Goal: Task Accomplishment & Management: Use online tool/utility

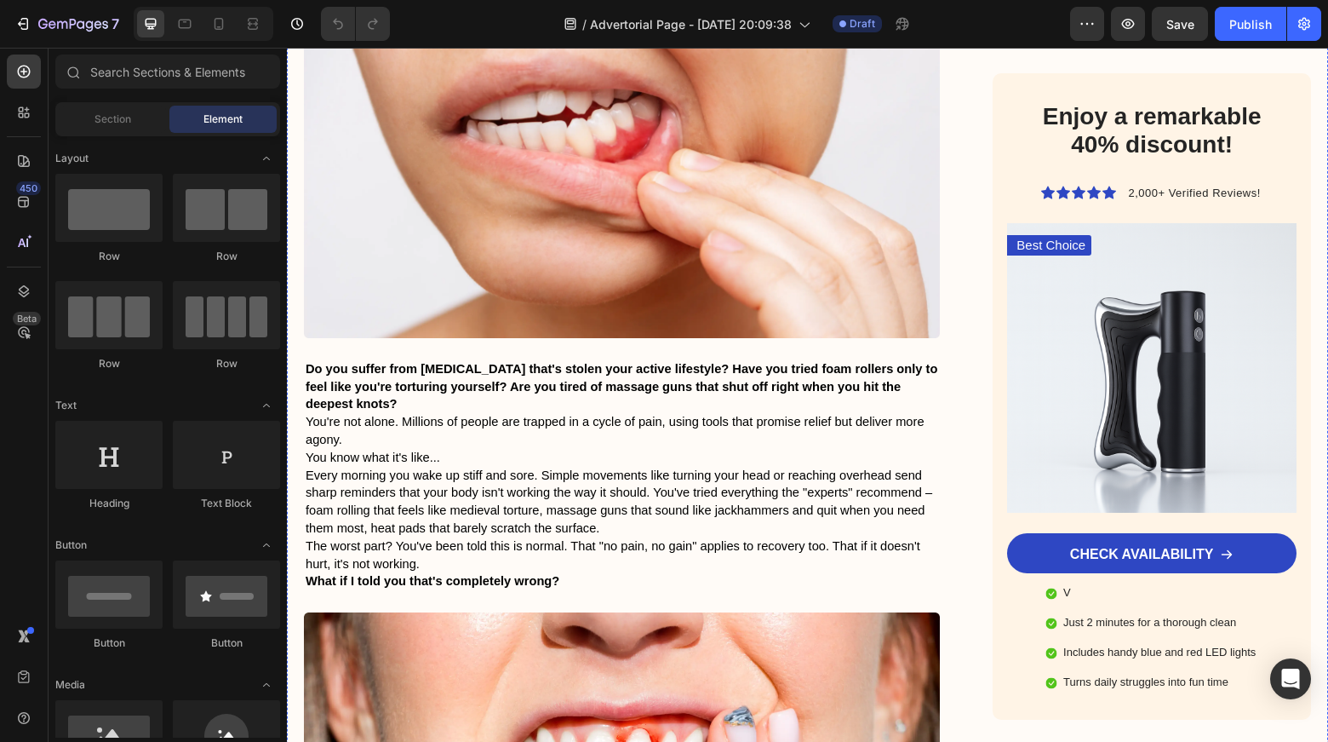
scroll to position [1017, 0]
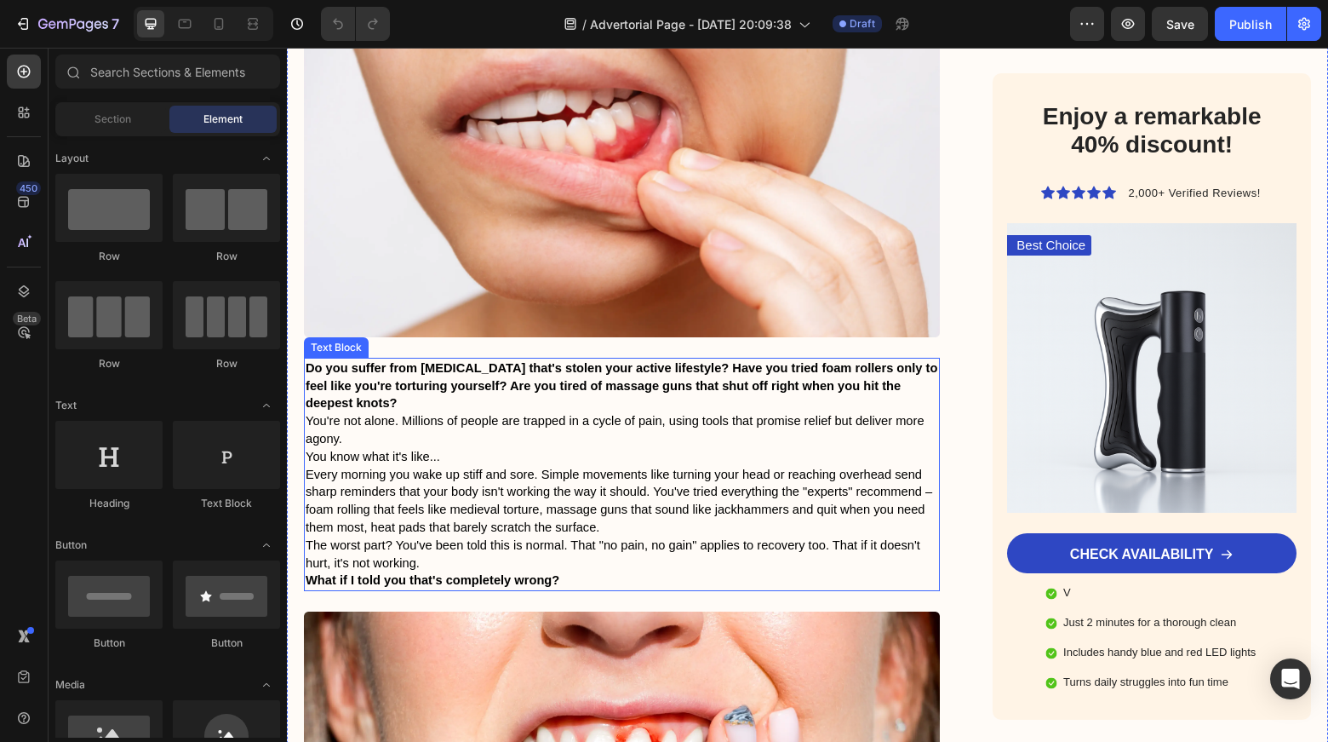
click at [570, 359] on p "Do you suffer from [MEDICAL_DATA] that's stolen your active lifestyle? Have you…" at bounding box center [622, 385] width 633 height 53
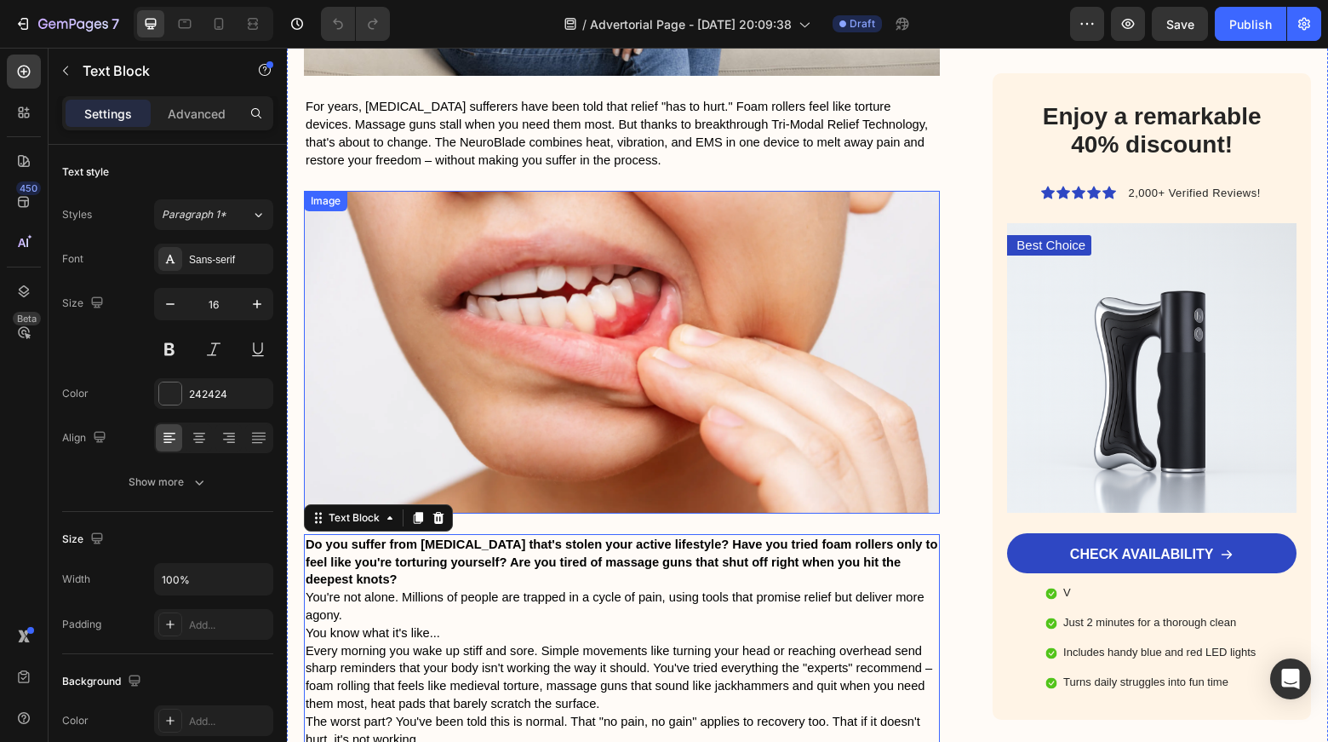
scroll to position [842, 0]
click at [633, 283] on img at bounding box center [622, 351] width 636 height 322
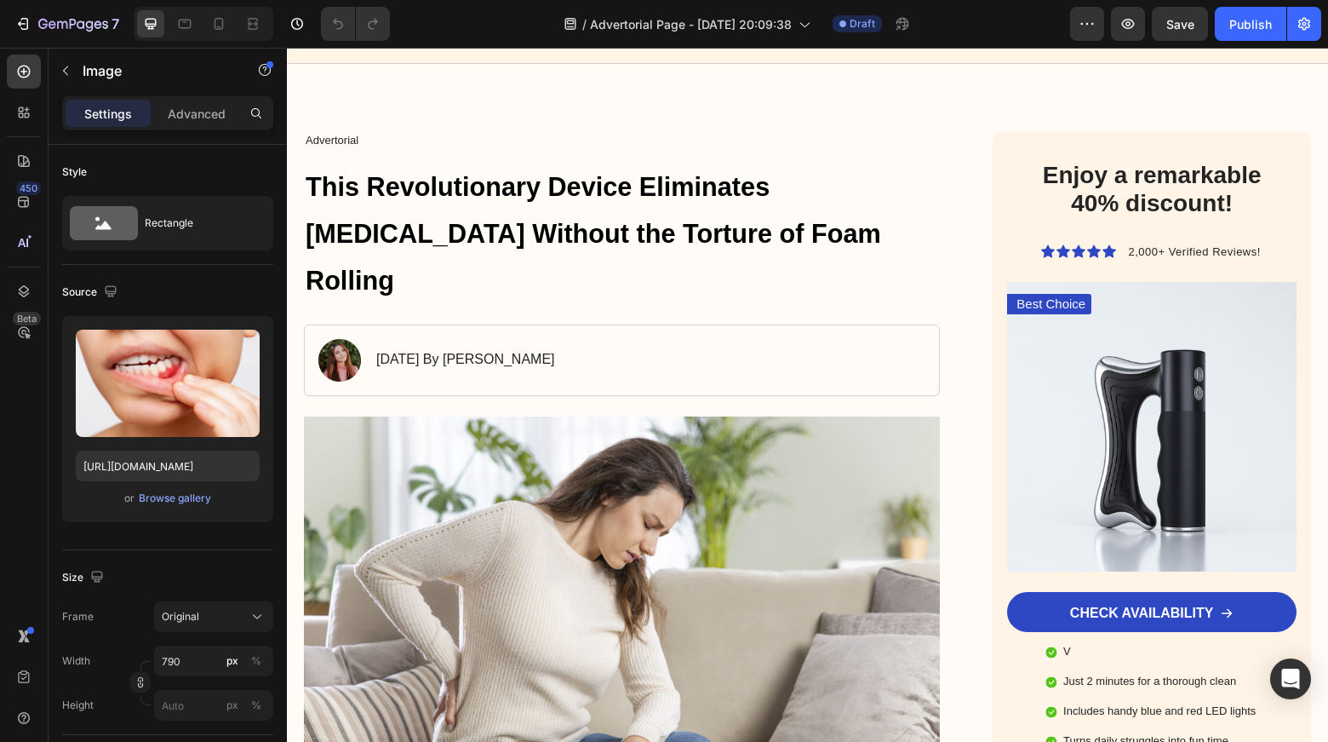
scroll to position [0, 0]
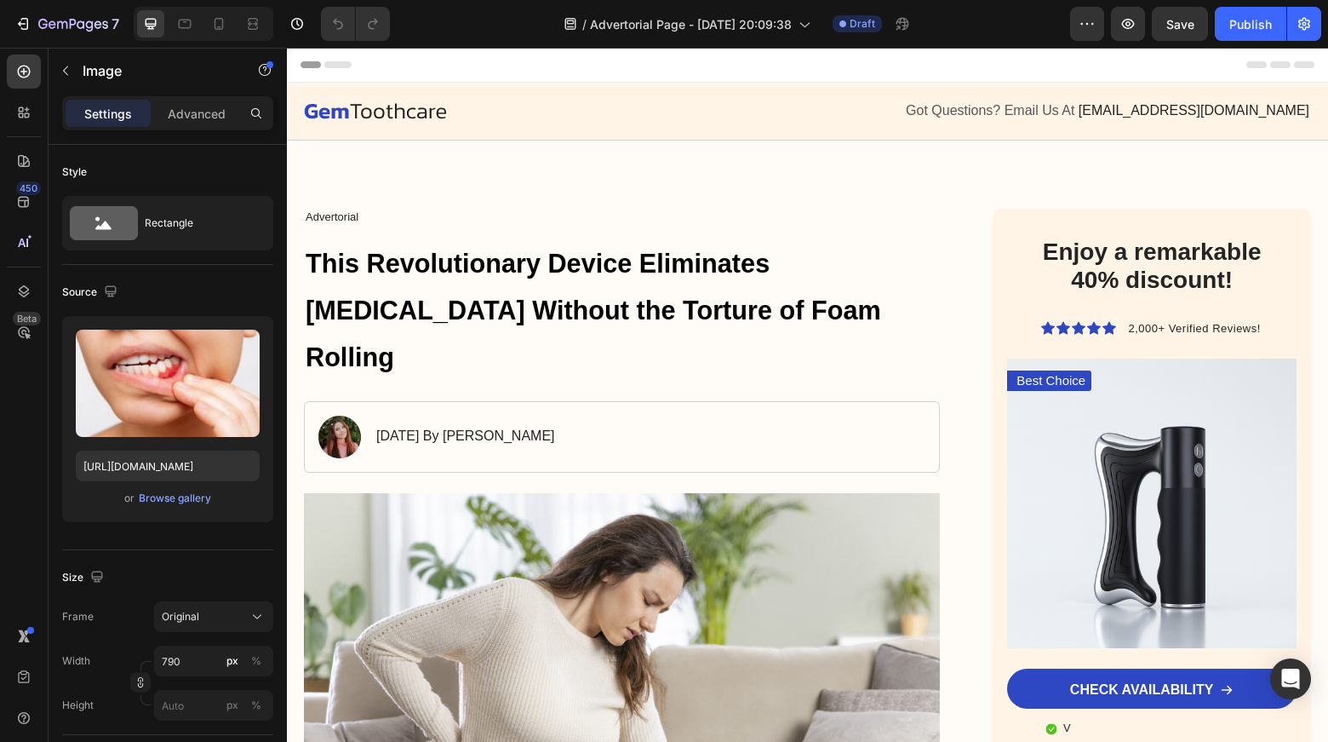
click at [847, 68] on div "Header" at bounding box center [808, 65] width 1014 height 34
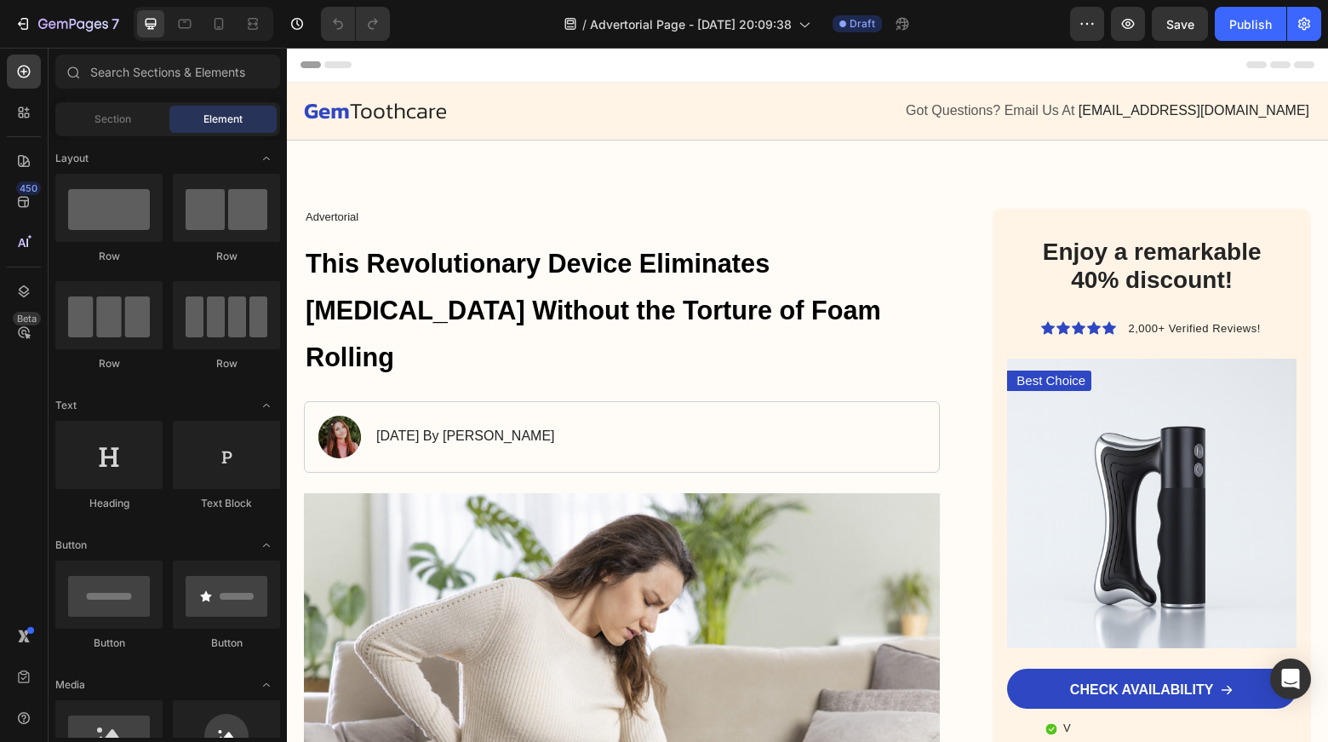
click at [937, 62] on div "Header" at bounding box center [808, 65] width 1014 height 34
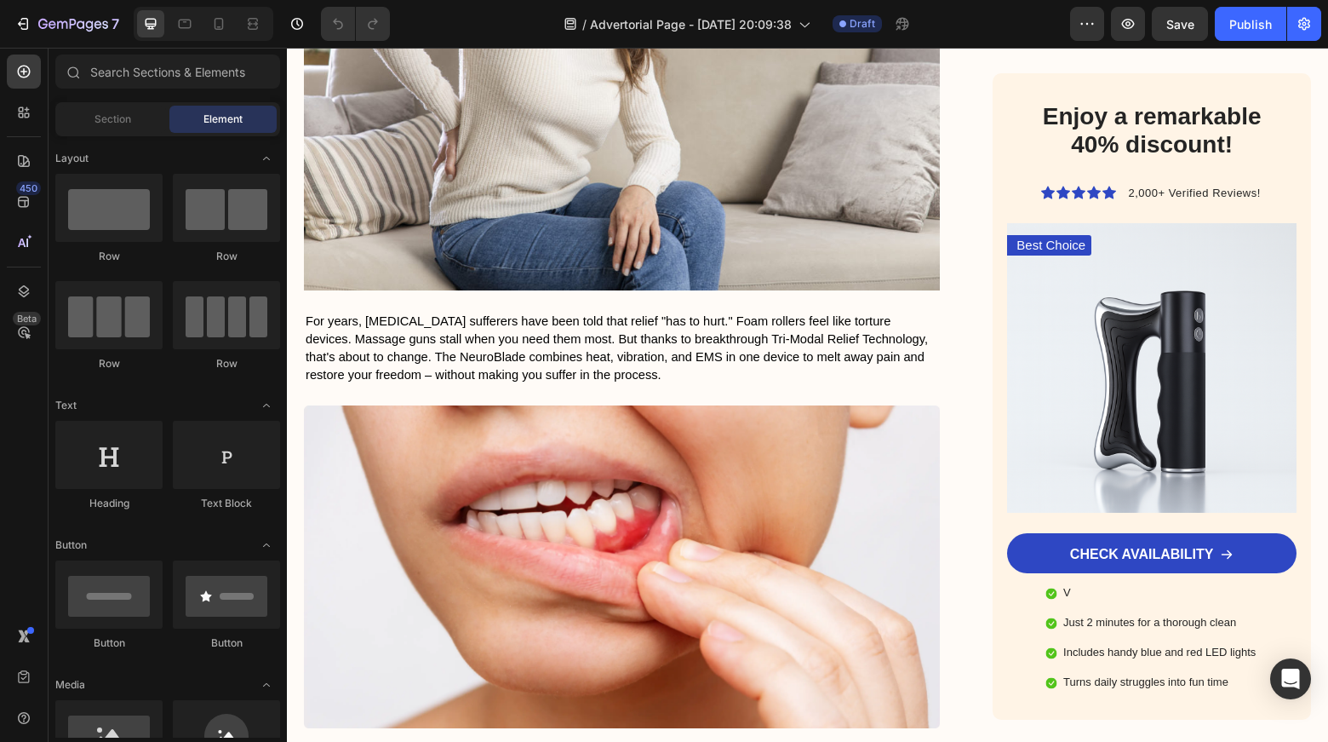
scroll to position [629, 0]
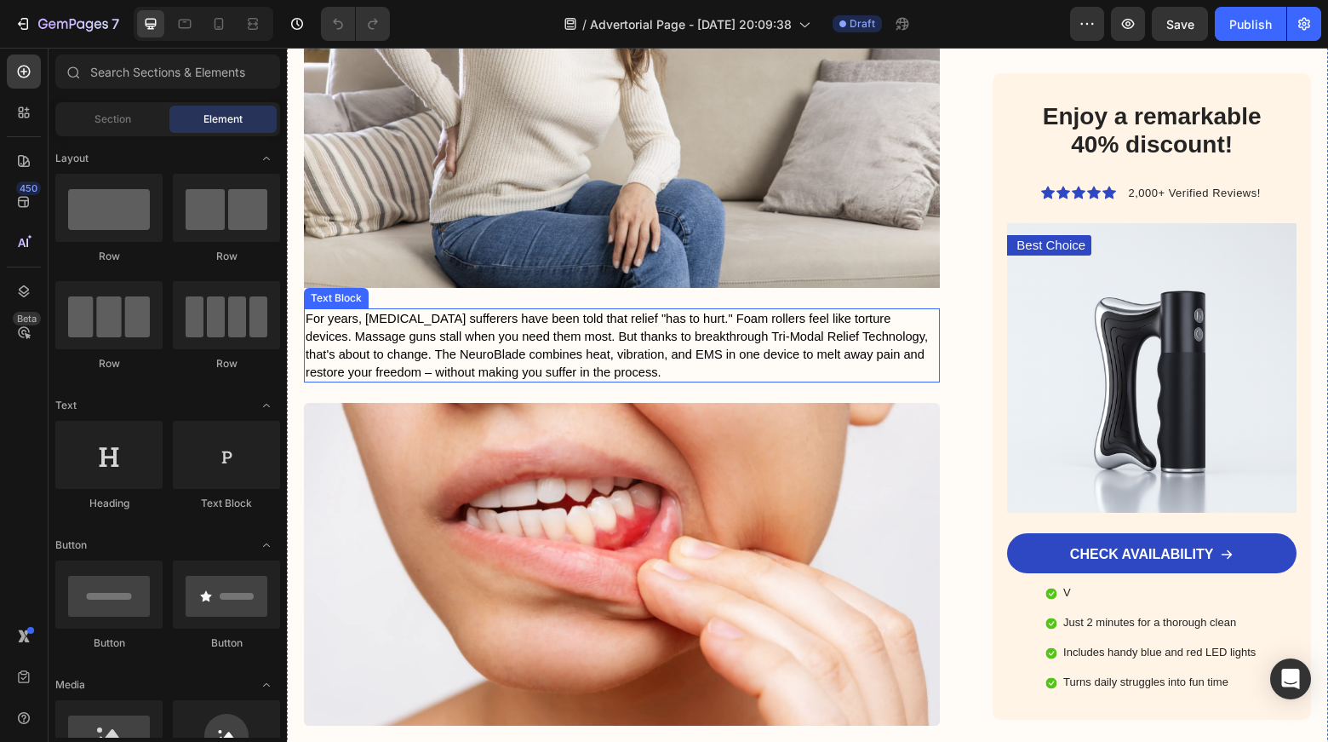
click at [505, 312] on span "For years, [MEDICAL_DATA] sufferers have been told that relief "has to hurt." F…" at bounding box center [617, 345] width 622 height 66
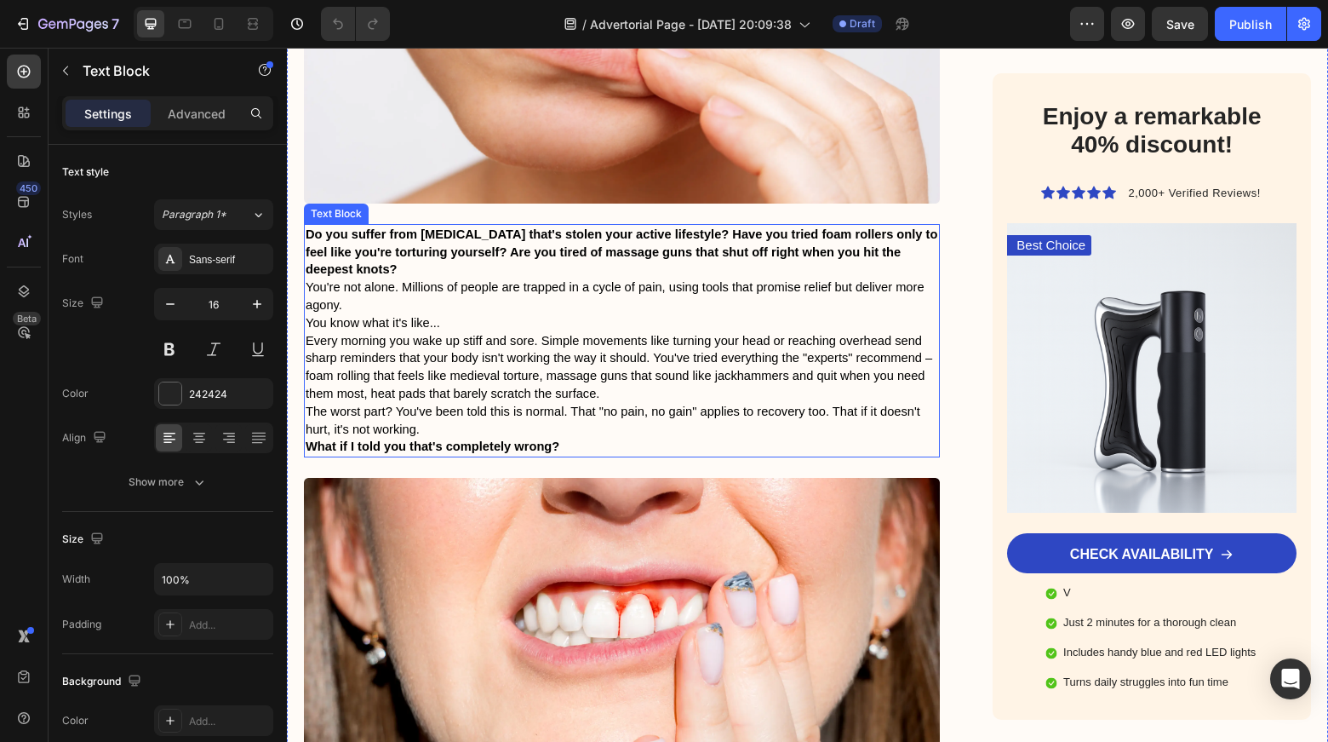
scroll to position [1159, 0]
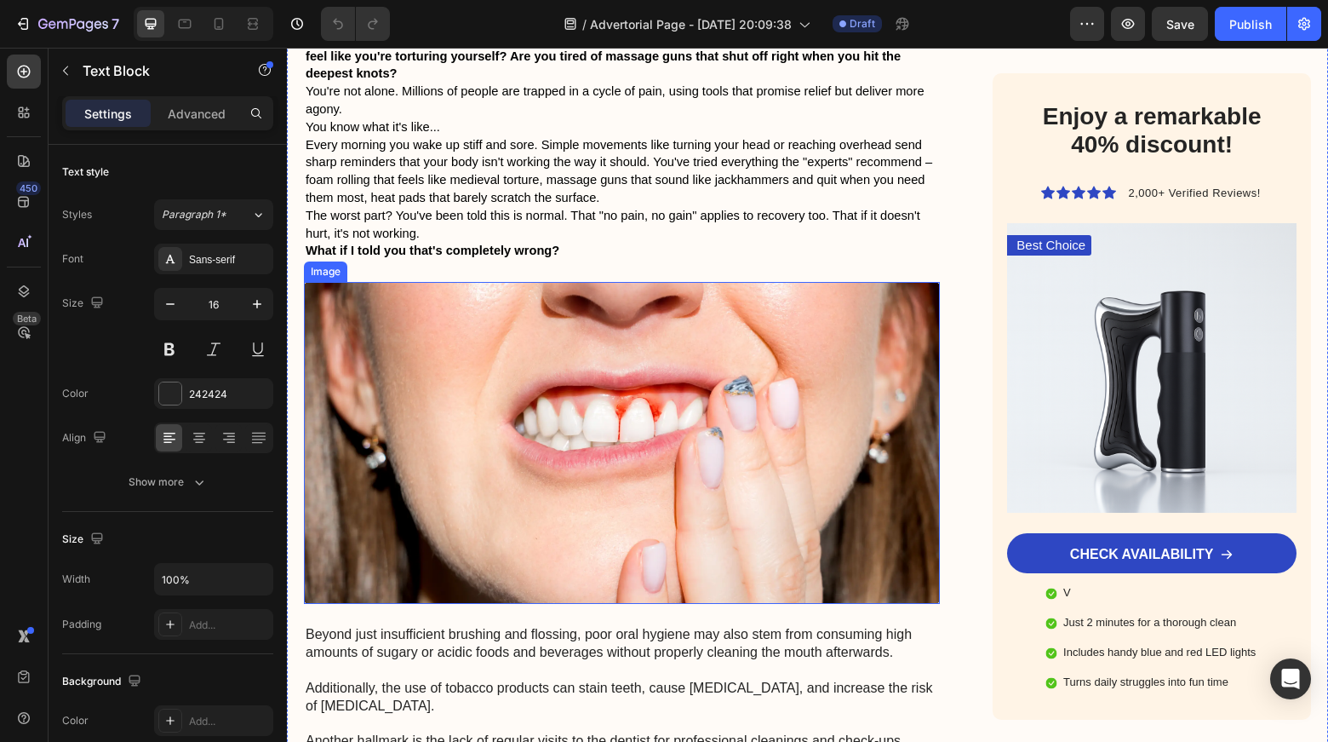
click at [545, 347] on img at bounding box center [622, 443] width 636 height 322
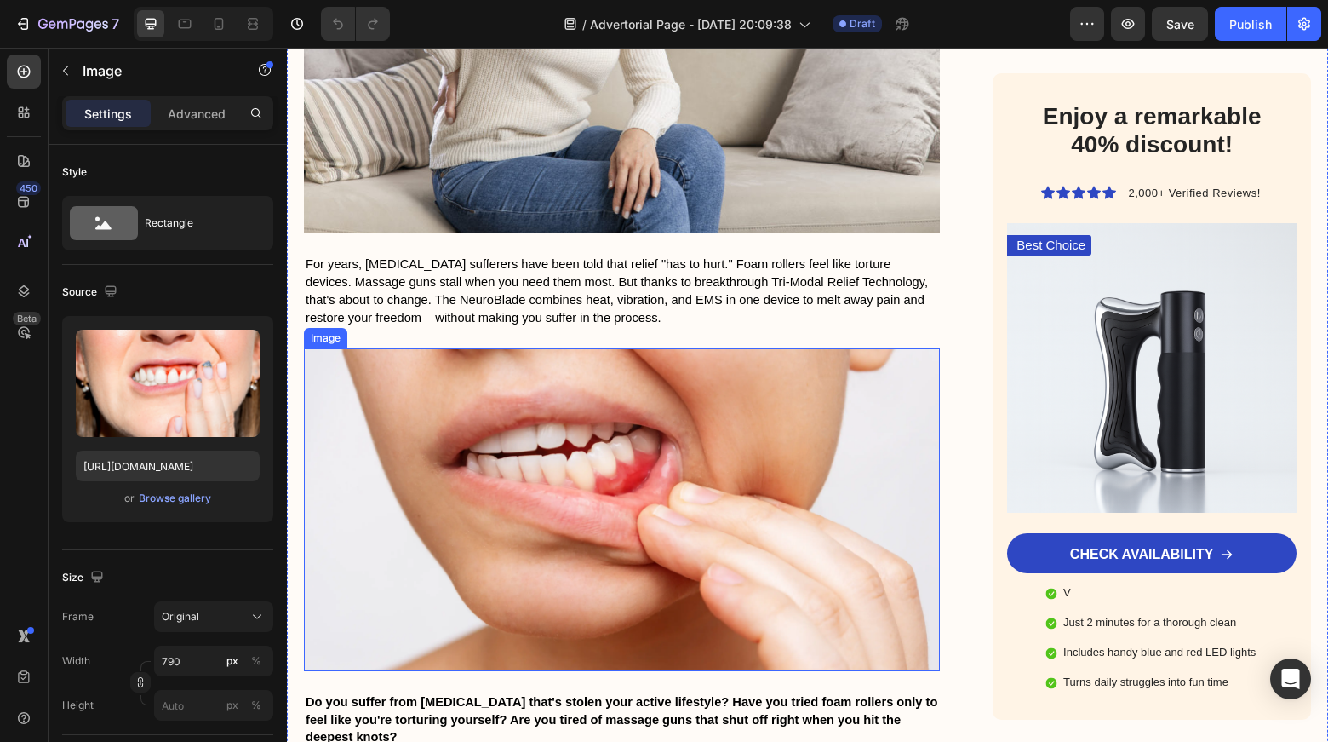
click at [592, 390] on img at bounding box center [622, 509] width 636 height 322
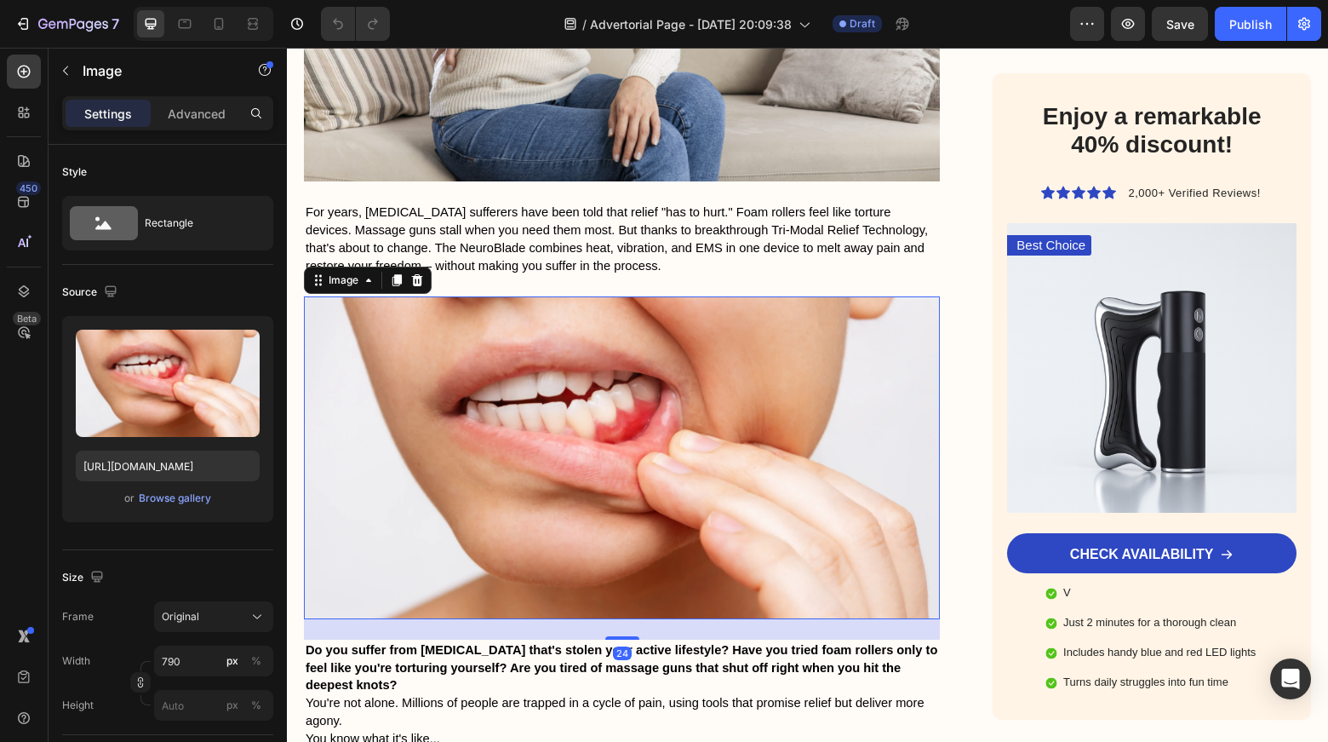
scroll to position [806, 0]
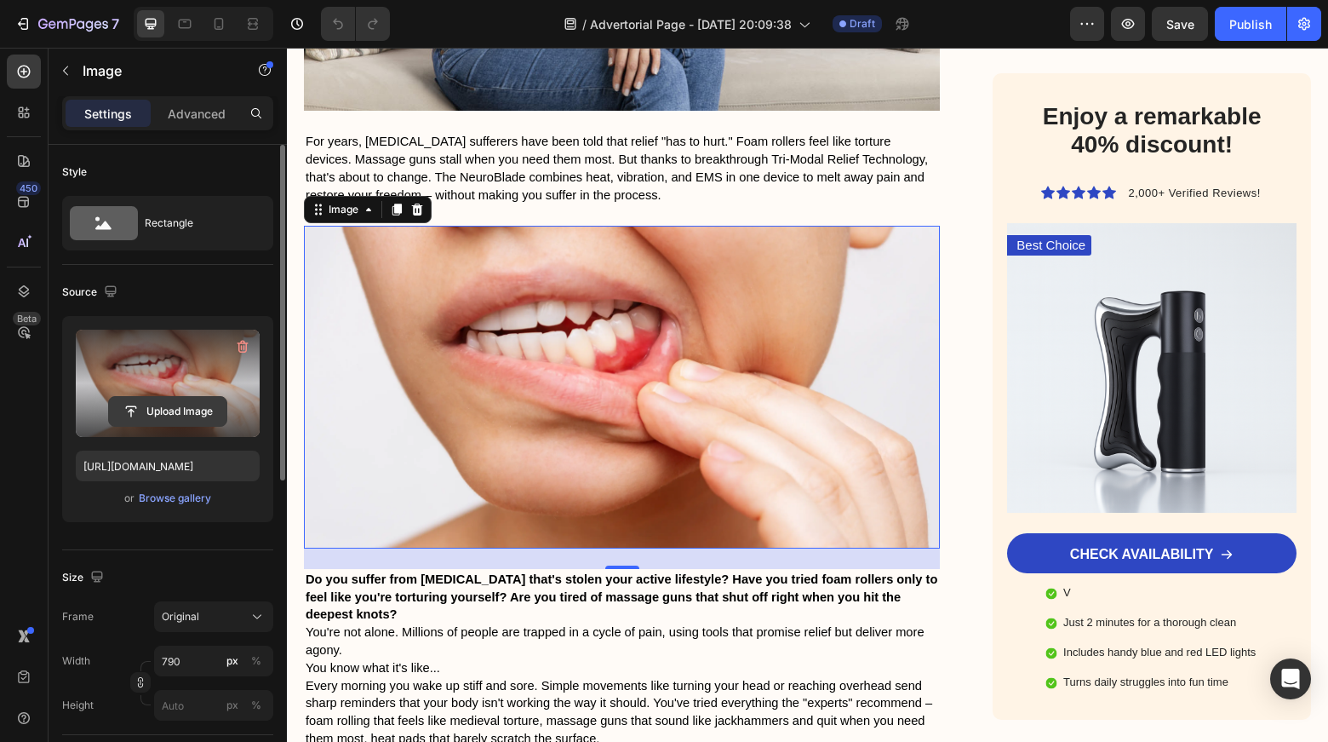
click at [175, 403] on input "file" at bounding box center [167, 411] width 117 height 29
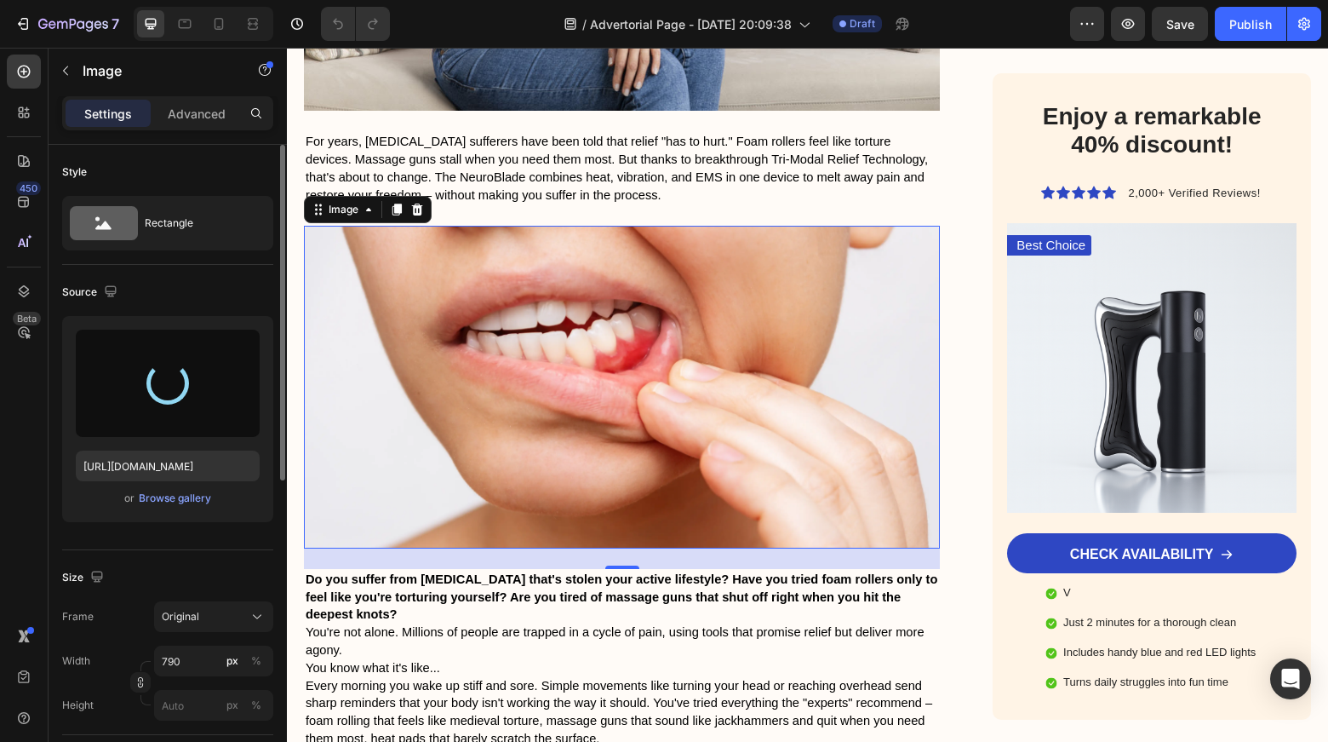
type input "[URL][DOMAIN_NAME]"
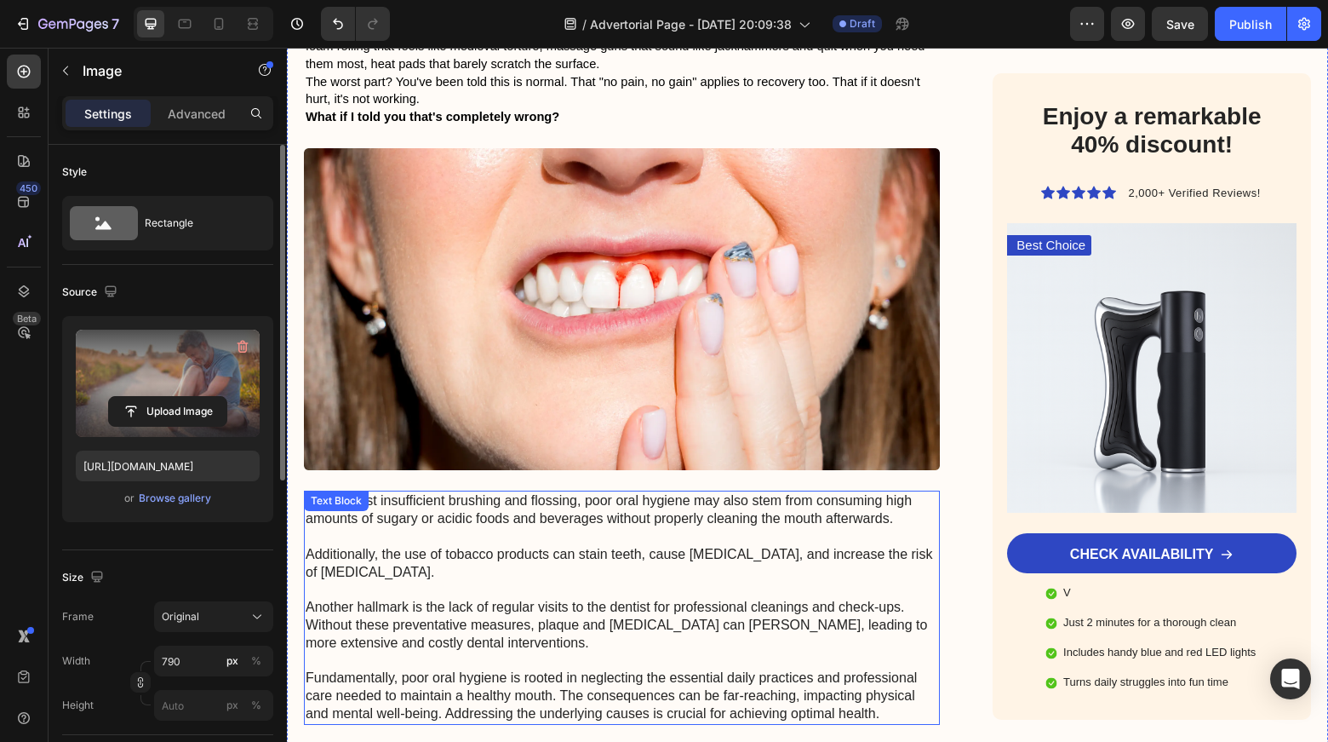
scroll to position [1582, 0]
click at [338, 493] on p "Beyond just insufficient brushing and flossing, poor oral hygiene may also stem…" at bounding box center [622, 608] width 633 height 230
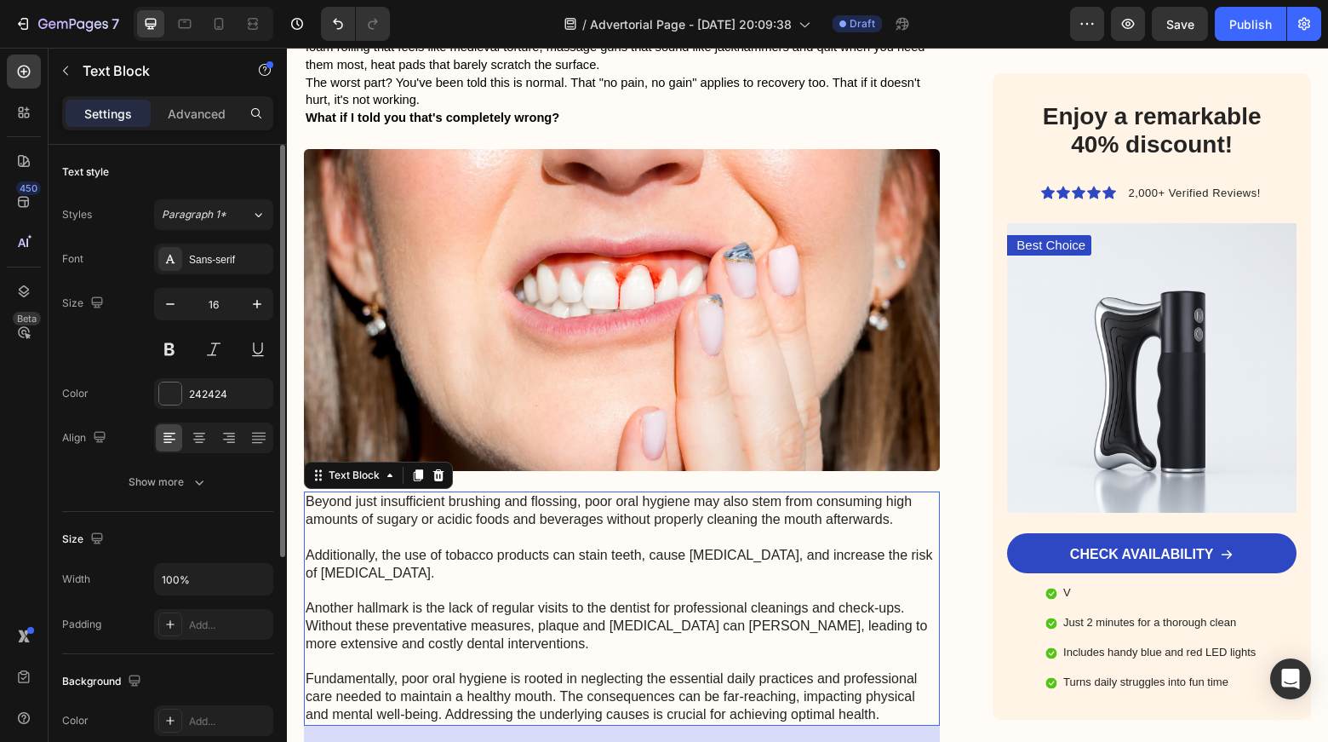
click at [312, 493] on p "Beyond just insufficient brushing and flossing, poor oral hygiene may also stem…" at bounding box center [622, 608] width 633 height 230
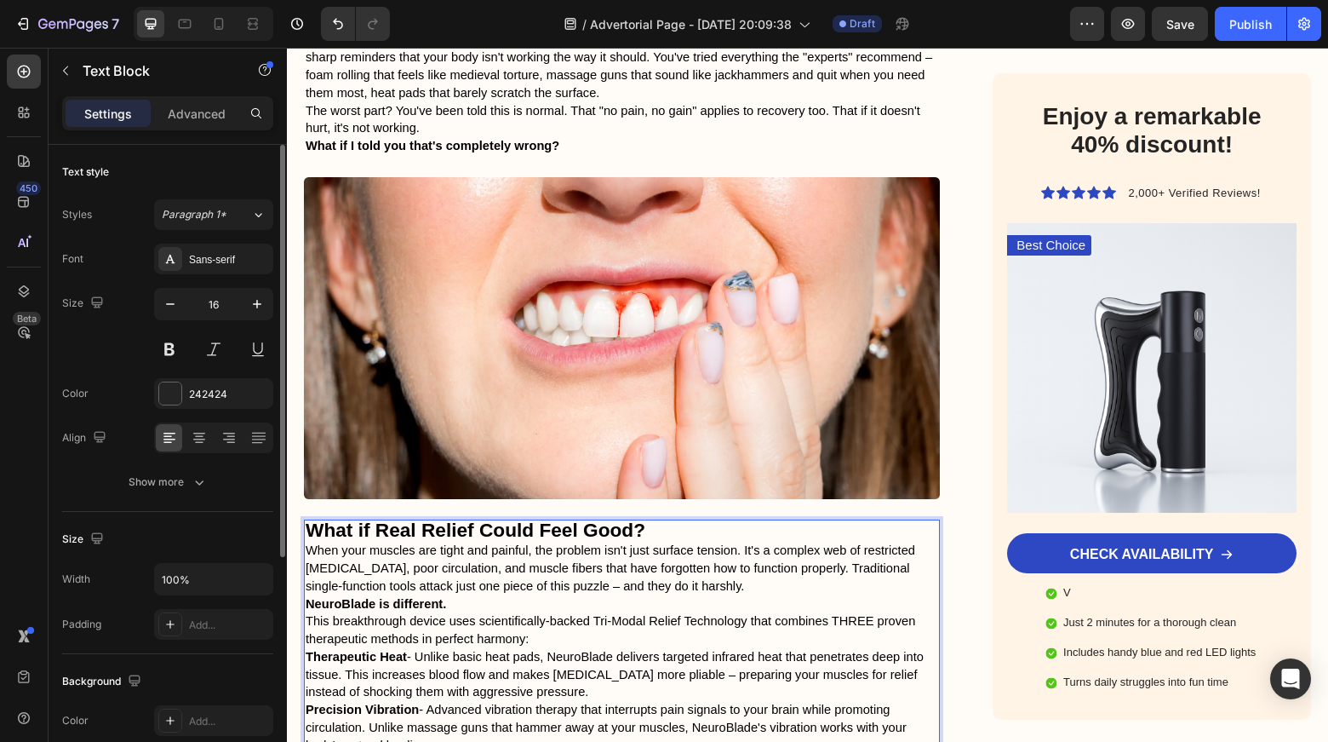
scroll to position [1533, 0]
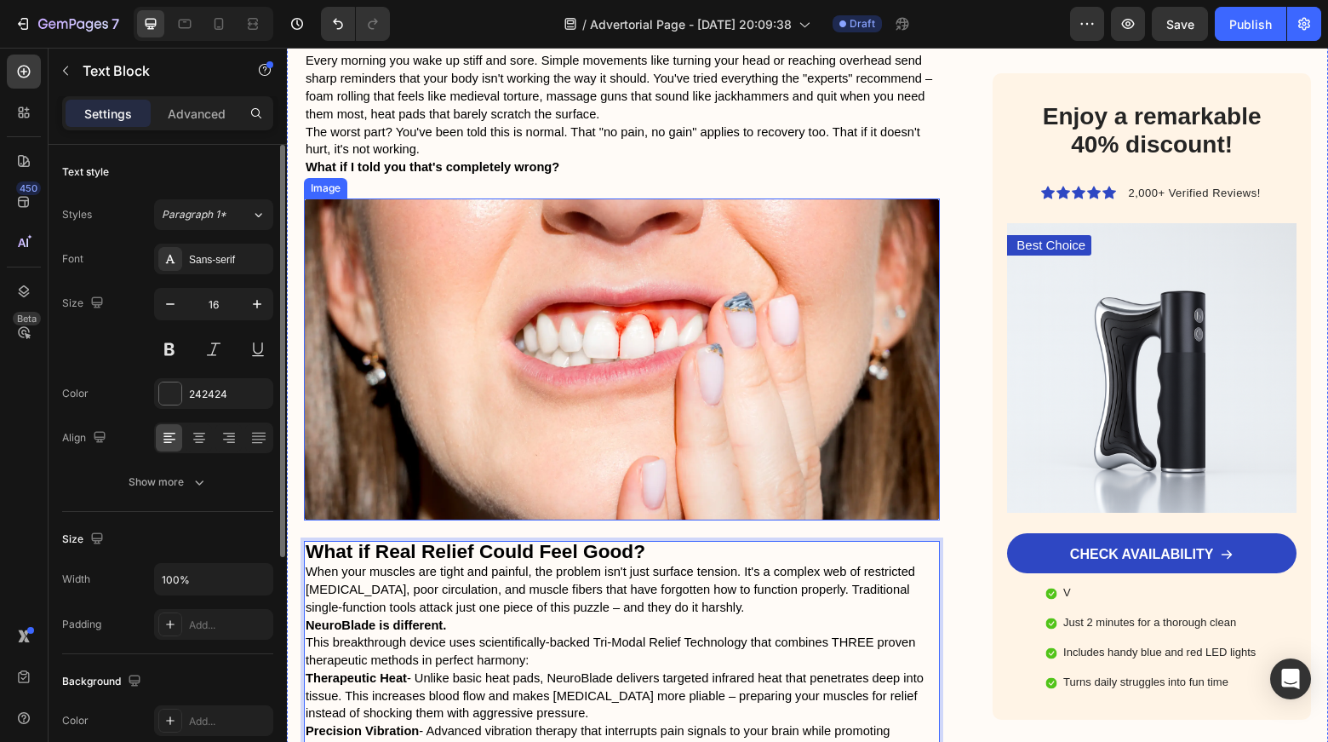
click at [725, 352] on img at bounding box center [622, 359] width 636 height 322
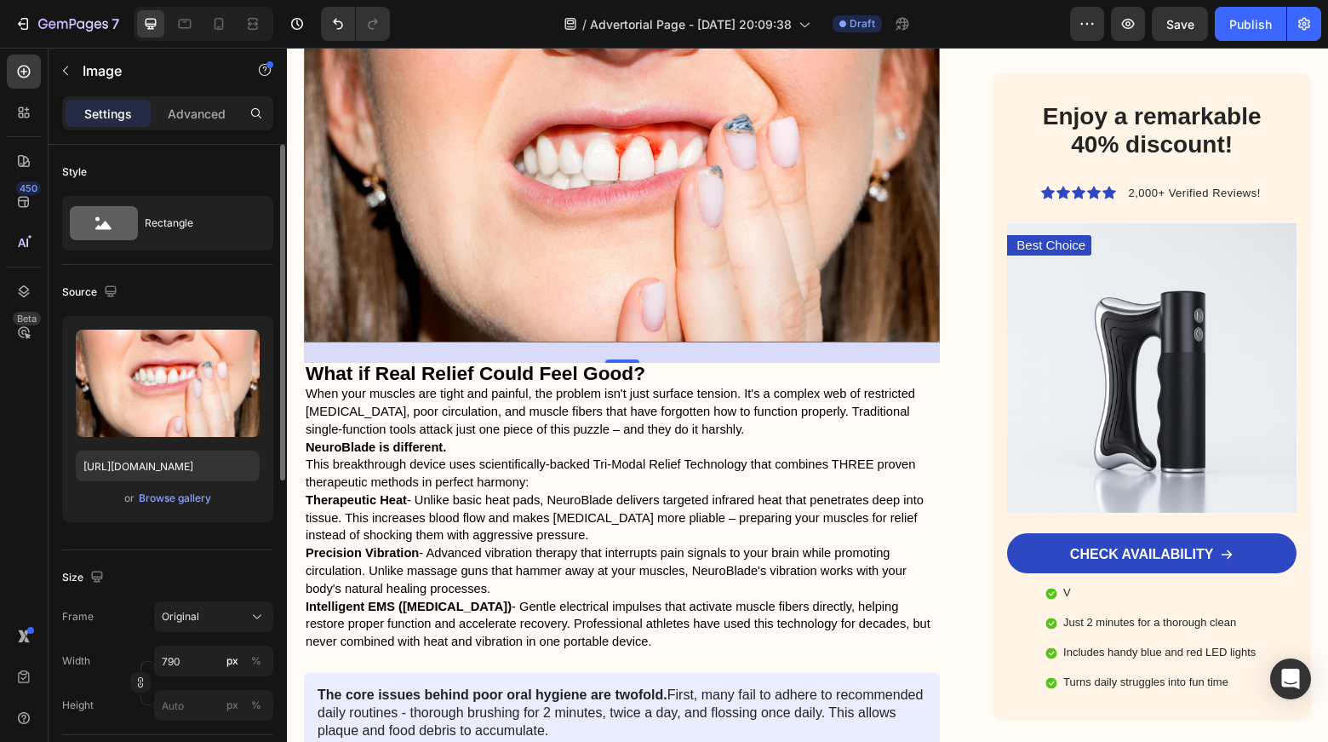
scroll to position [1711, 0]
click at [742, 94] on img at bounding box center [622, 181] width 636 height 322
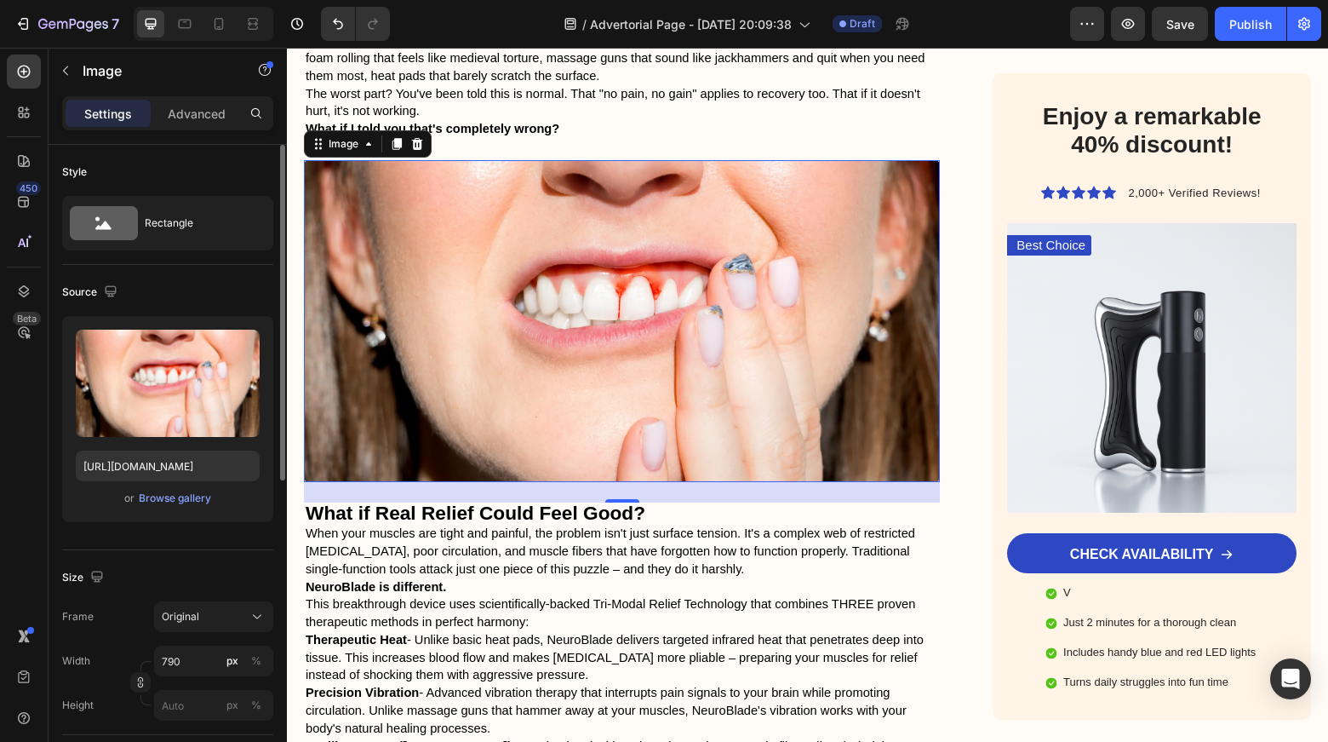
scroll to position [1566, 0]
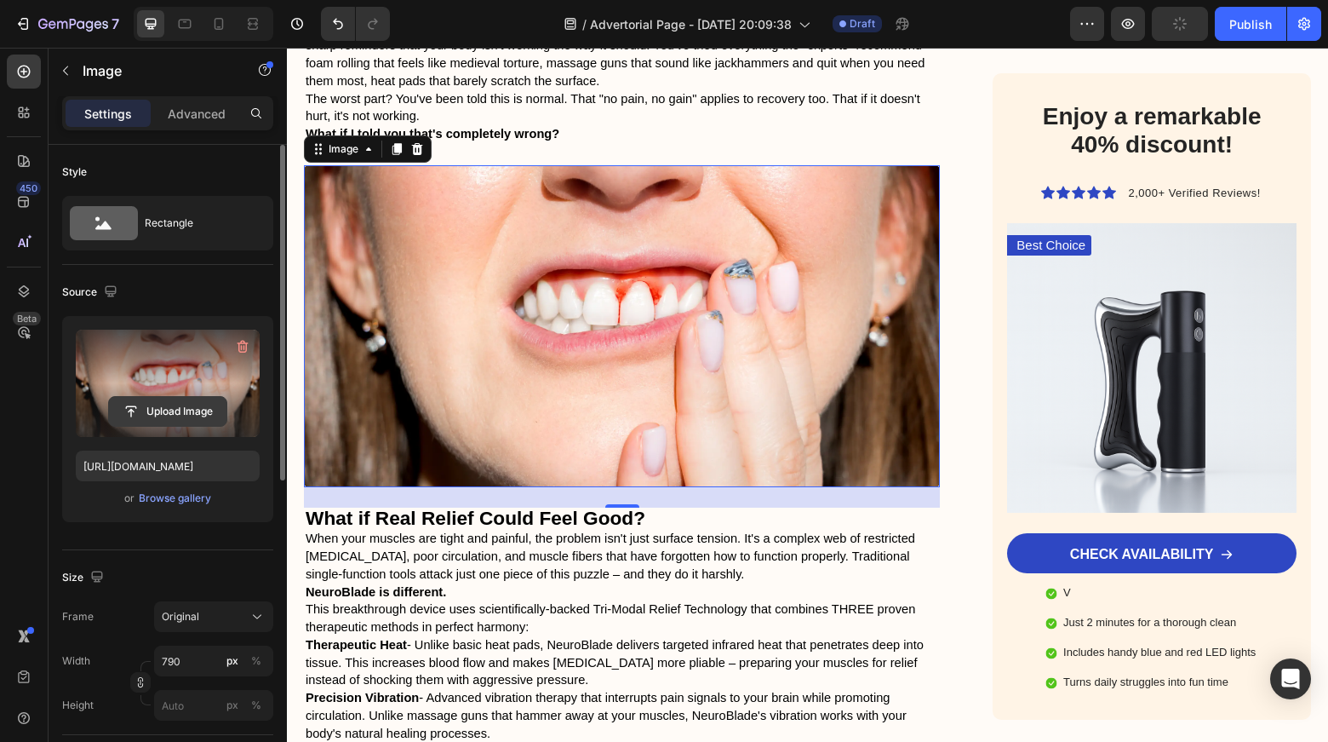
click at [177, 403] on input "file" at bounding box center [167, 411] width 117 height 29
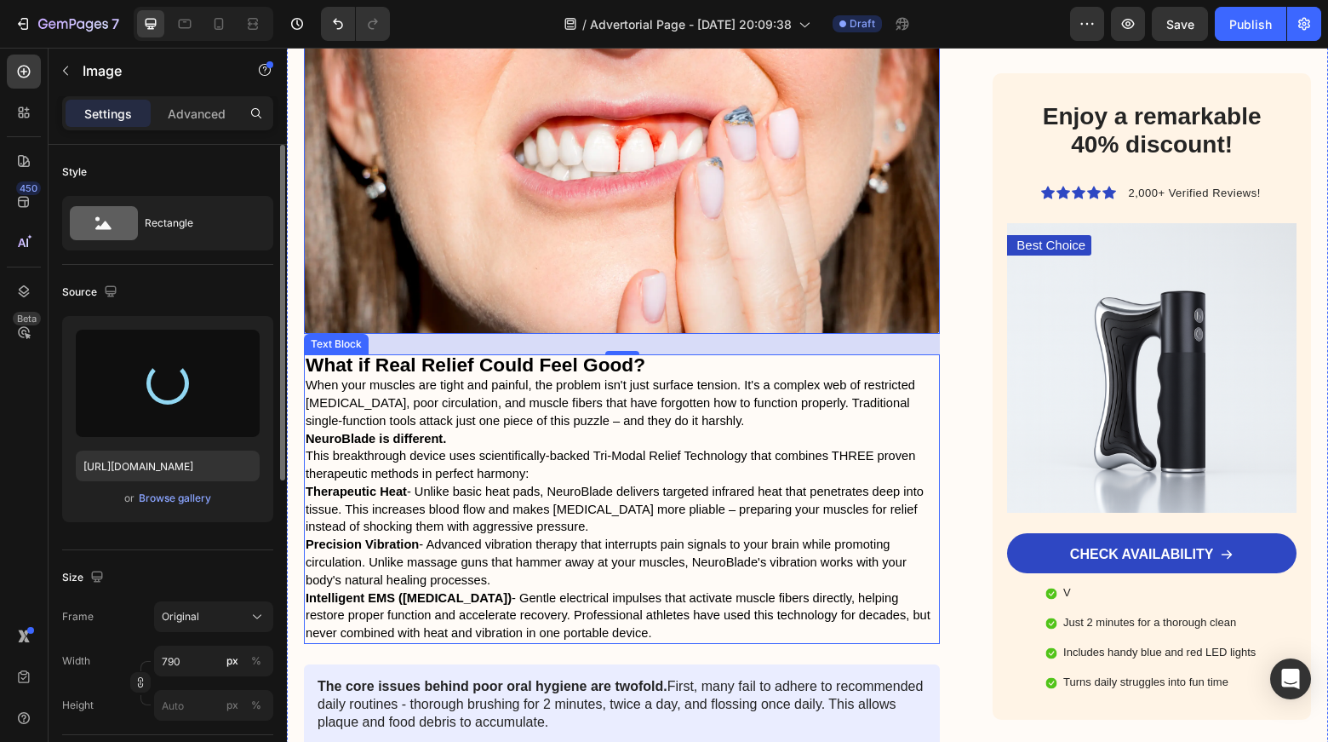
scroll to position [1718, 0]
type input "[URL][DOMAIN_NAME]"
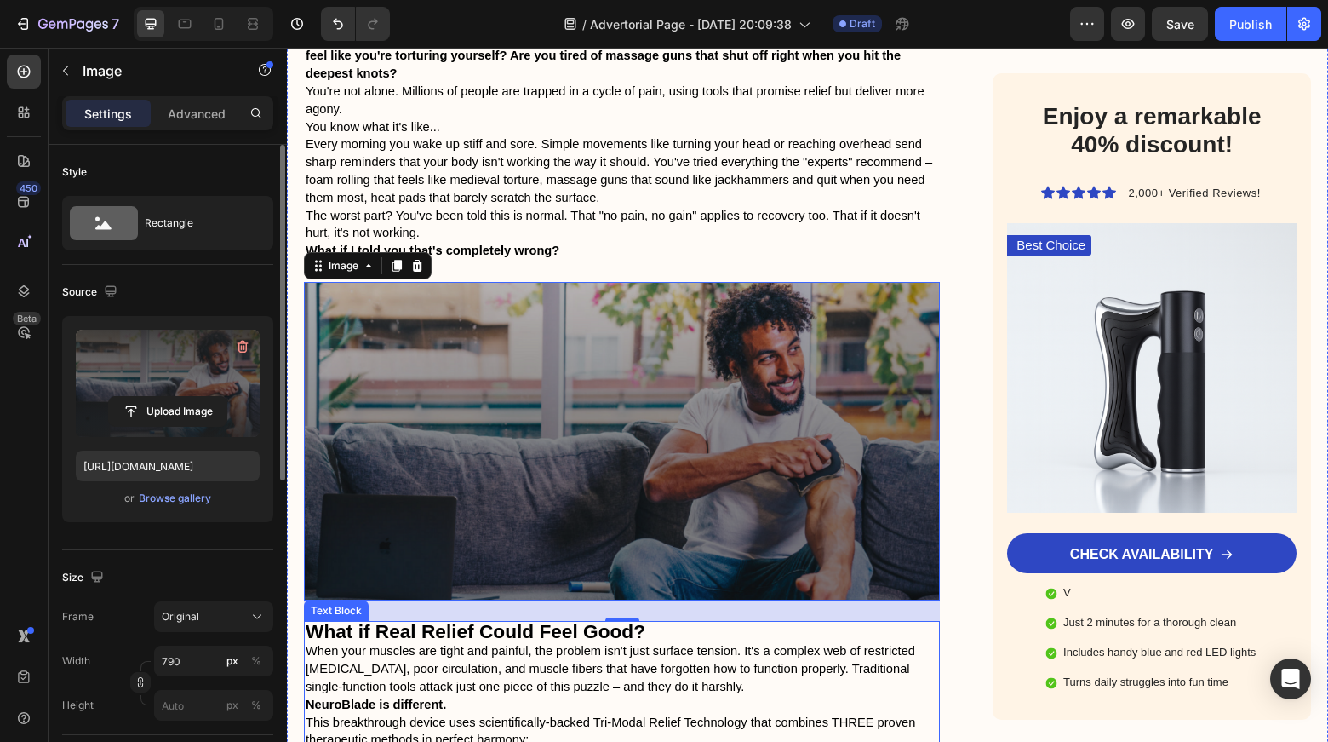
scroll to position [1447, 0]
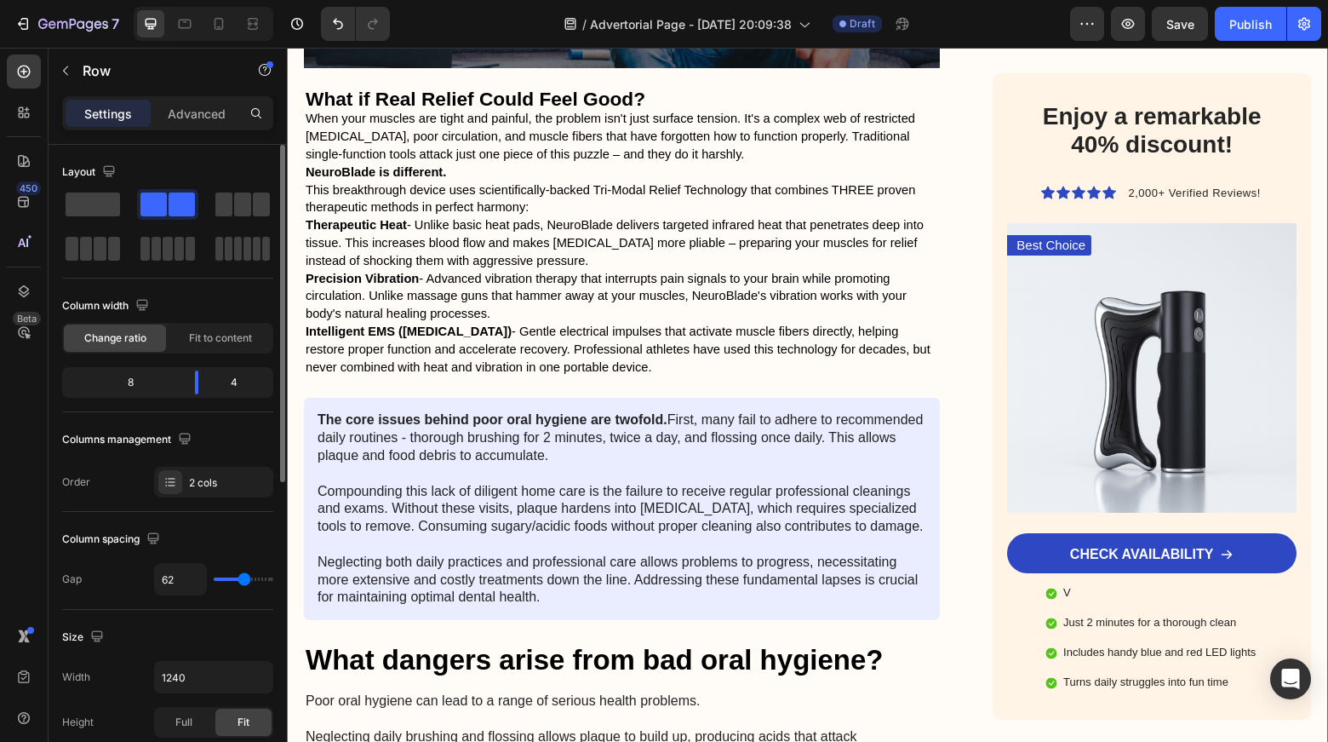
scroll to position [2007, 0]
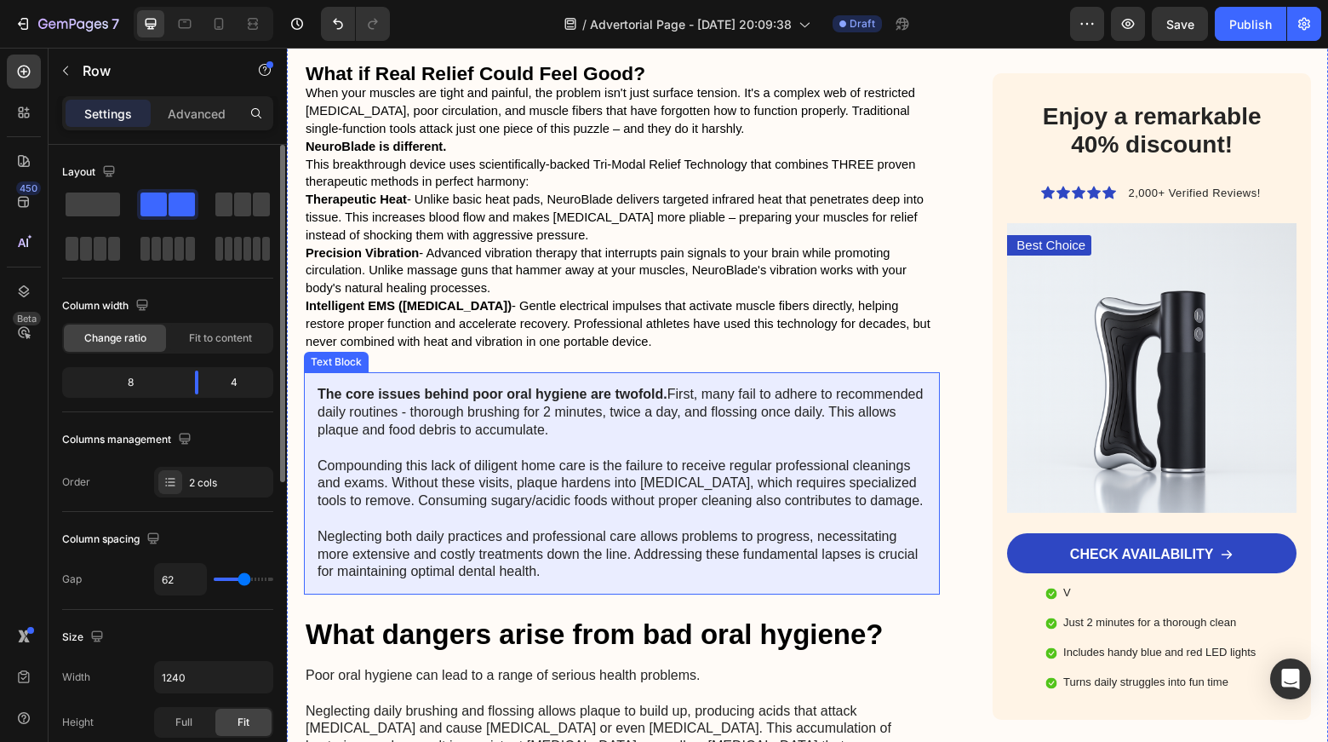
click at [522, 386] on p "The core issues behind poor oral hygiene are twofold. First, many fail to adher…" at bounding box center [622, 483] width 609 height 195
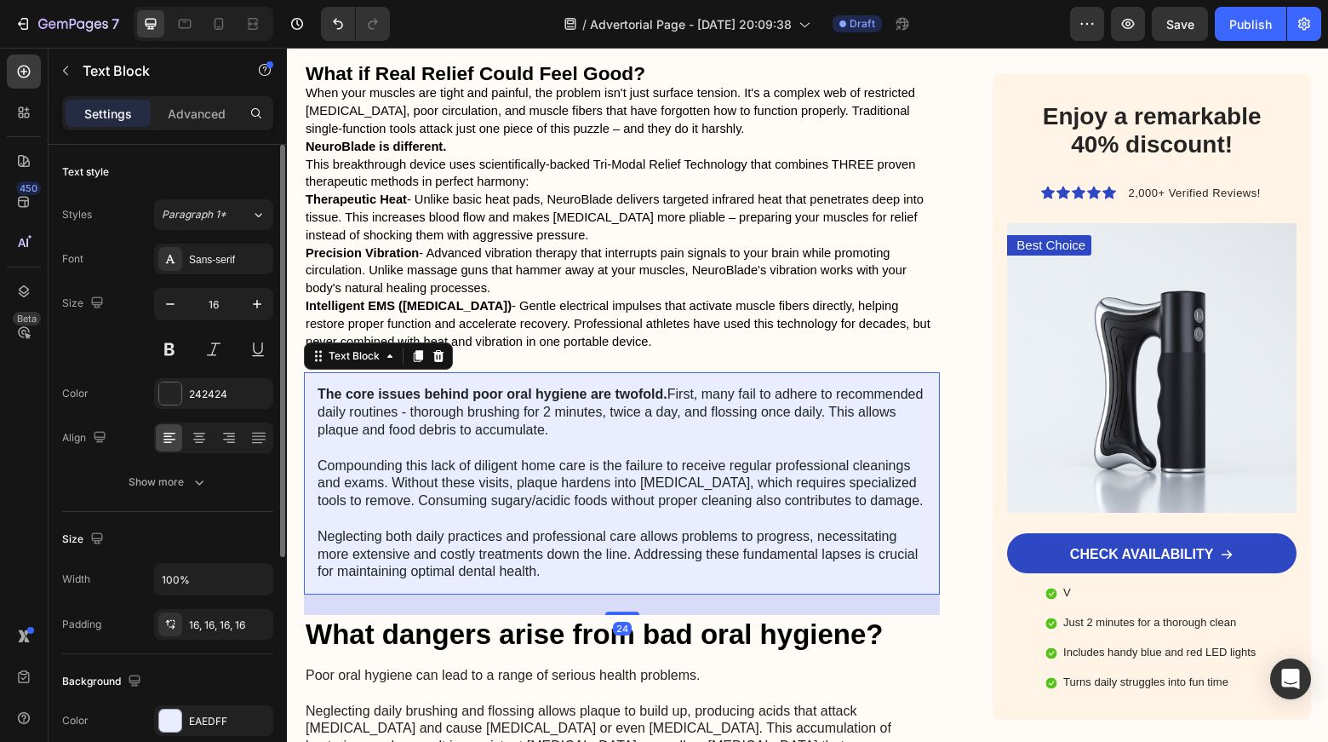
click at [344, 387] on strong "The core issues behind poor oral hygiene are twofold." at bounding box center [493, 394] width 350 height 14
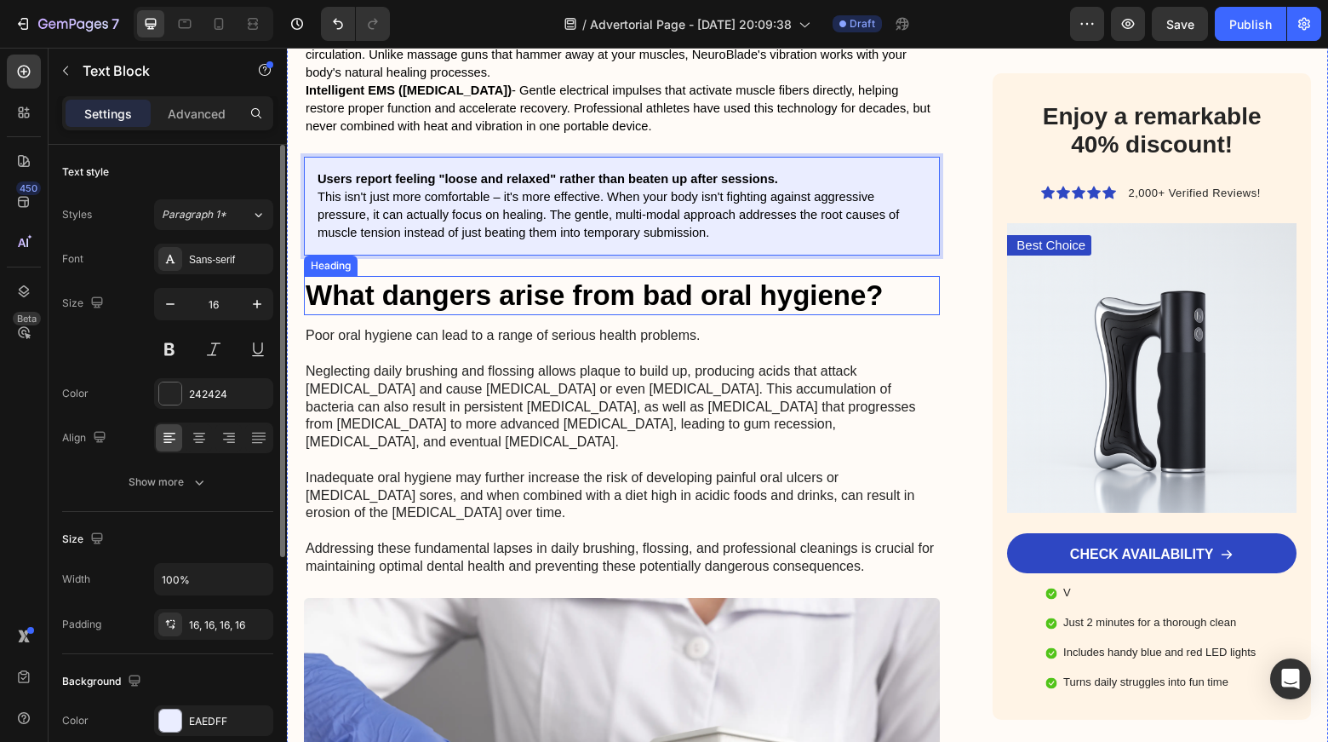
scroll to position [2321, 0]
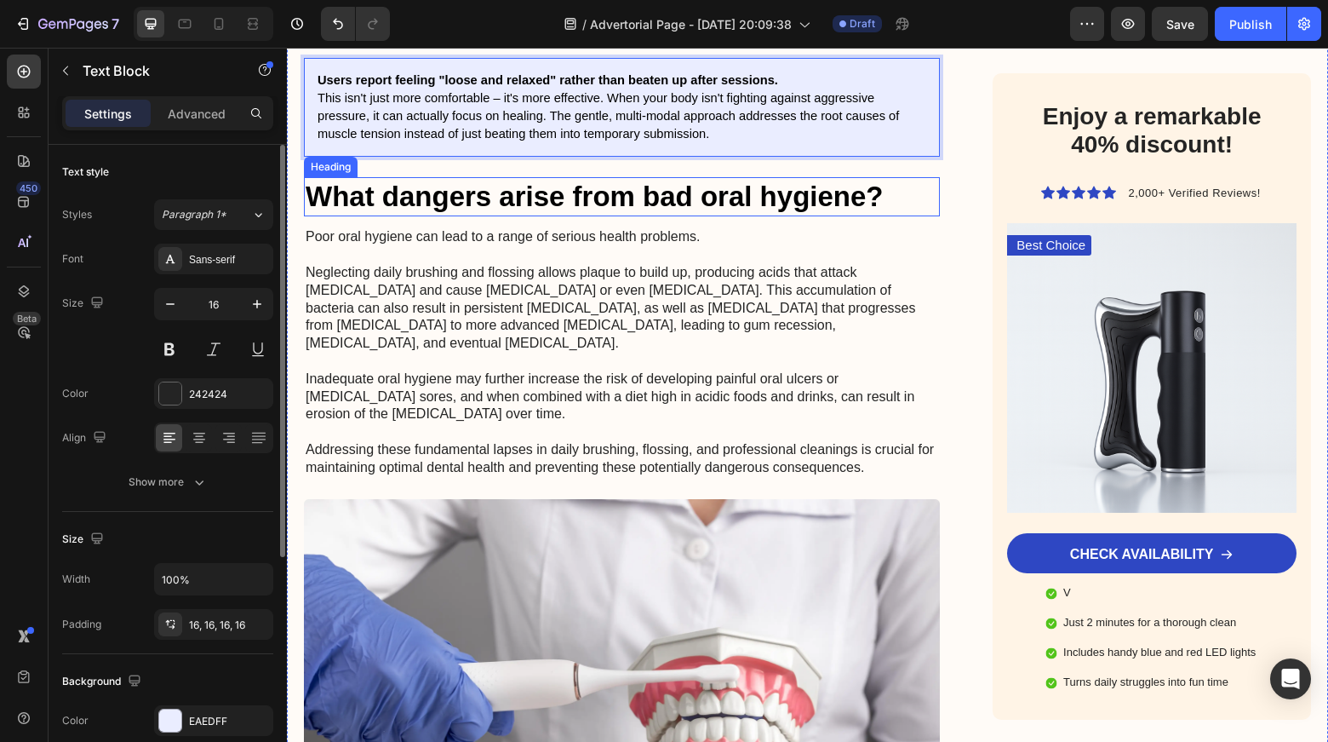
click at [444, 177] on h2 "What dangers arise from bad oral hygiene?" at bounding box center [622, 197] width 636 height 40
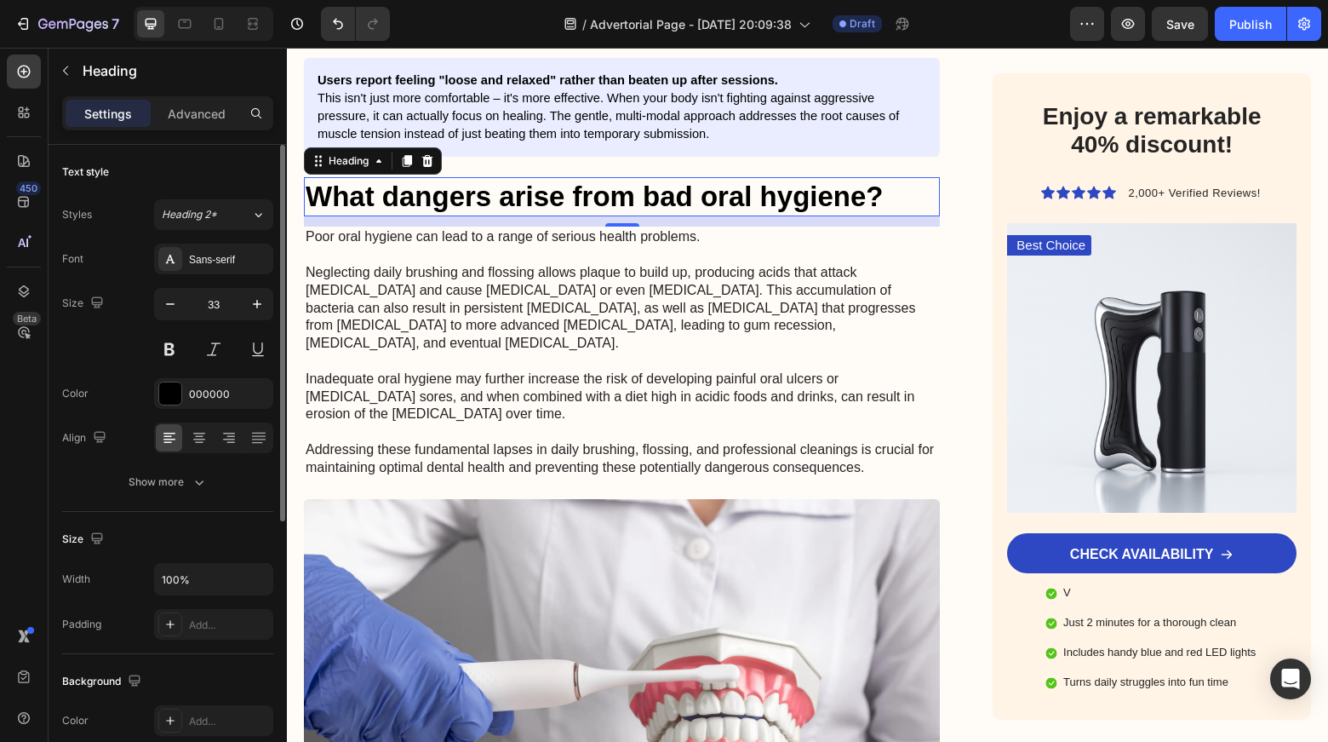
click at [536, 177] on h2 "What dangers arise from bad oral hygiene?" at bounding box center [622, 197] width 636 height 40
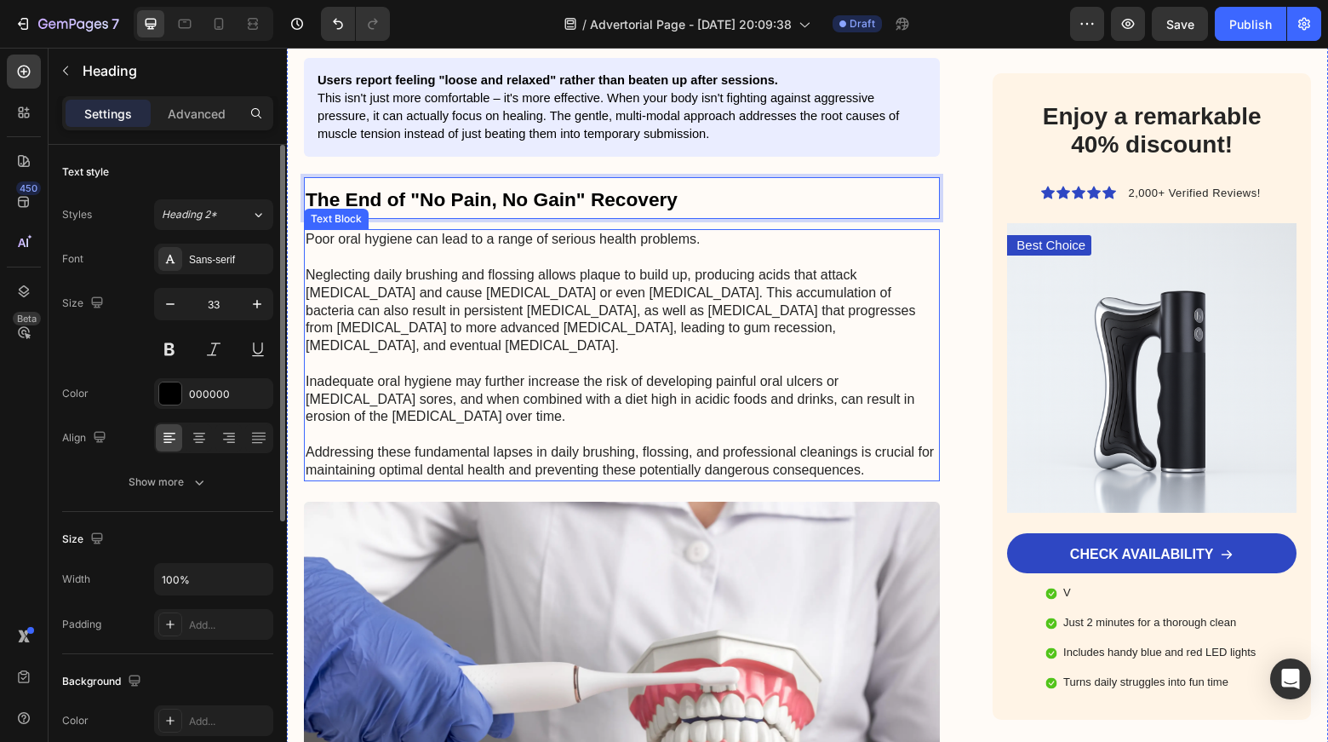
click at [422, 318] on p "Poor oral hygiene can lead to a range of serious health problems. Neglecting da…" at bounding box center [622, 355] width 633 height 248
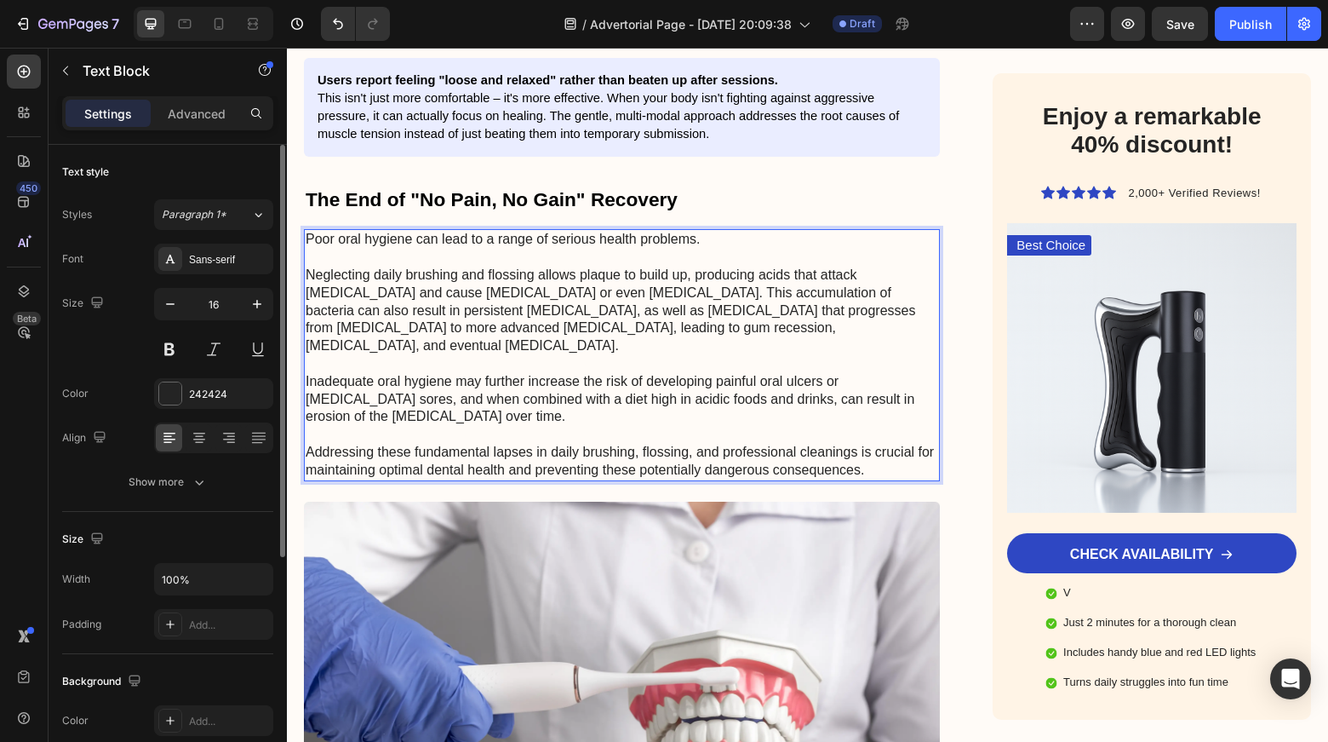
click at [492, 267] on p "Poor oral hygiene can lead to a range of serious health problems. Neglecting da…" at bounding box center [622, 355] width 633 height 248
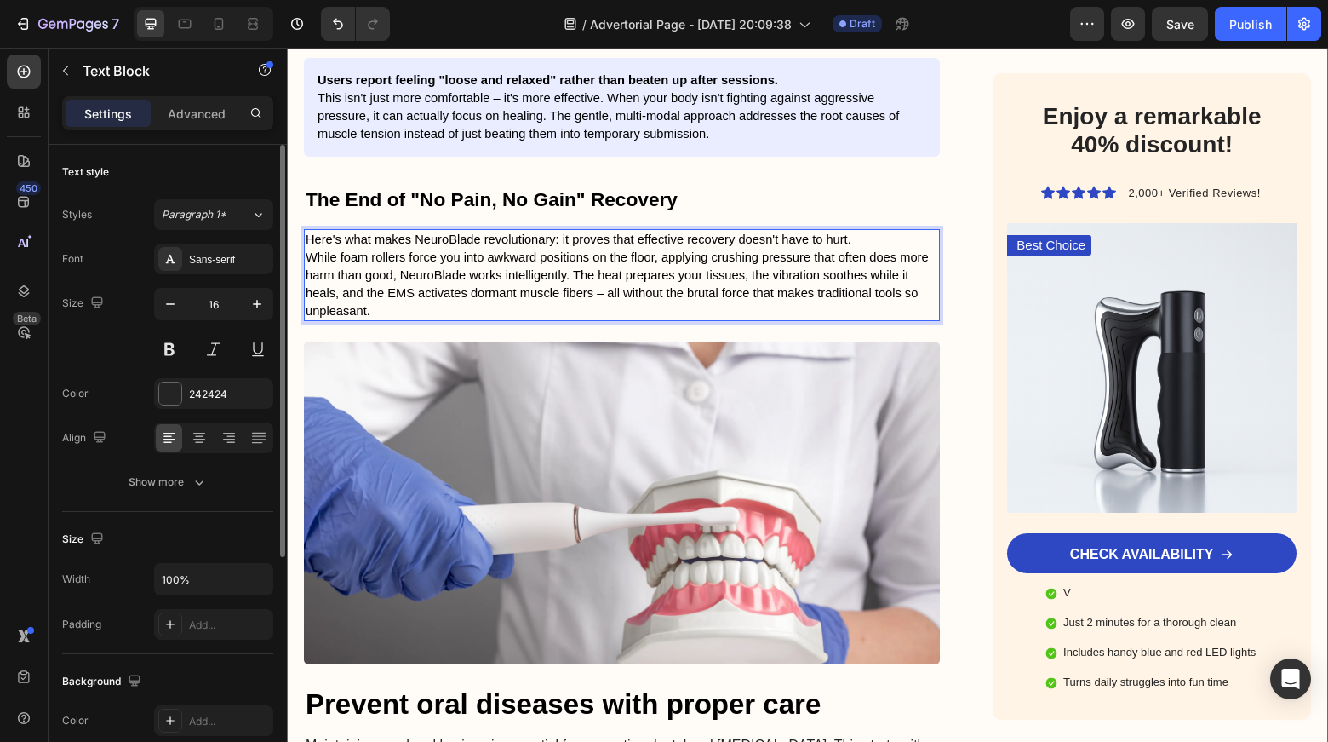
click at [812, 179] on p "⁠⁠⁠⁠⁠⁠⁠ The End of "No Pain, No Gain" Recovery" at bounding box center [622, 198] width 633 height 39
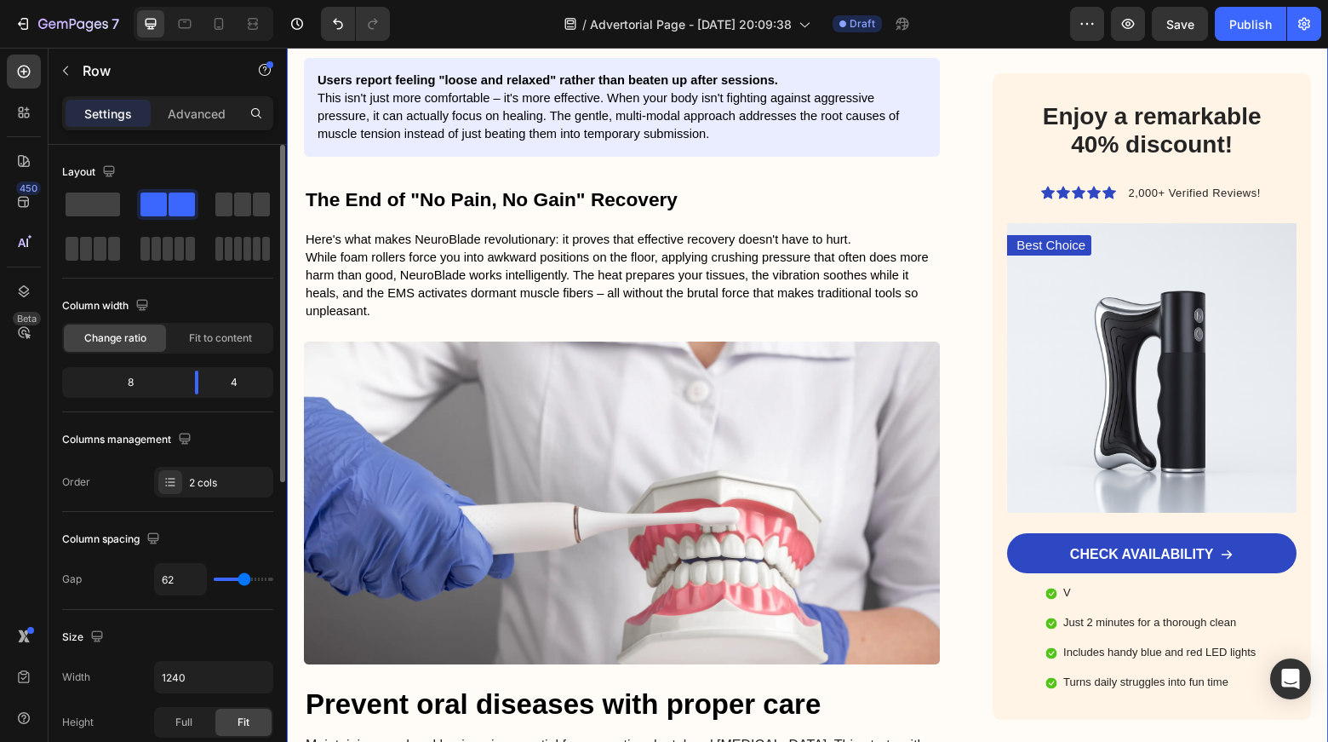
click at [956, 239] on div "Advertorial Text Block This Revolutionary Device Eliminates [MEDICAL_DATA] With…" at bounding box center [807, 81] width 1041 height 4387
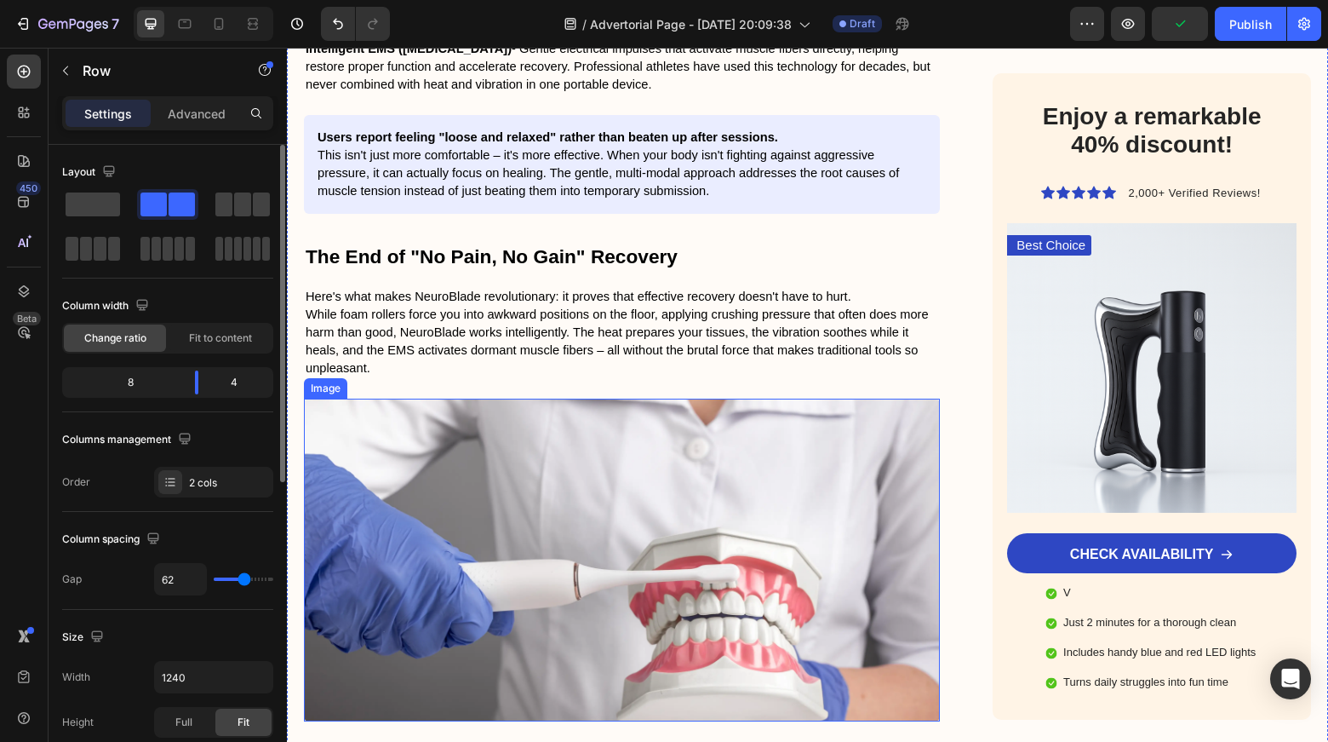
scroll to position [2266, 0]
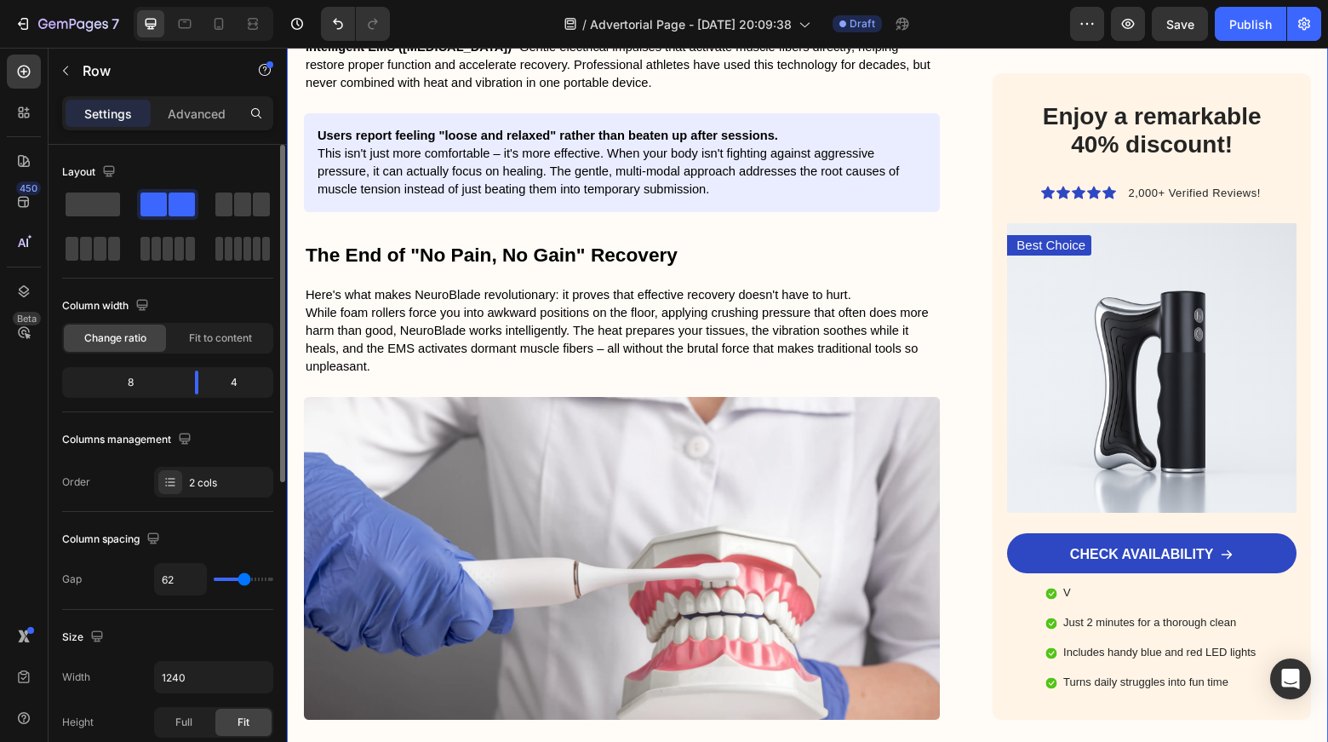
click at [569, 532] on img at bounding box center [622, 558] width 636 height 322
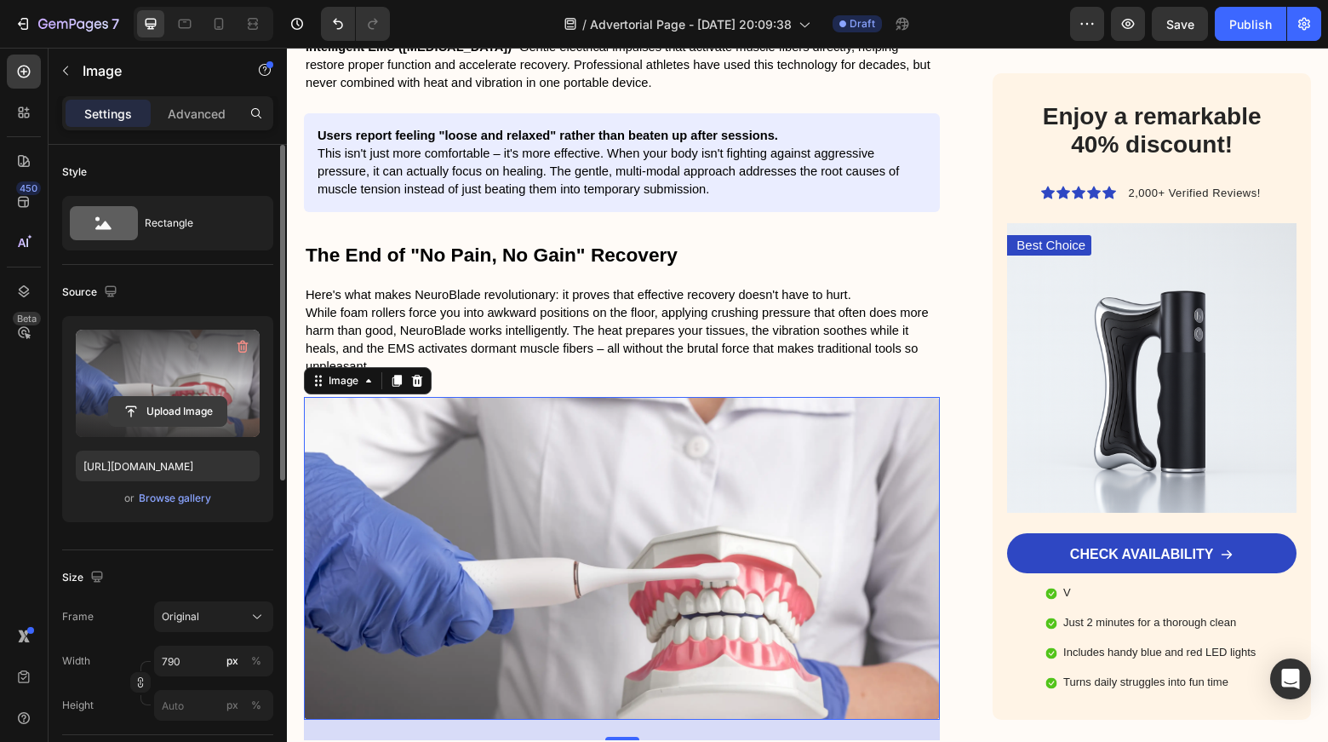
click at [178, 414] on input "file" at bounding box center [167, 411] width 117 height 29
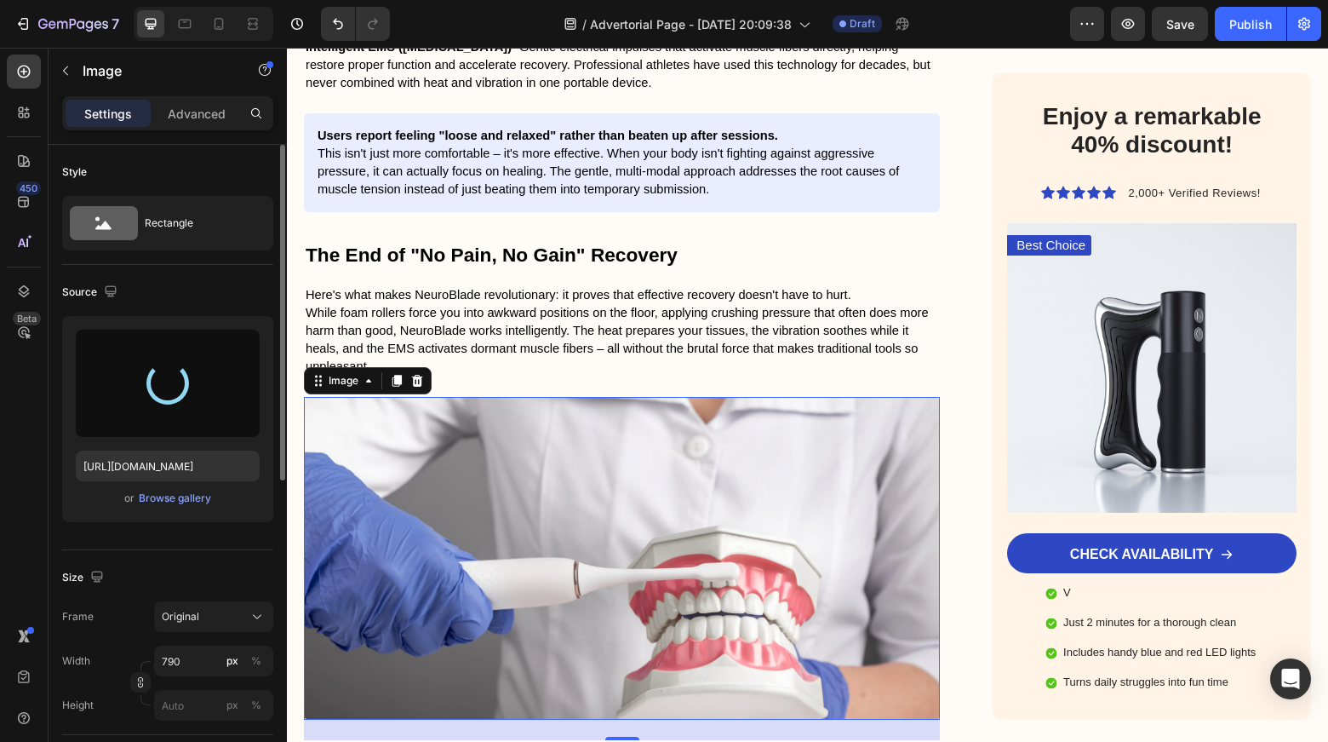
scroll to position [2361, 0]
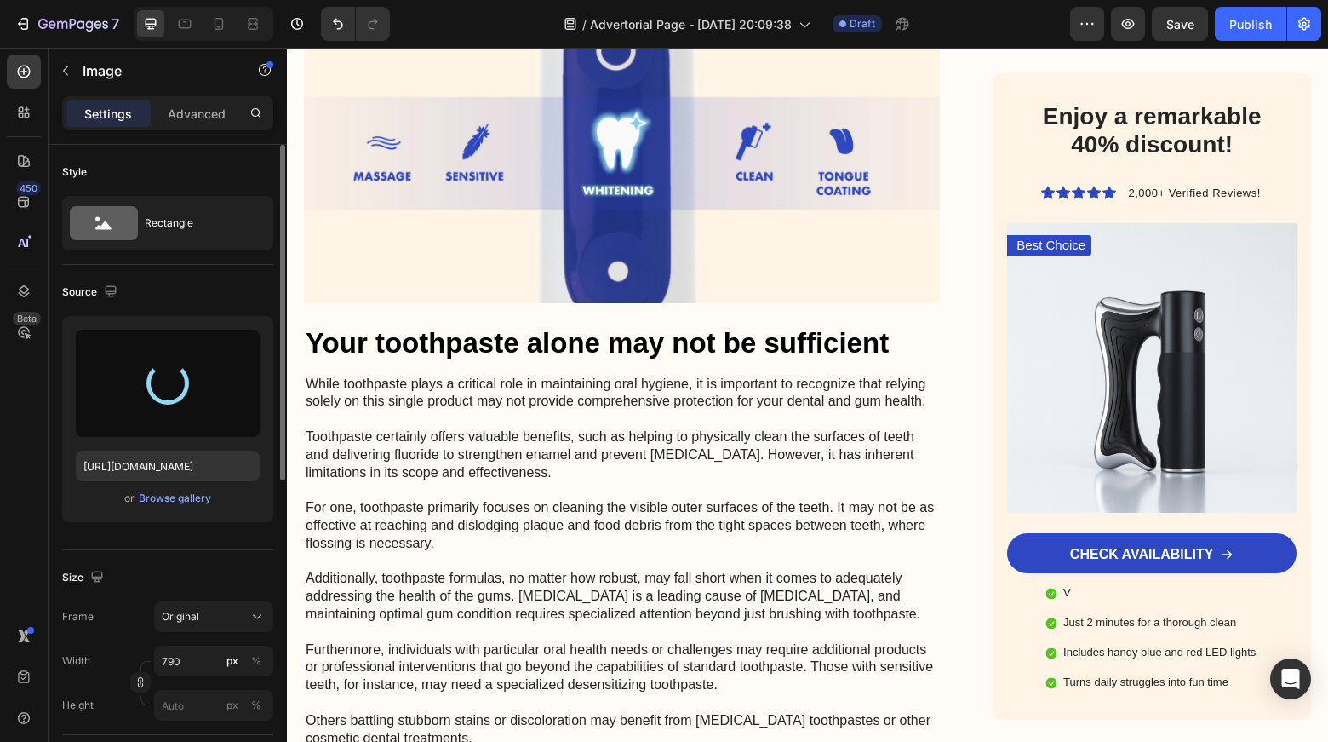
type input "[URL][DOMAIN_NAME]"
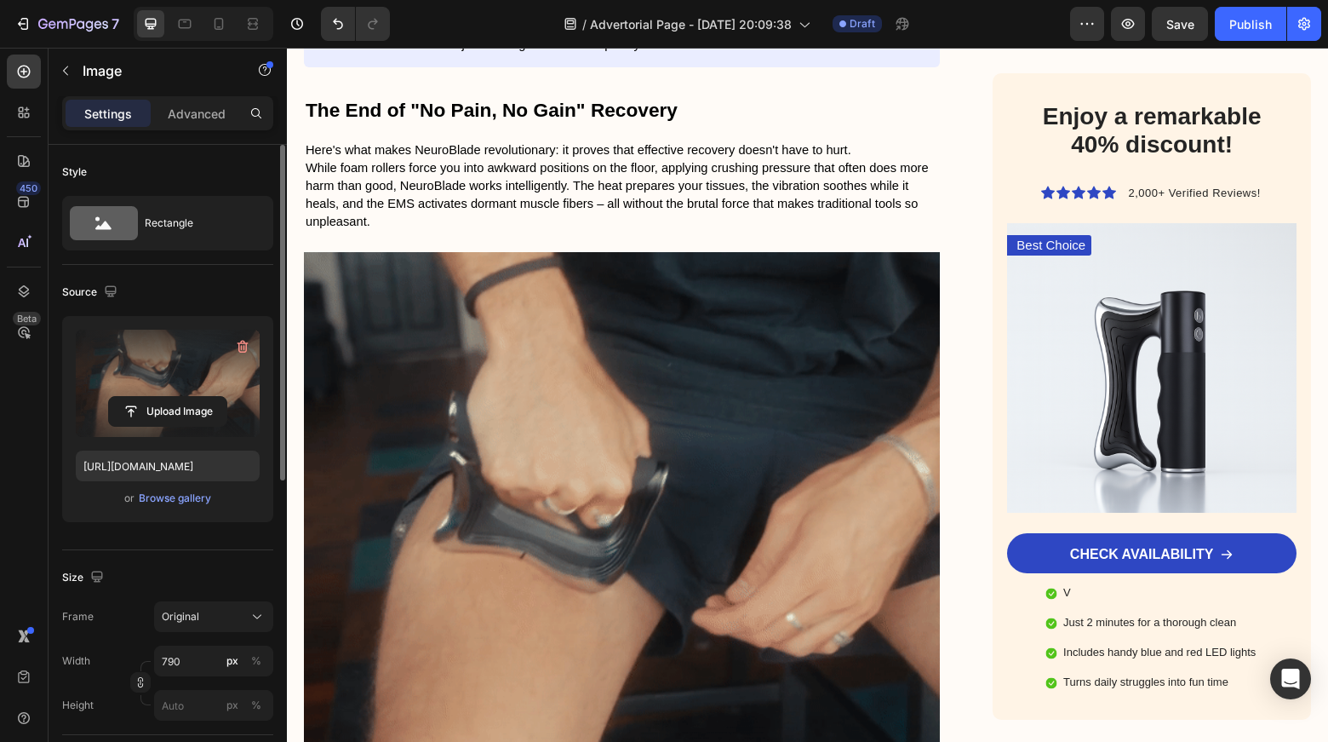
scroll to position [2411, 0]
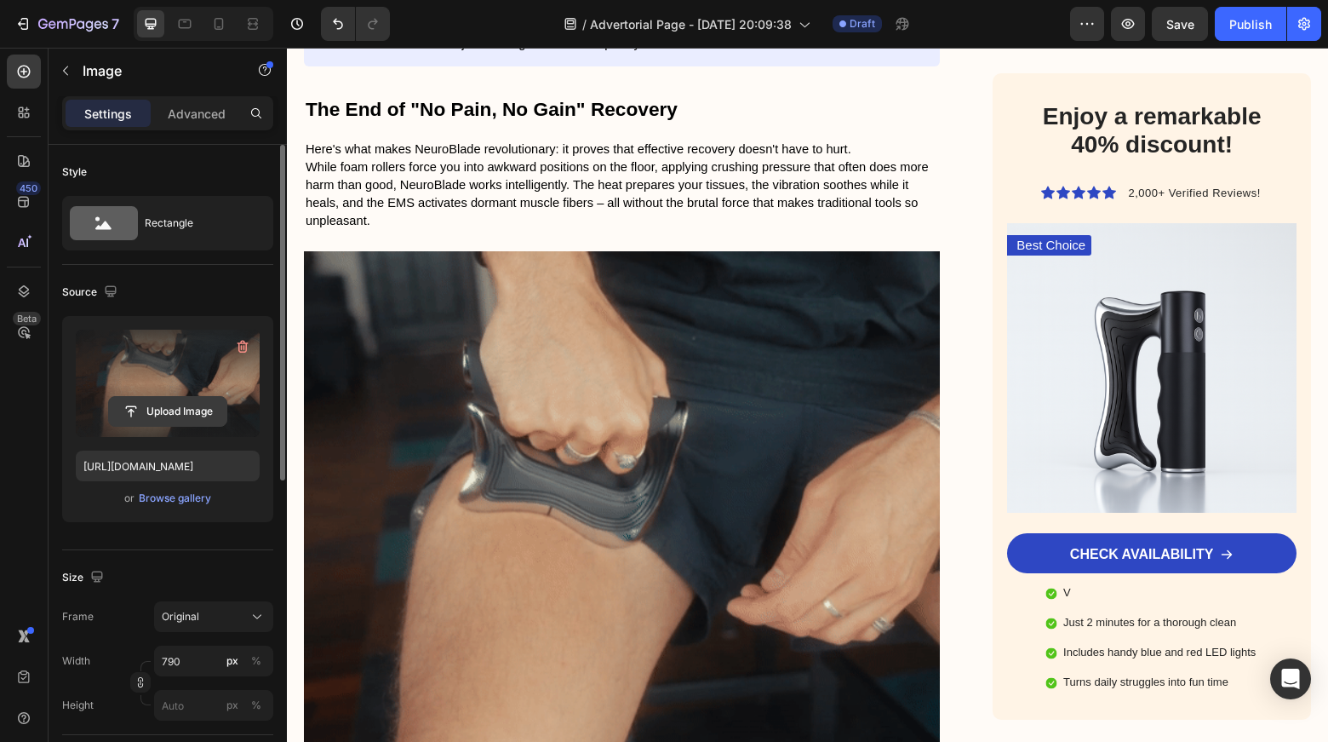
click at [176, 410] on input "file" at bounding box center [167, 411] width 117 height 29
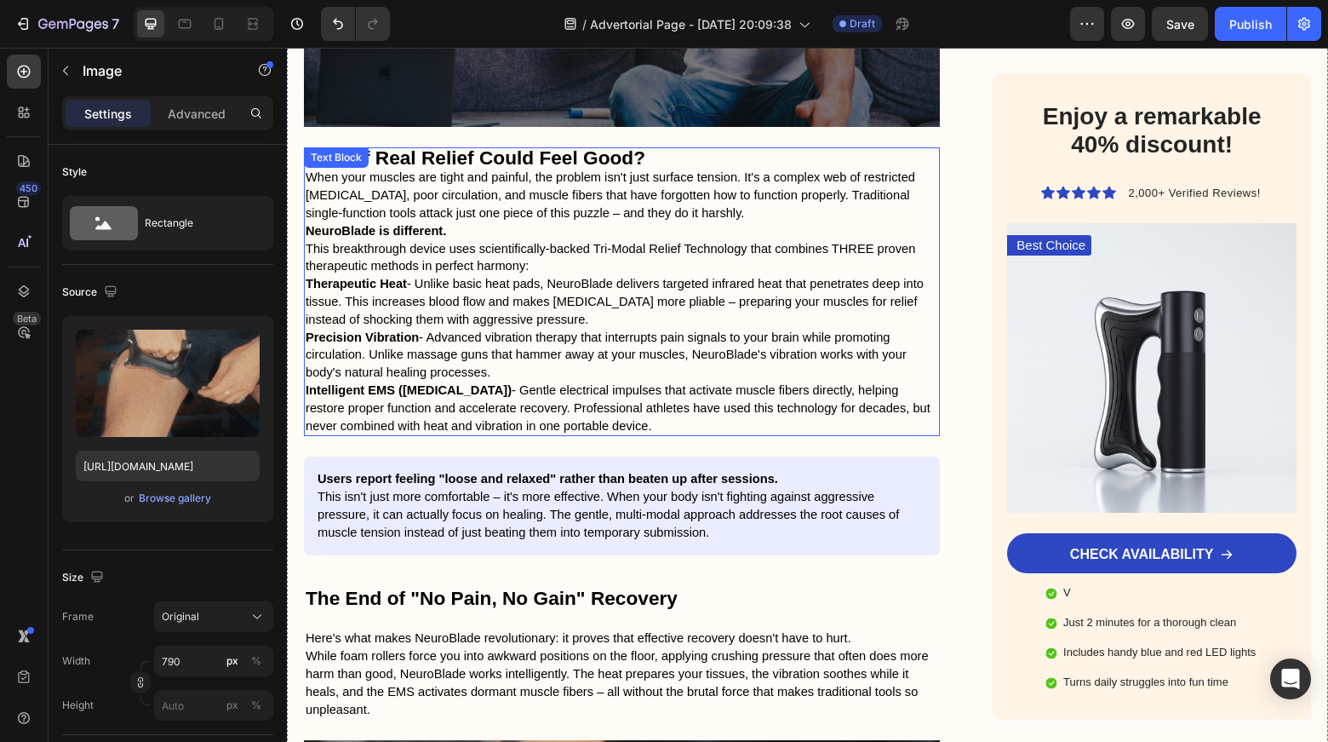
scroll to position [2317, 0]
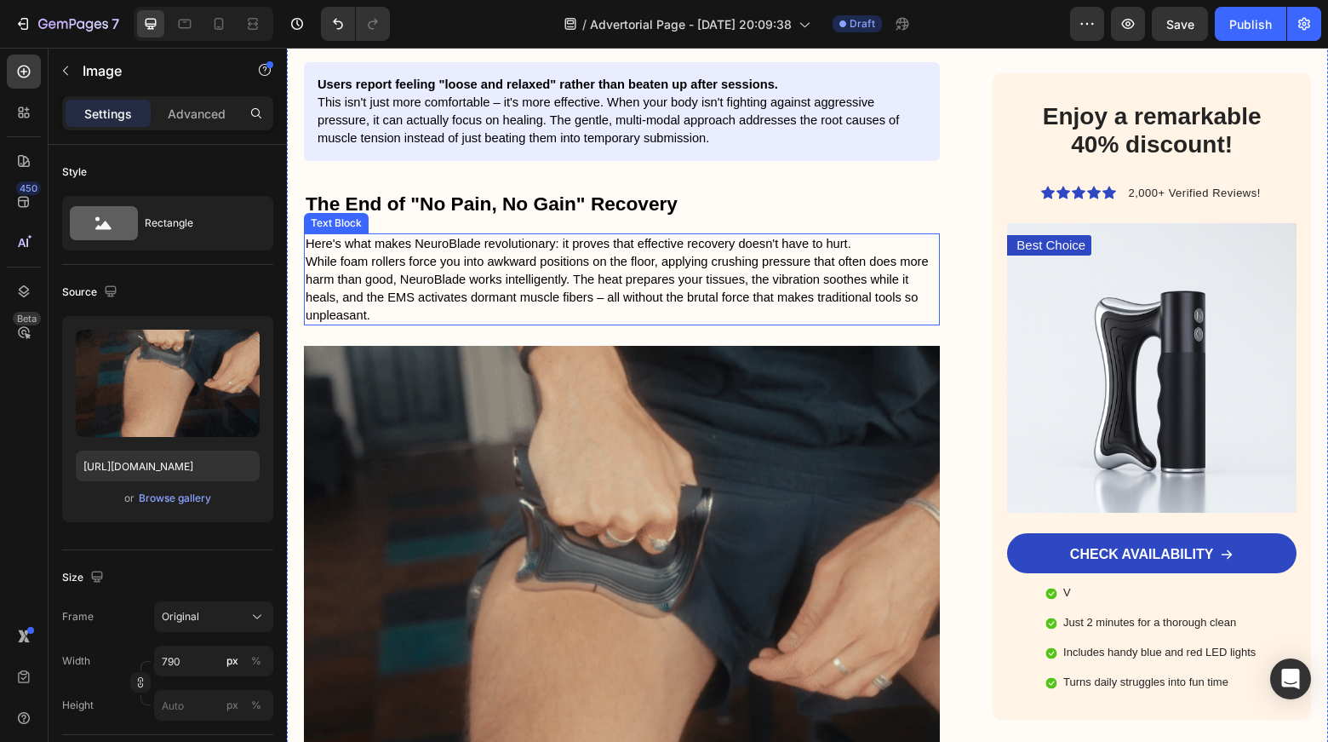
click at [415, 253] on p "While foam rollers force you into awkward positions on the floor, applying crus…" at bounding box center [622, 288] width 633 height 71
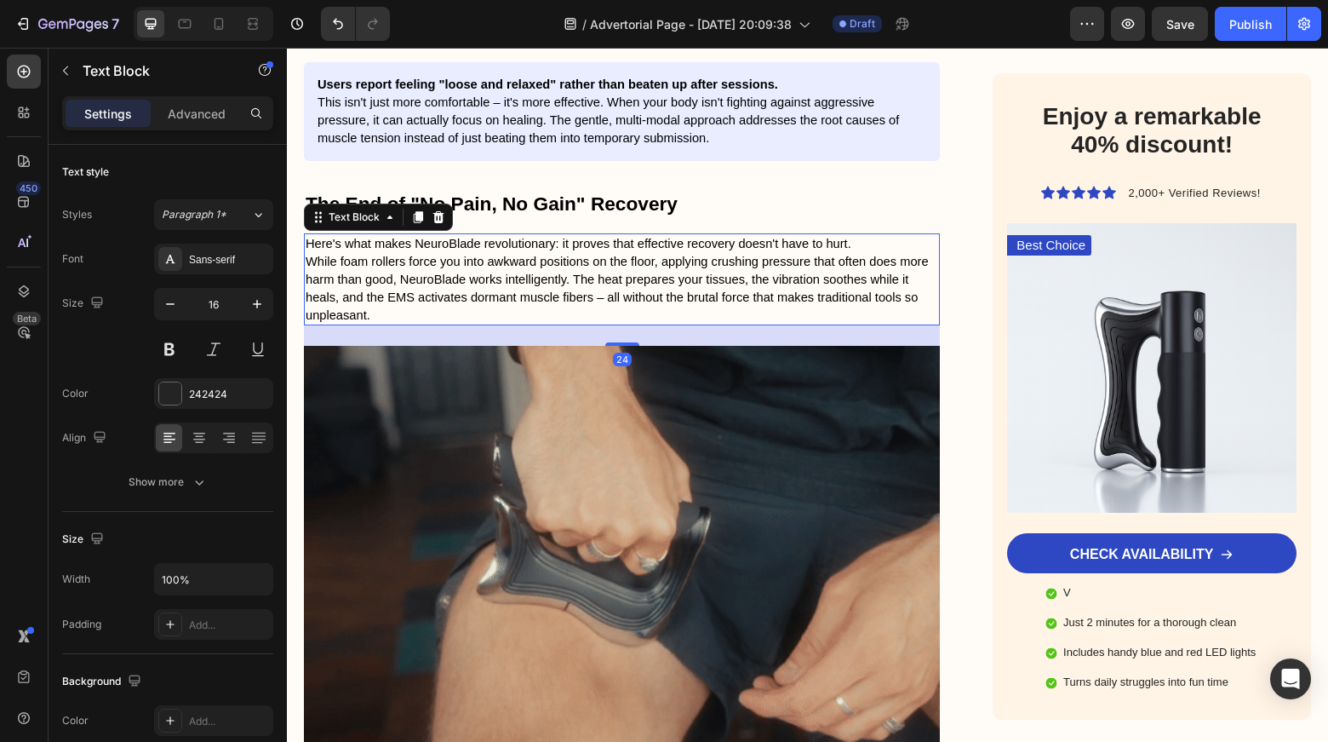
click at [415, 253] on p "While foam rollers force you into awkward positions on the floor, applying crus…" at bounding box center [622, 288] width 633 height 71
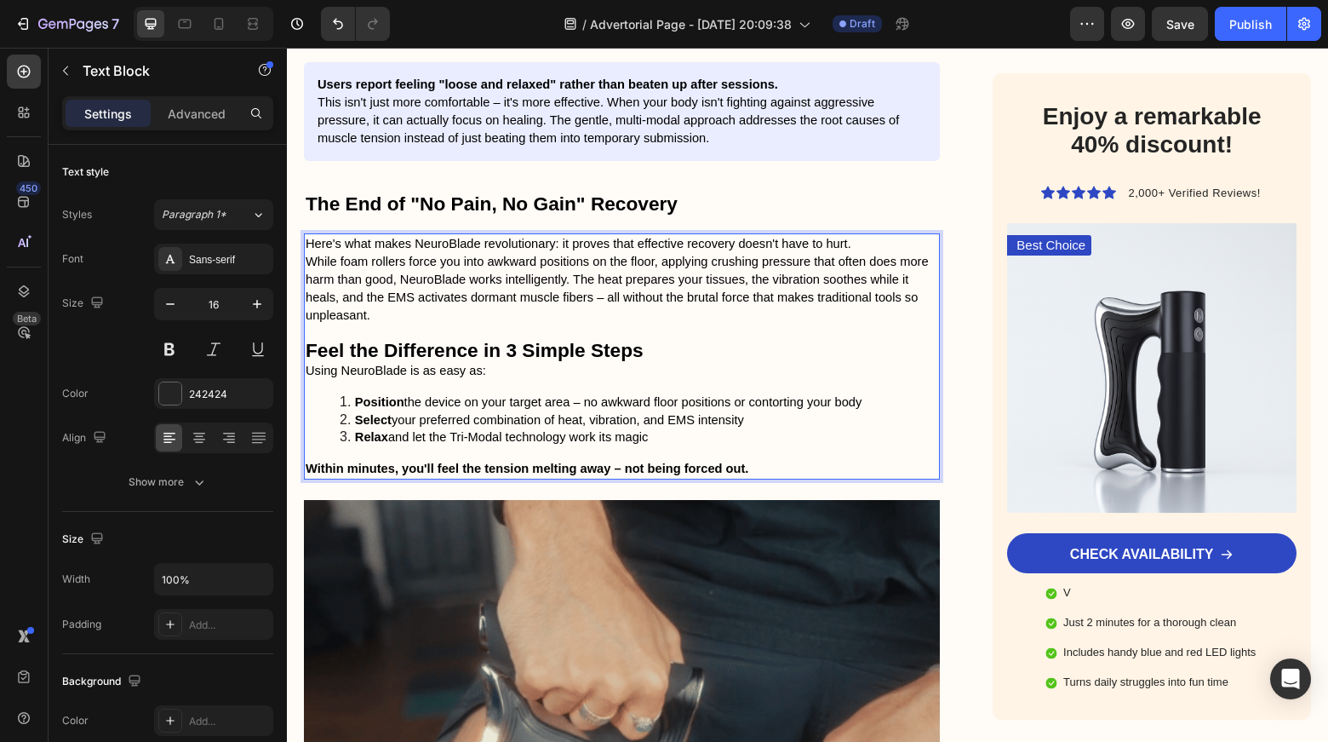
click at [632, 362] on p "Using NeuroBlade is as easy as:" at bounding box center [622, 371] width 633 height 18
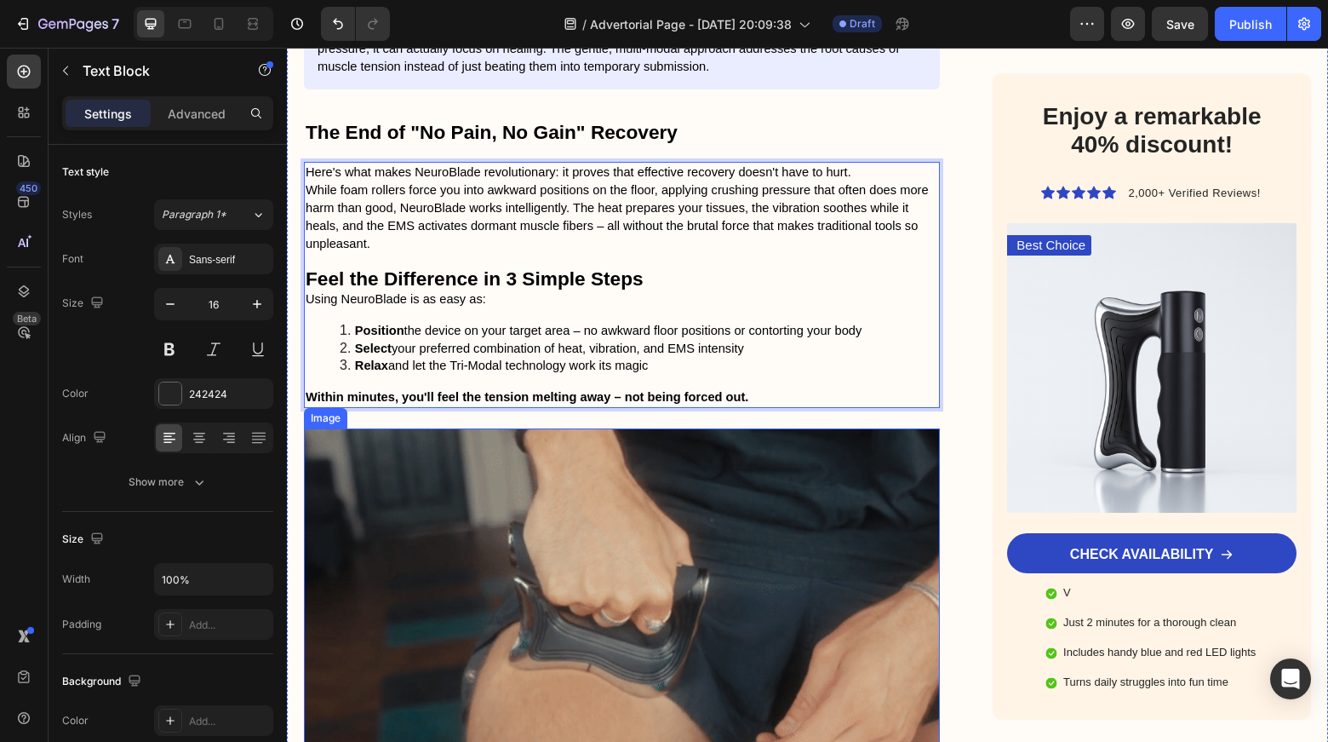
scroll to position [2387, 0]
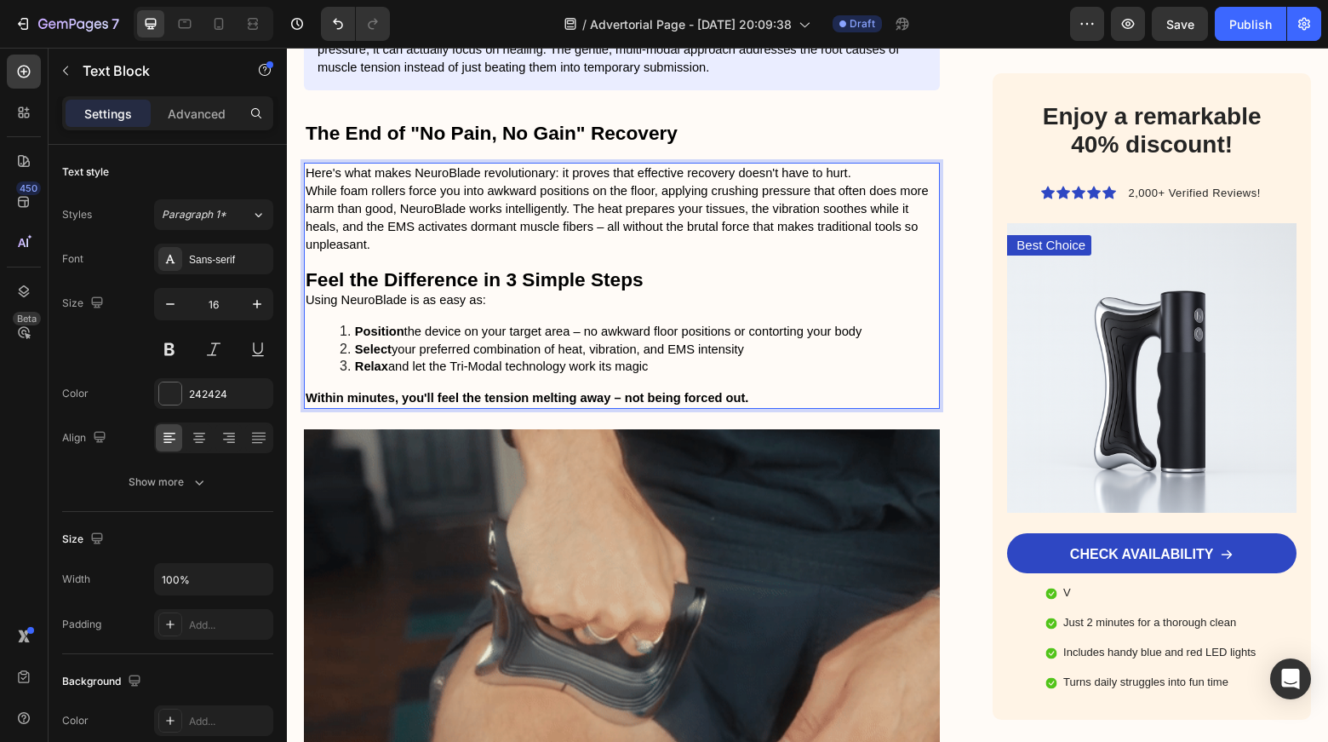
click at [551, 253] on p "Rich Text Editor. Editing area: main" at bounding box center [622, 262] width 633 height 18
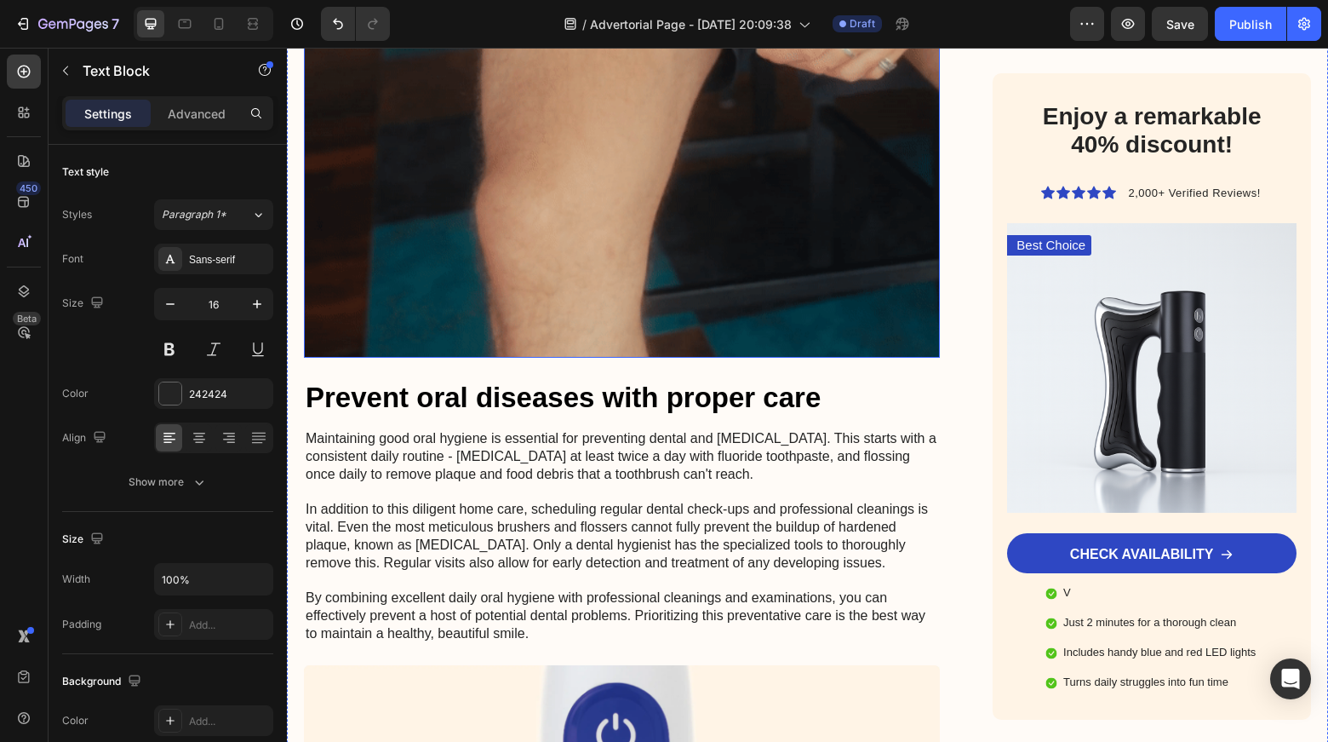
scroll to position [3092, 0]
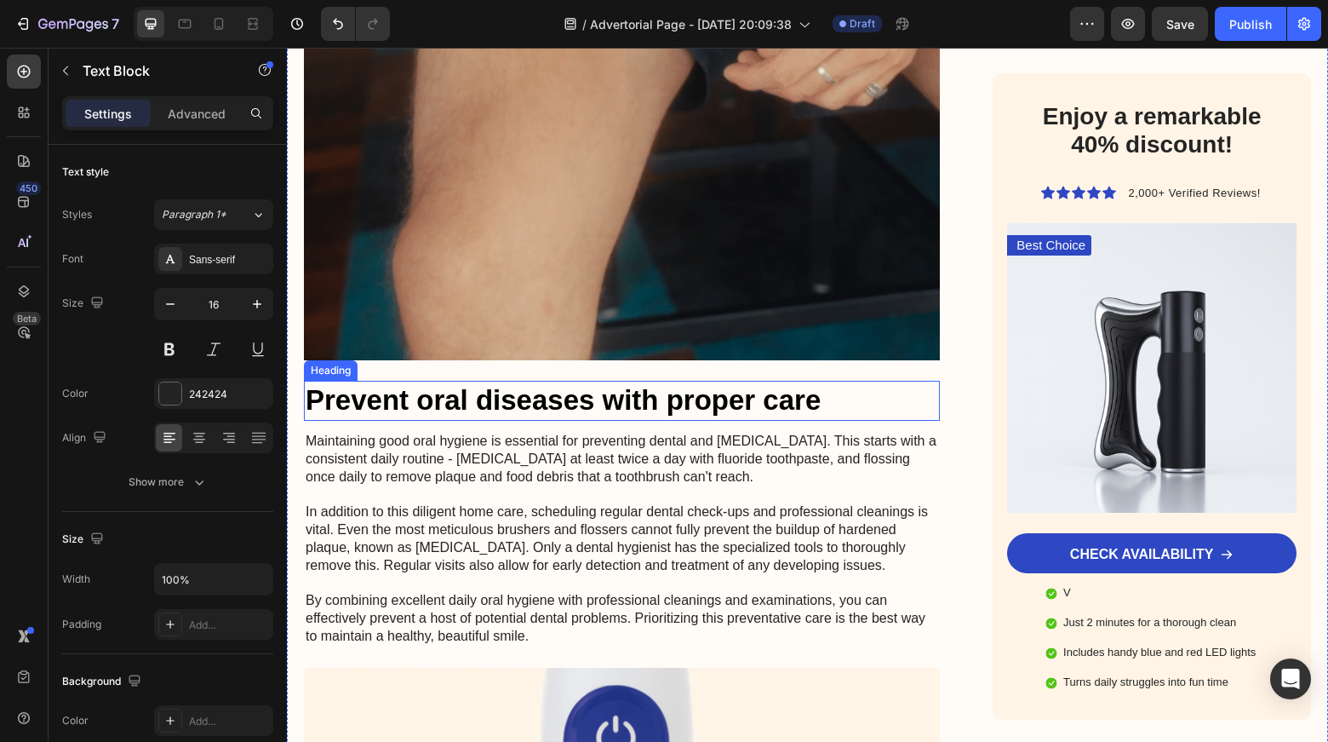
click at [635, 381] on h2 "Prevent oral diseases with proper care" at bounding box center [622, 401] width 636 height 40
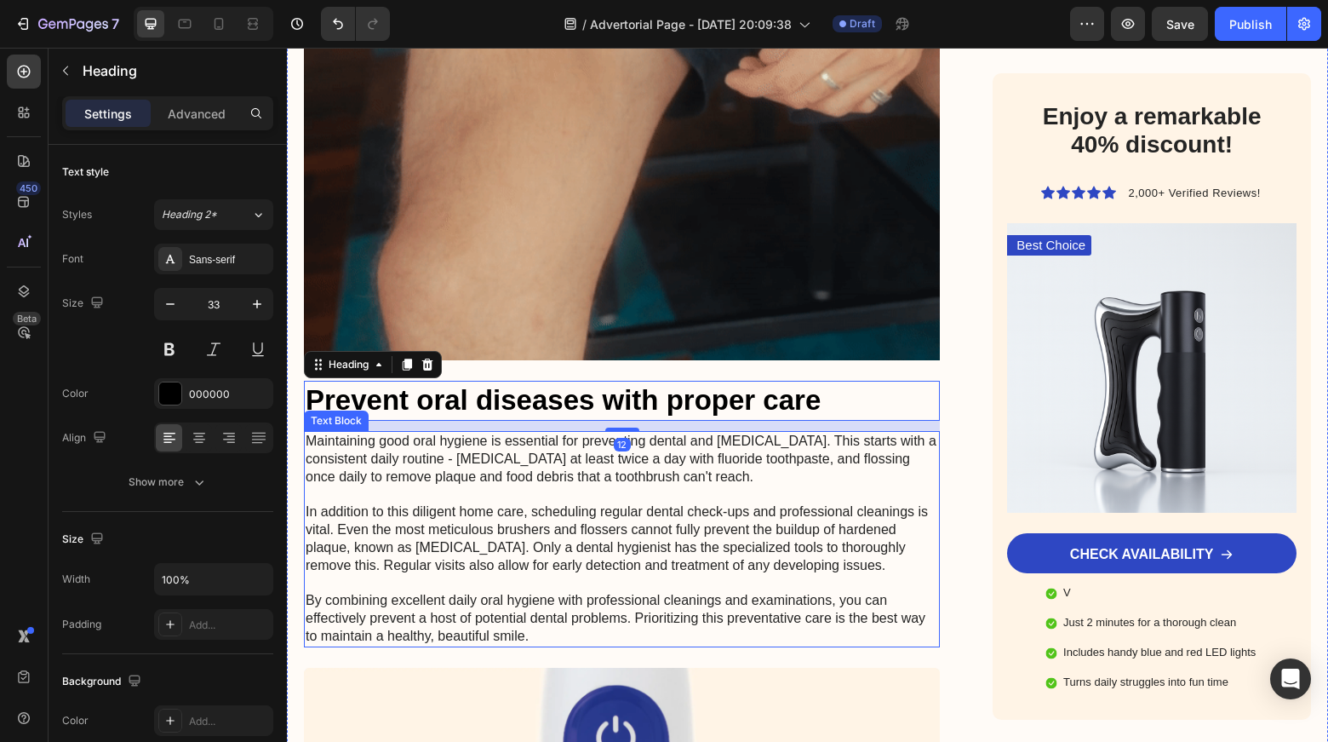
click at [550, 433] on p "Maintaining good oral hygiene is essential for preventing dental and [MEDICAL_D…" at bounding box center [622, 539] width 633 height 213
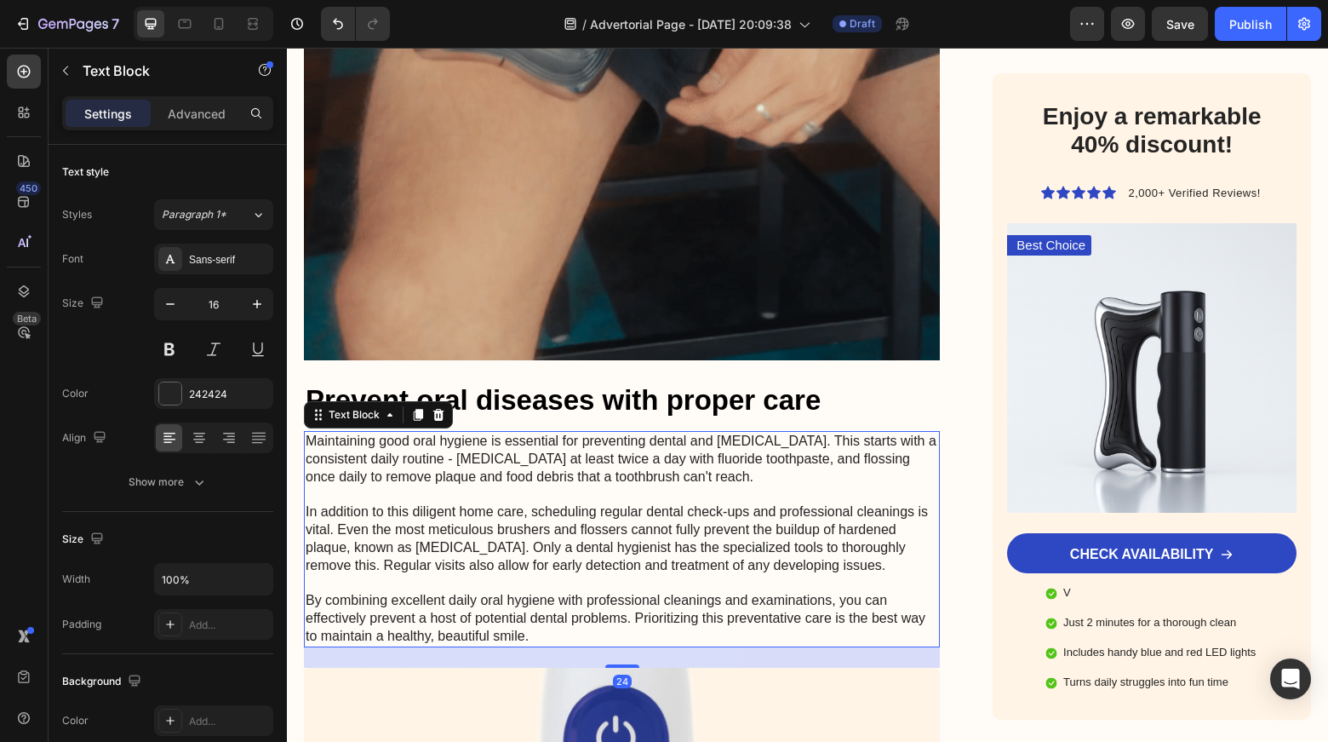
click at [438, 433] on p "Maintaining good oral hygiene is essential for preventing dental and [MEDICAL_D…" at bounding box center [622, 539] width 633 height 213
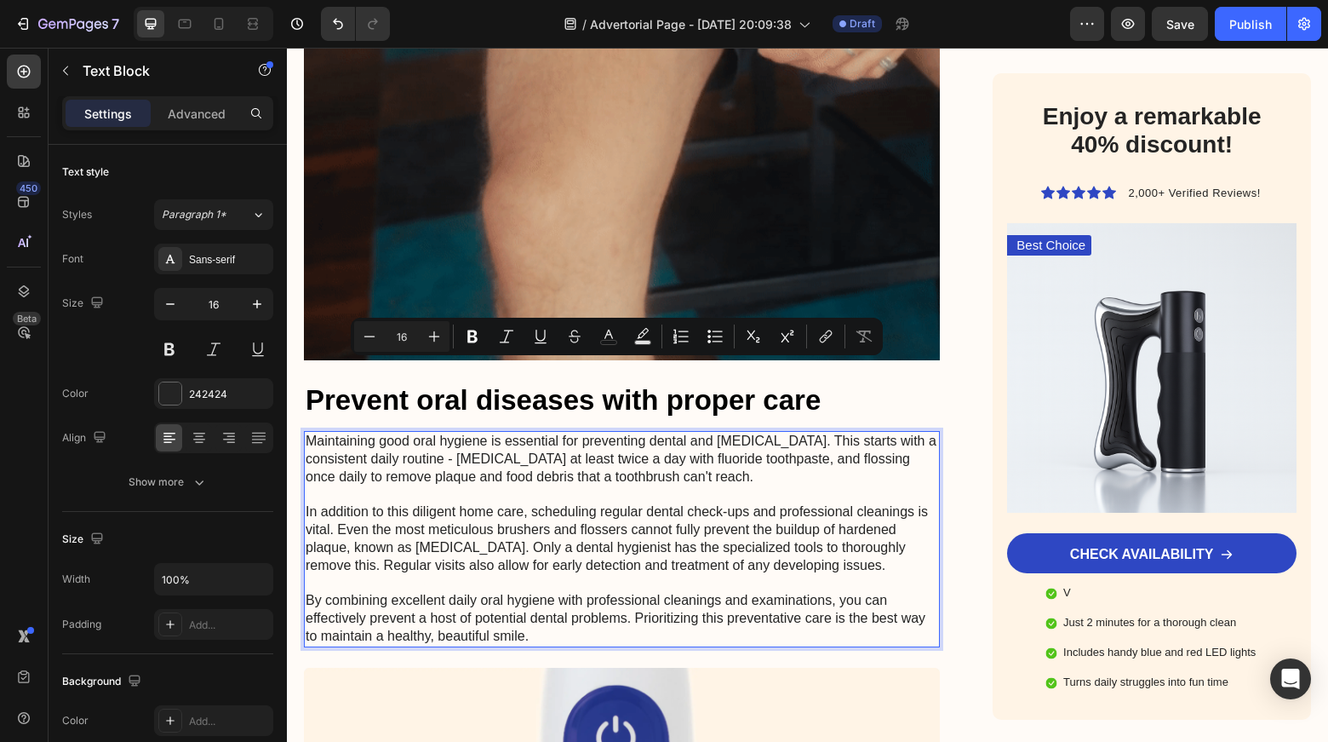
click at [364, 433] on p "Maintaining good oral hygiene is essential for preventing dental and [MEDICAL_D…" at bounding box center [622, 539] width 633 height 213
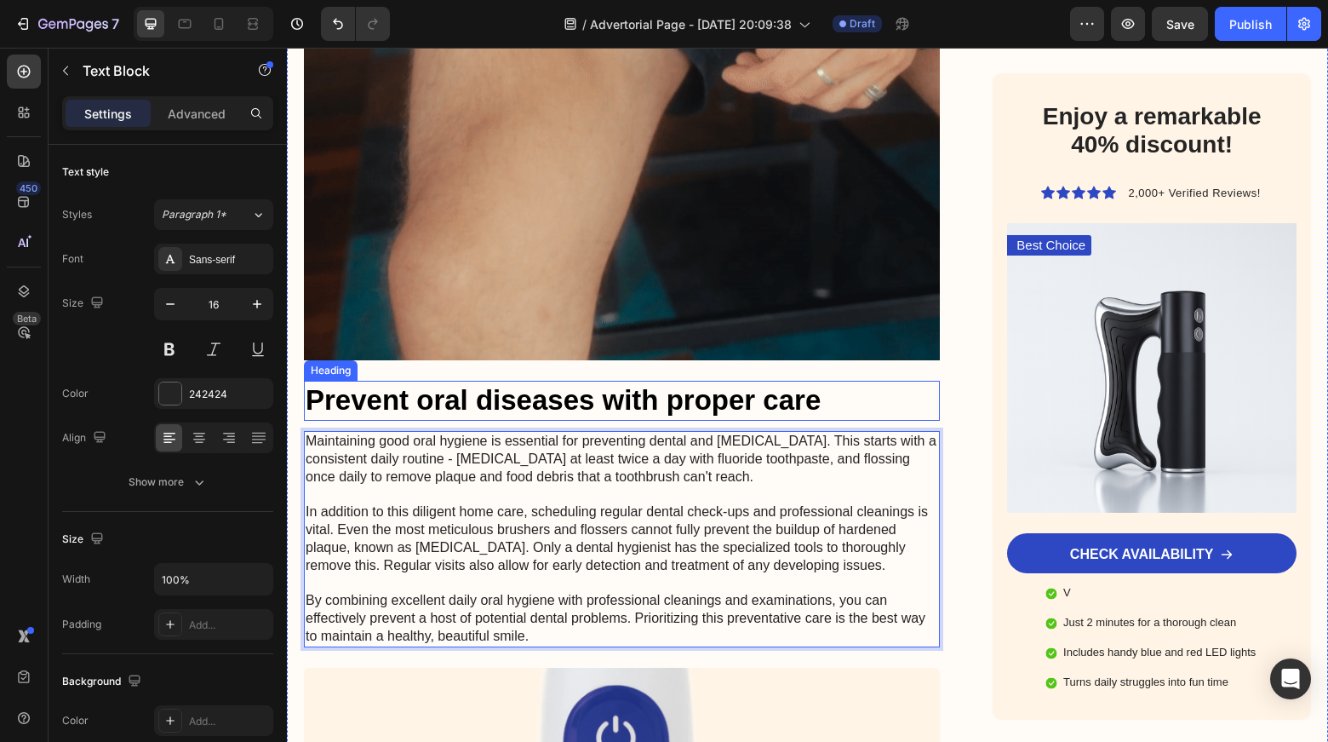
click at [341, 381] on h2 "Prevent oral diseases with proper care" at bounding box center [622, 401] width 636 height 40
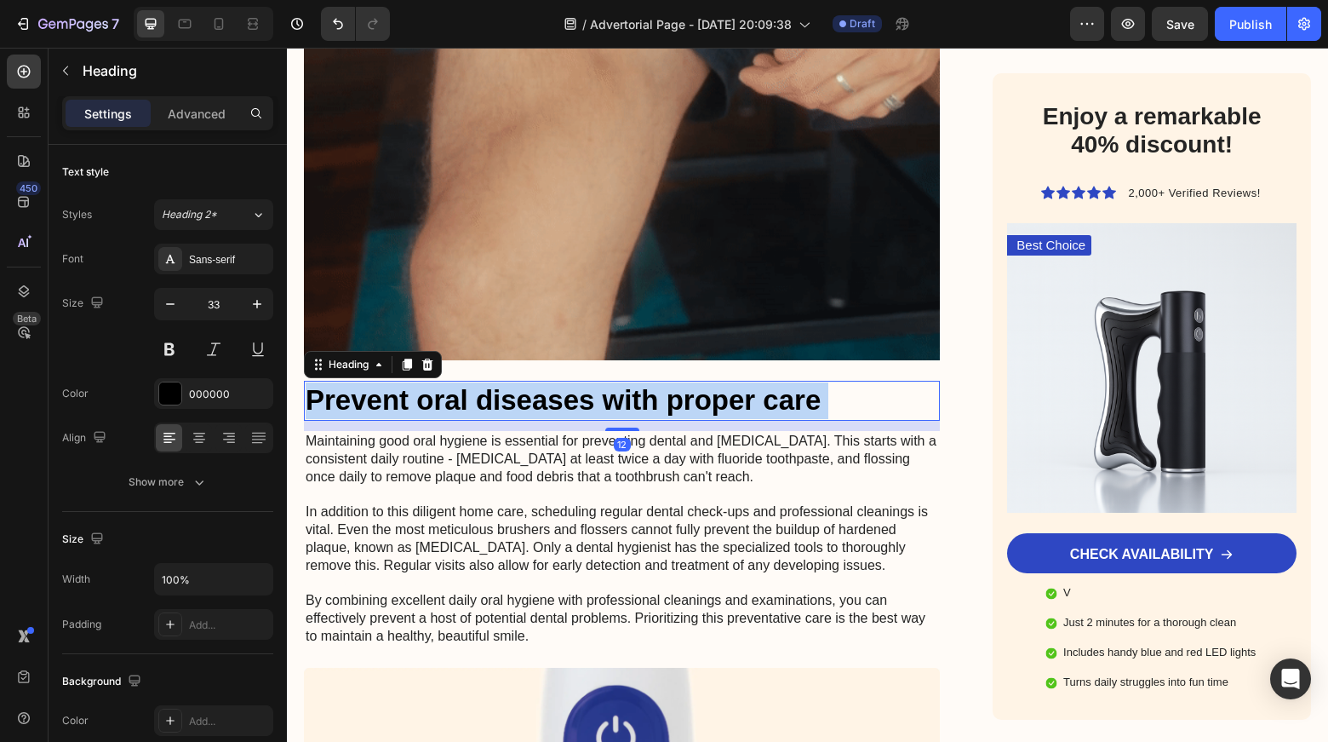
click at [378, 381] on h2 "Prevent oral diseases with proper care" at bounding box center [622, 401] width 636 height 40
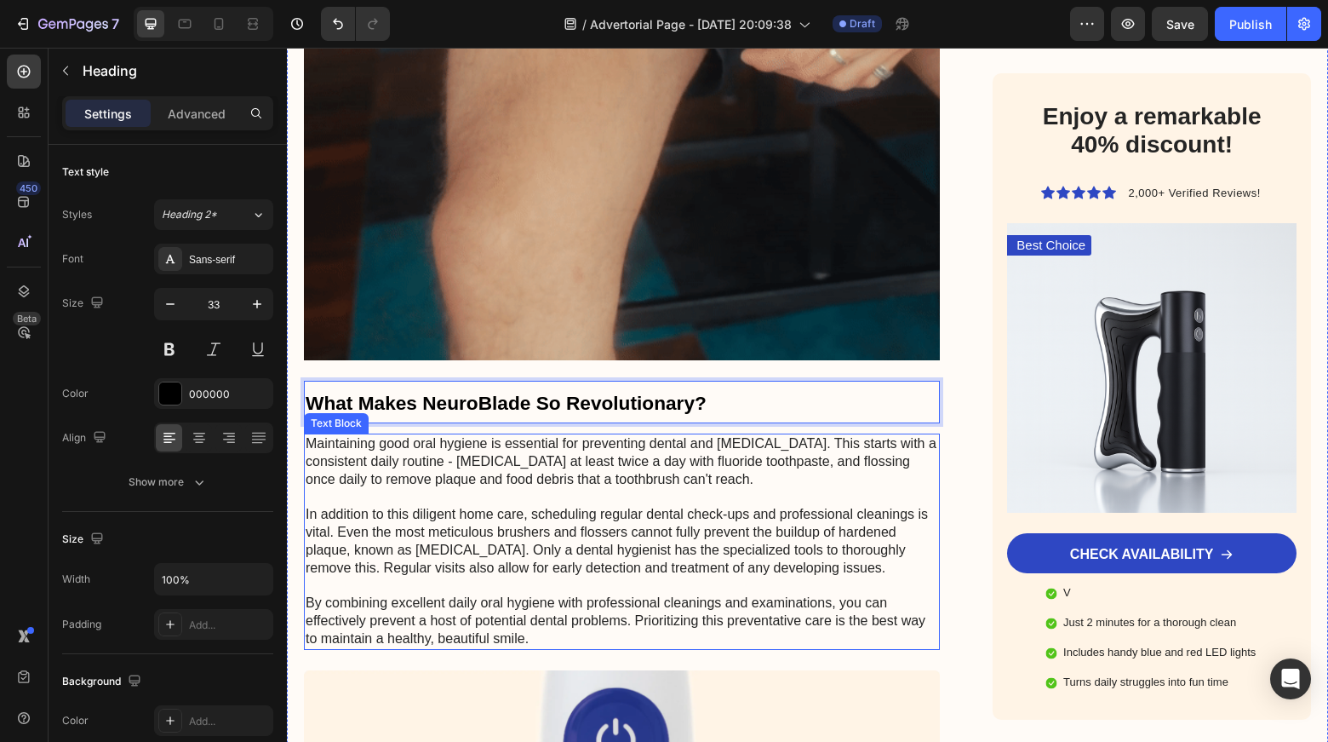
click at [379, 442] on p "Maintaining good oral hygiene is essential for preventing dental and [MEDICAL_D…" at bounding box center [622, 541] width 633 height 213
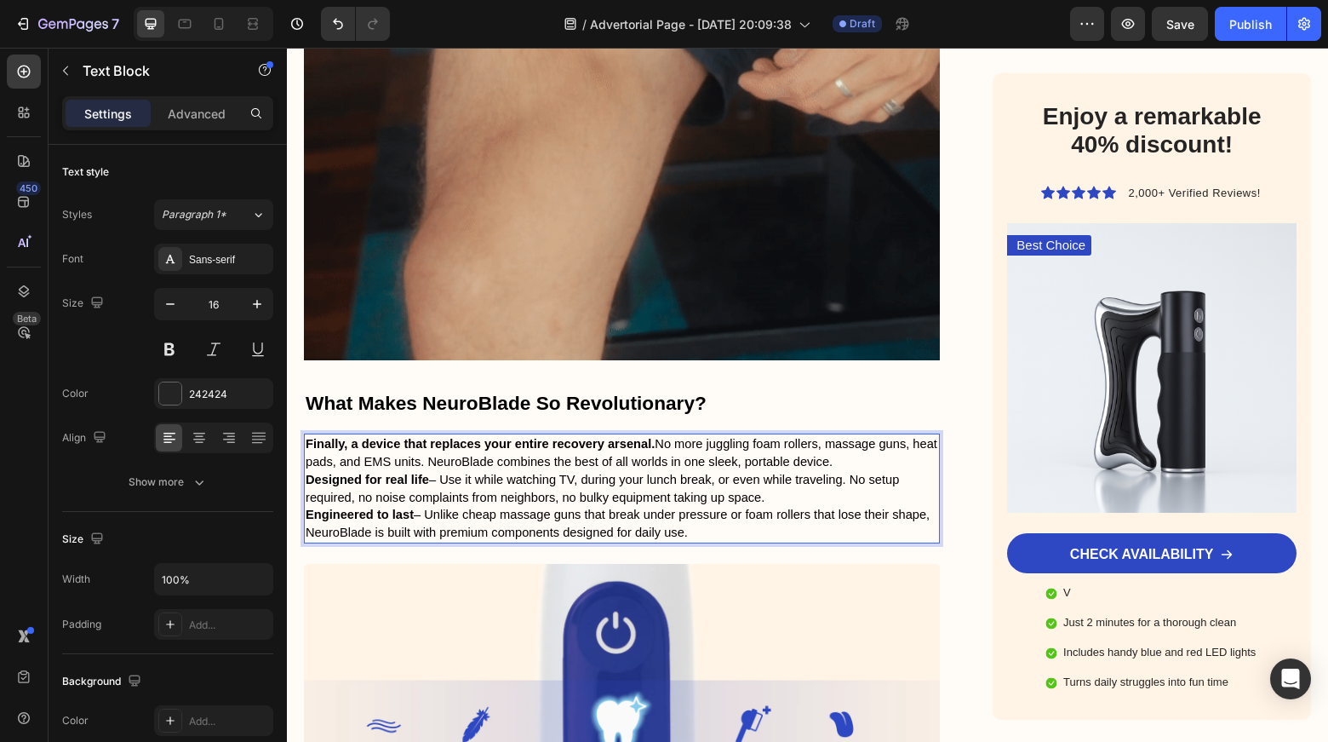
click at [355, 437] on strong "Finally, a device that replaces your entire recovery arsenal." at bounding box center [480, 444] width 349 height 14
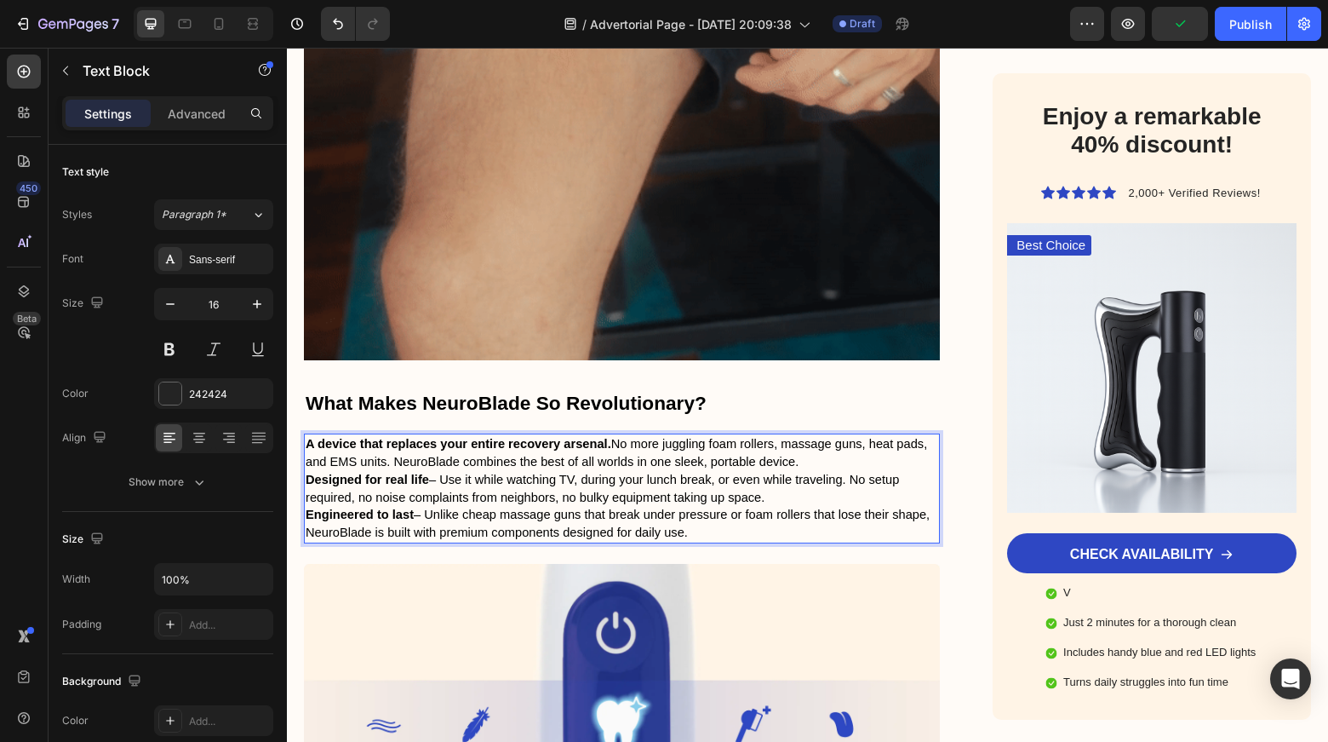
click at [801, 437] on span "A device that replaces your entire recovery arsenal. No more juggling foam roll…" at bounding box center [617, 453] width 622 height 32
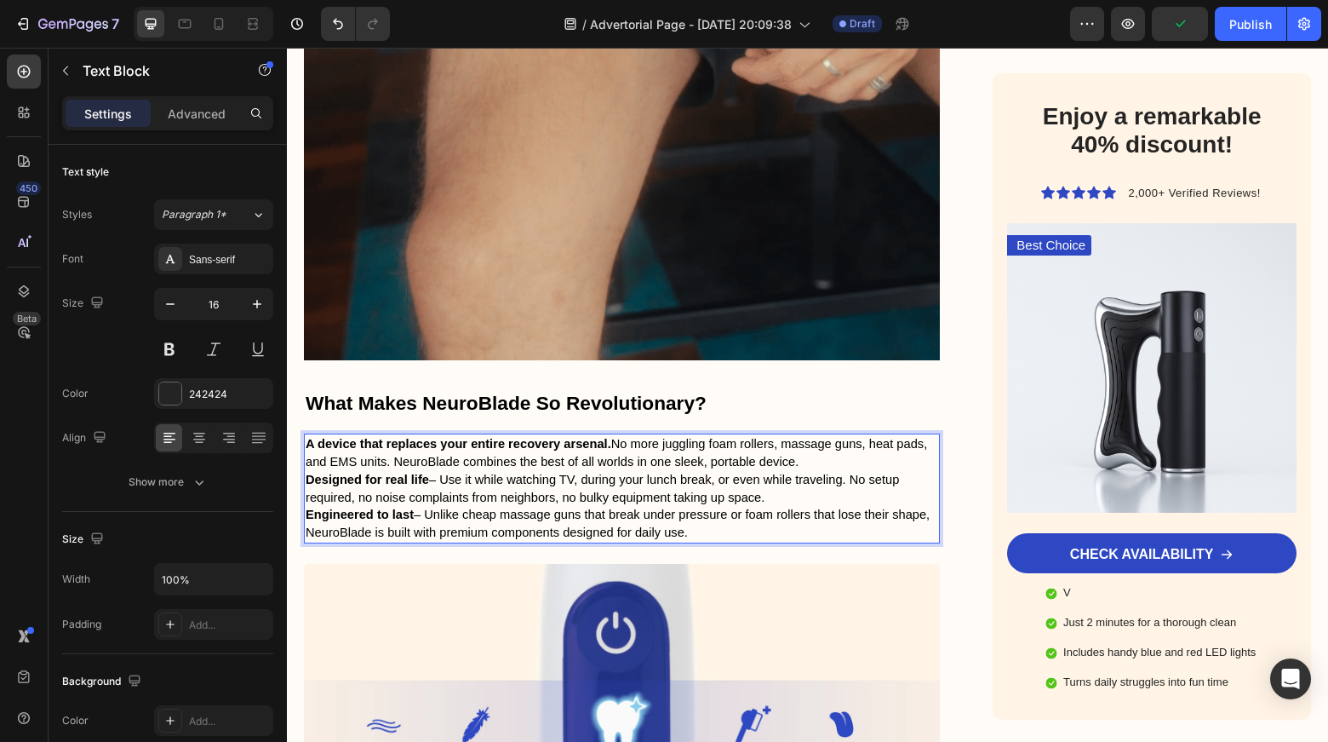
click at [857, 435] on p "A device that replaces your entire recovery arsenal. No more juggling foam roll…" at bounding box center [622, 453] width 633 height 36
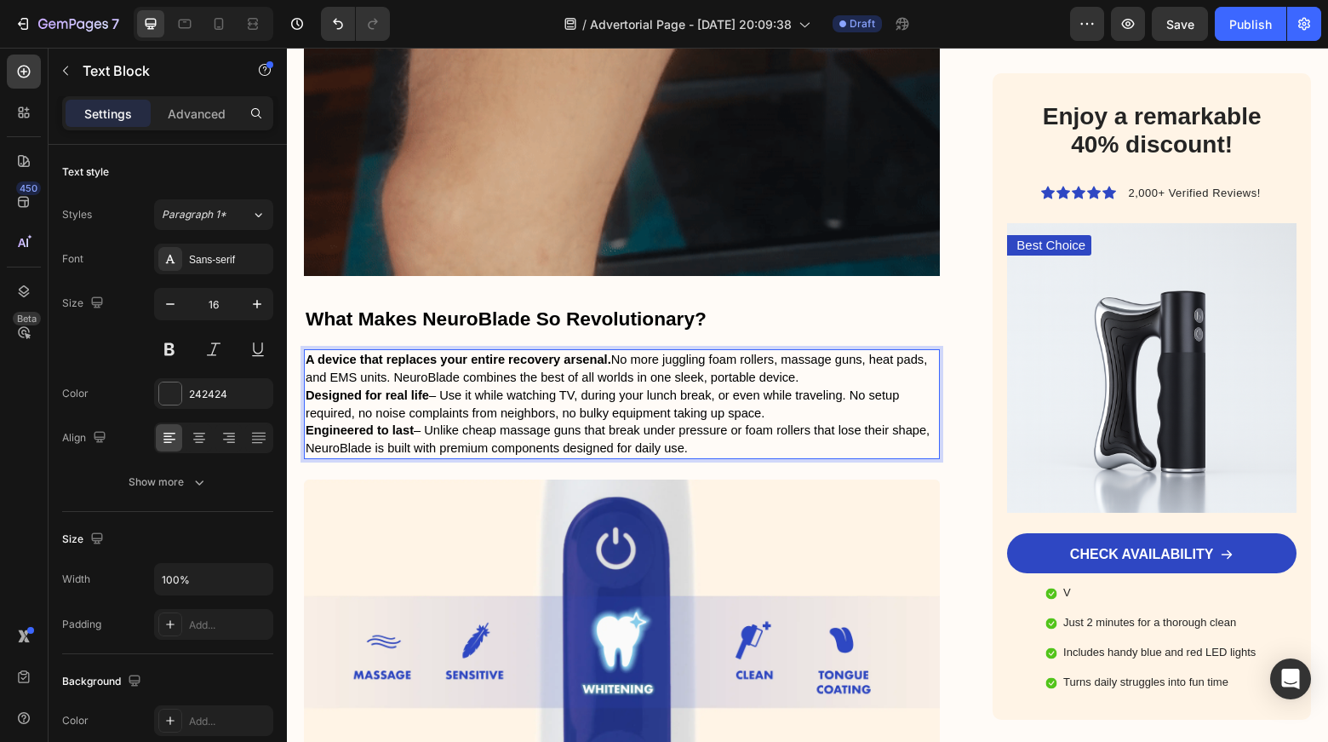
scroll to position [3210, 0]
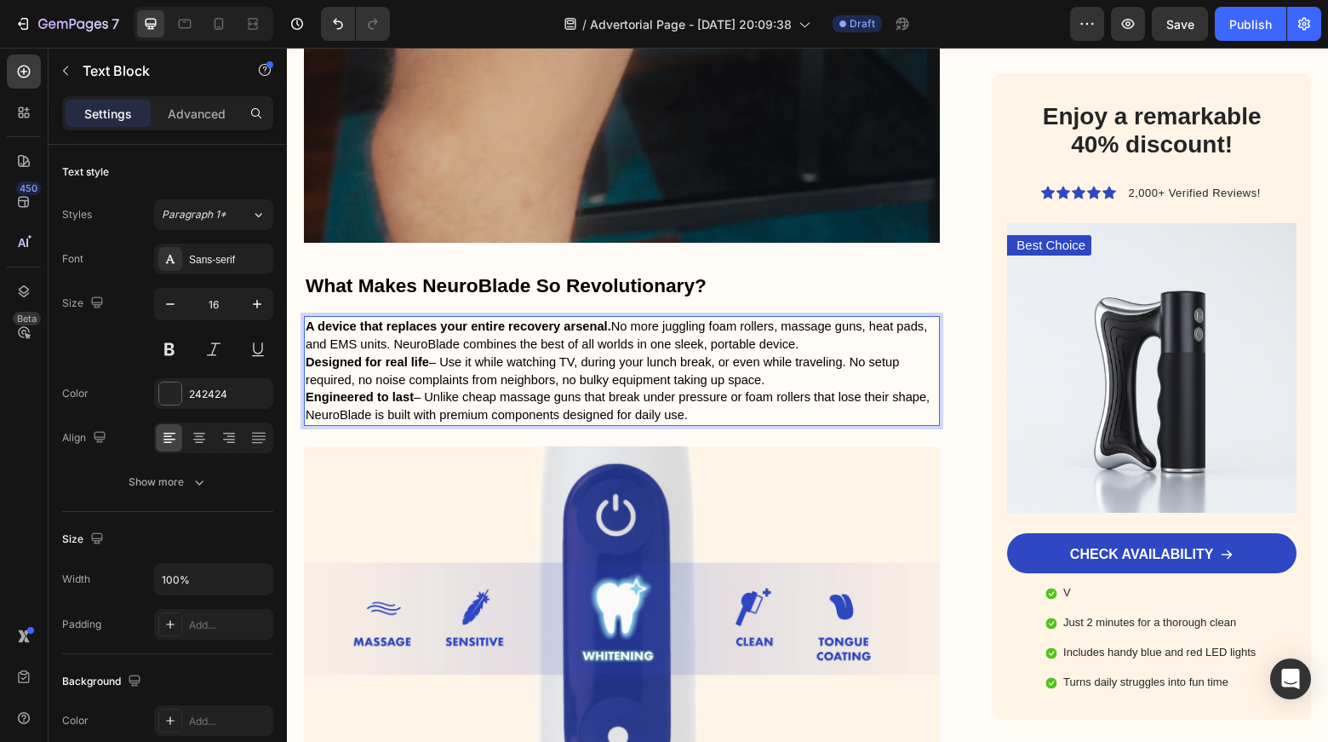
click at [861, 318] on p "A device that replaces your entire recovery arsenal. No more juggling foam roll…" at bounding box center [622, 336] width 633 height 36
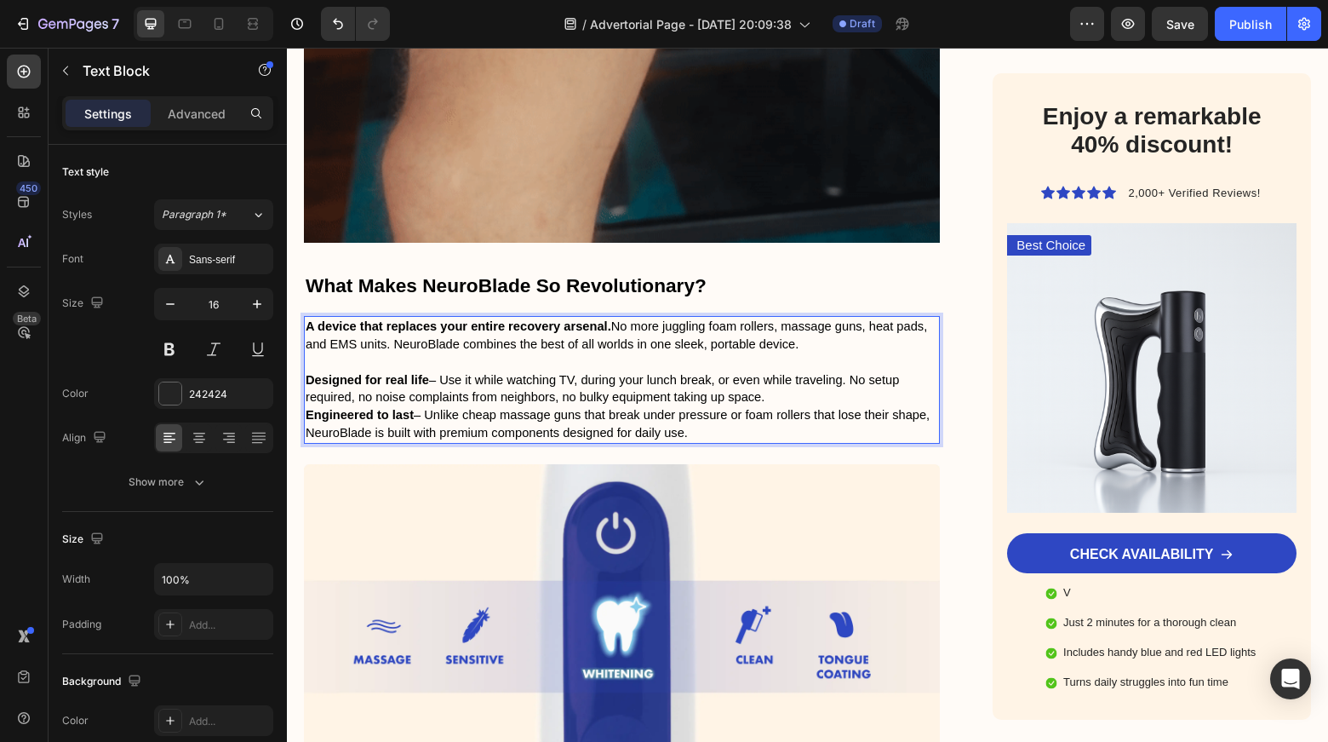
click at [767, 371] on p "Designed for real life – Use it while watching TV, during your lunch break, or …" at bounding box center [622, 389] width 633 height 36
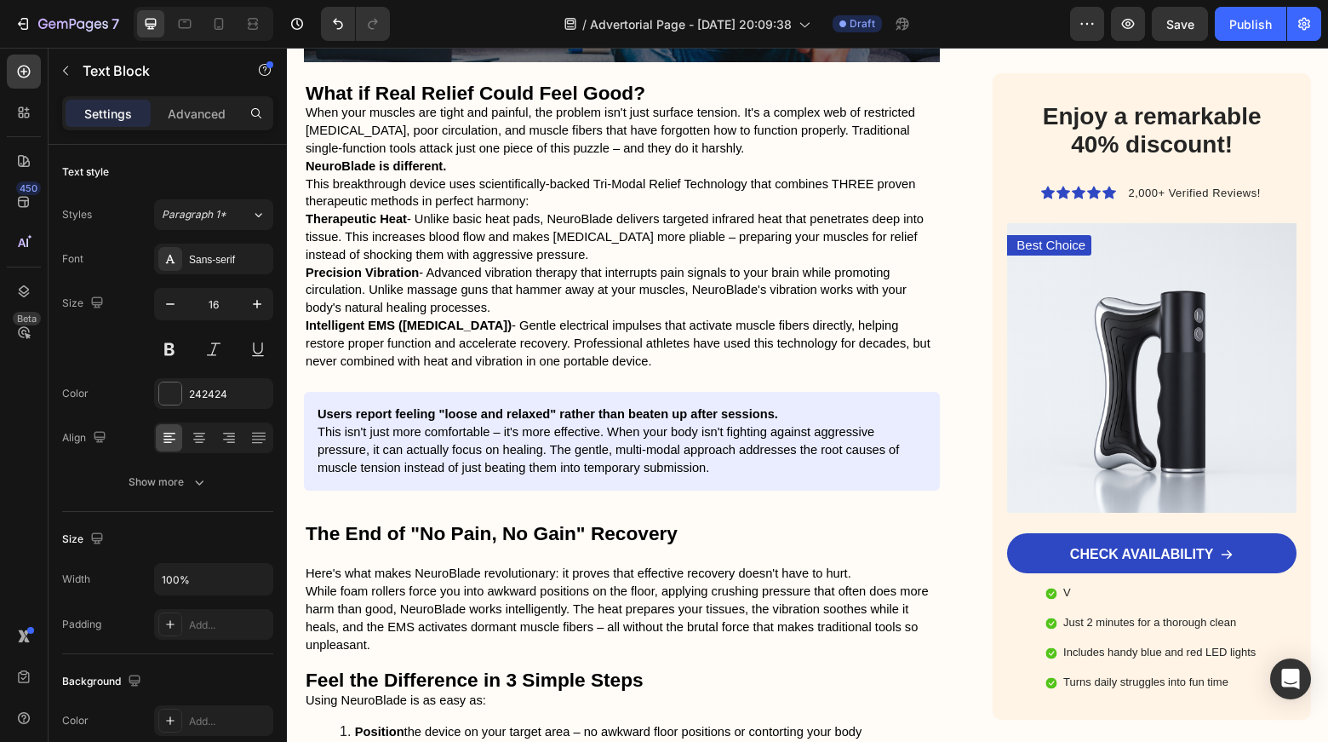
scroll to position [2092, 0]
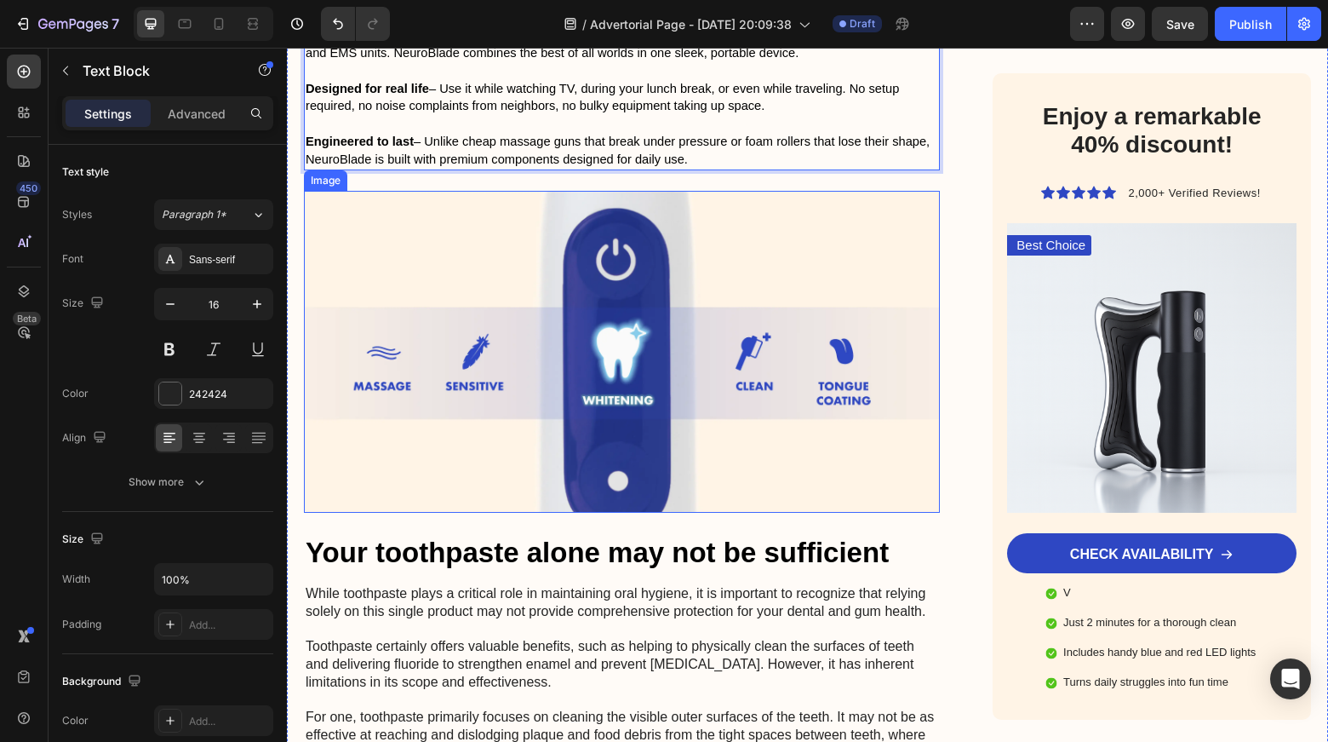
click at [686, 306] on img at bounding box center [622, 352] width 636 height 322
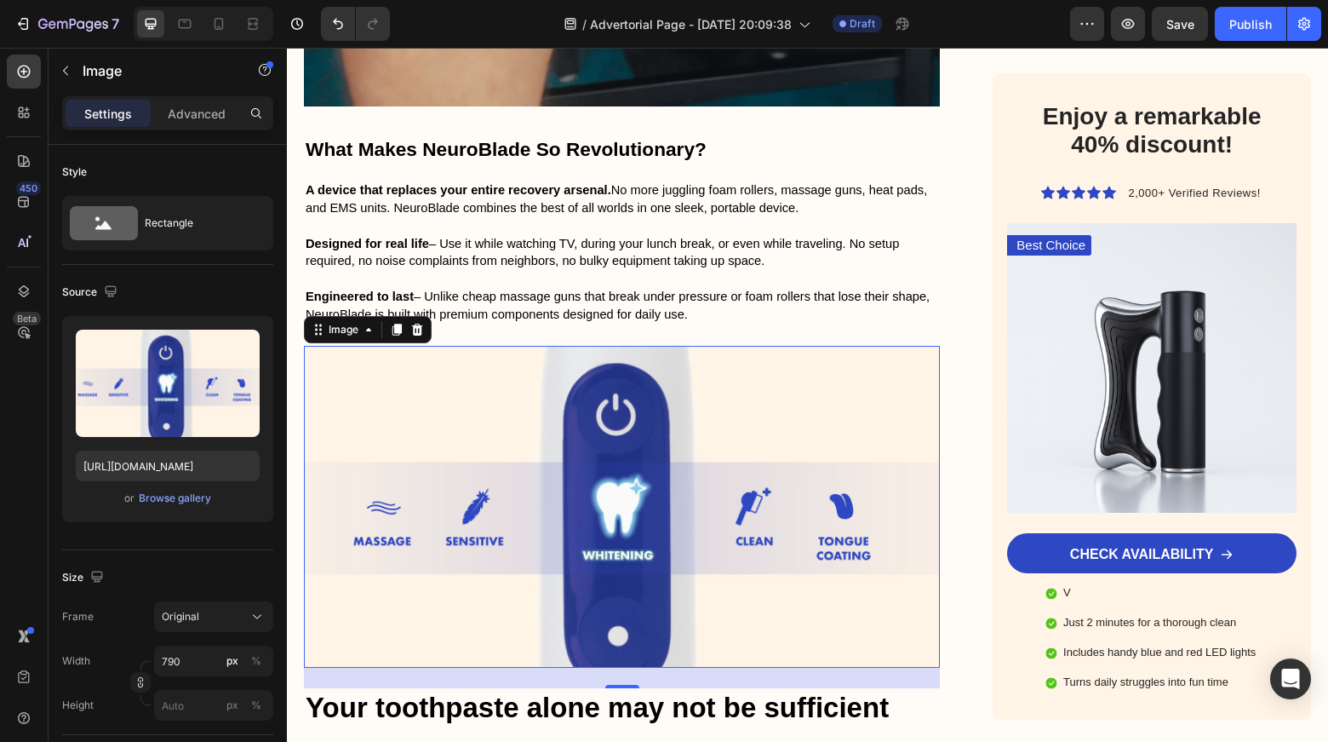
scroll to position [3347, 0]
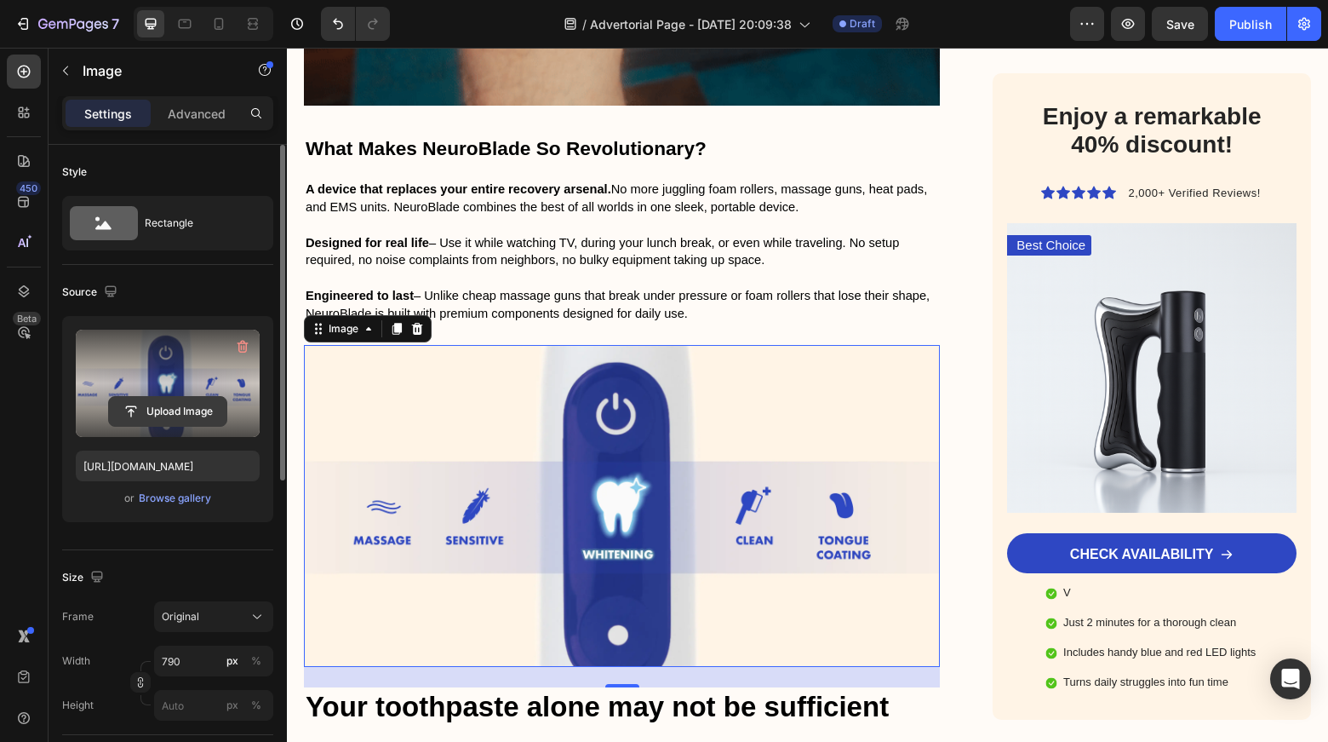
click at [164, 410] on input "file" at bounding box center [167, 411] width 117 height 29
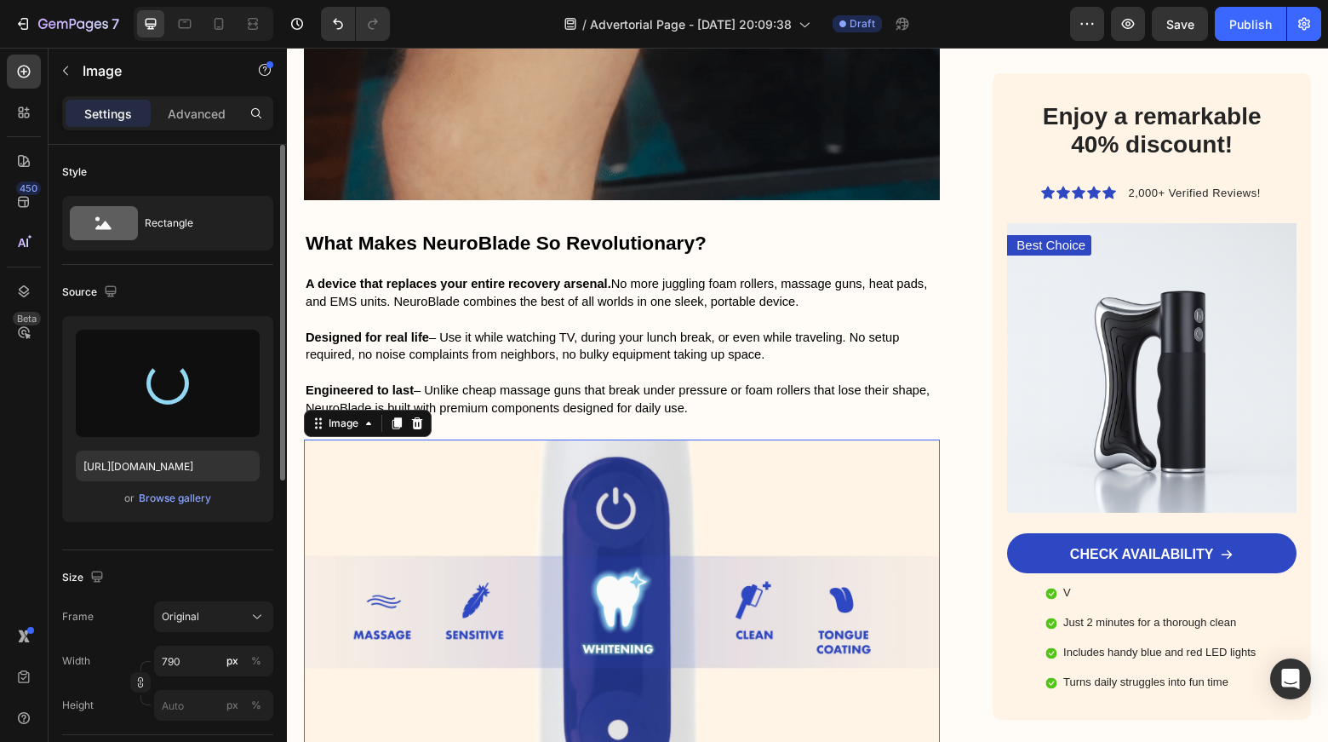
type input "[URL][DOMAIN_NAME]"
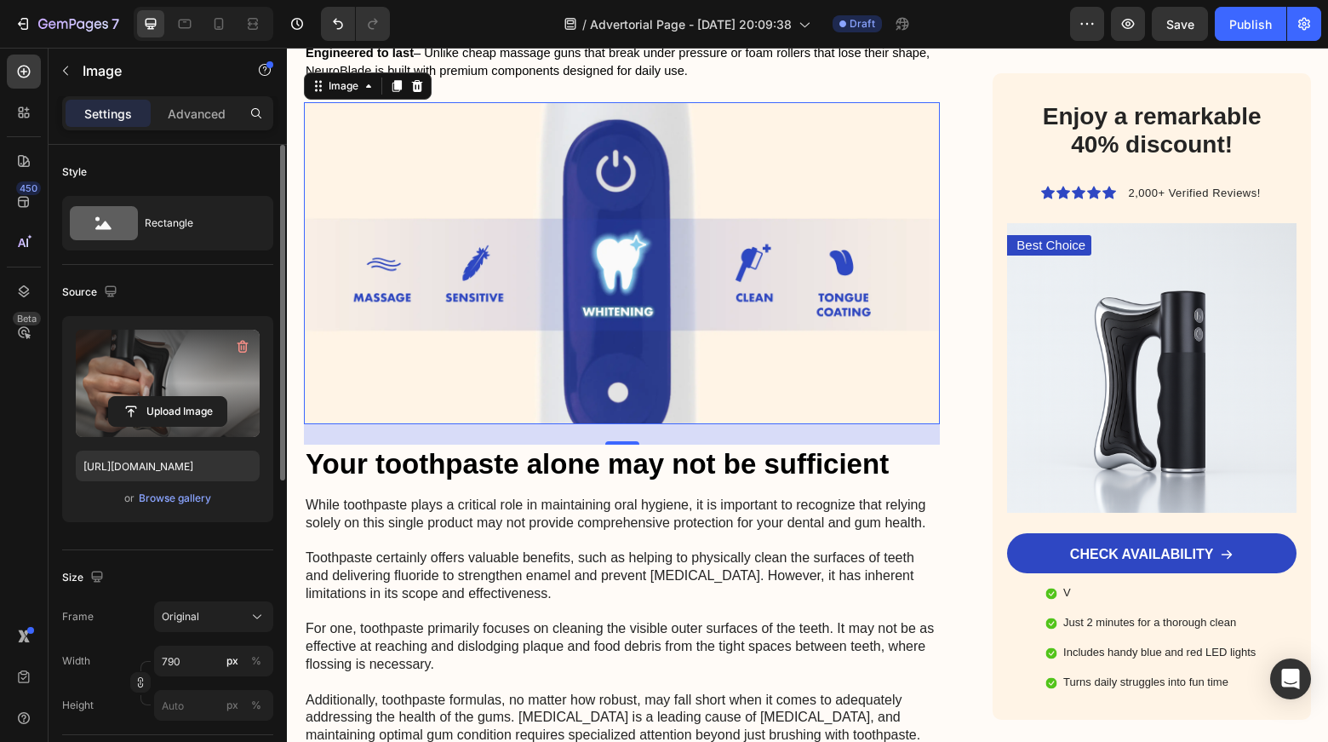
scroll to position [3590, 0]
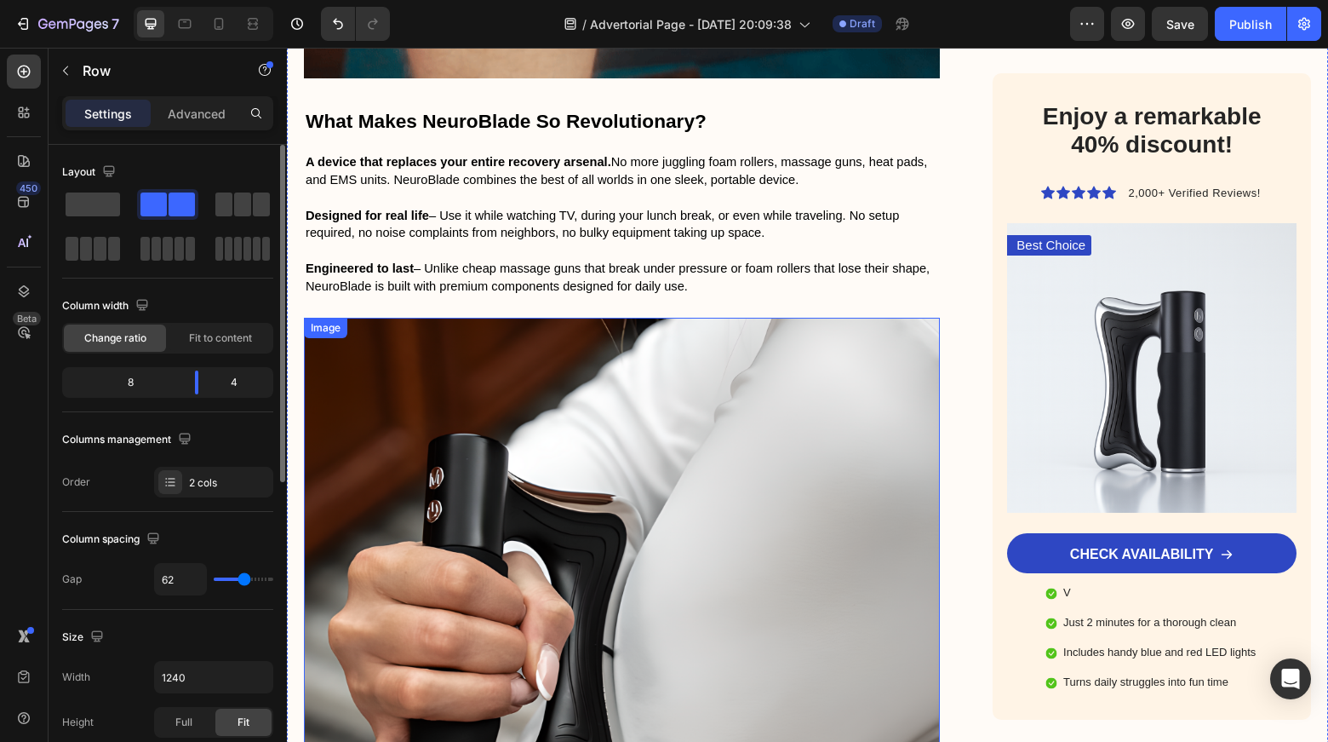
scroll to position [3571, 0]
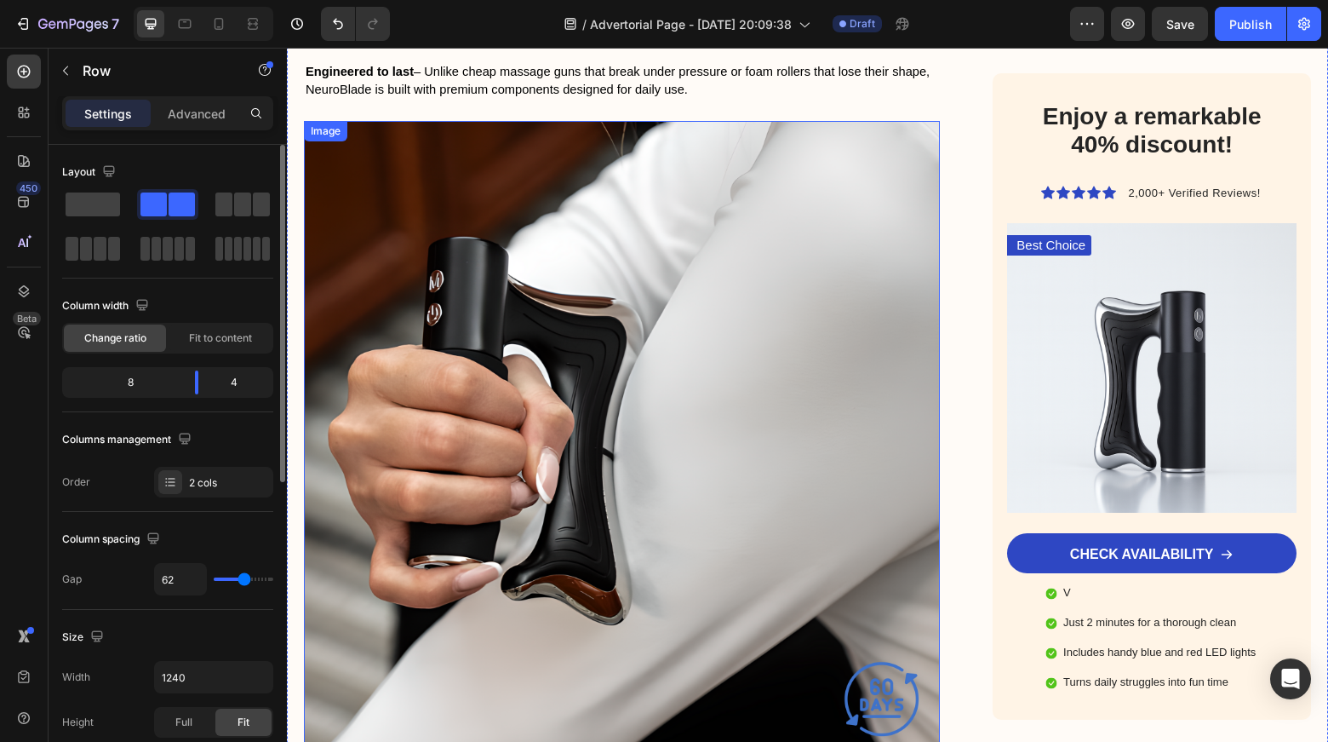
click at [679, 391] on img at bounding box center [622, 439] width 636 height 636
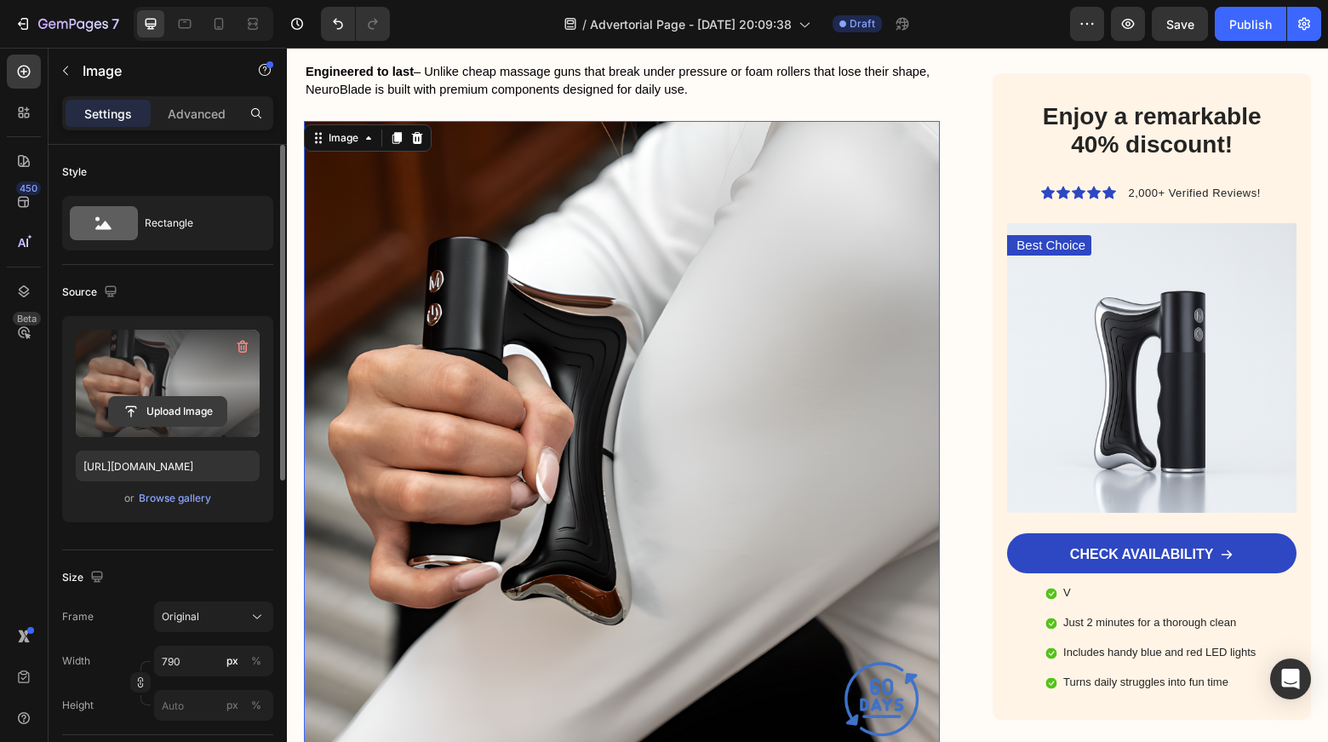
click at [182, 412] on input "file" at bounding box center [167, 411] width 117 height 29
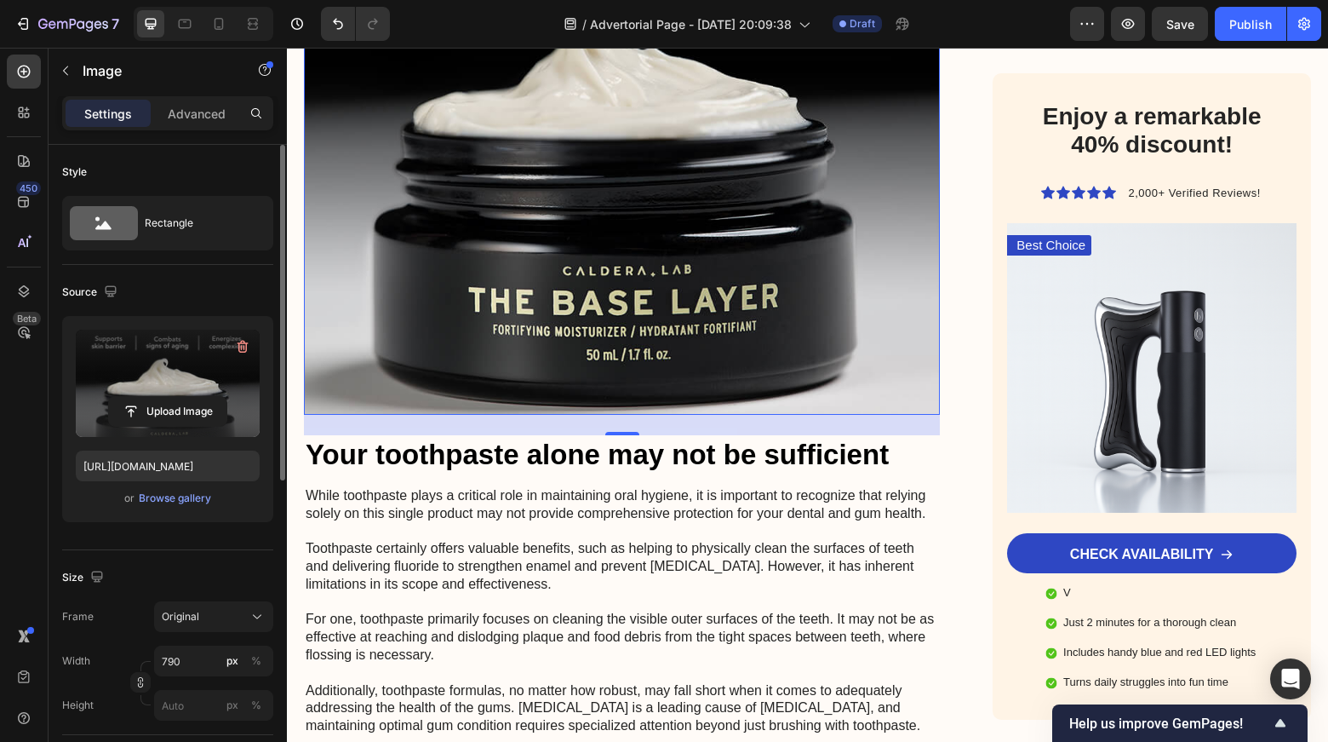
scroll to position [3895, 0]
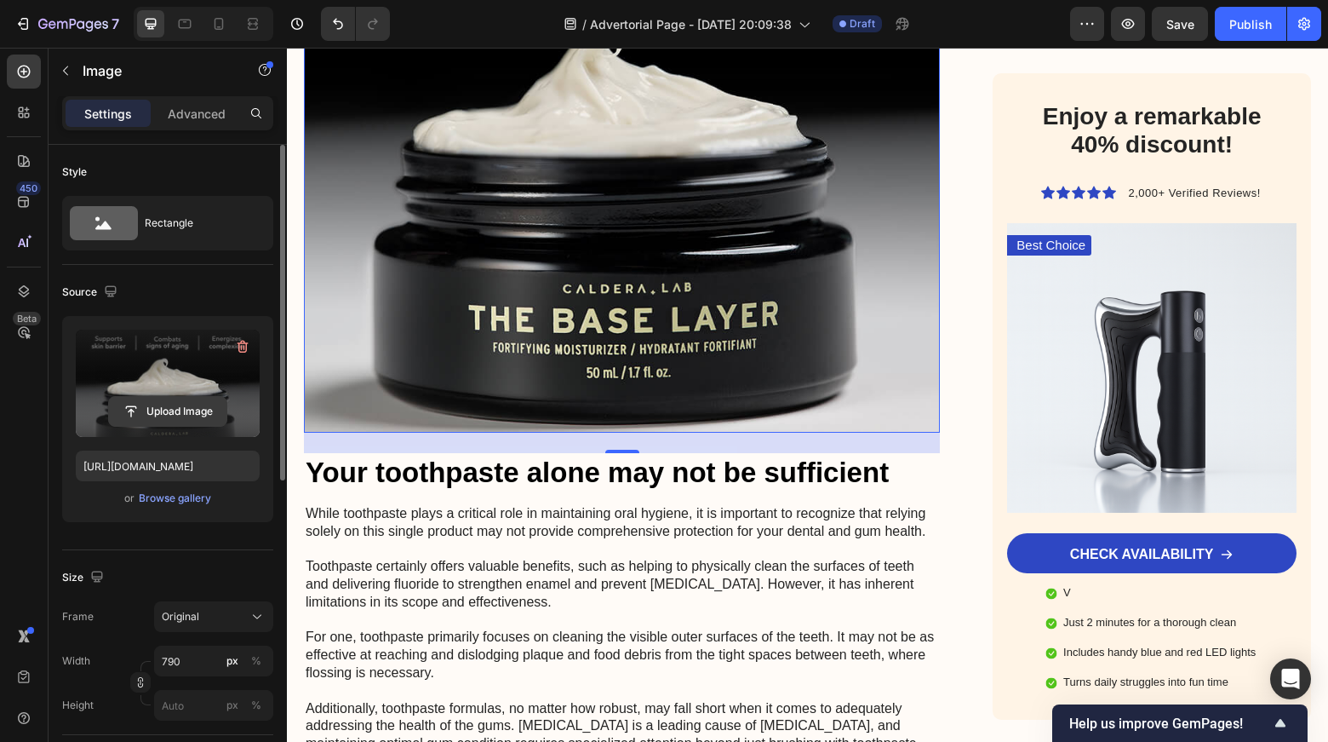
click at [163, 401] on input "file" at bounding box center [167, 411] width 117 height 29
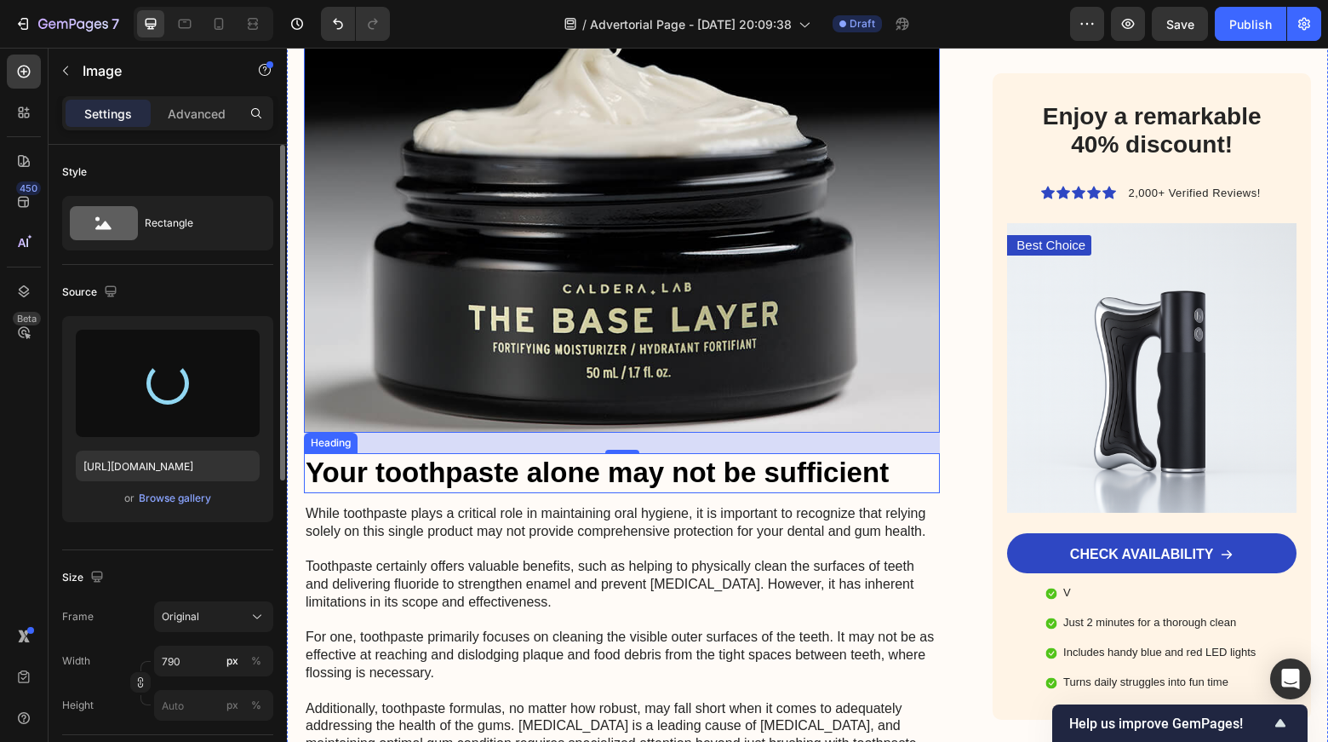
type input "[URL][DOMAIN_NAME]"
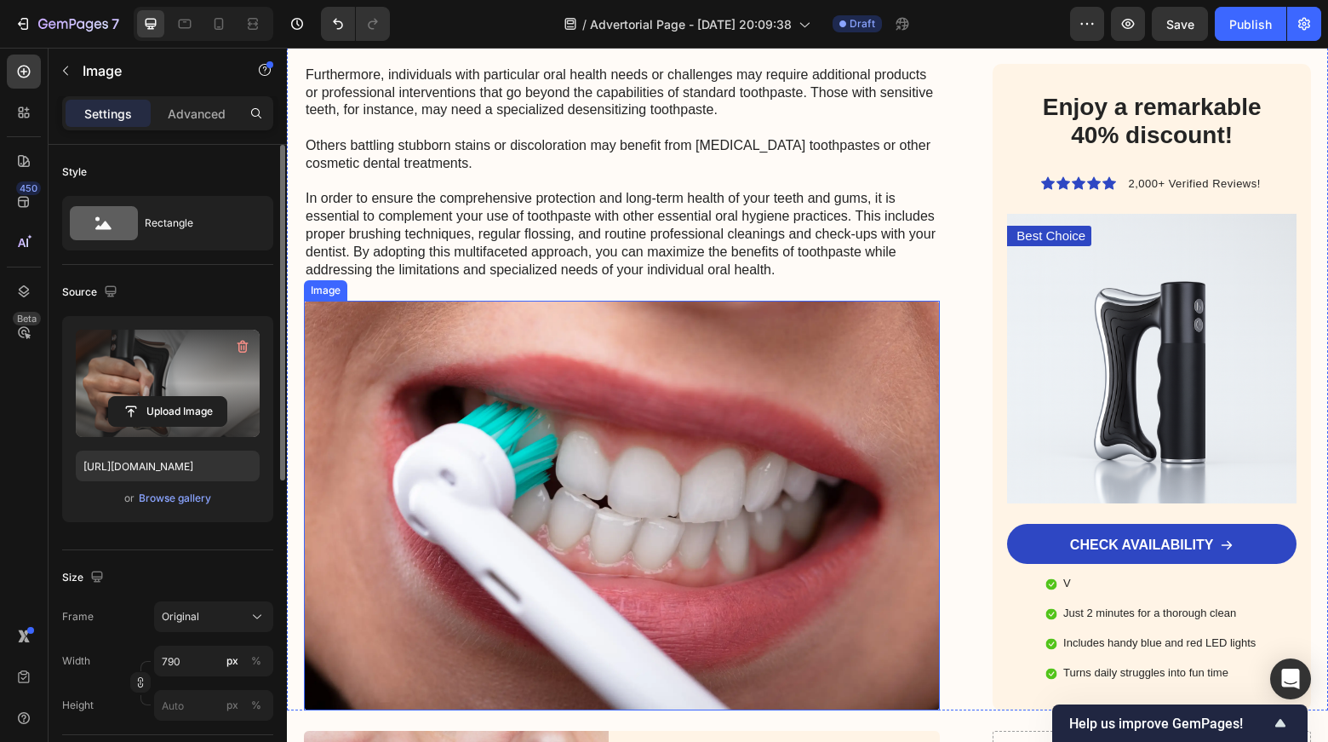
scroll to position [4600, 0]
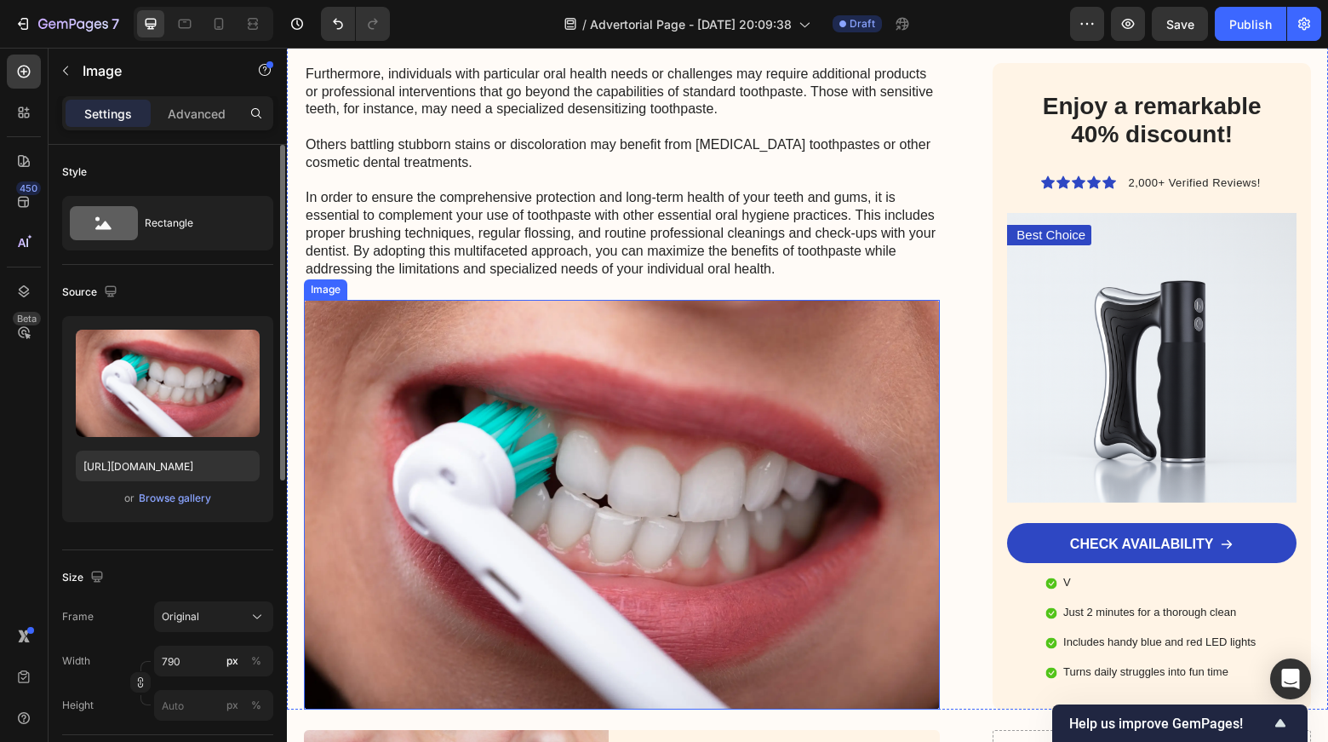
click at [615, 417] on img at bounding box center [622, 505] width 636 height 410
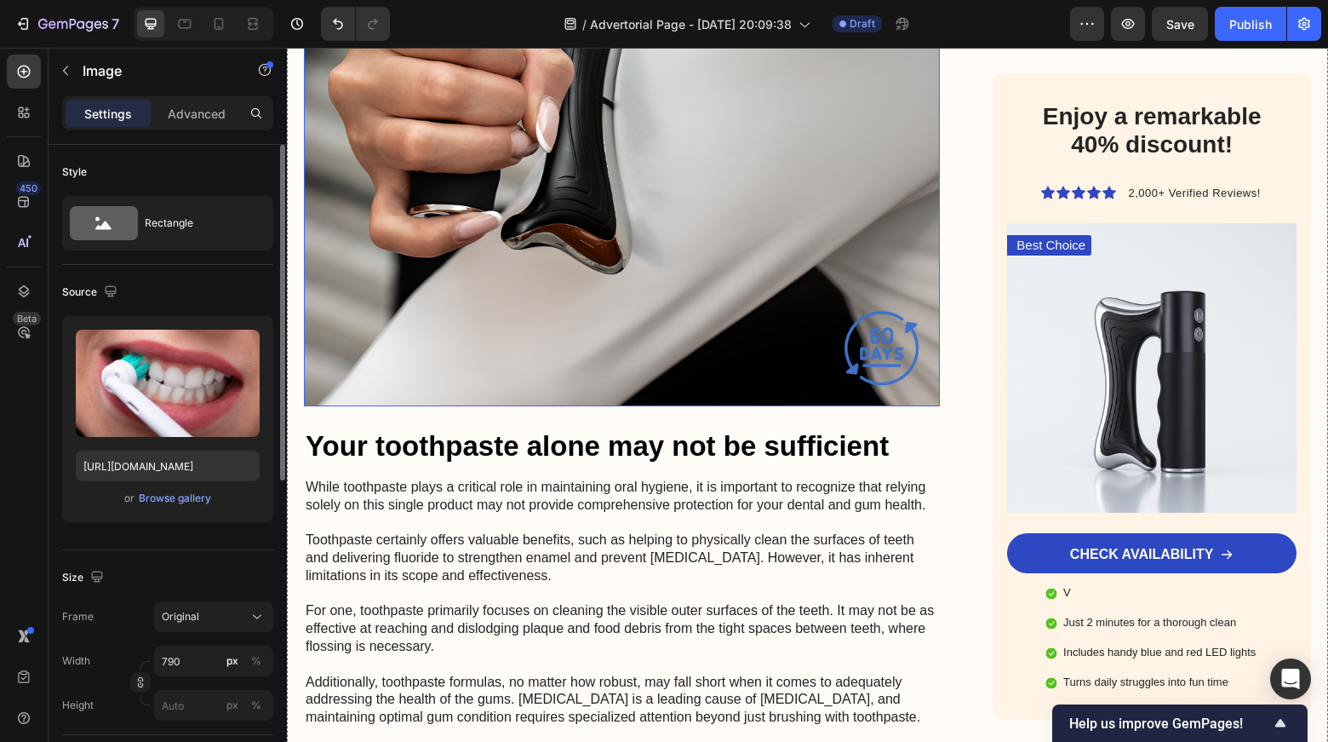
scroll to position [3922, 0]
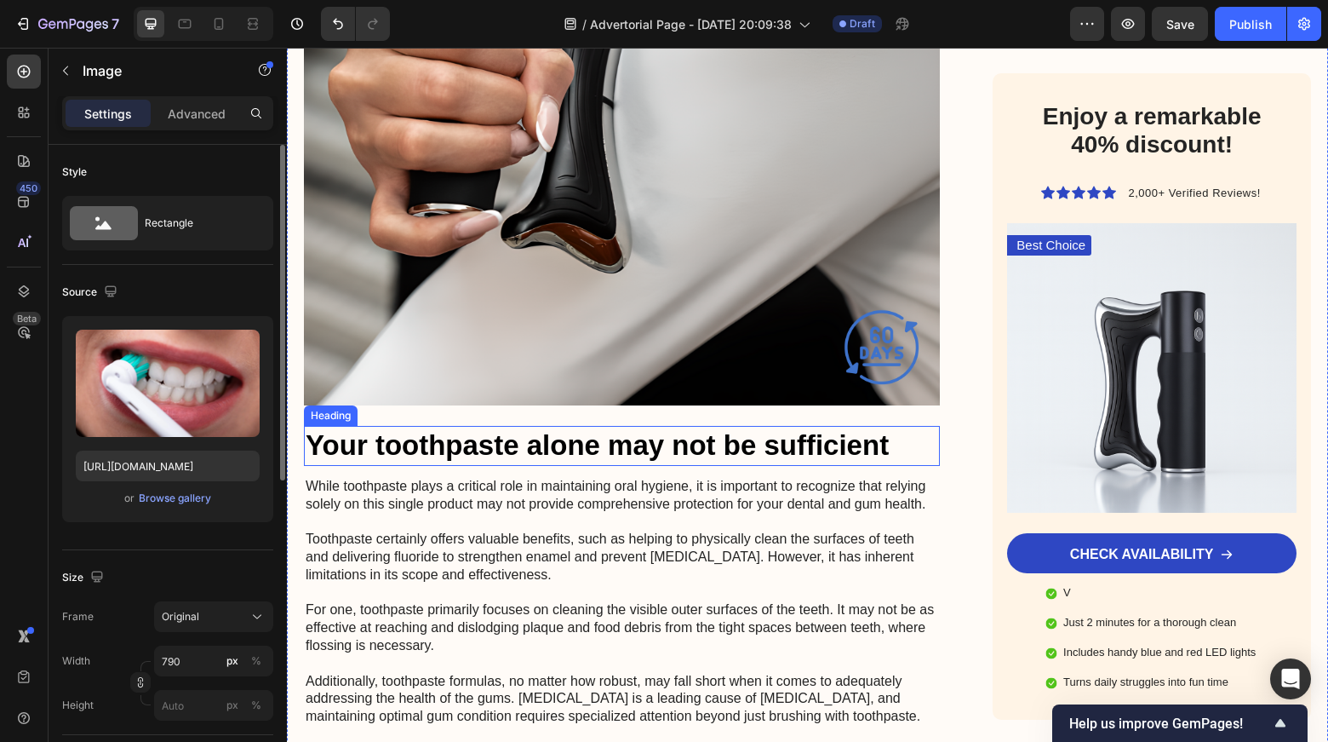
click at [568, 426] on h2 "Your toothpaste alone may not be sufficient" at bounding box center [622, 446] width 636 height 40
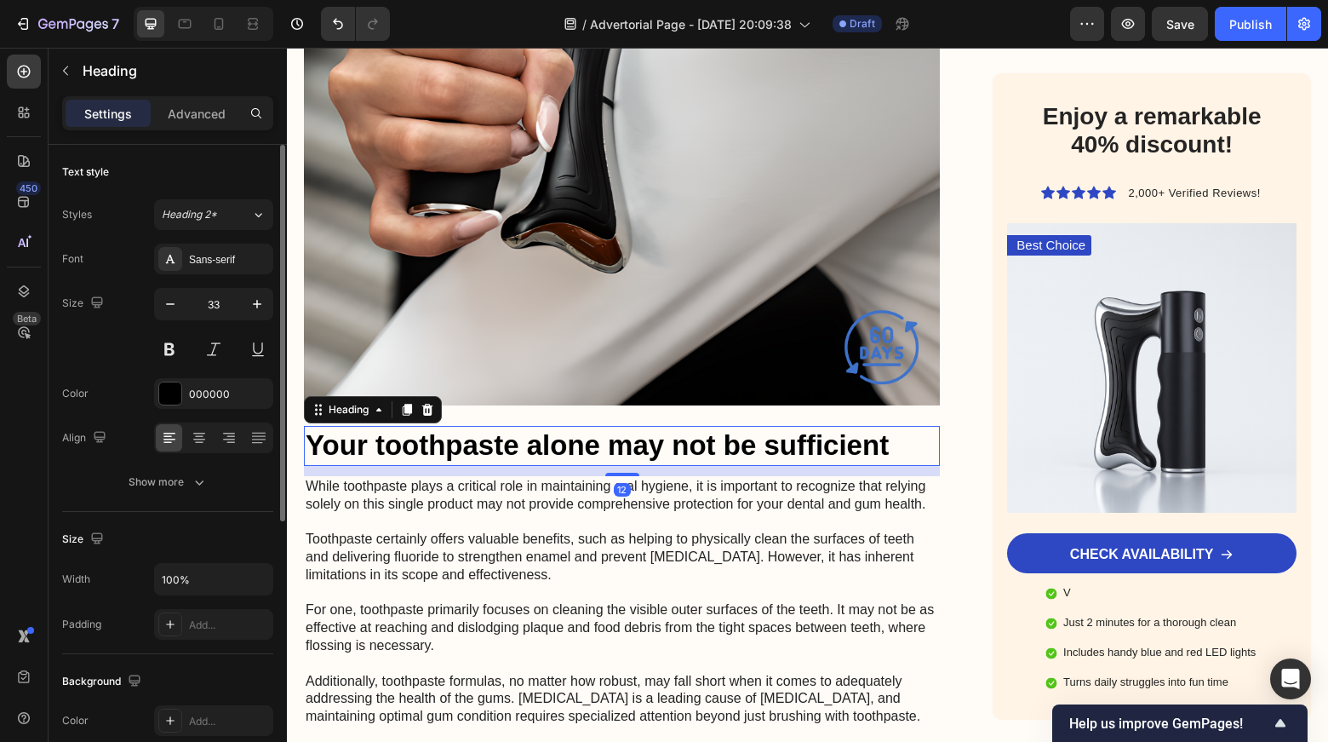
click at [568, 426] on h2 "Your toothpaste alone may not be sufficient" at bounding box center [622, 446] width 636 height 40
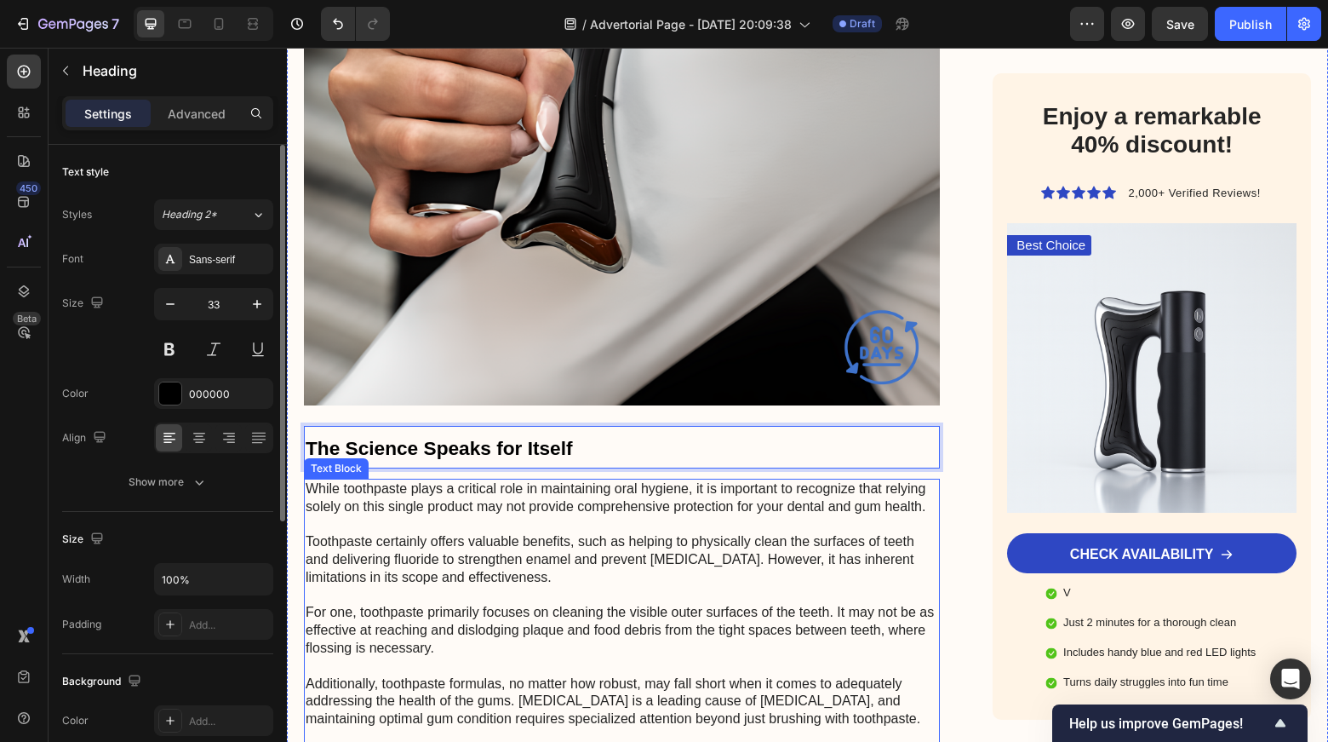
click at [415, 480] on p "While toothpaste plays a critical role in maintaining oral hygiene, it is impor…" at bounding box center [622, 719] width 633 height 478
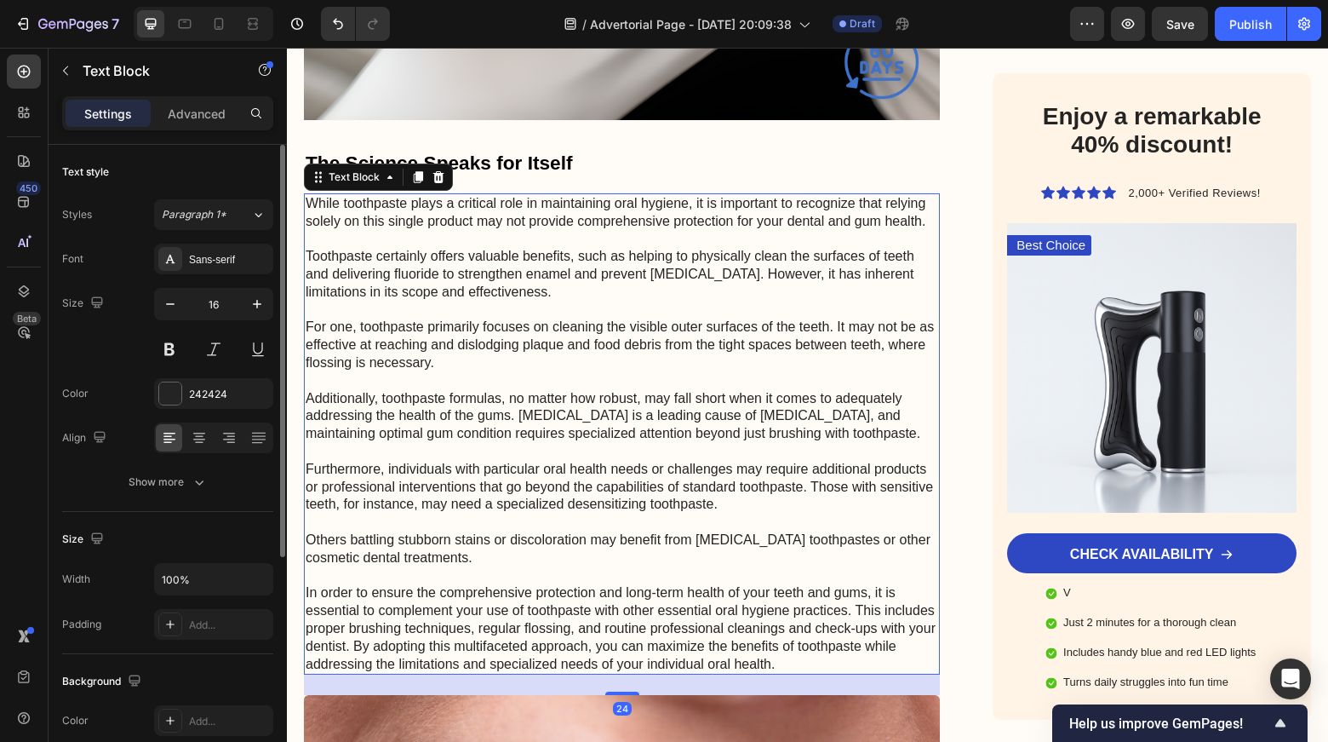
scroll to position [4208, 0]
click at [509, 333] on p "While toothpaste plays a critical role in maintaining oral hygiene, it is impor…" at bounding box center [622, 433] width 633 height 478
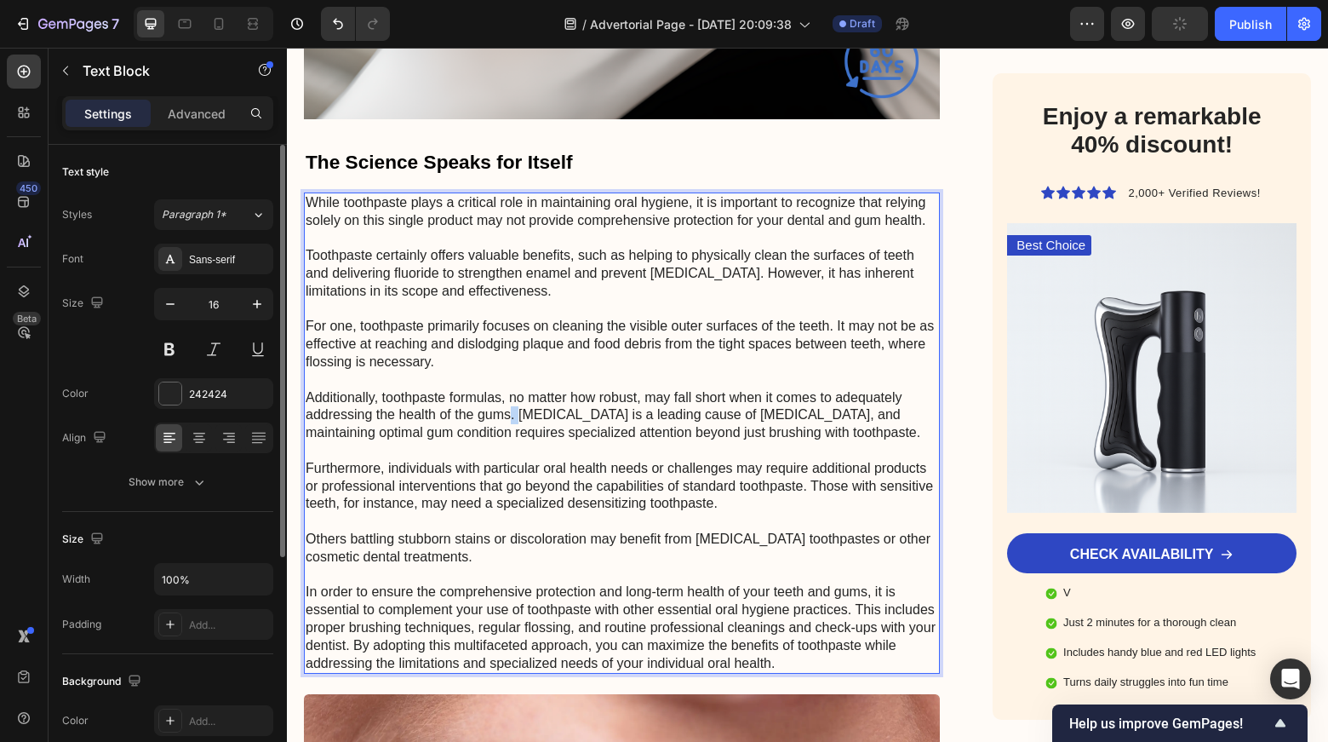
click at [509, 333] on p "While toothpaste plays a critical role in maintaining oral hygiene, it is impor…" at bounding box center [622, 433] width 633 height 478
click at [516, 361] on p "While toothpaste plays a critical role in maintaining oral hygiene, it is impor…" at bounding box center [622, 433] width 633 height 478
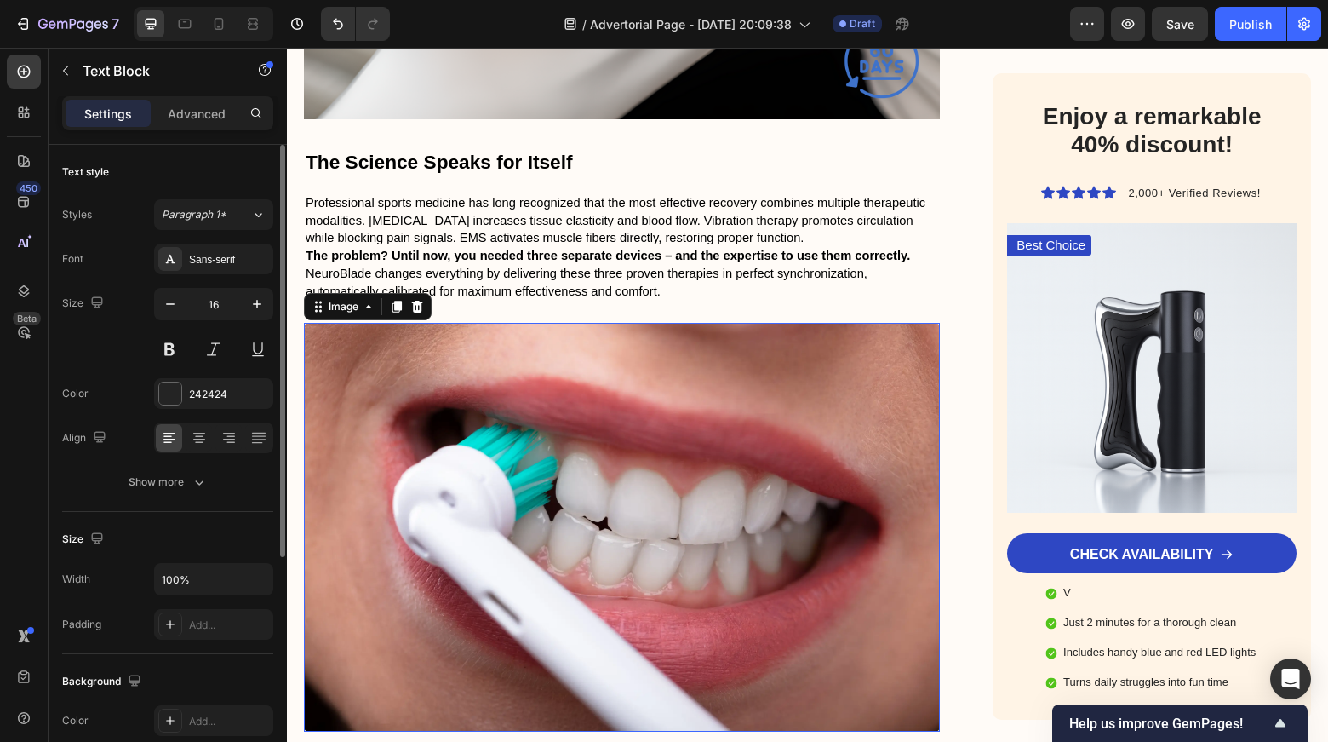
click at [679, 351] on img at bounding box center [622, 528] width 636 height 410
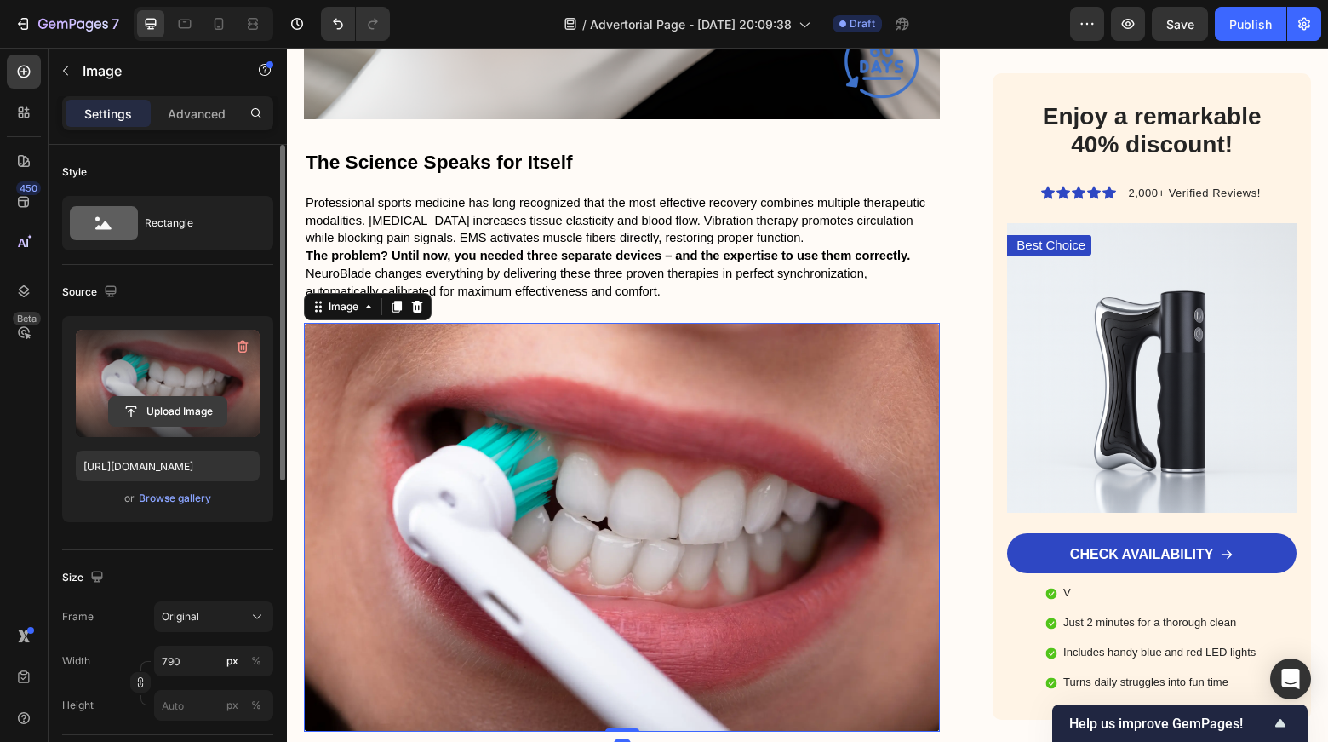
click at [156, 410] on input "file" at bounding box center [167, 411] width 117 height 29
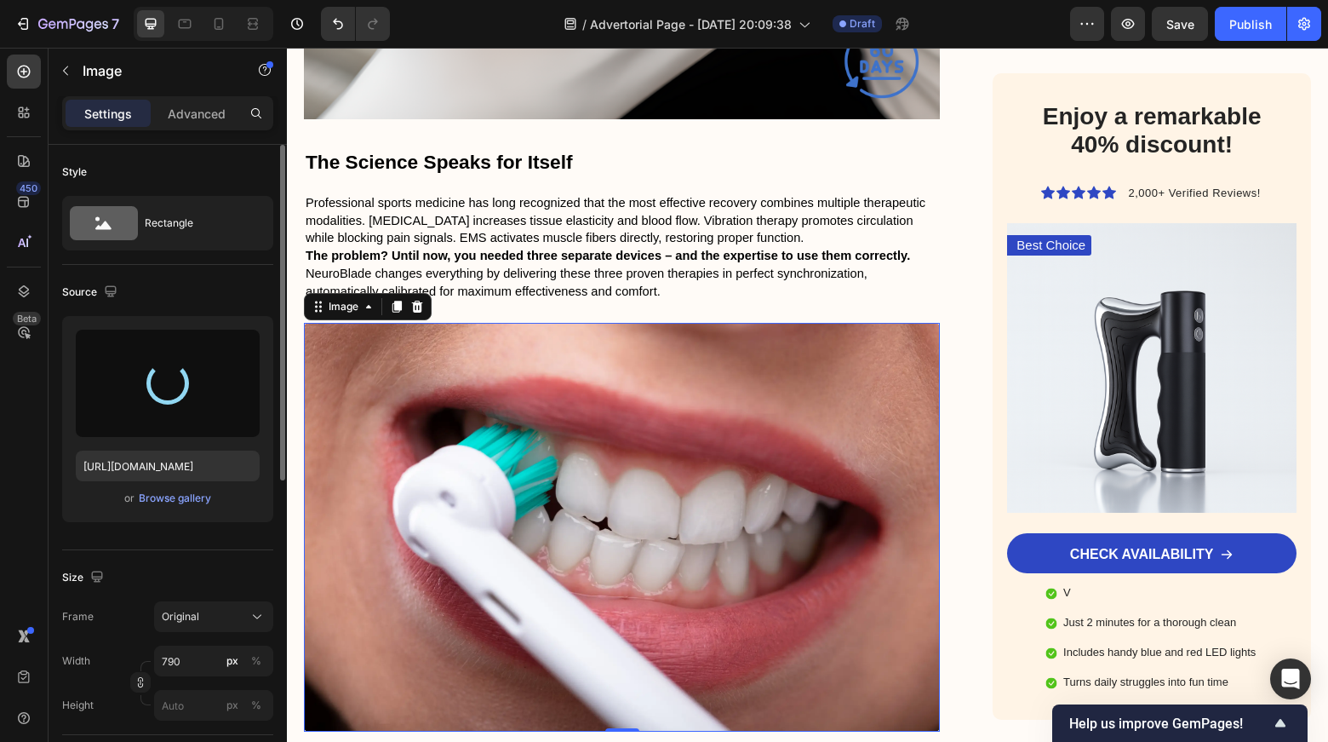
type input "[URL][DOMAIN_NAME]"
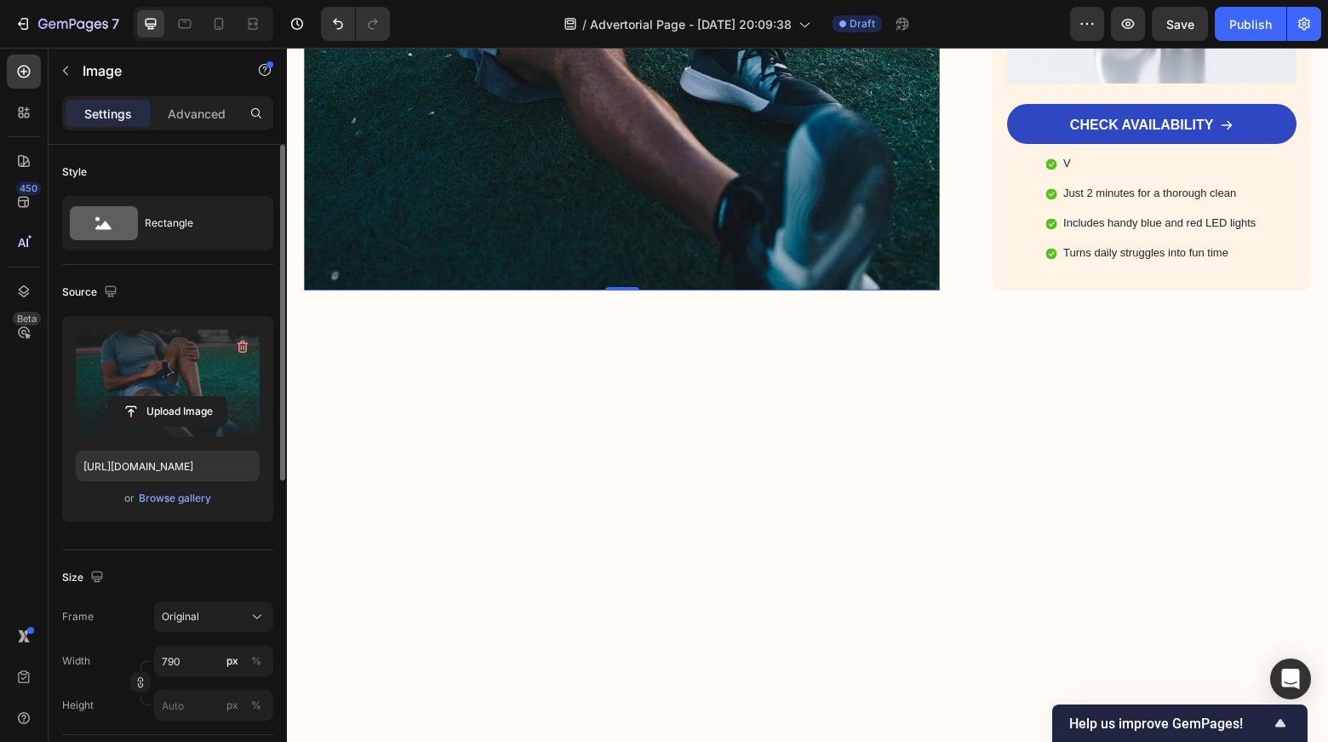
scroll to position [5003, 0]
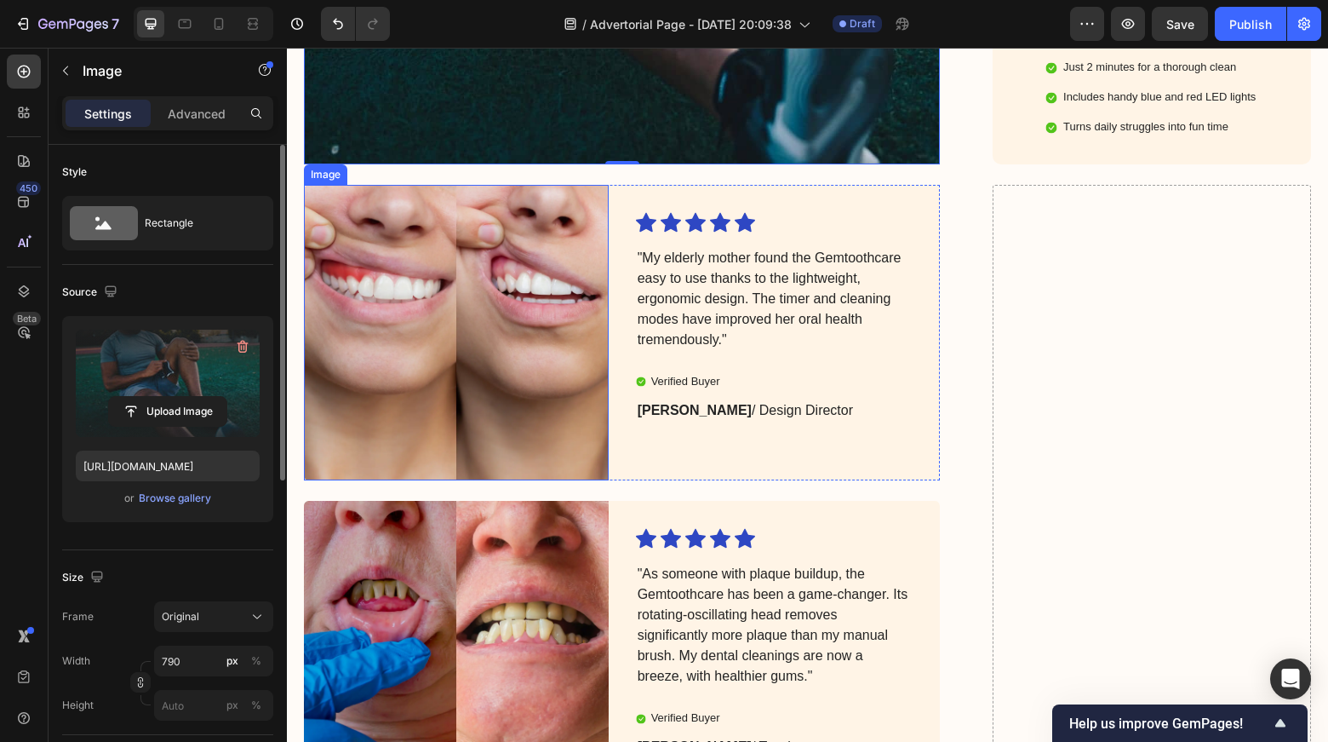
click at [477, 243] on img at bounding box center [456, 332] width 305 height 295
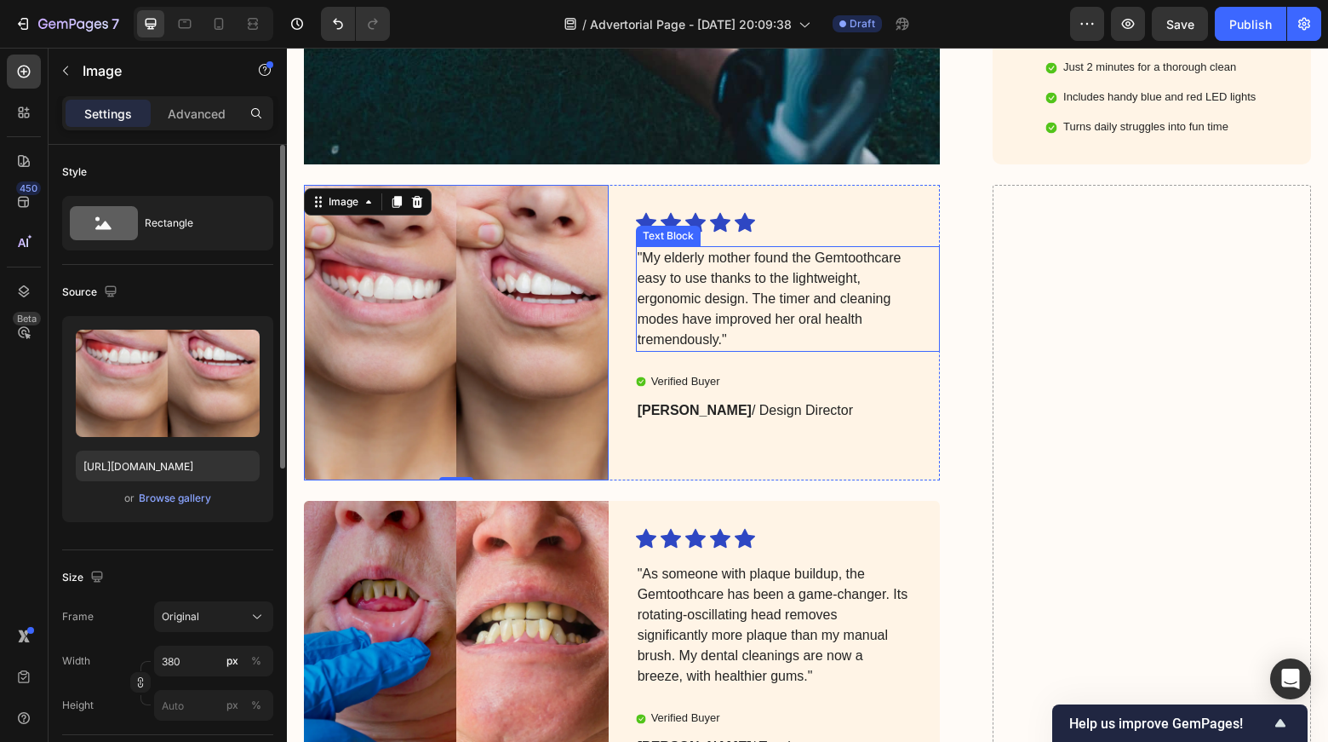
click at [675, 248] on p ""My elderly mother found the Gemtoothcare easy to use thanks to the lightweight…" at bounding box center [775, 299] width 274 height 102
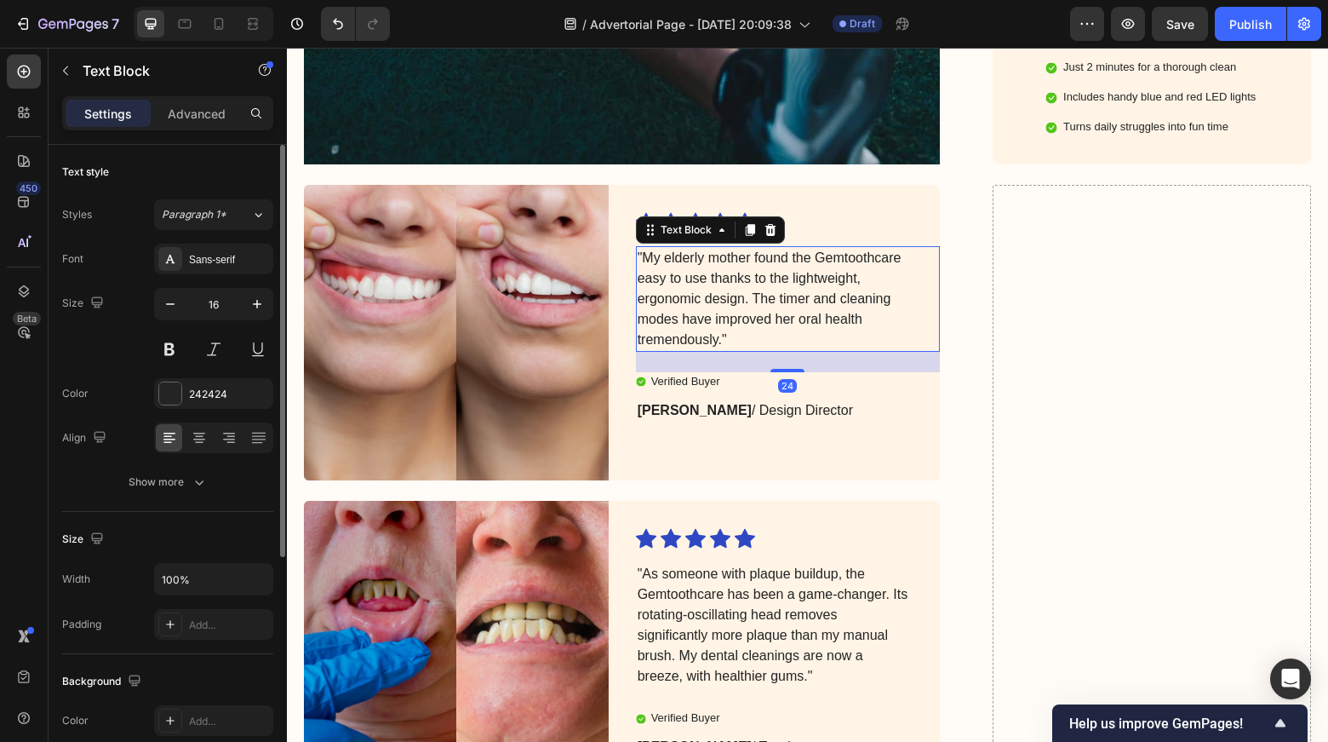
click at [706, 248] on p ""My elderly mother found the Gemtoothcare easy to use thanks to the lightweight…" at bounding box center [775, 299] width 274 height 102
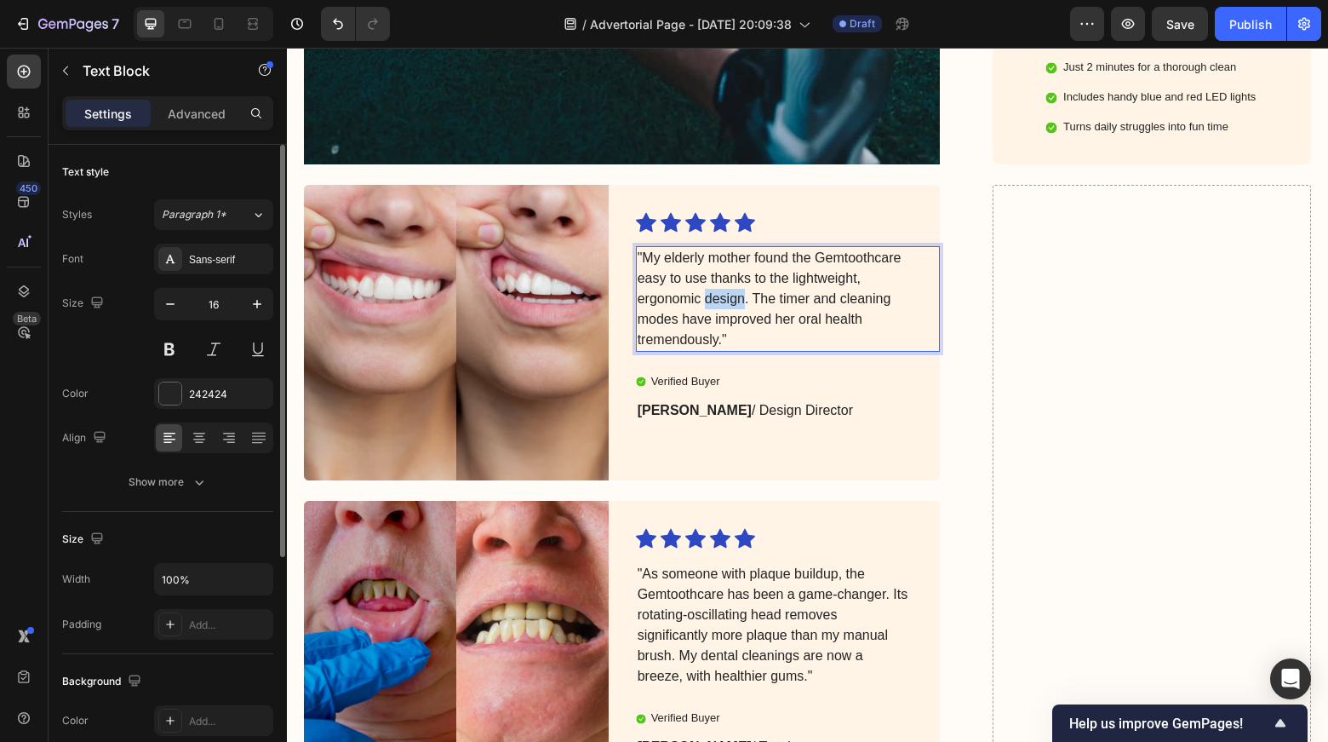
click at [706, 248] on p ""My elderly mother found the Gemtoothcare easy to use thanks to the lightweight…" at bounding box center [775, 299] width 274 height 102
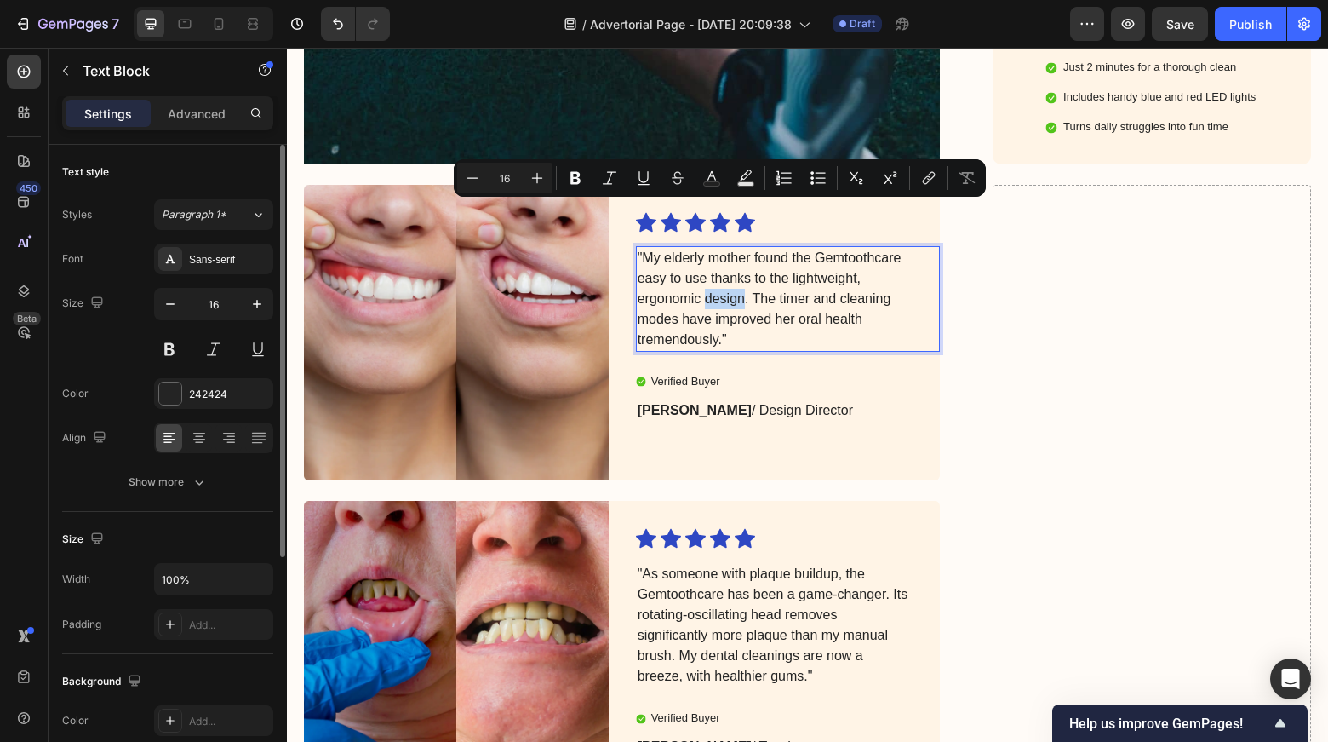
click at [706, 248] on p ""My elderly mother found the Gemtoothcare easy to use thanks to the lightweight…" at bounding box center [775, 299] width 274 height 102
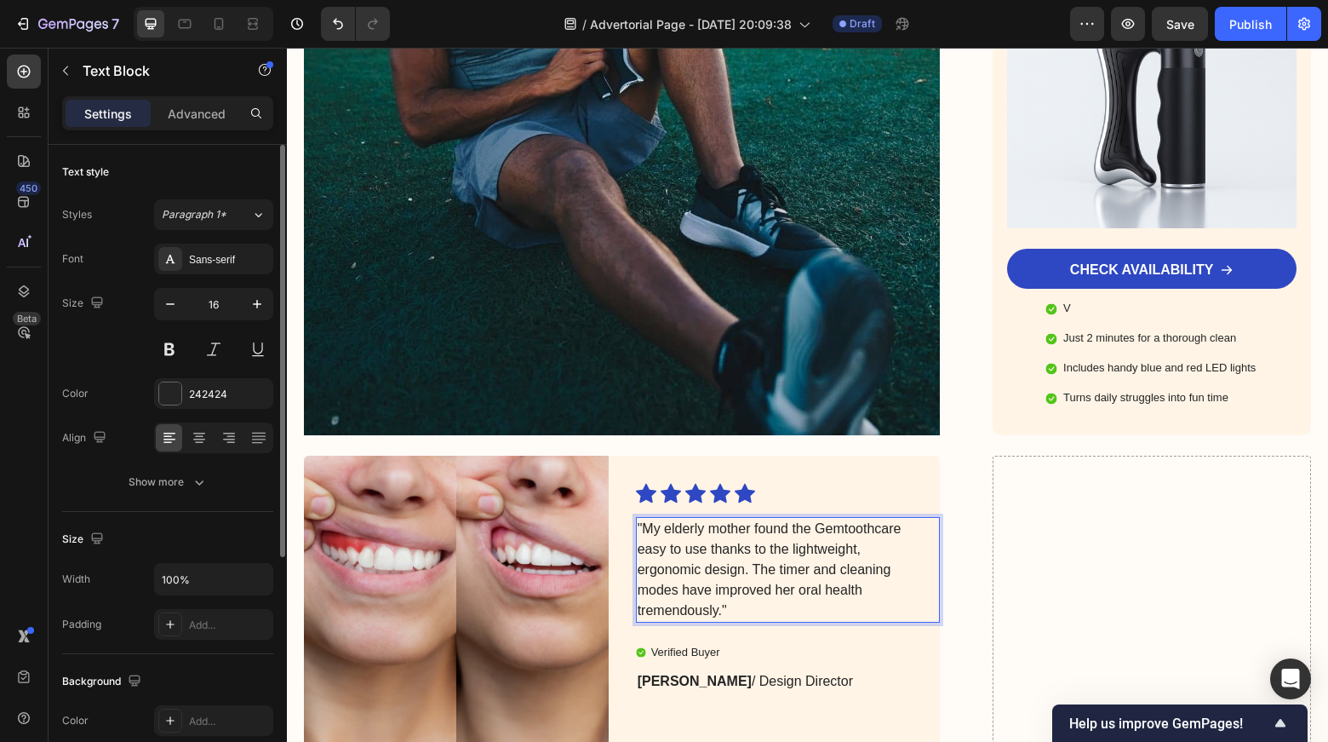
scroll to position [4730, 0]
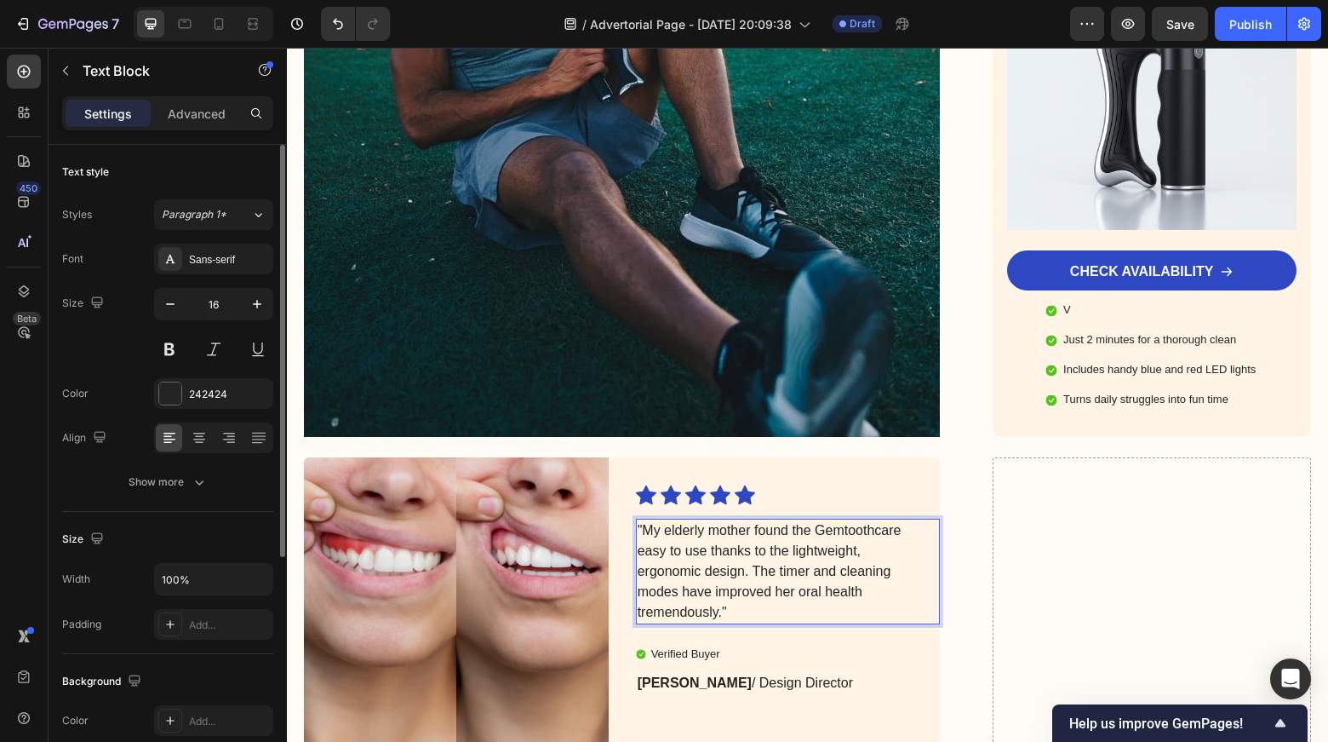
click at [718, 520] on p ""My elderly mother found the Gemtoothcare easy to use thanks to the lightweight…" at bounding box center [775, 571] width 274 height 102
click at [769, 520] on p ""My elderly mother found the Gemtoothcare easy to use thanks to the lightweight…" at bounding box center [775, 571] width 274 height 102
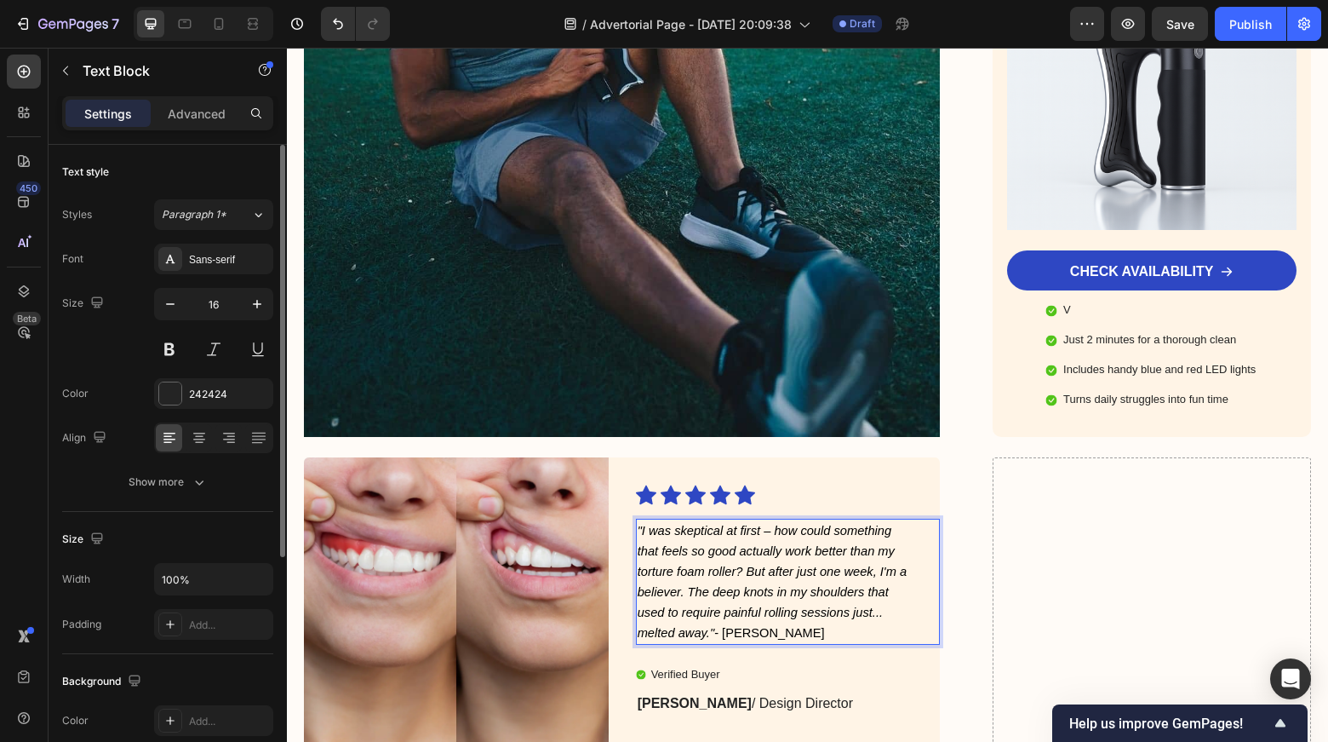
click at [771, 524] on icon ""I was skeptical at first – how could something that feels so good actually wor…" at bounding box center [772, 582] width 269 height 116
click at [673, 520] on p ""I was skeptical at first – how could something that feels so good actually wor…" at bounding box center [775, 581] width 274 height 123
click at [558, 493] on img at bounding box center [456, 604] width 305 height 295
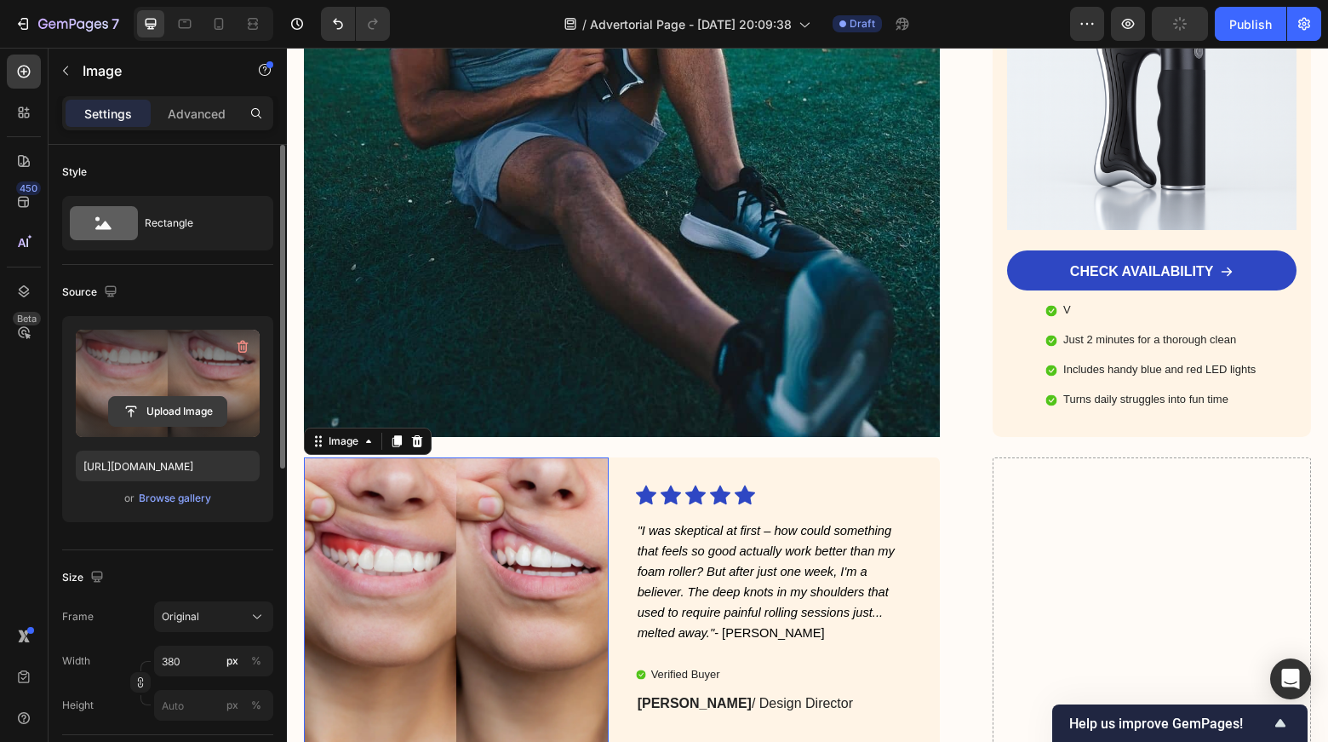
click at [180, 408] on input "file" at bounding box center [167, 411] width 117 height 29
type input "C:\fakepath\S796fd7115a3b4e5594edf457813c1580I.jpg_.avif"
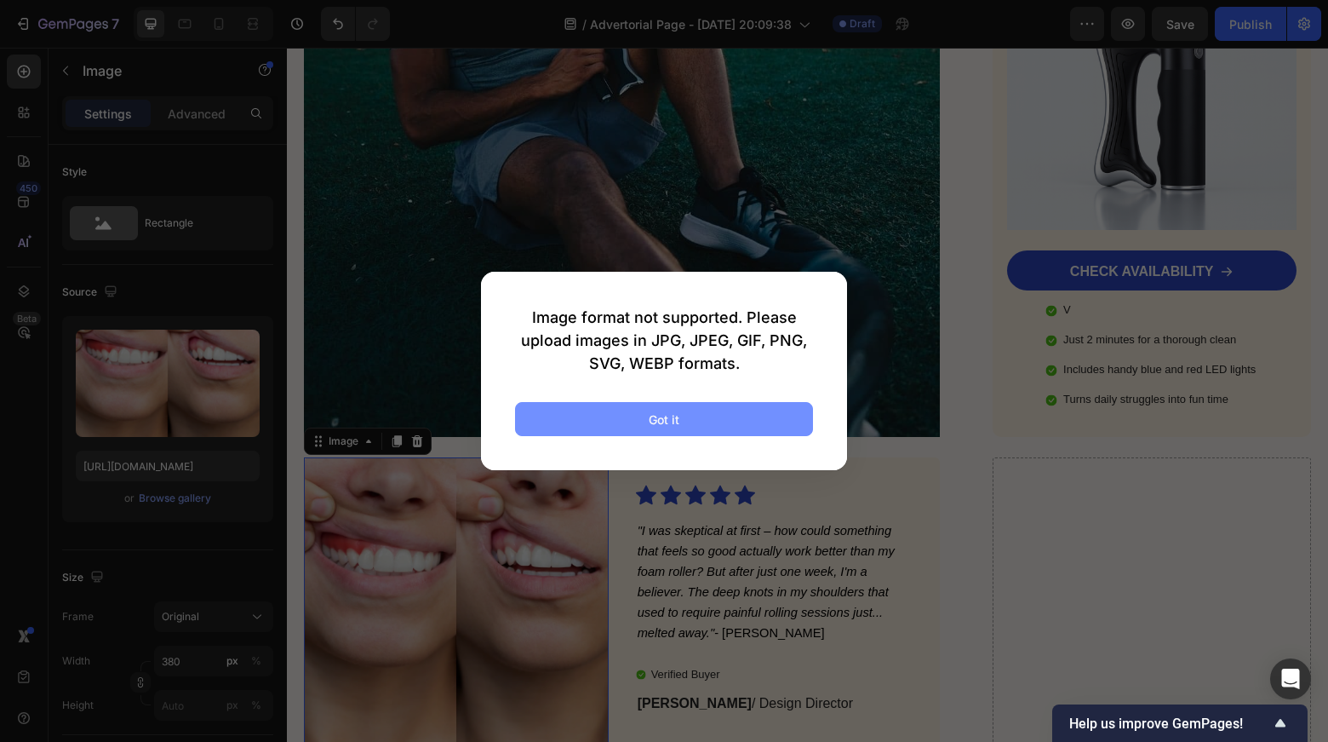
click at [698, 426] on button "Got it" at bounding box center [664, 419] width 298 height 34
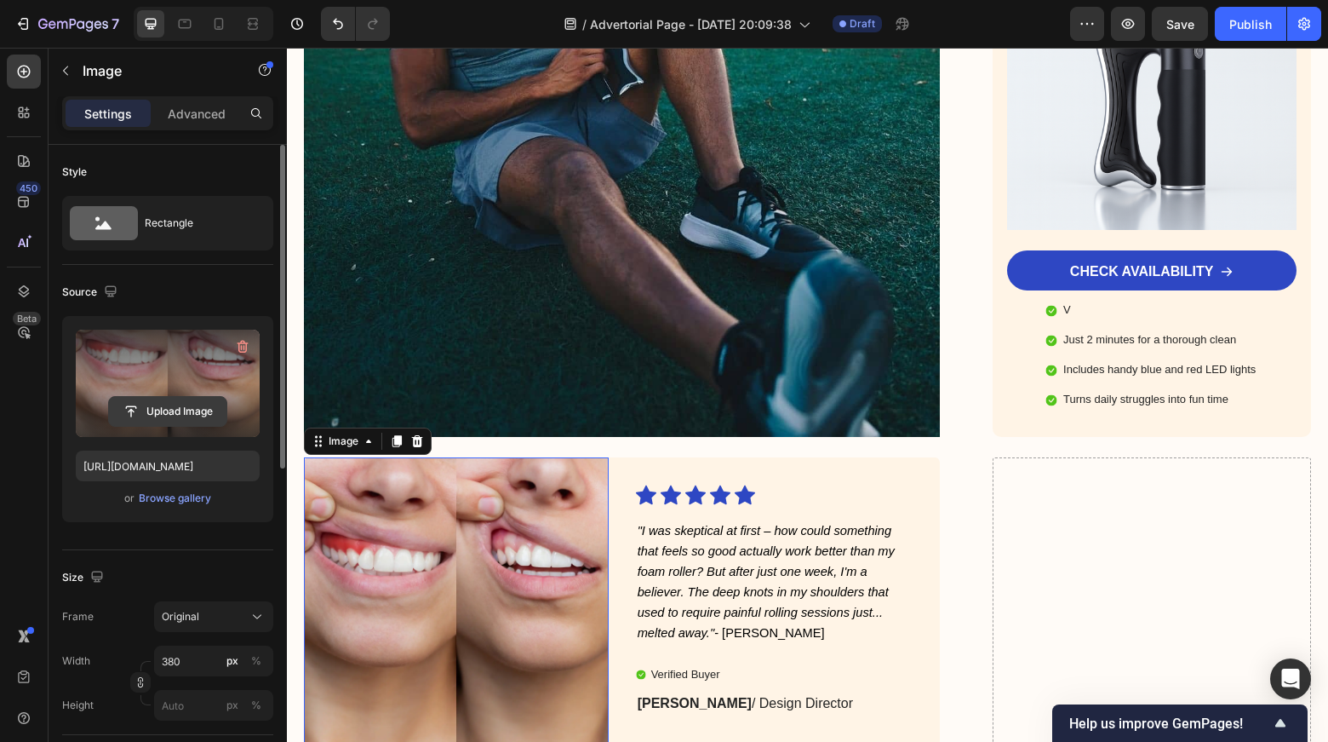
click at [192, 401] on input "file" at bounding box center [167, 411] width 117 height 29
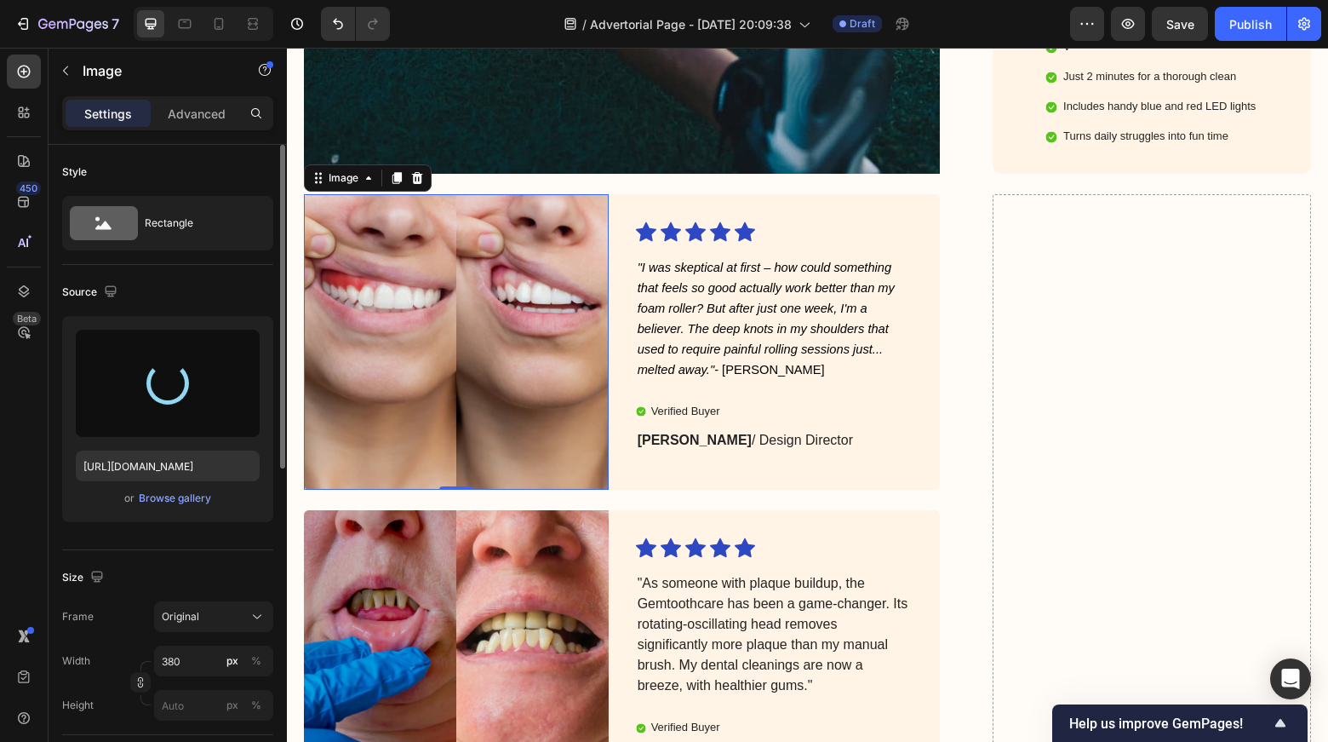
scroll to position [4994, 0]
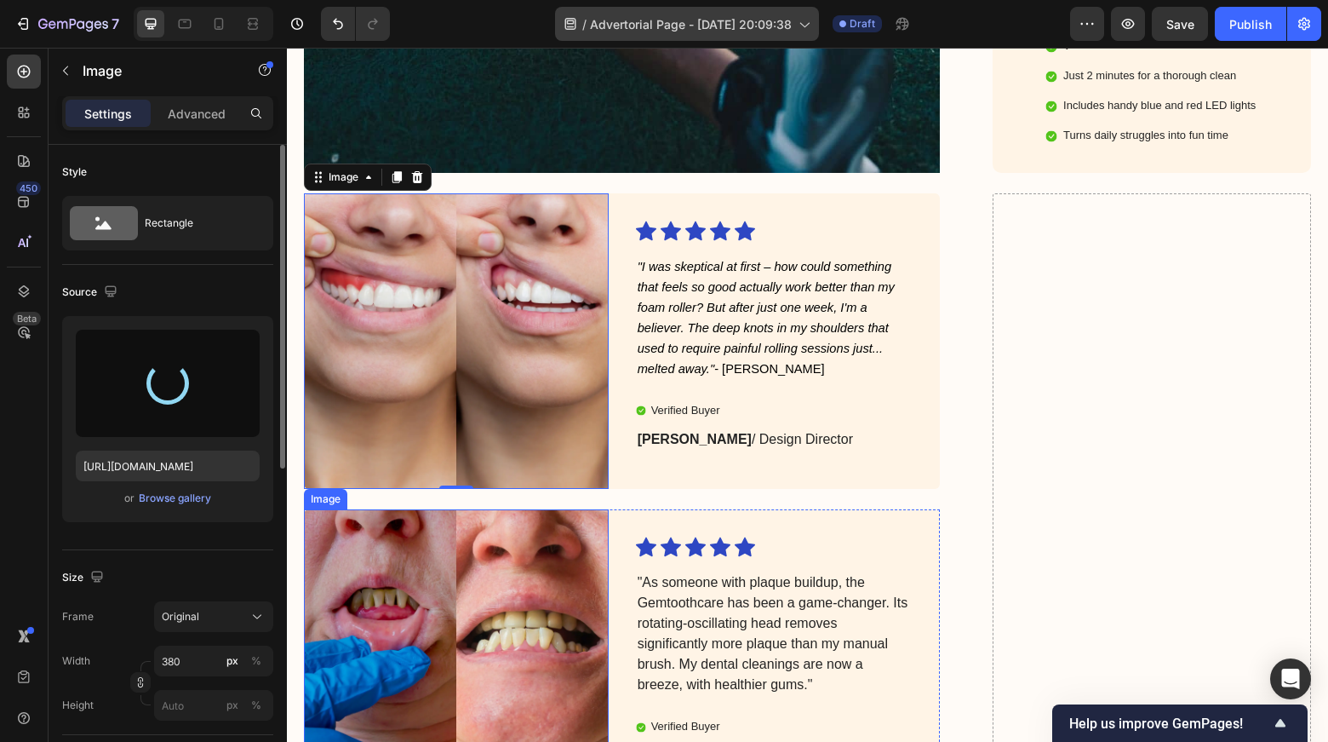
type input "[URL][DOMAIN_NAME]"
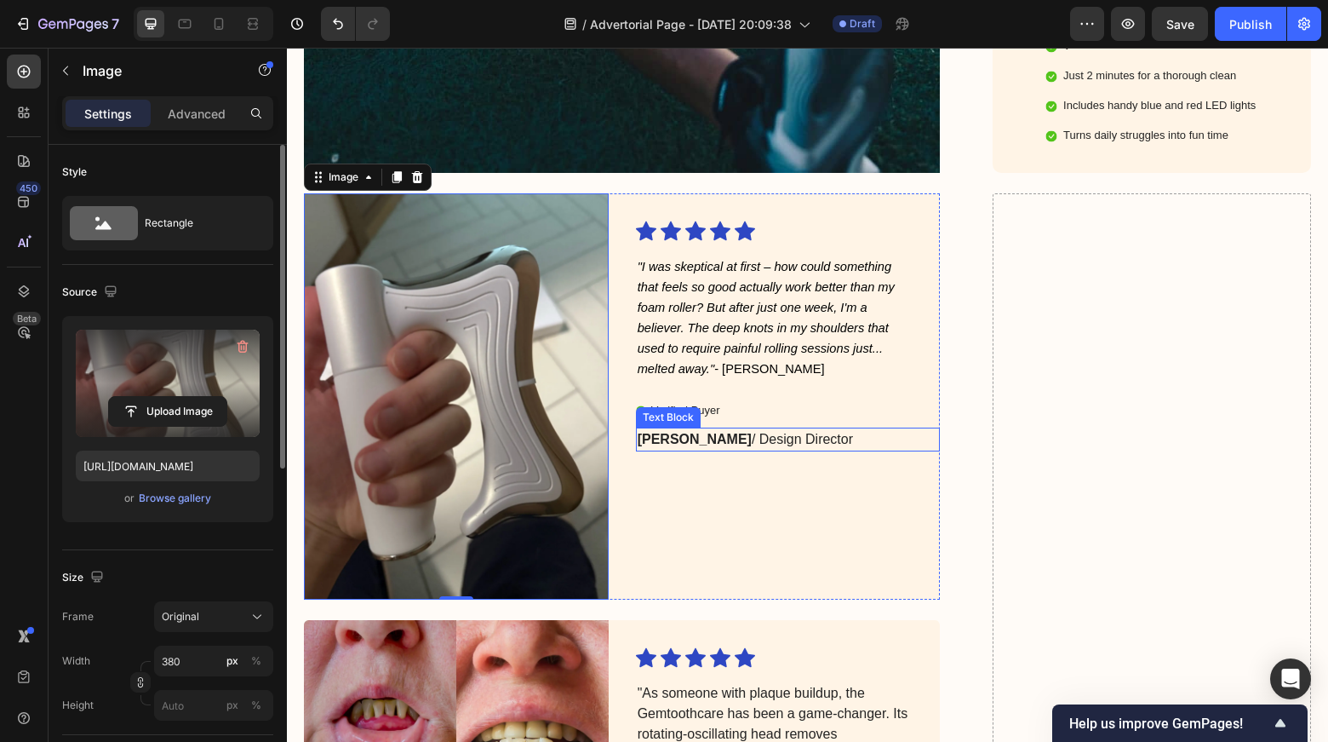
click at [669, 432] on strong "[PERSON_NAME]" at bounding box center [695, 439] width 114 height 14
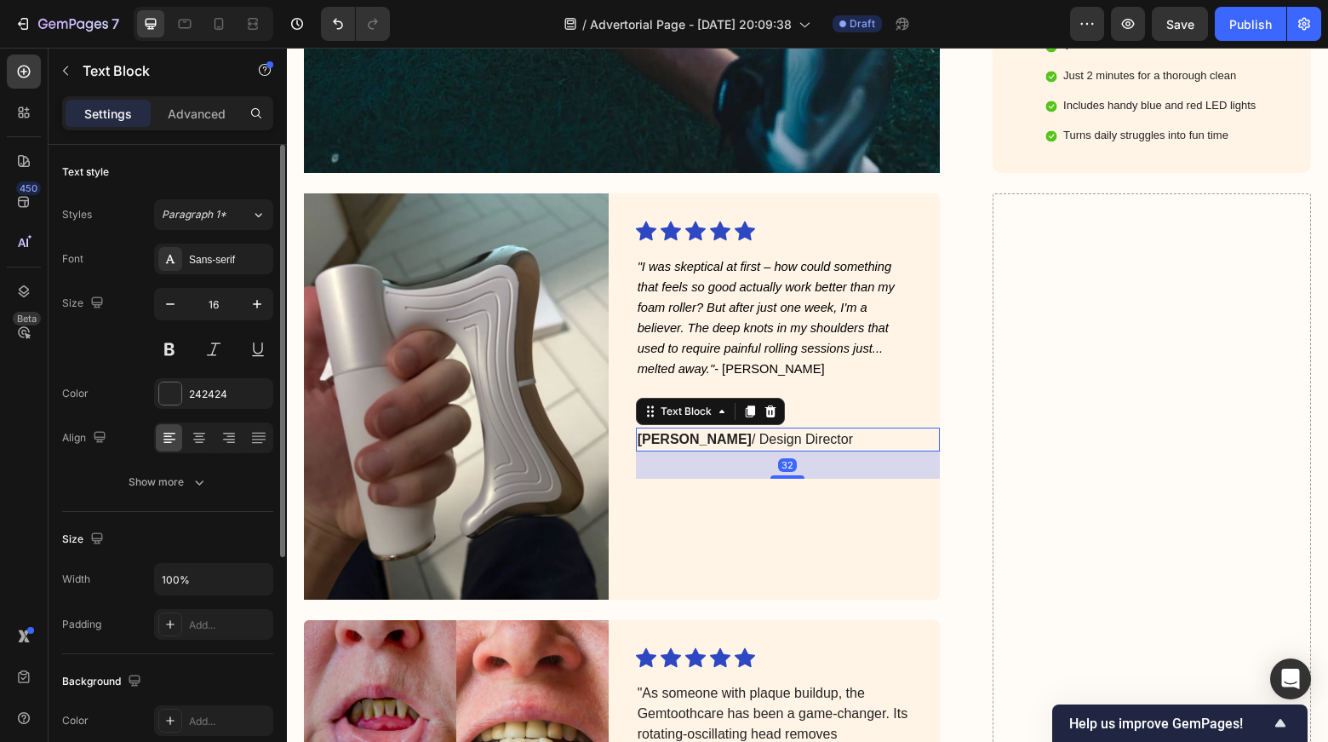
click at [678, 432] on strong "[PERSON_NAME]" at bounding box center [695, 439] width 114 height 14
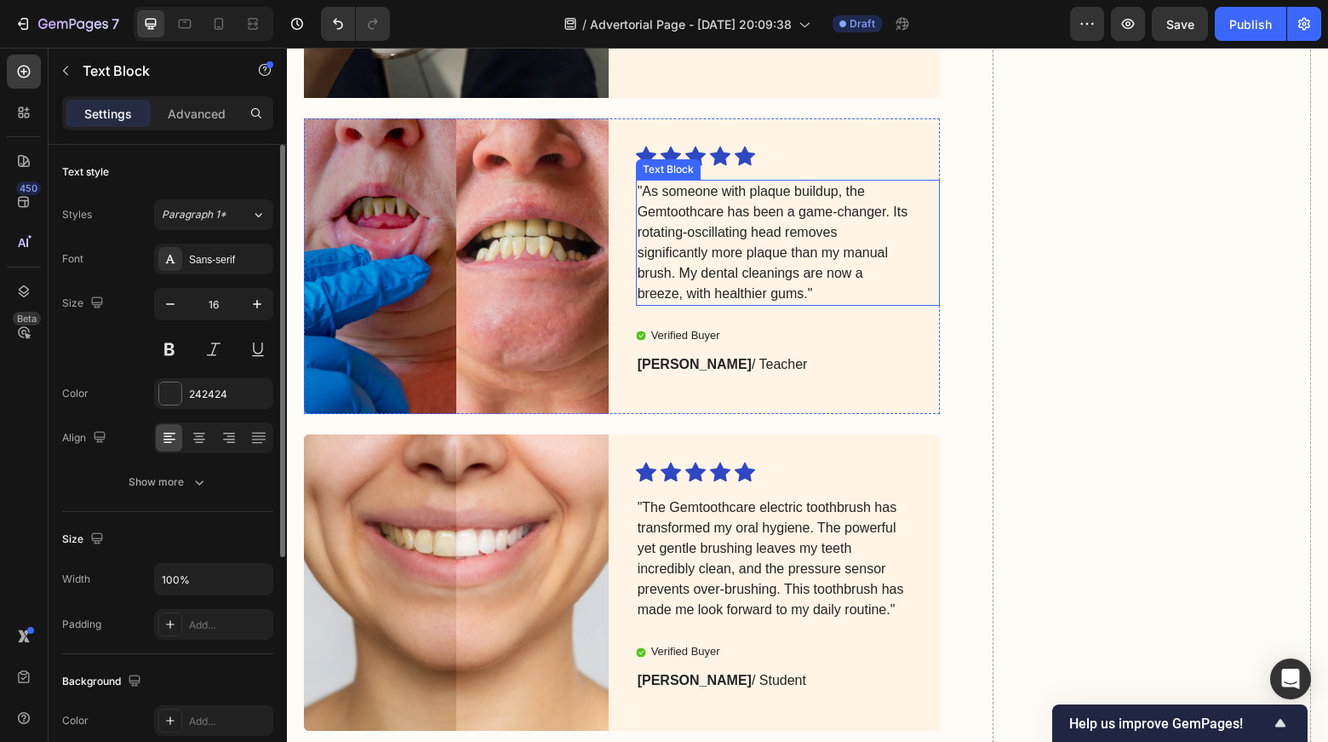
scroll to position [5399, 0]
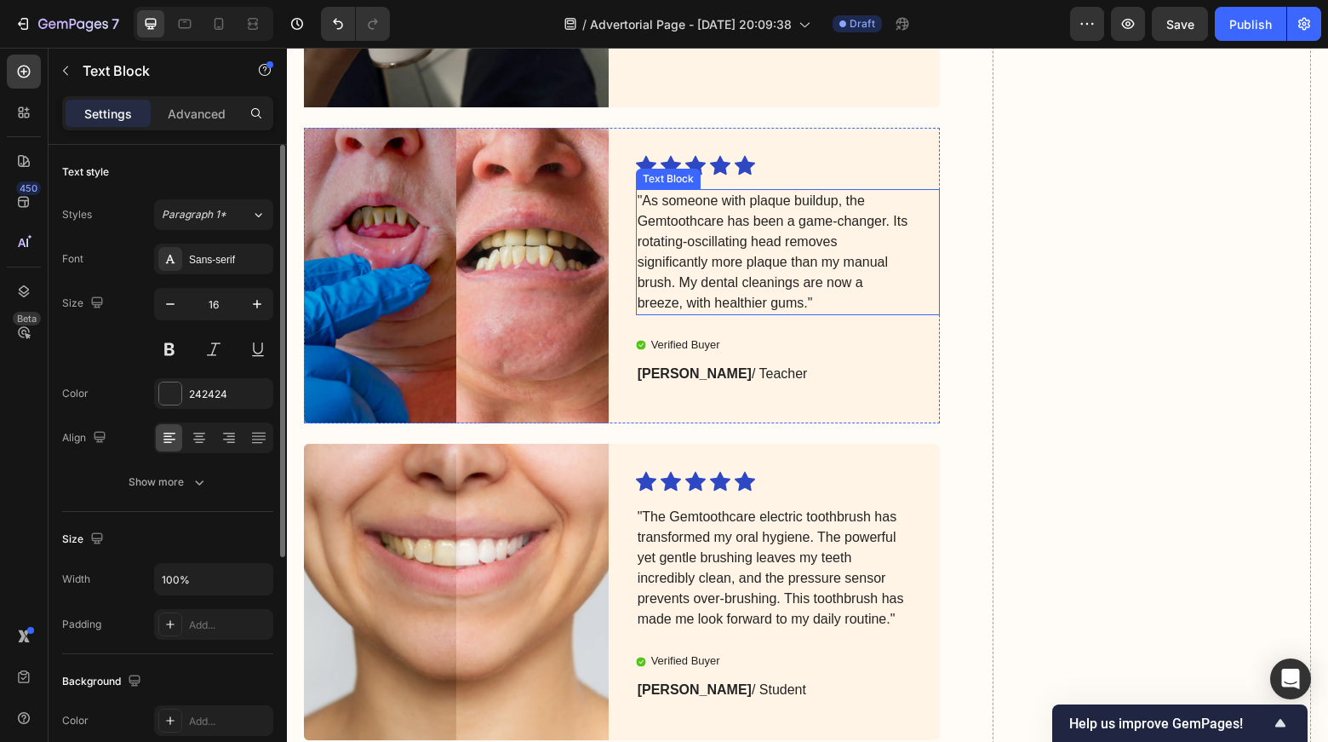
click at [701, 260] on p ""As someone with plaque buildup, the Gemtoothcare has been a game-changer. Its …" at bounding box center [775, 252] width 274 height 123
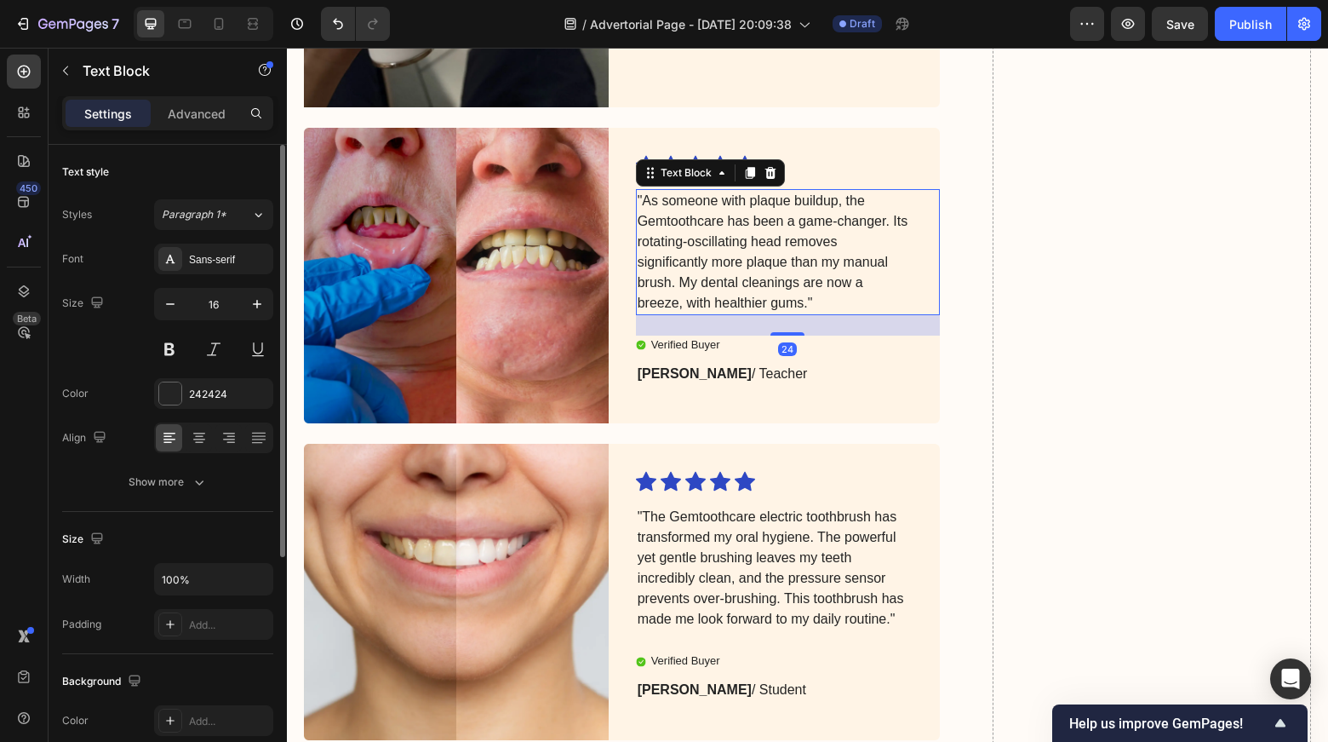
click at [714, 261] on p ""As someone with plaque buildup, the Gemtoothcare has been a game-changer. Its …" at bounding box center [775, 252] width 274 height 123
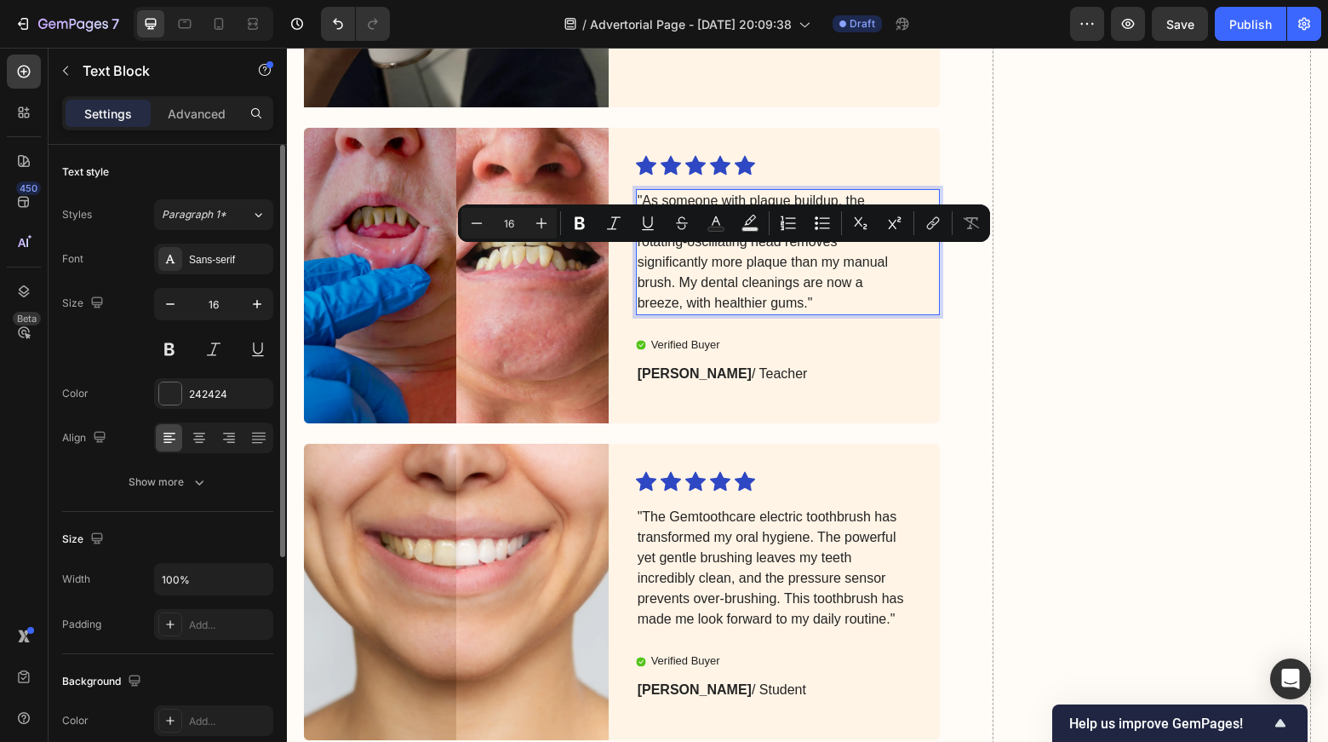
click at [752, 270] on p ""As someone with plaque buildup, the Gemtoothcare has been a game-changer. Its …" at bounding box center [775, 252] width 274 height 123
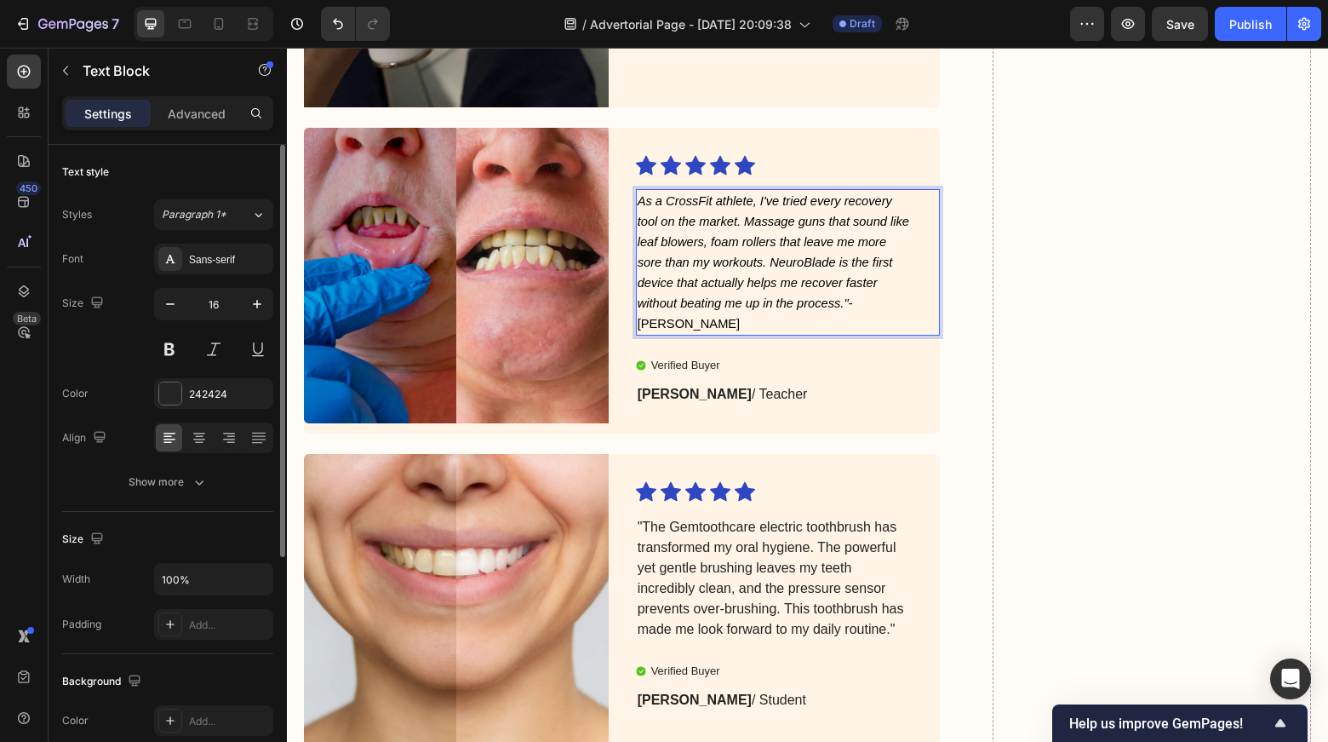
click at [849, 298] on span "As a CrossFit athlete, I've tried every recovery tool on the market. Massage gu…" at bounding box center [774, 262] width 272 height 136
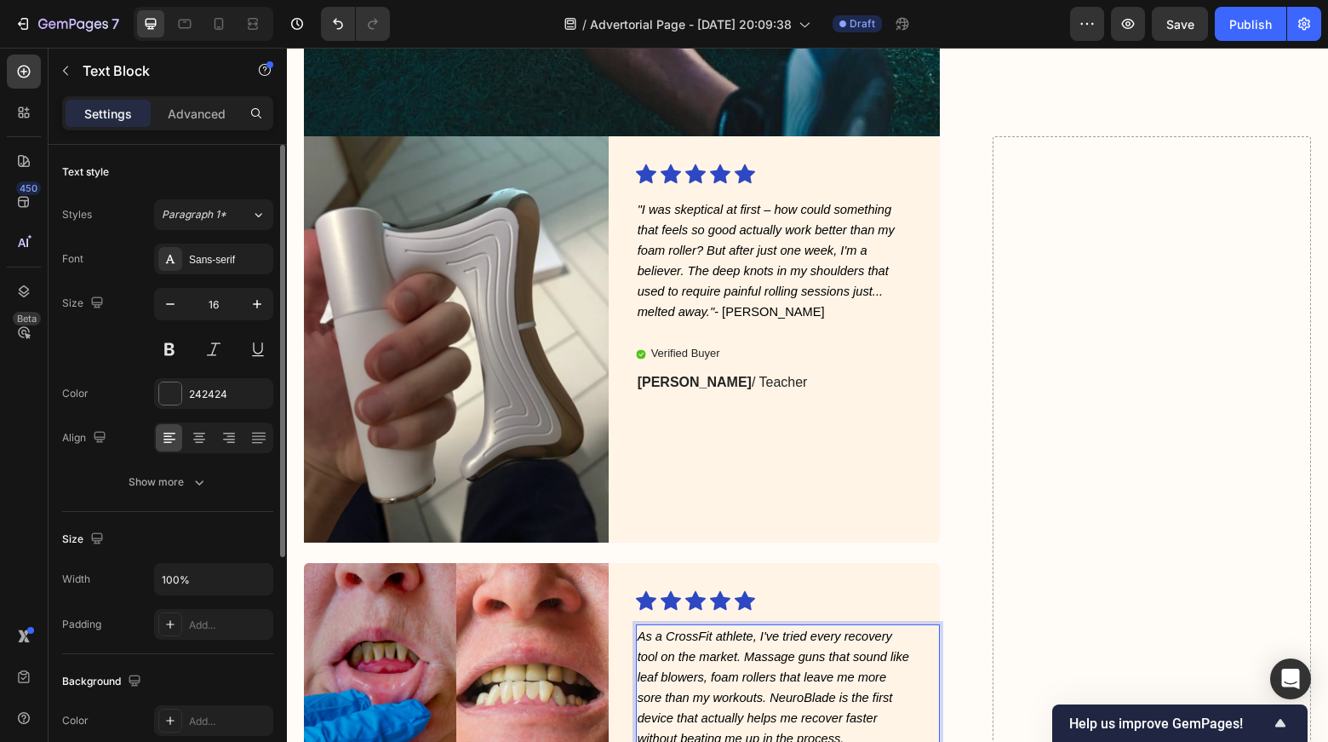
scroll to position [4960, 0]
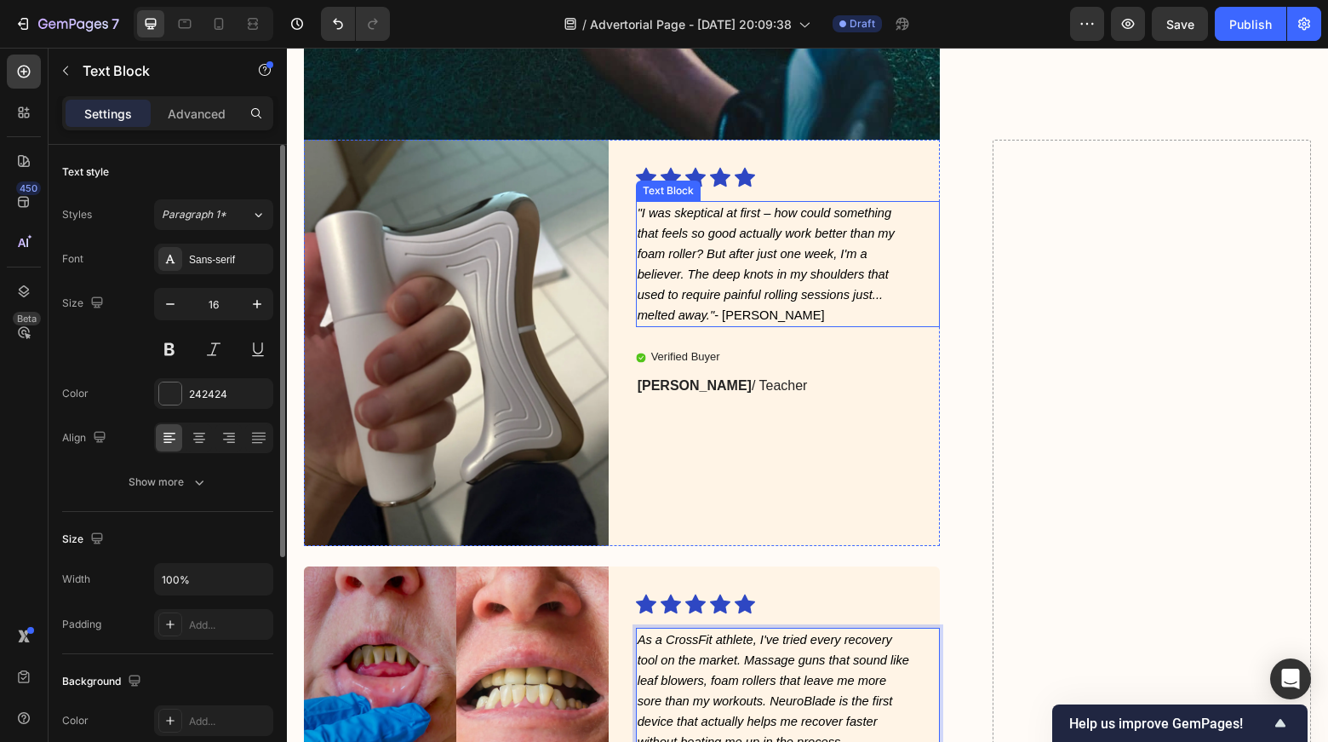
click at [765, 308] on p ""I was skeptical at first – how could something that feels so good actually wor…" at bounding box center [775, 264] width 274 height 123
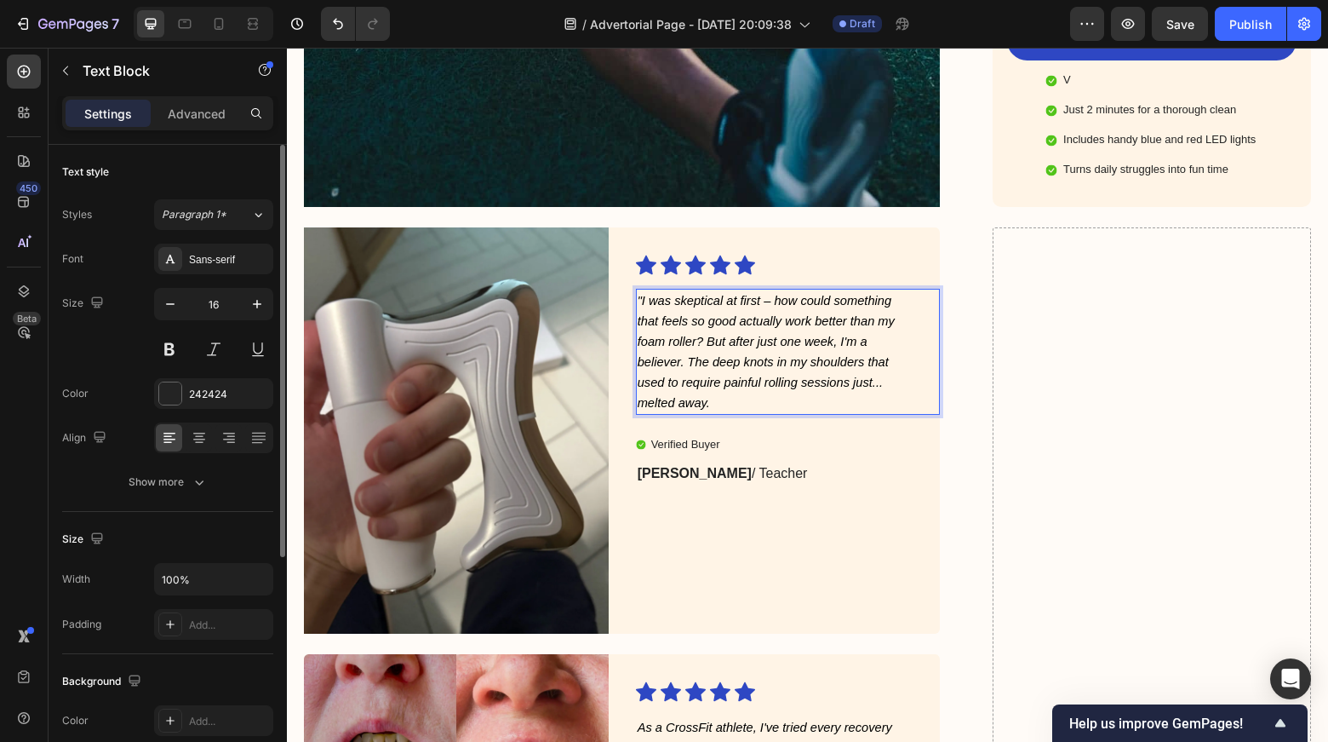
click at [638, 294] on icon ""I was skeptical at first – how could something that feels so good actually wor…" at bounding box center [766, 352] width 257 height 116
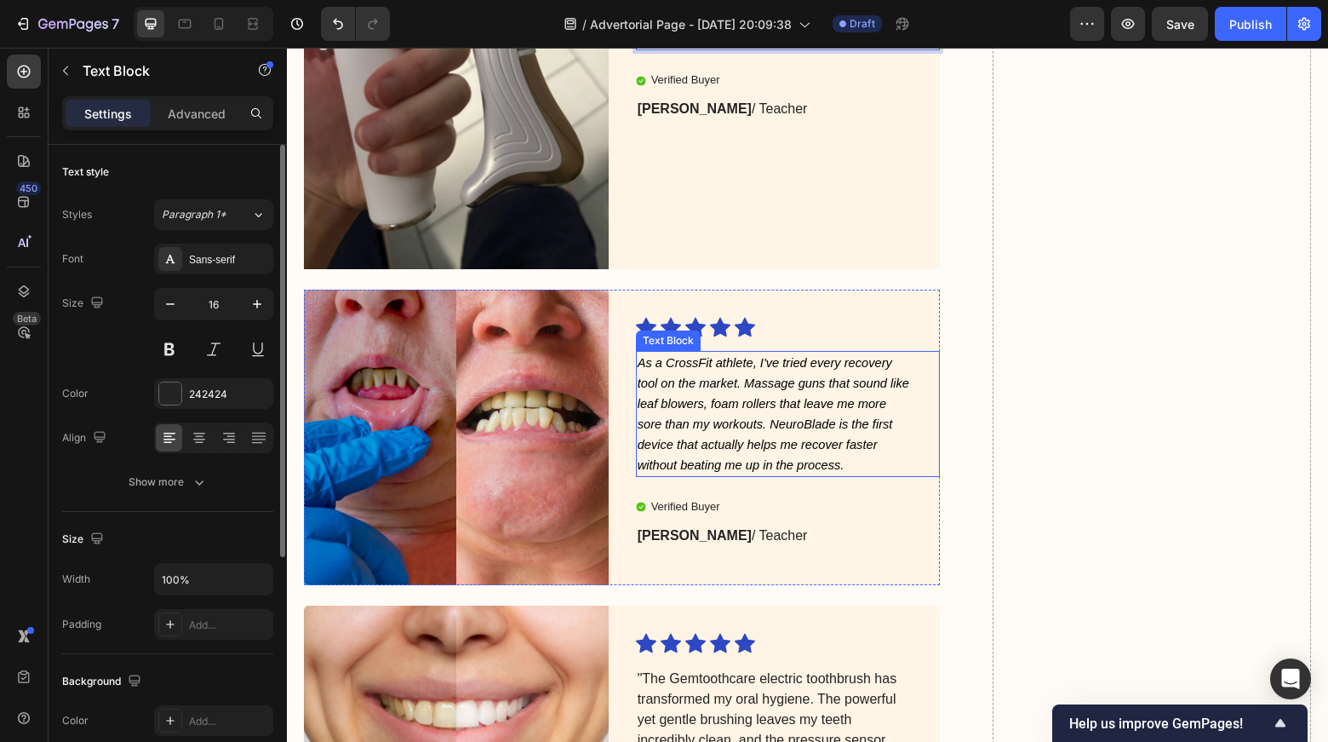
scroll to position [5231, 0]
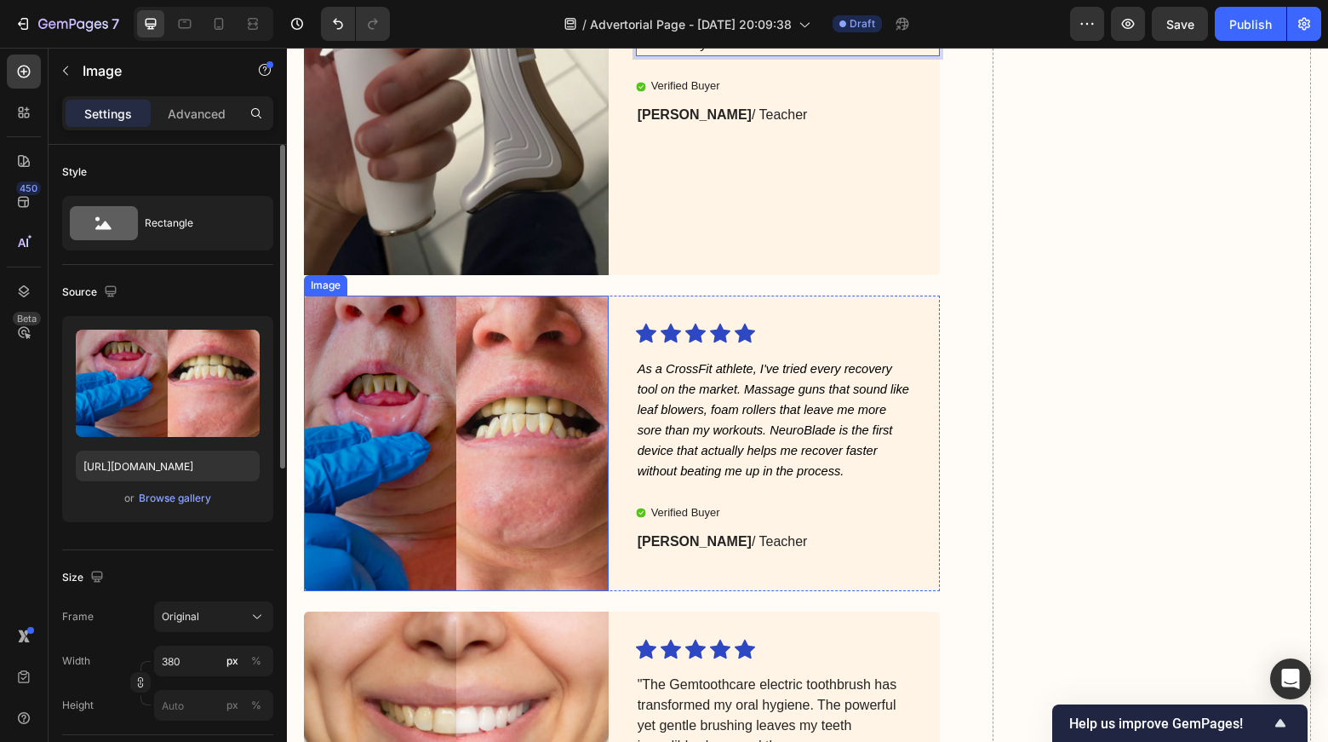
click at [513, 454] on img at bounding box center [456, 442] width 305 height 295
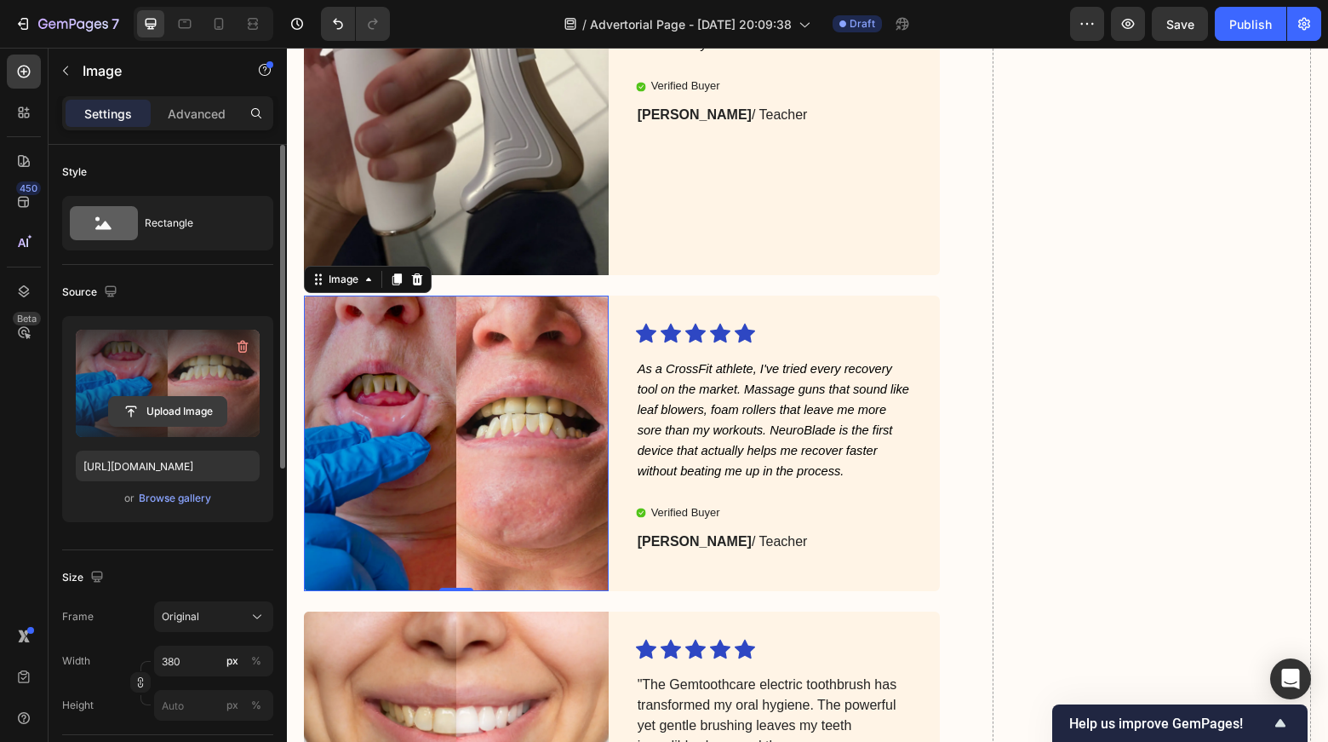
click at [148, 410] on input "file" at bounding box center [167, 411] width 117 height 29
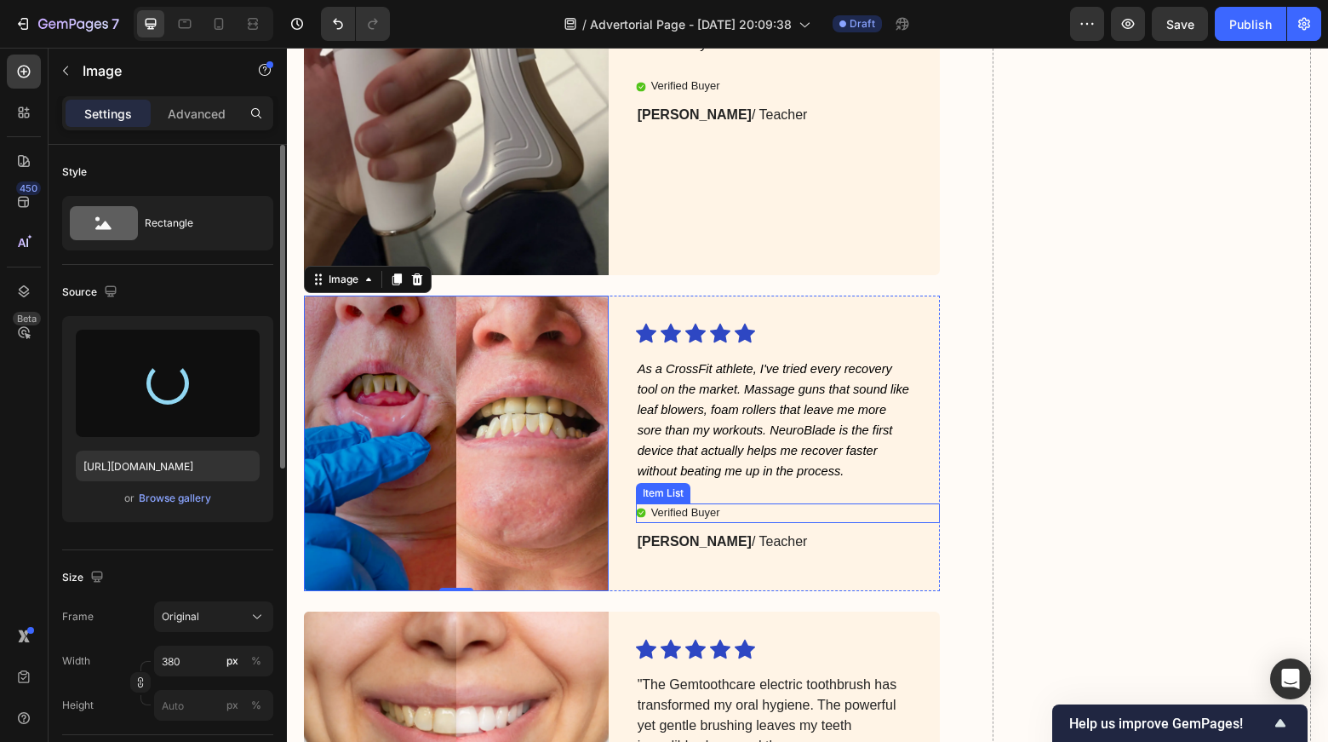
type input "[URL][DOMAIN_NAME]"
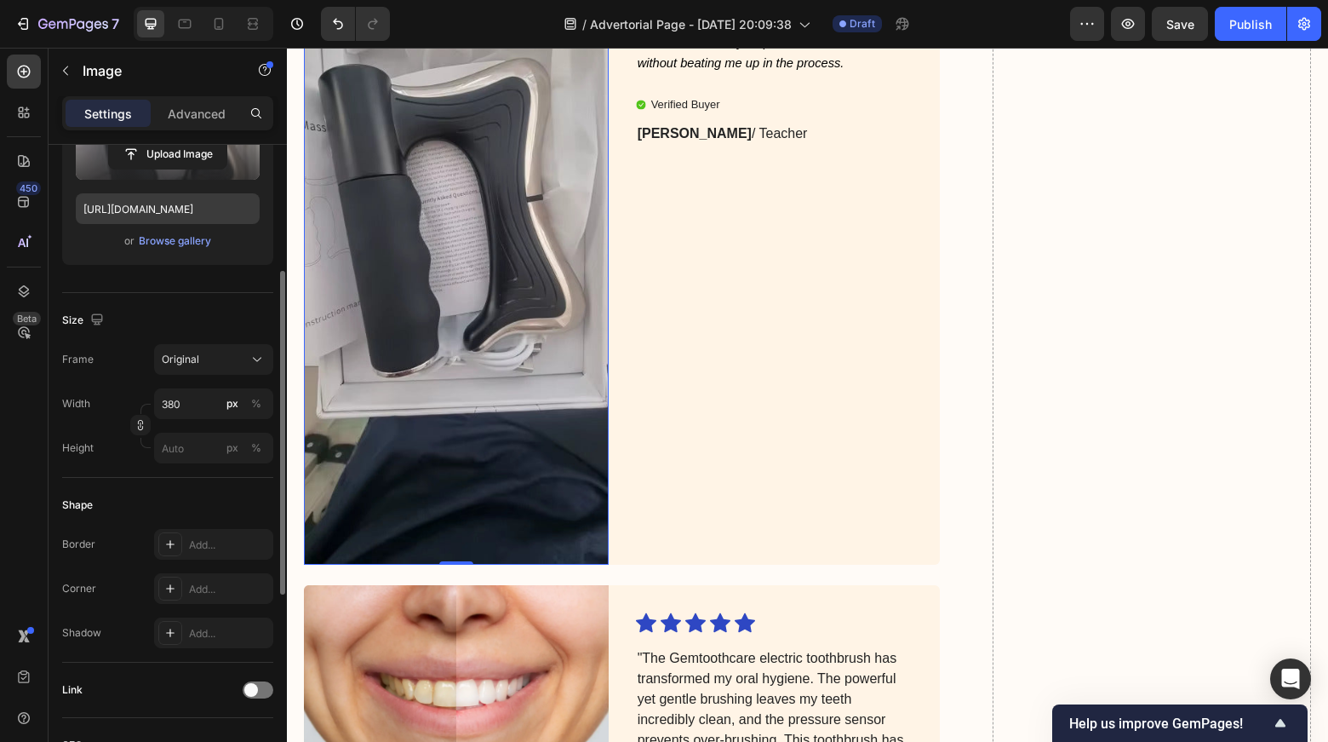
scroll to position [277, 0]
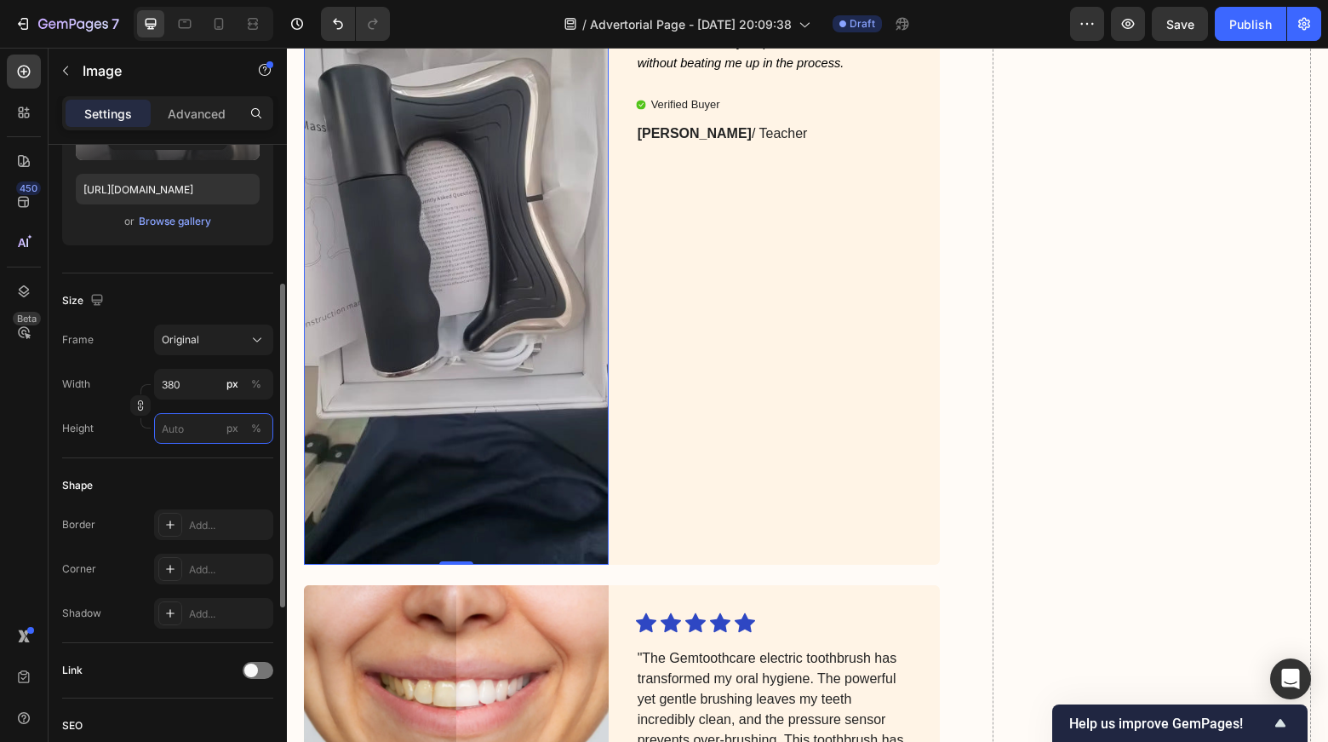
click at [182, 434] on input "px %" at bounding box center [213, 428] width 119 height 31
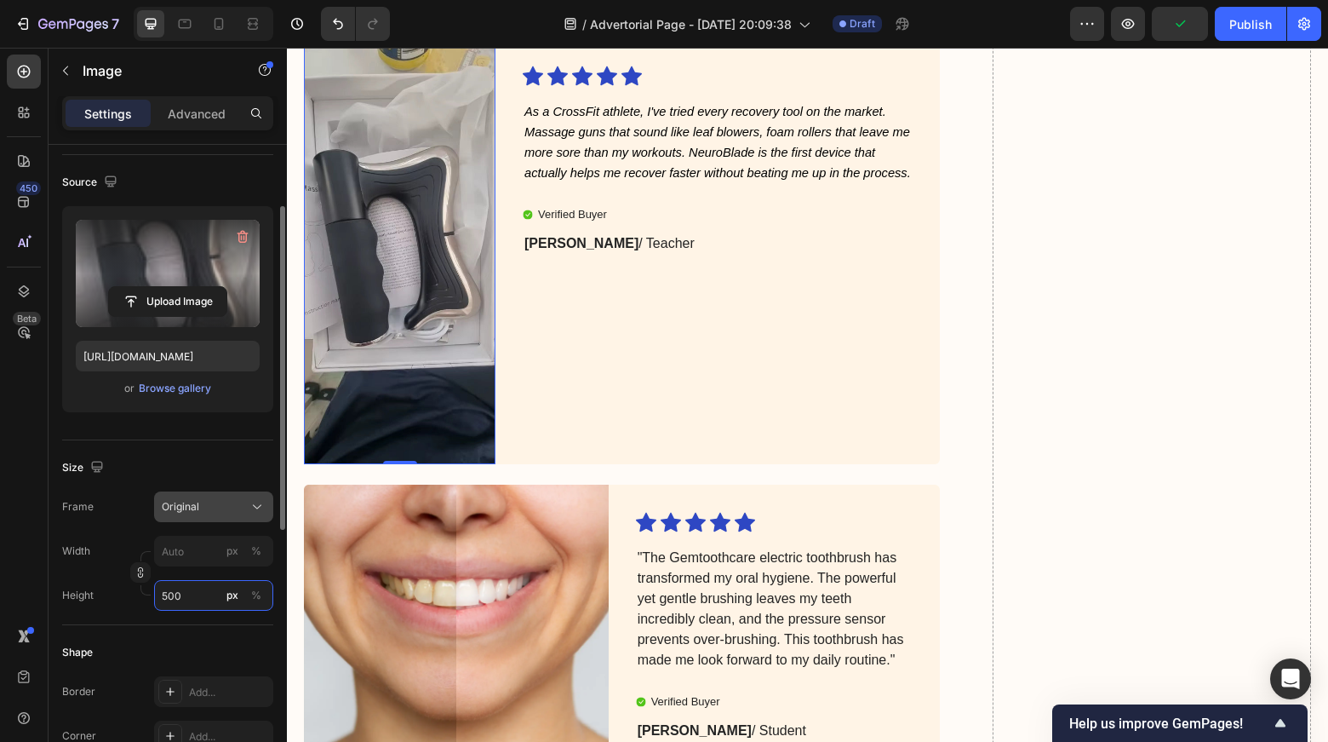
scroll to position [115, 0]
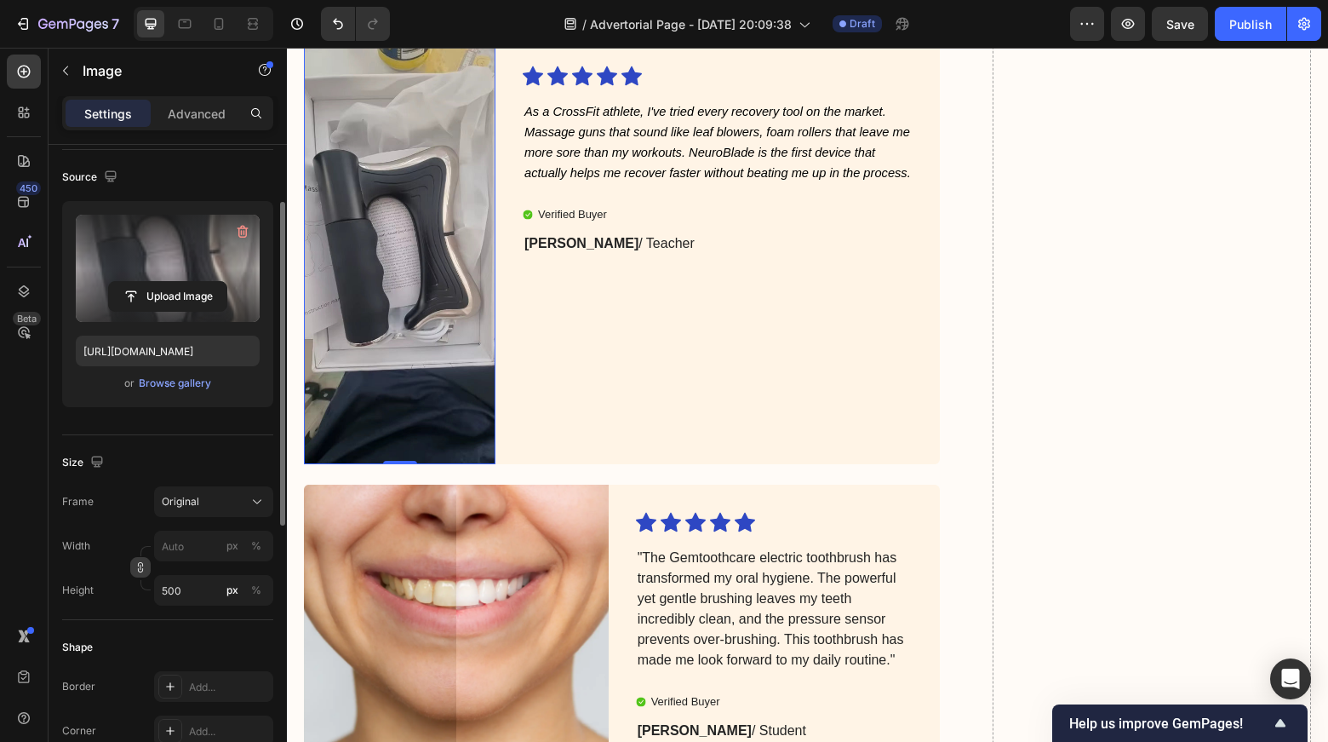
click at [138, 563] on icon "button" at bounding box center [141, 567] width 12 height 12
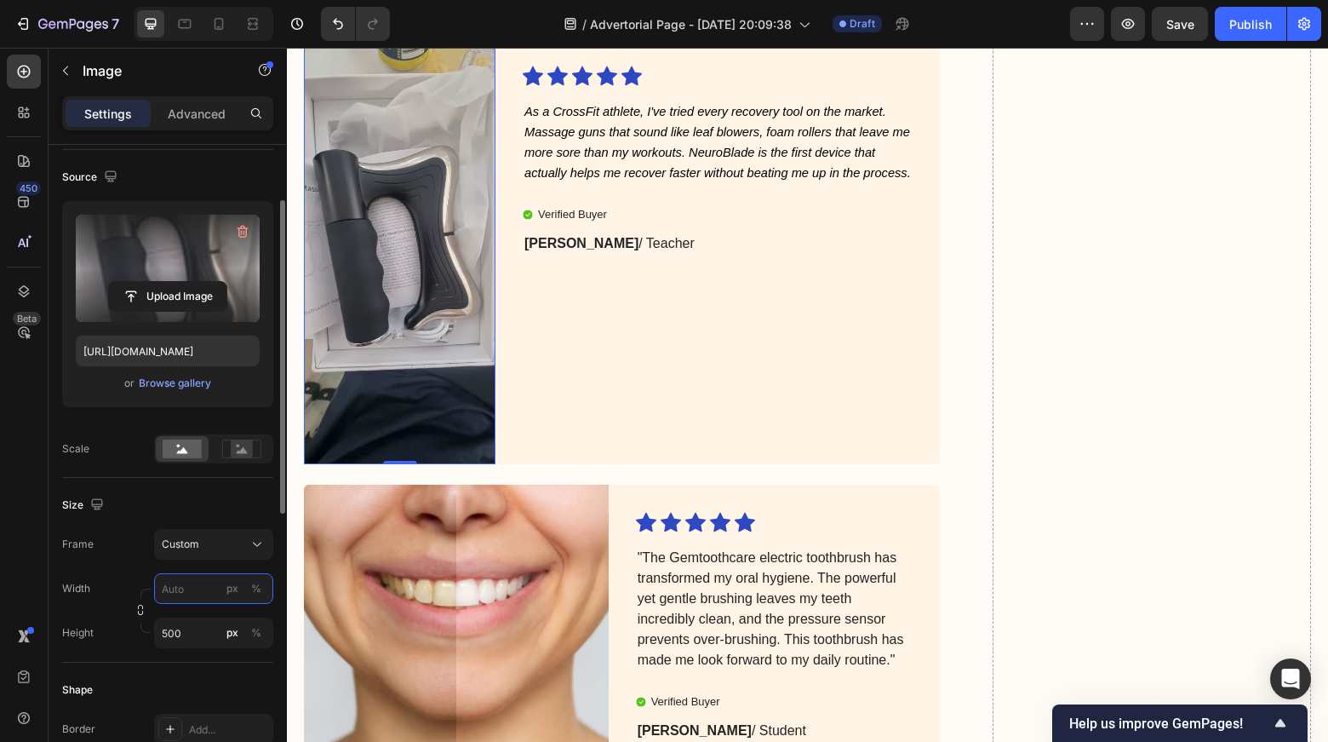
click at [192, 600] on input "px %" at bounding box center [213, 588] width 119 height 31
type input "500"
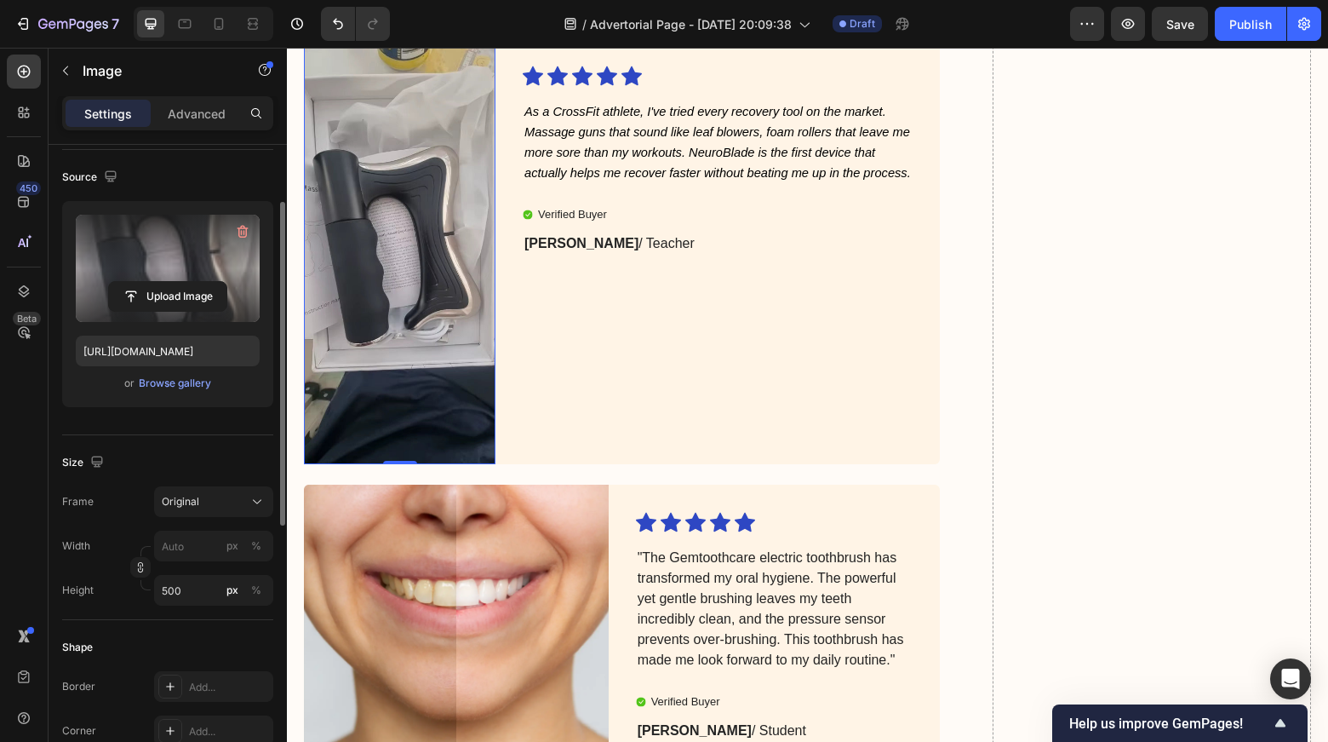
click at [191, 564] on div "Width px % Height 500 px %" at bounding box center [167, 567] width 211 height 75
click at [192, 564] on div "Width px % Height 500 px %" at bounding box center [167, 567] width 211 height 75
click at [196, 562] on div "Width px % Height 500 px %" at bounding box center [167, 567] width 211 height 75
click at [199, 553] on input "px %" at bounding box center [213, 545] width 119 height 31
click at [193, 579] on p "Full 100%" at bounding box center [210, 586] width 99 height 15
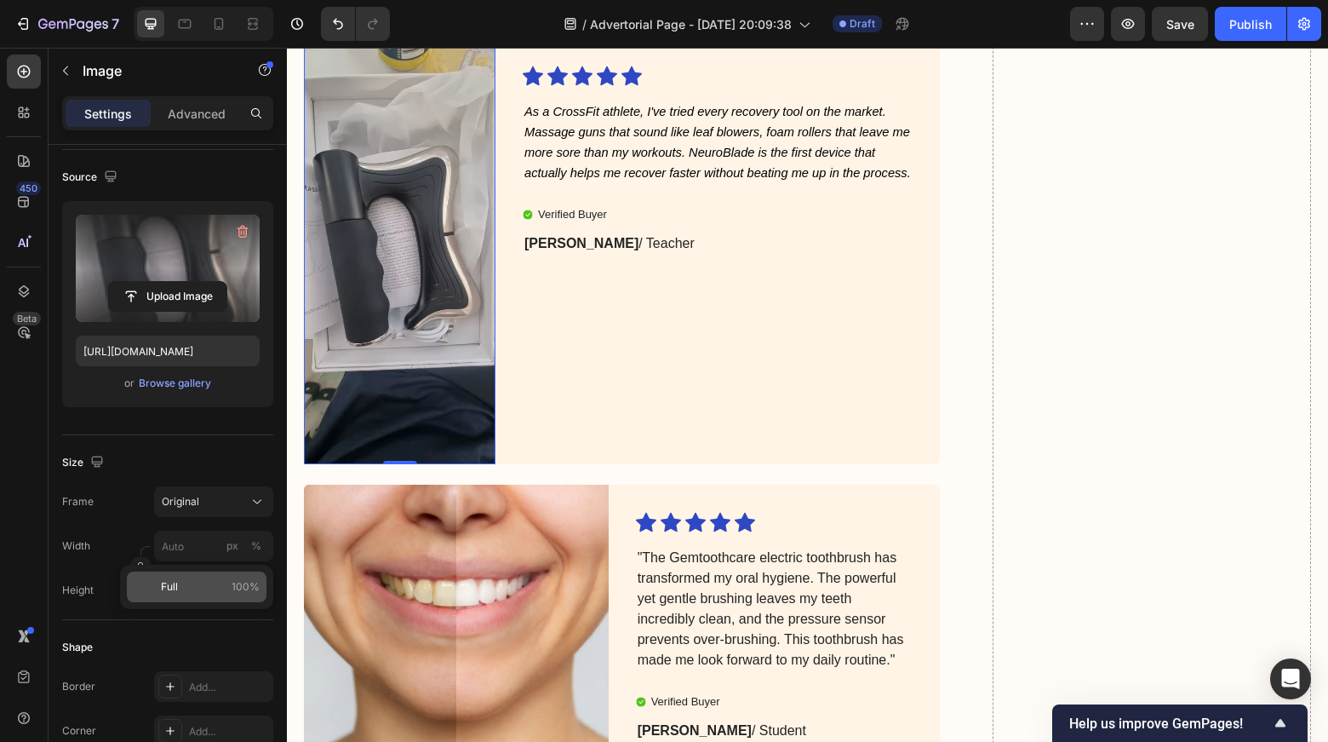
type input "100"
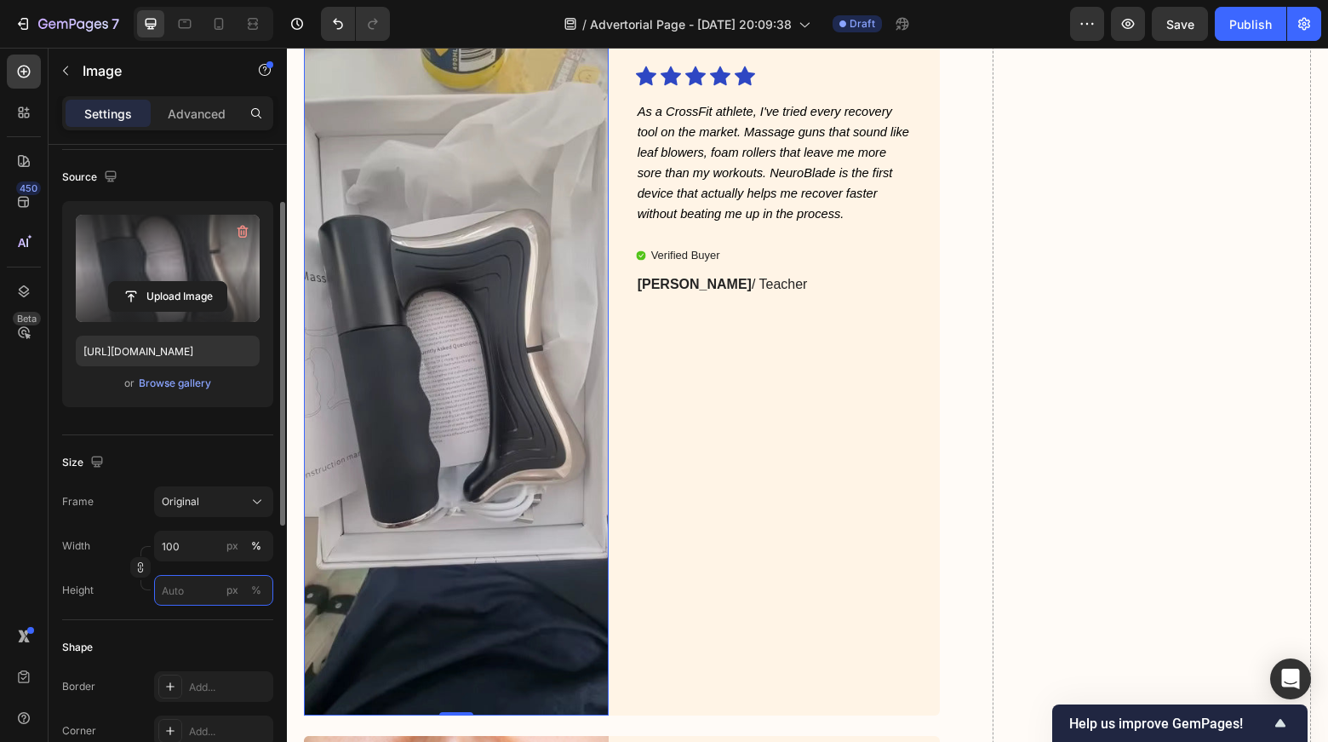
click at [199, 583] on input "px %" at bounding box center [213, 590] width 119 height 31
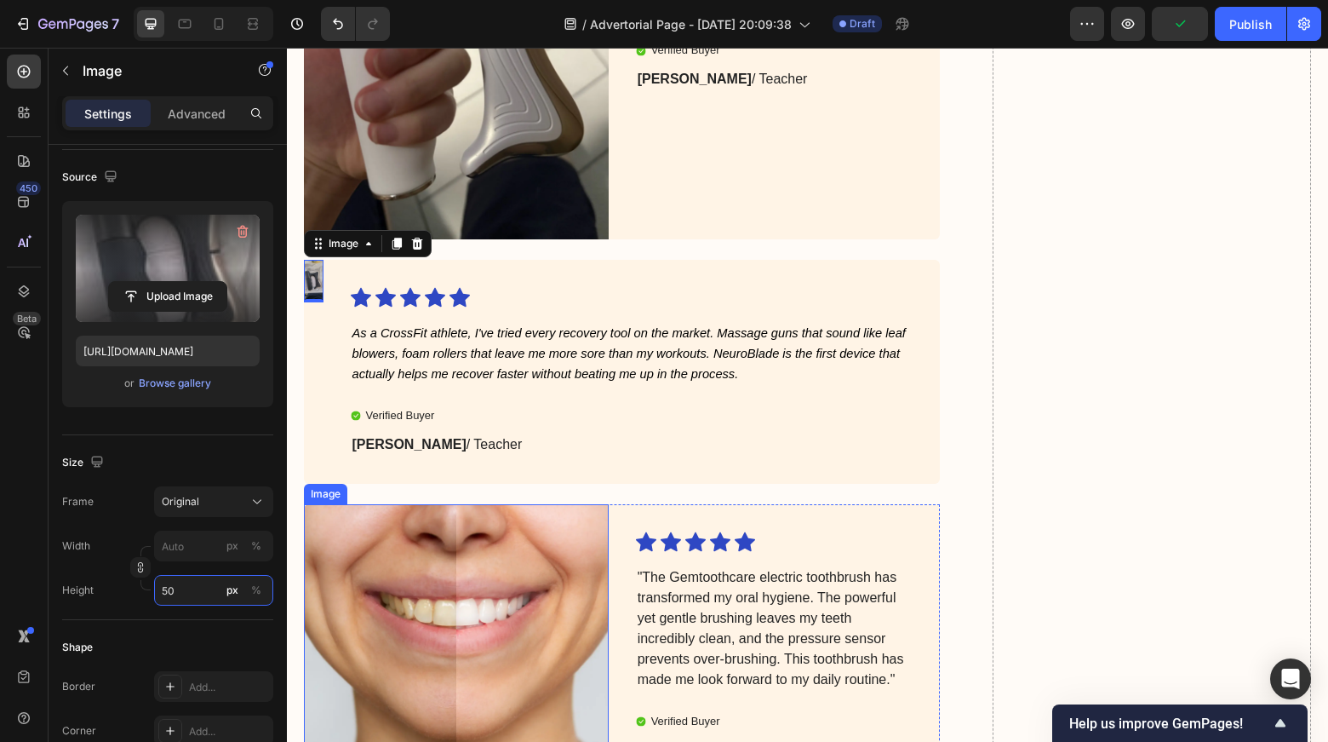
scroll to position [5266, 0]
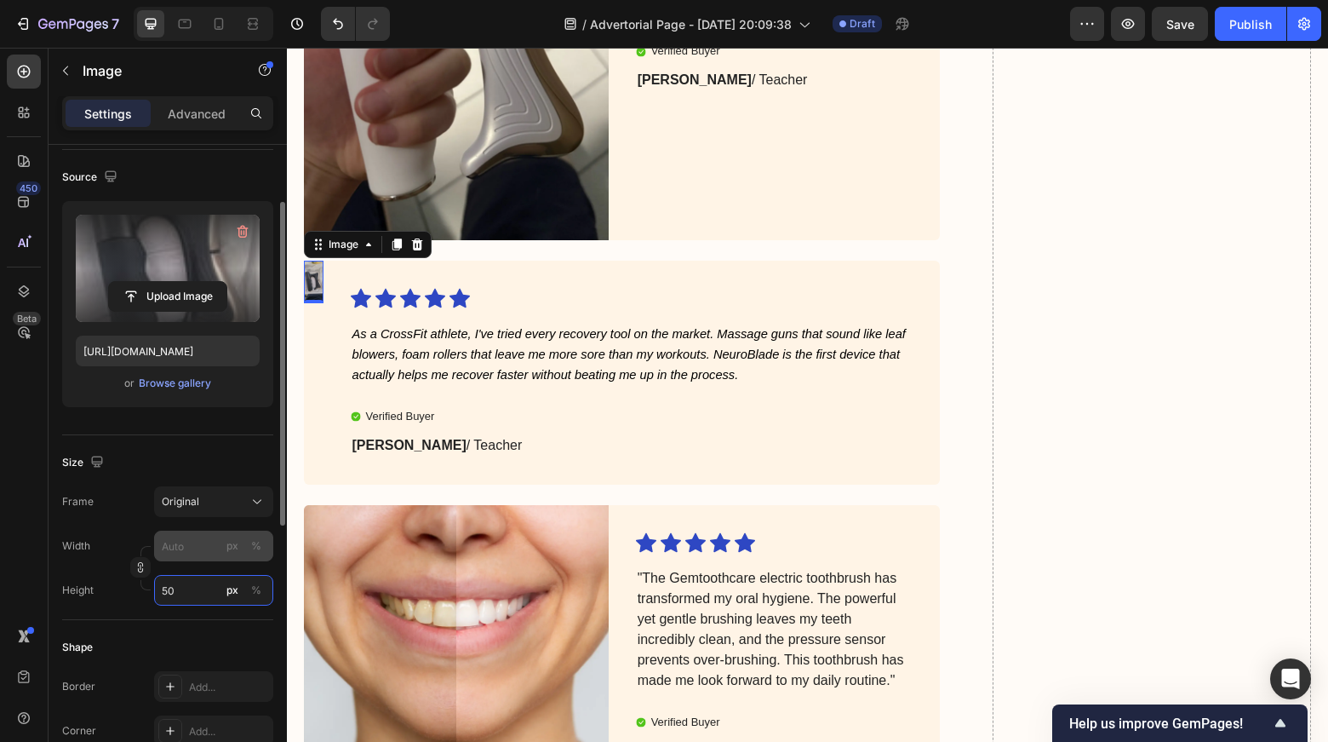
type input "5"
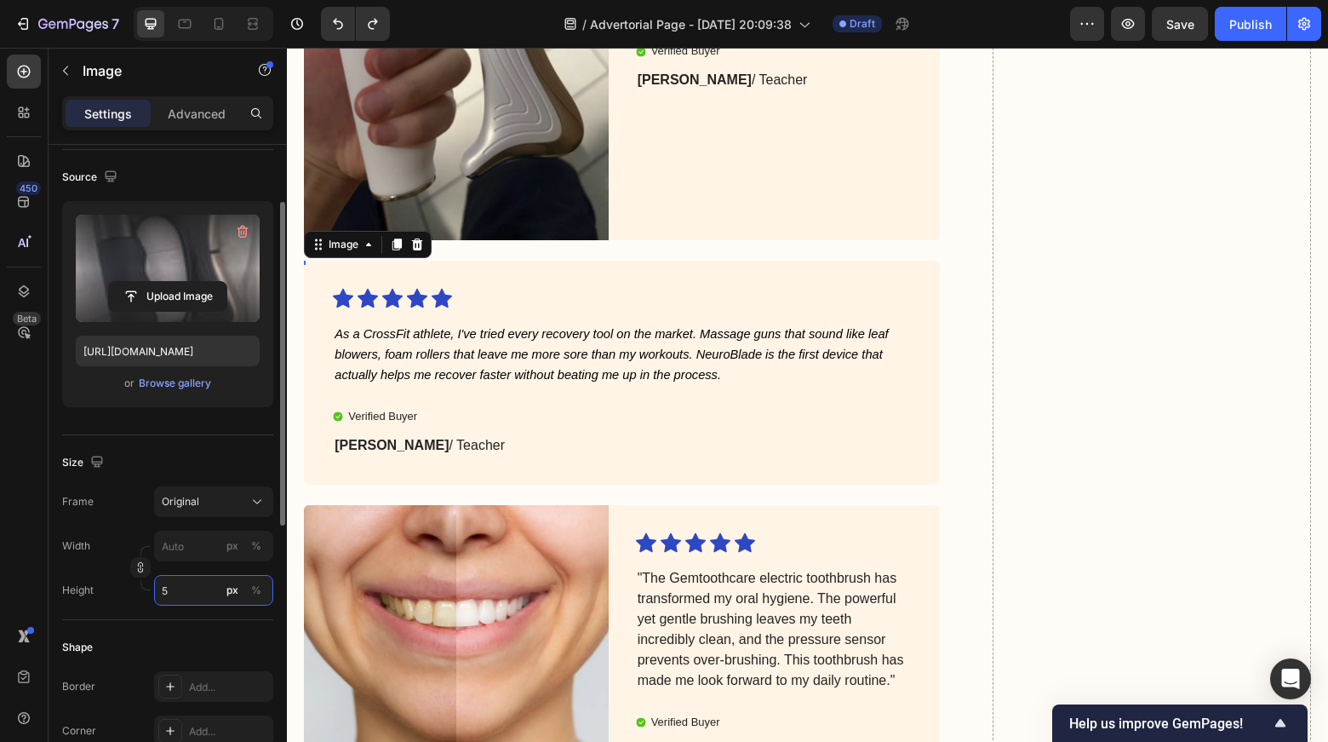
type input "100"
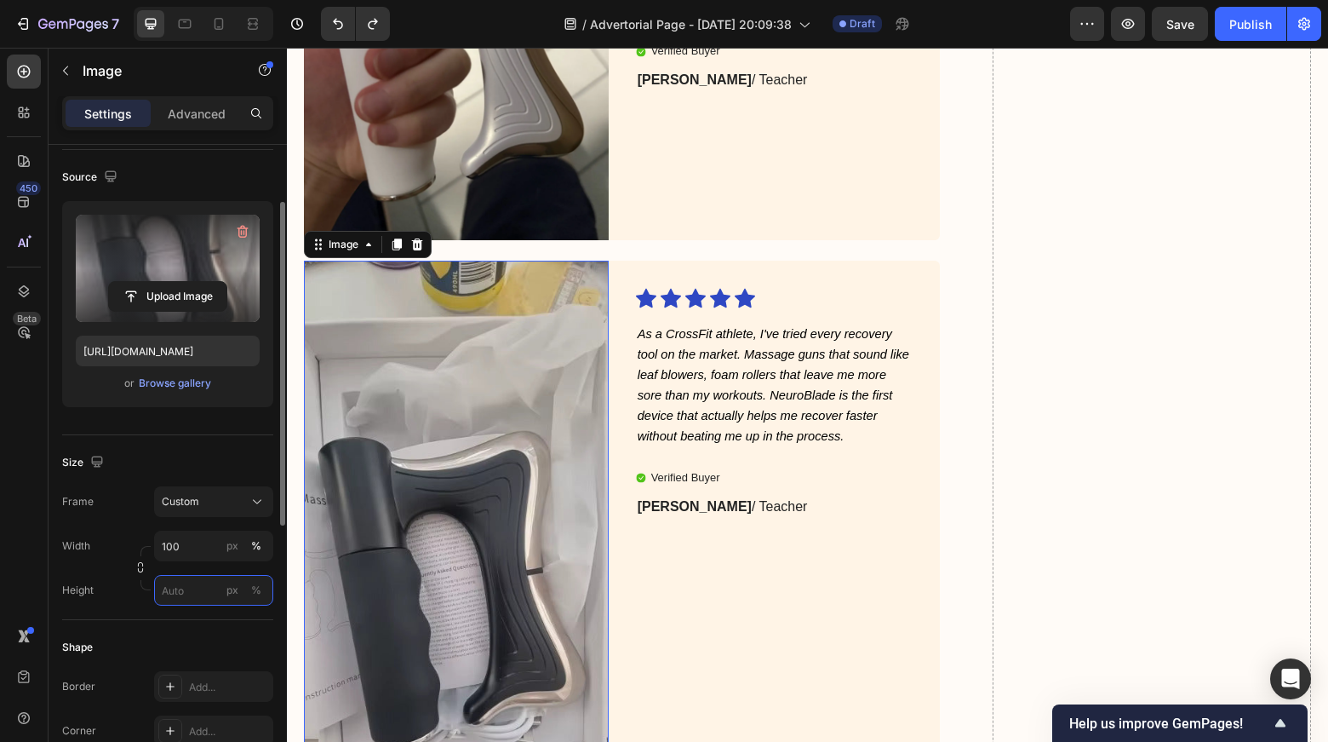
type input "5"
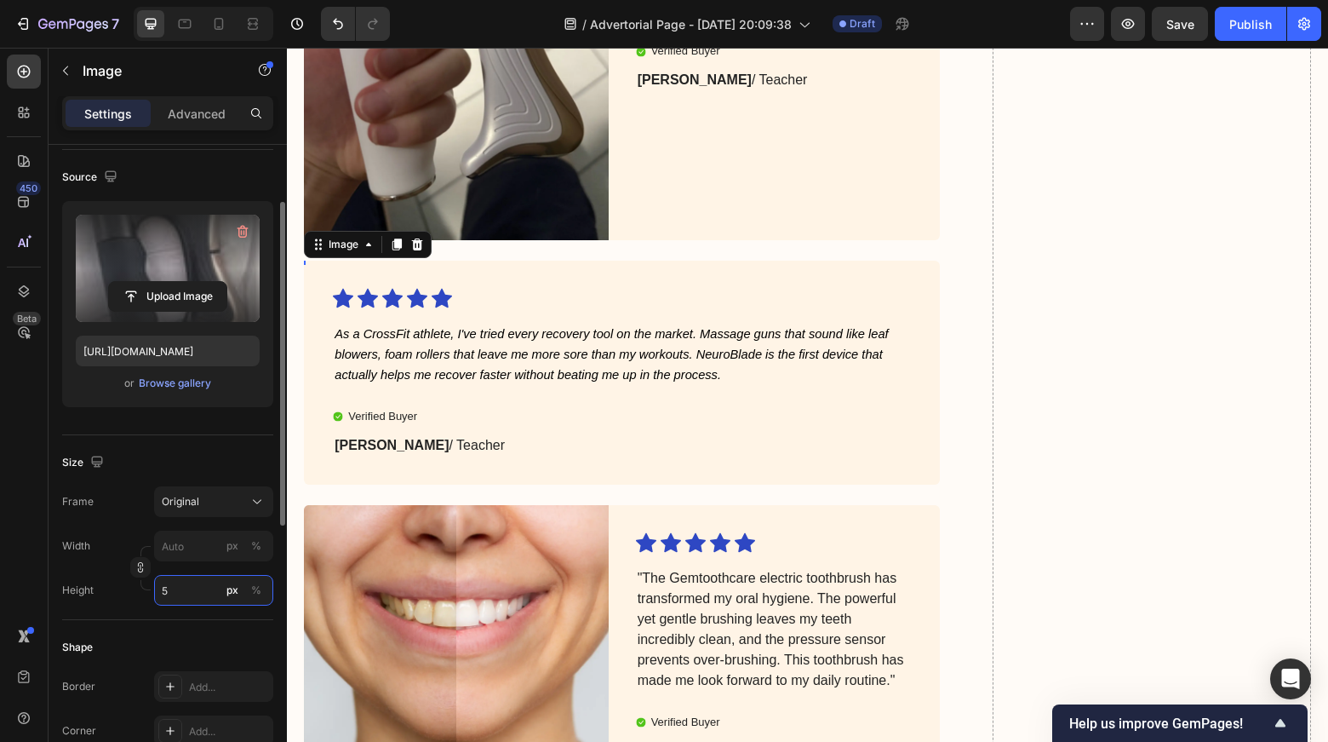
type input "100"
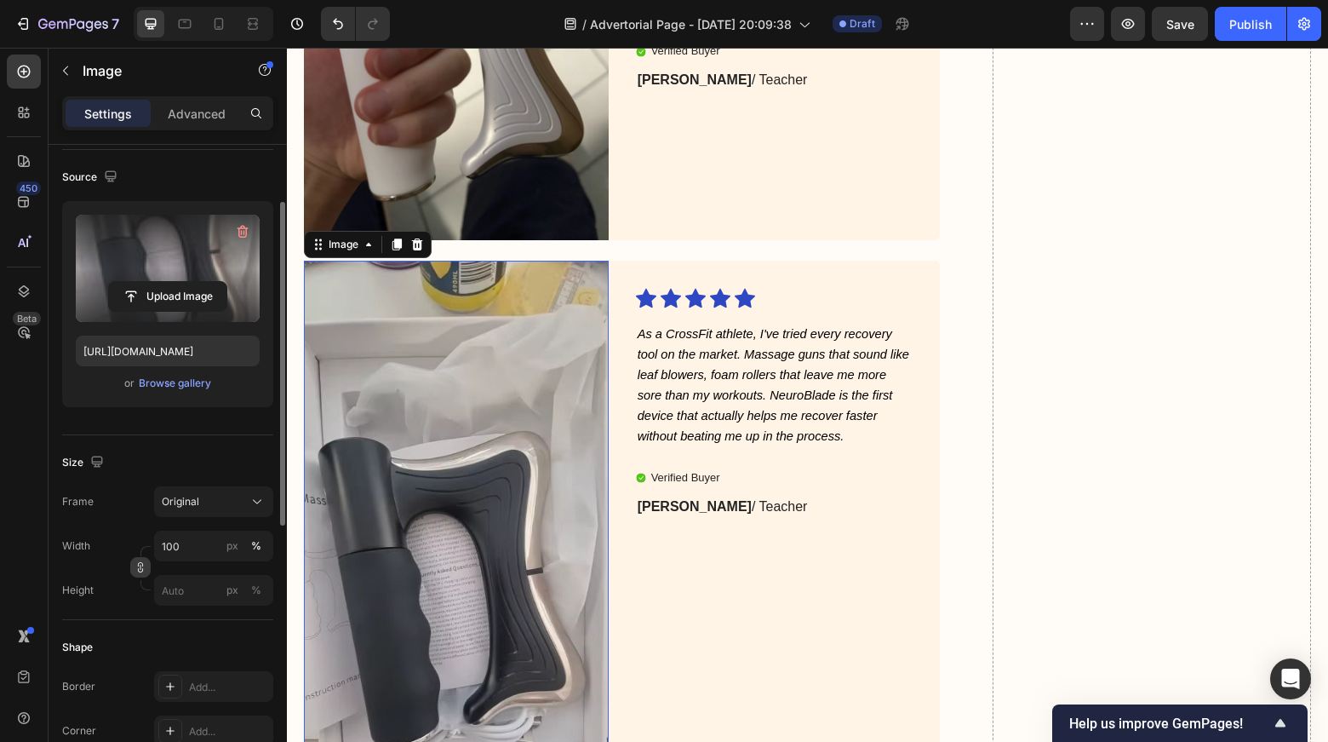
click at [144, 570] on icon "button" at bounding box center [141, 567] width 12 height 12
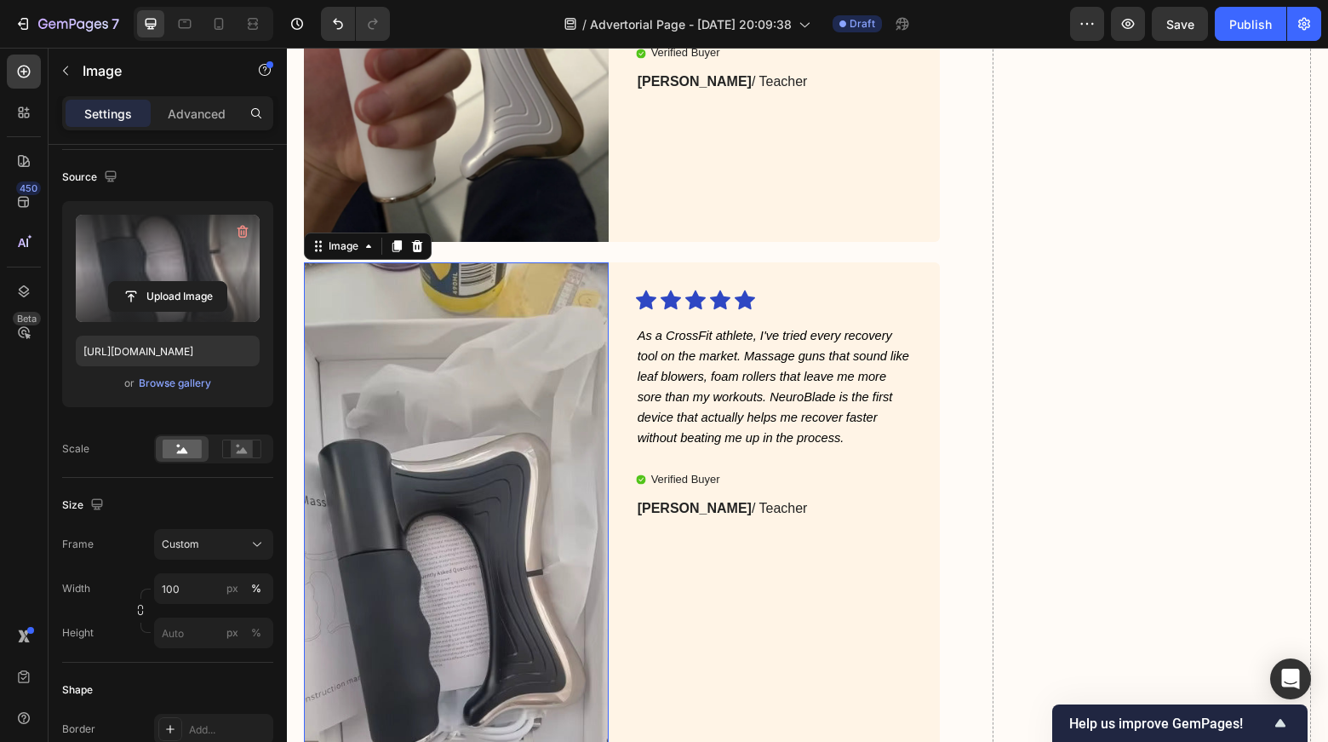
scroll to position [5263, 0]
click at [252, 449] on rect at bounding box center [242, 448] width 22 height 17
click at [175, 446] on rect at bounding box center [182, 448] width 39 height 19
click at [256, 448] on icon at bounding box center [241, 448] width 39 height 19
click at [141, 618] on button "button" at bounding box center [140, 609] width 20 height 20
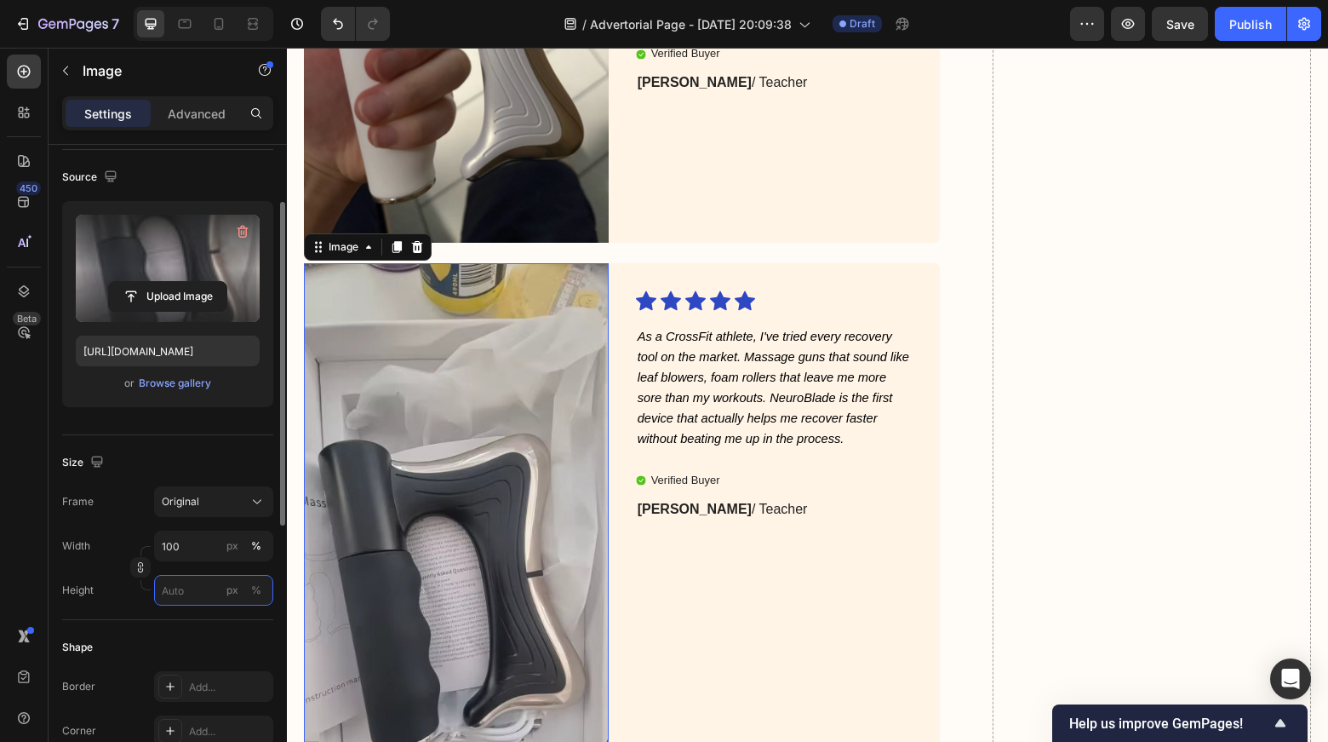
click at [193, 582] on input "px %" at bounding box center [213, 590] width 119 height 31
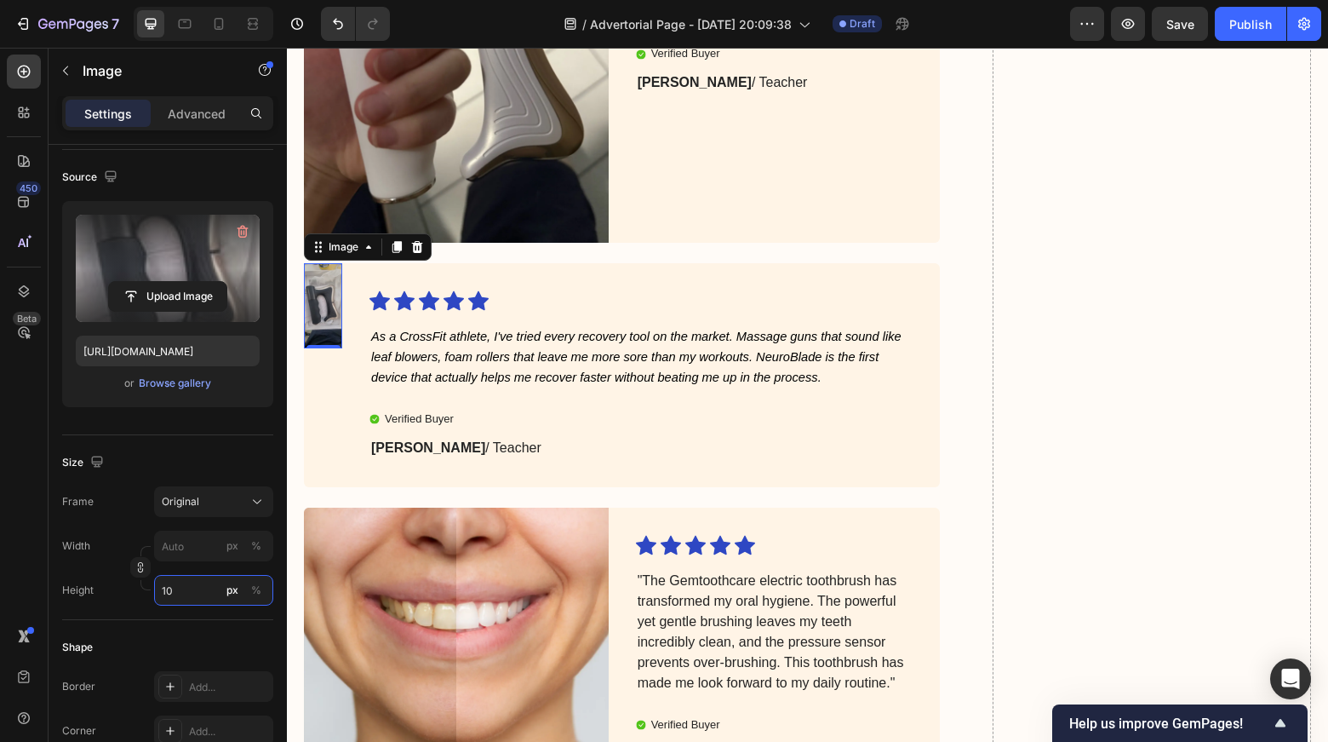
type input "1"
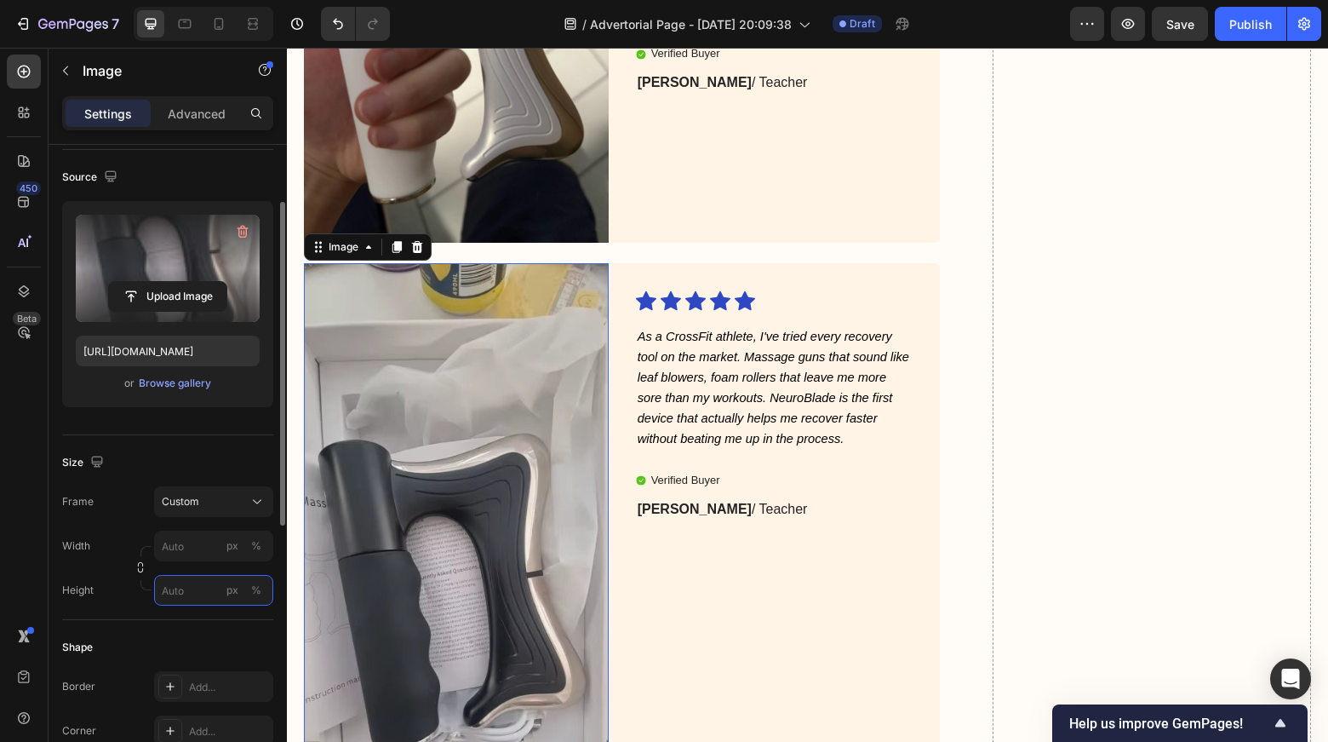
type input "1"
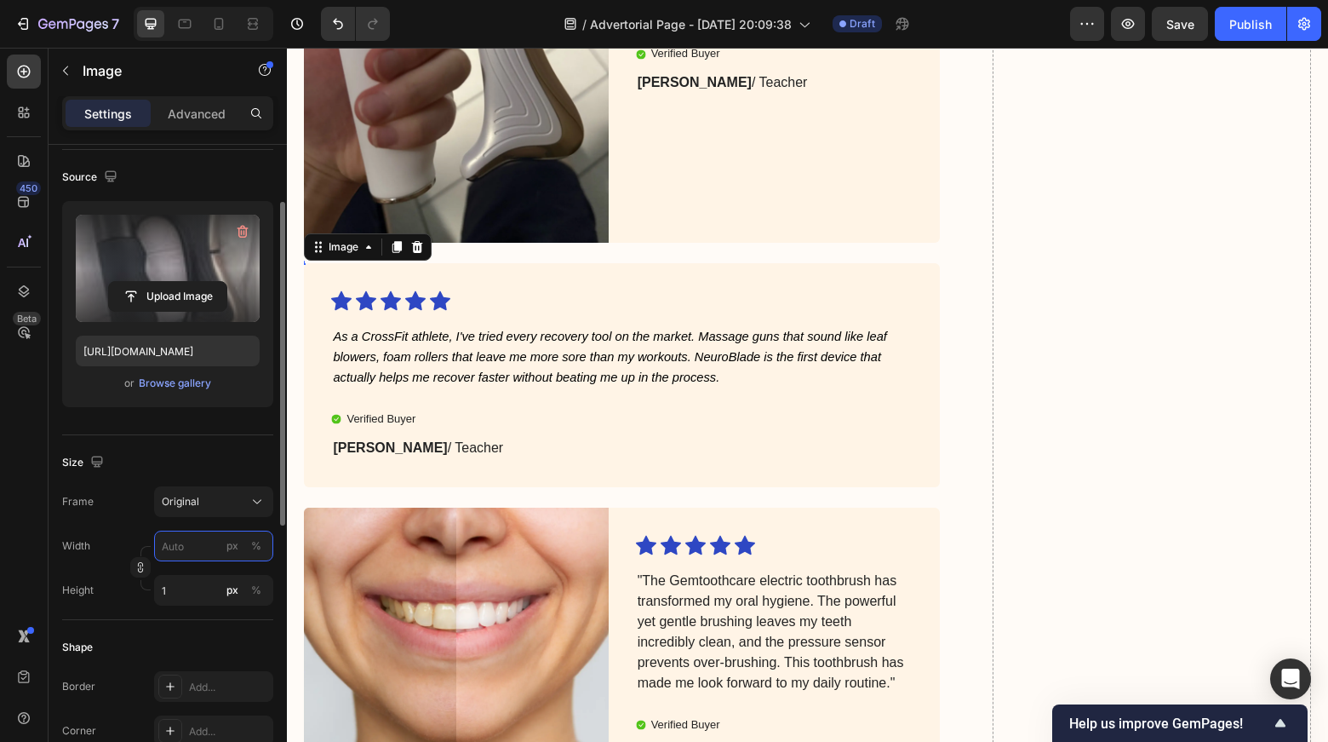
click at [170, 549] on input "px %" at bounding box center [213, 545] width 119 height 31
type input "5"
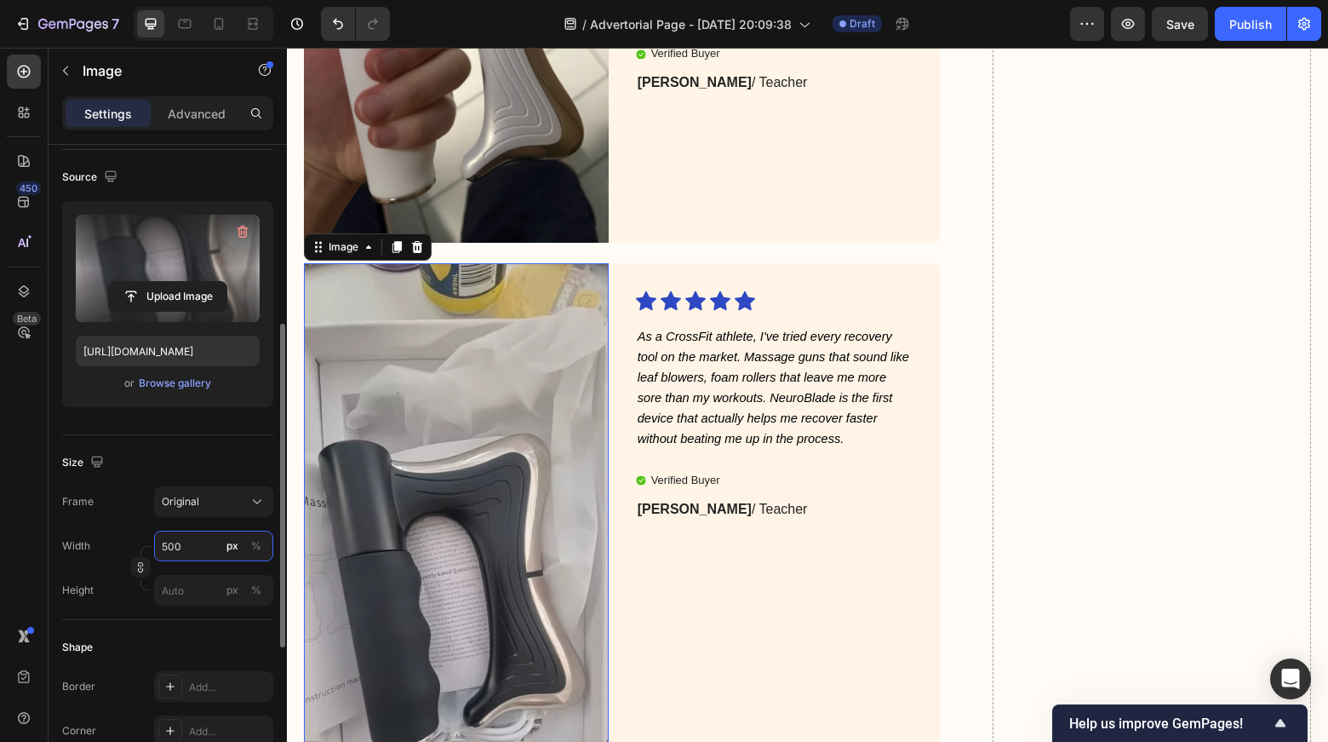
scroll to position [197, 0]
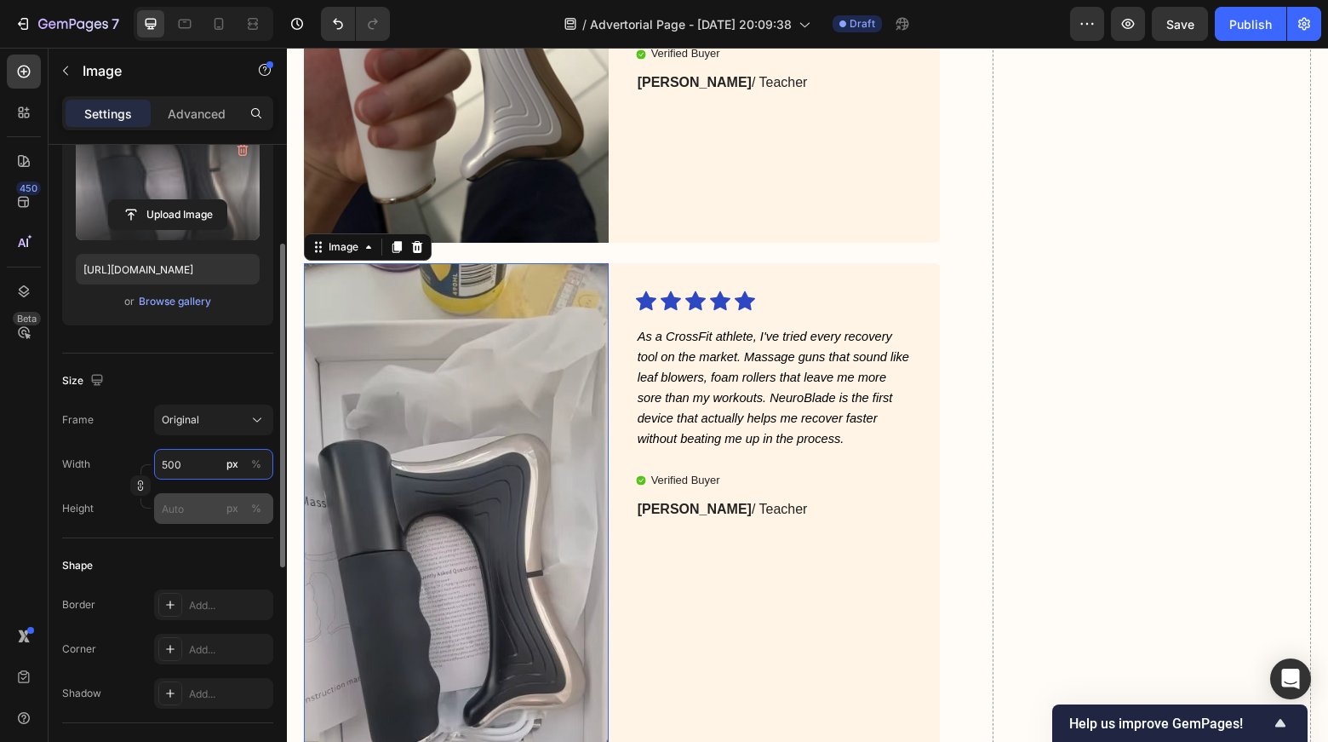
type input "500"
click at [176, 495] on input "px %" at bounding box center [213, 508] width 119 height 31
type input "4"
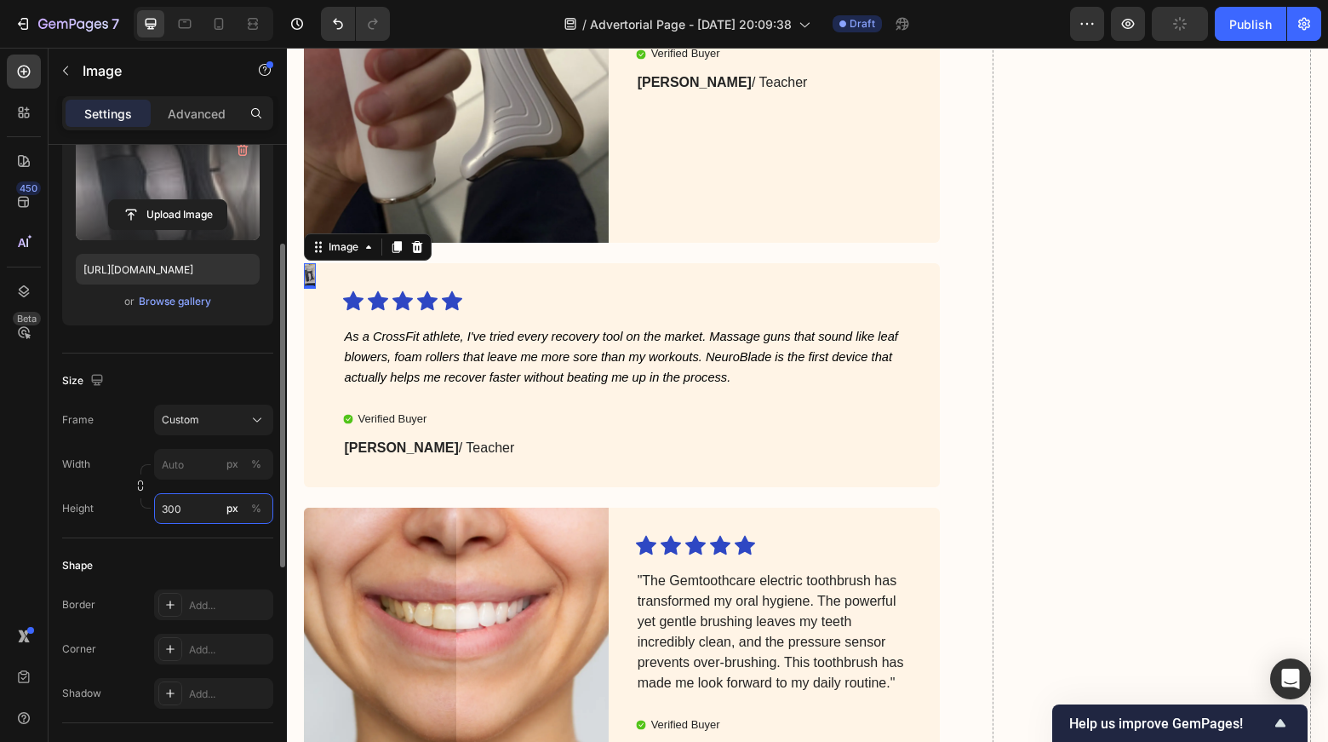
type input "4"
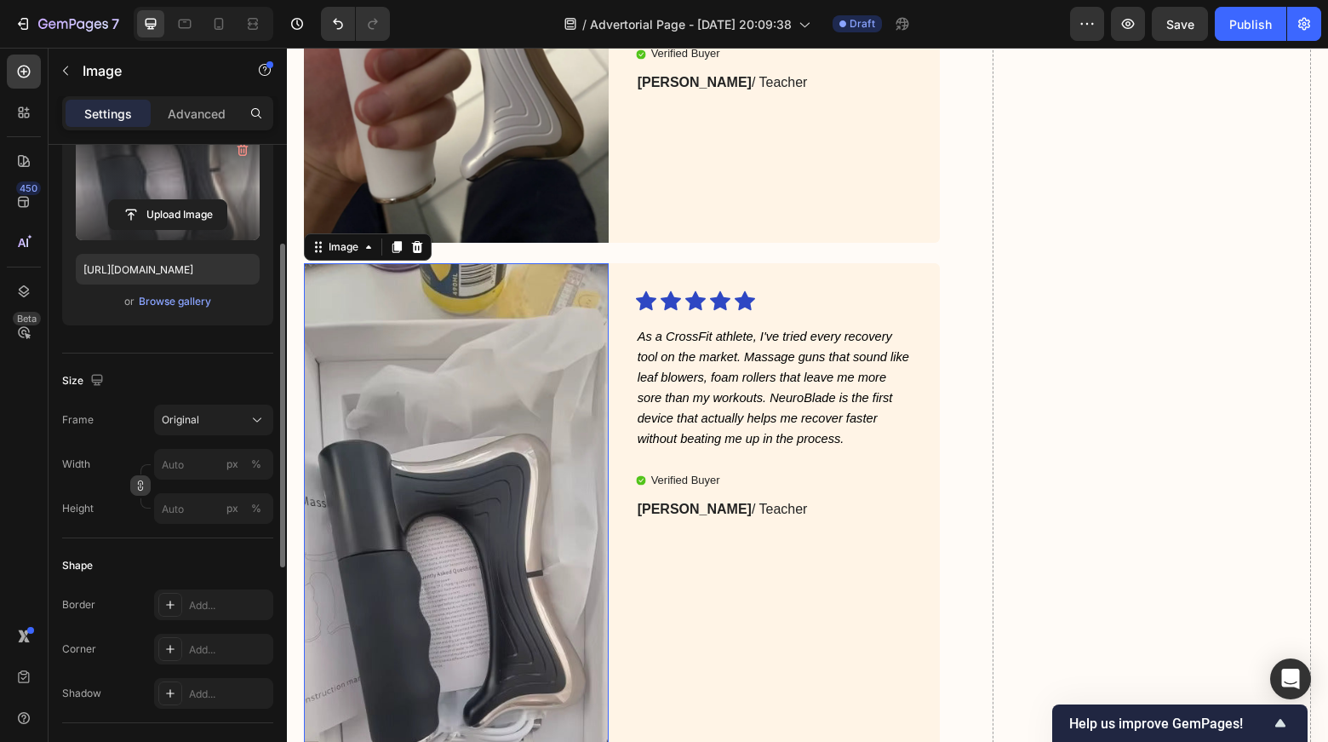
click at [135, 485] on icon "button" at bounding box center [141, 485] width 12 height 12
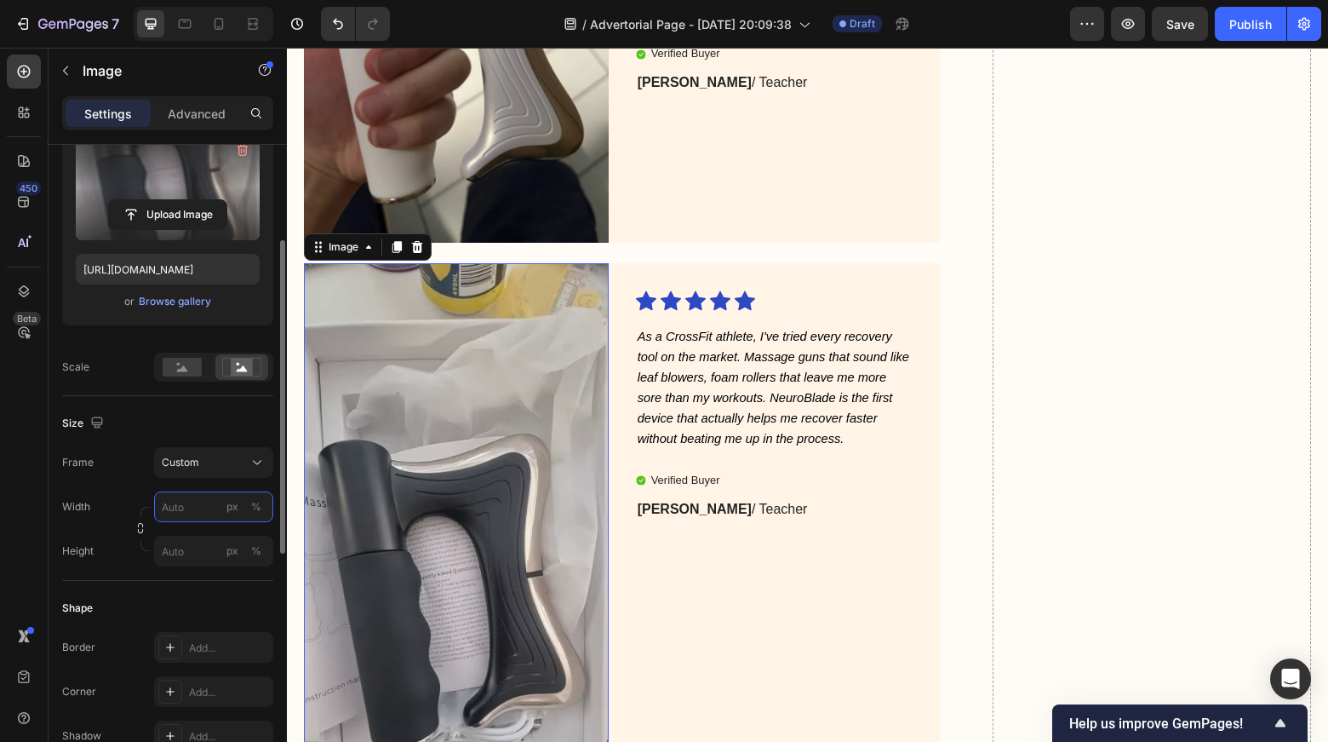
click at [174, 507] on input "px %" at bounding box center [213, 506] width 119 height 31
type input "400"
click at [135, 531] on icon "button" at bounding box center [141, 528] width 12 height 12
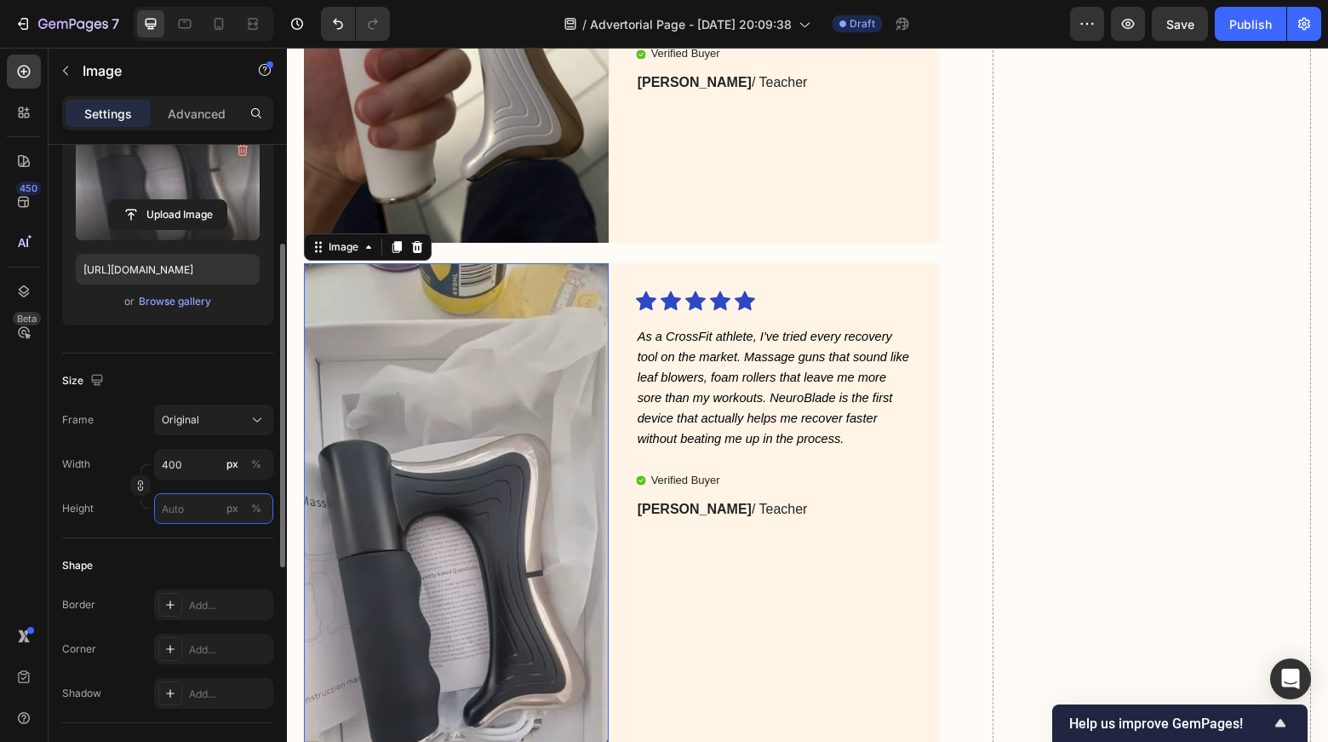
click at [207, 502] on input "px %" at bounding box center [213, 508] width 119 height 31
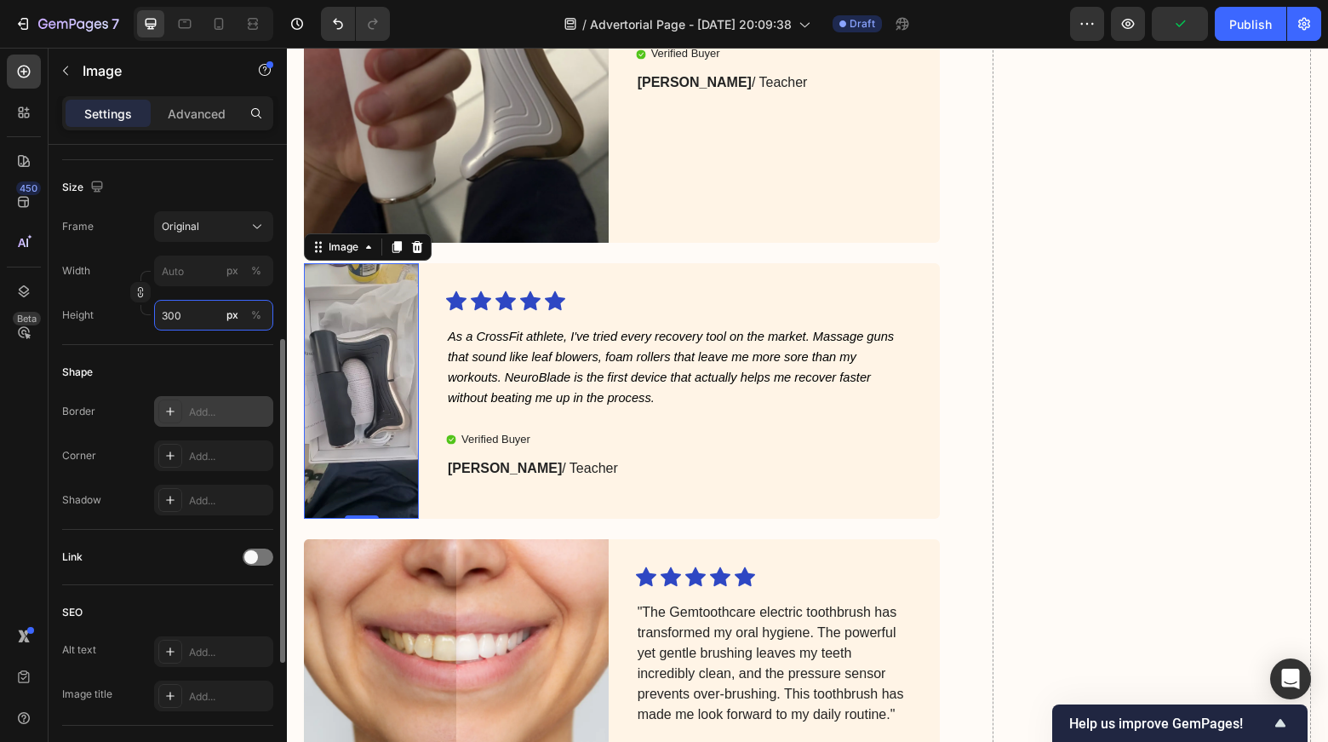
scroll to position [385, 0]
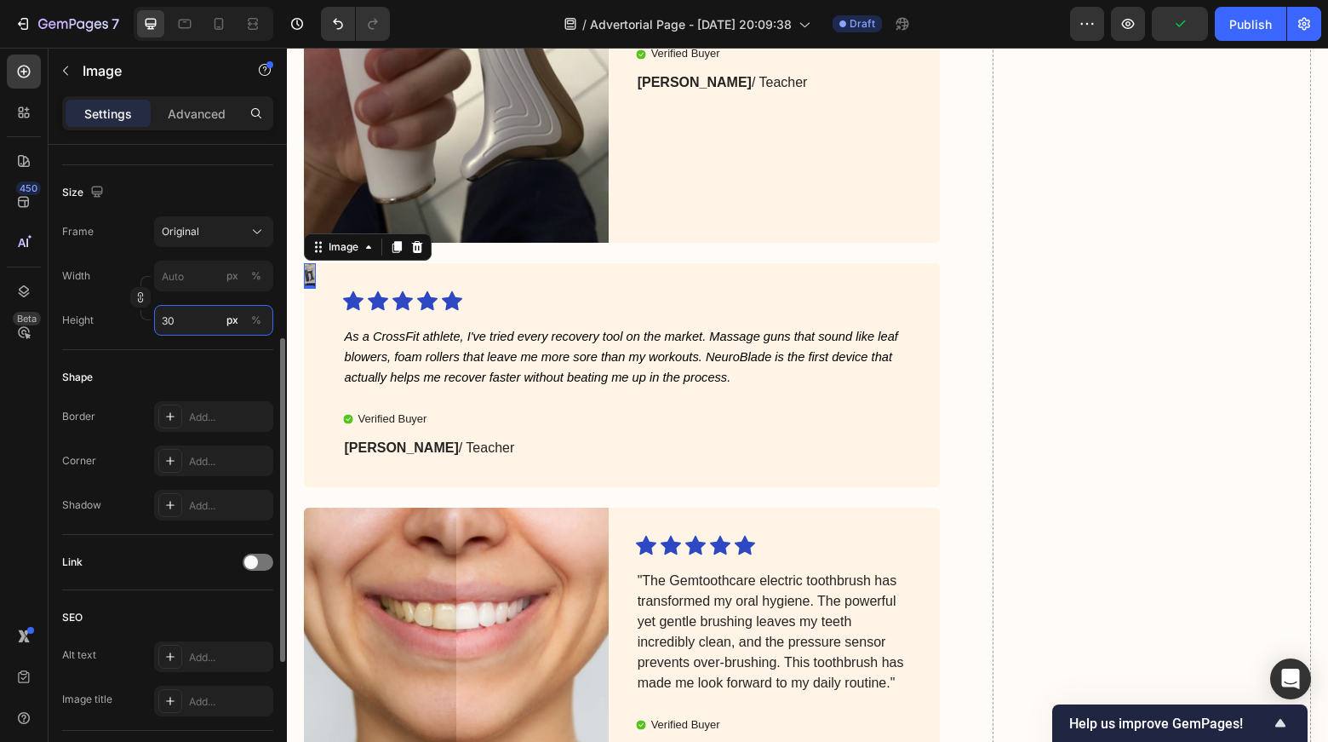
type input "3"
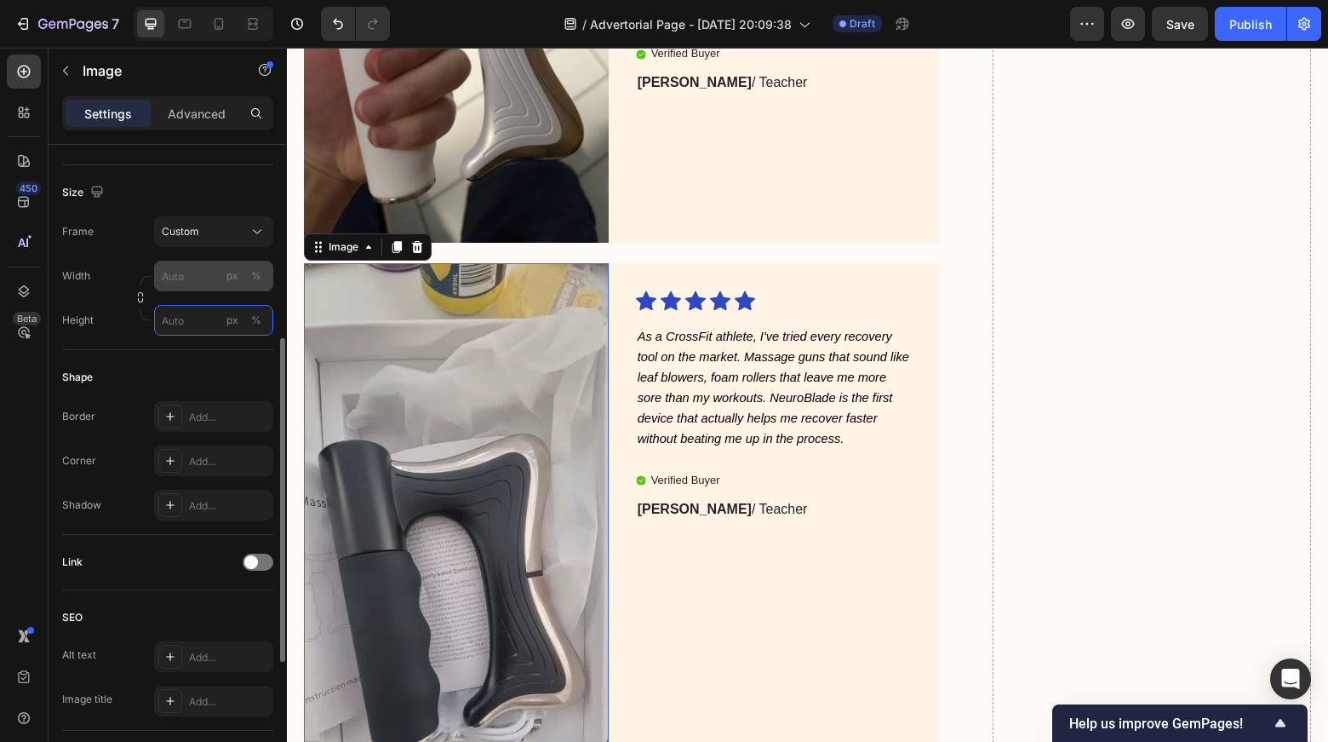
type input "3"
click at [196, 278] on input "px %" at bounding box center [213, 276] width 119 height 31
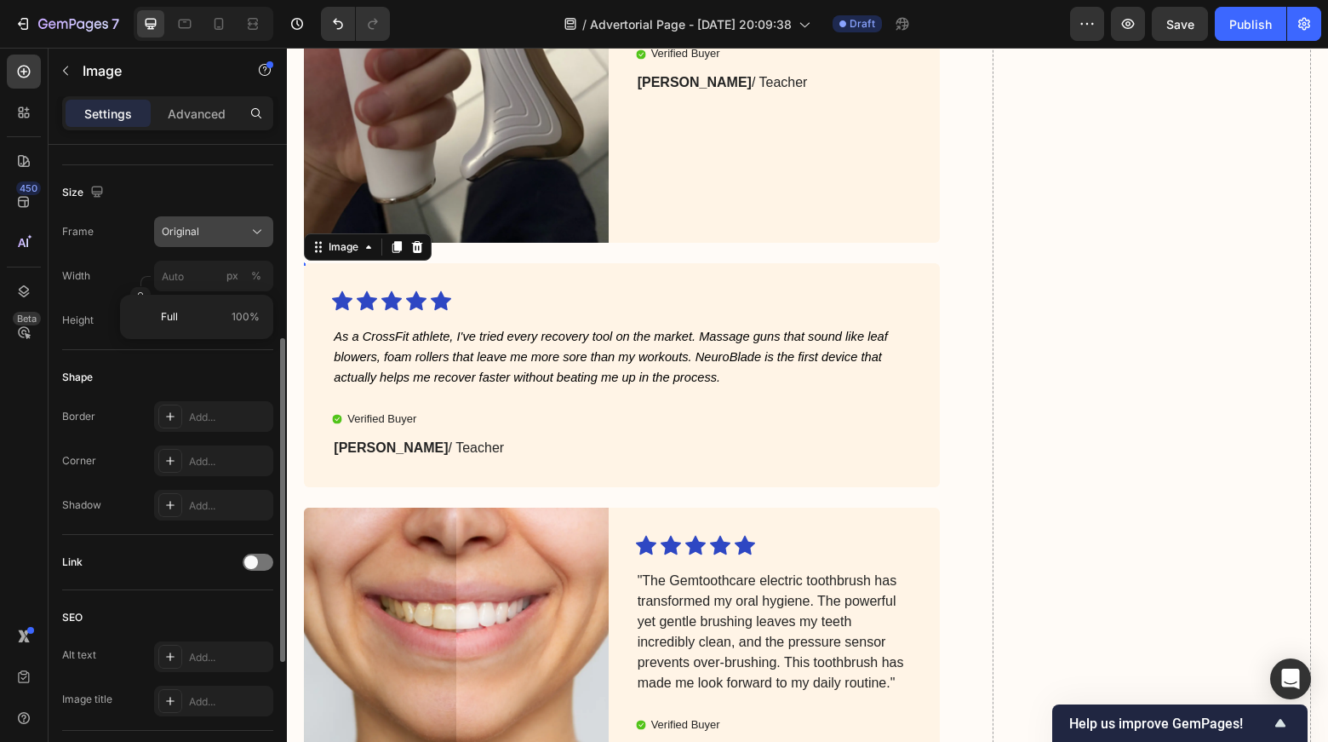
click at [214, 235] on div "Original" at bounding box center [203, 231] width 83 height 15
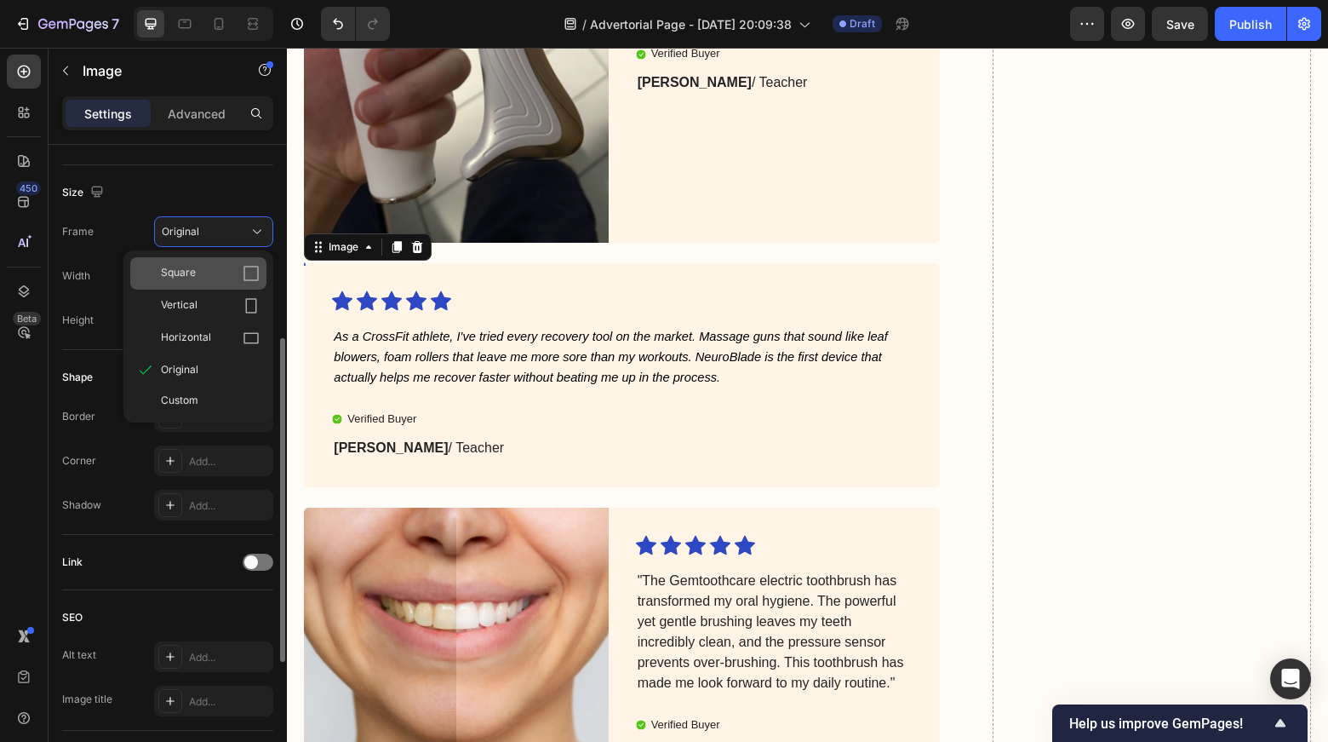
click at [261, 277] on div "Square" at bounding box center [198, 273] width 136 height 32
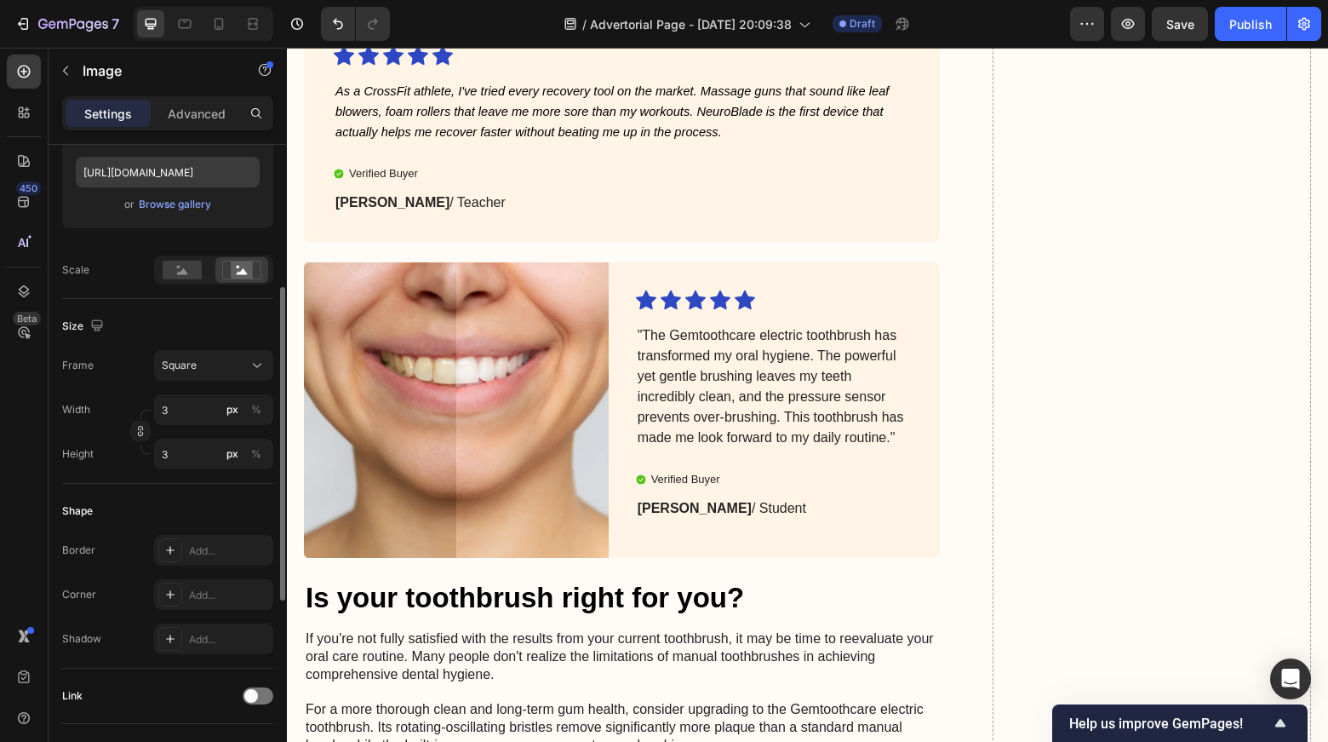
scroll to position [295, 0]
type input "1"
type input "10"
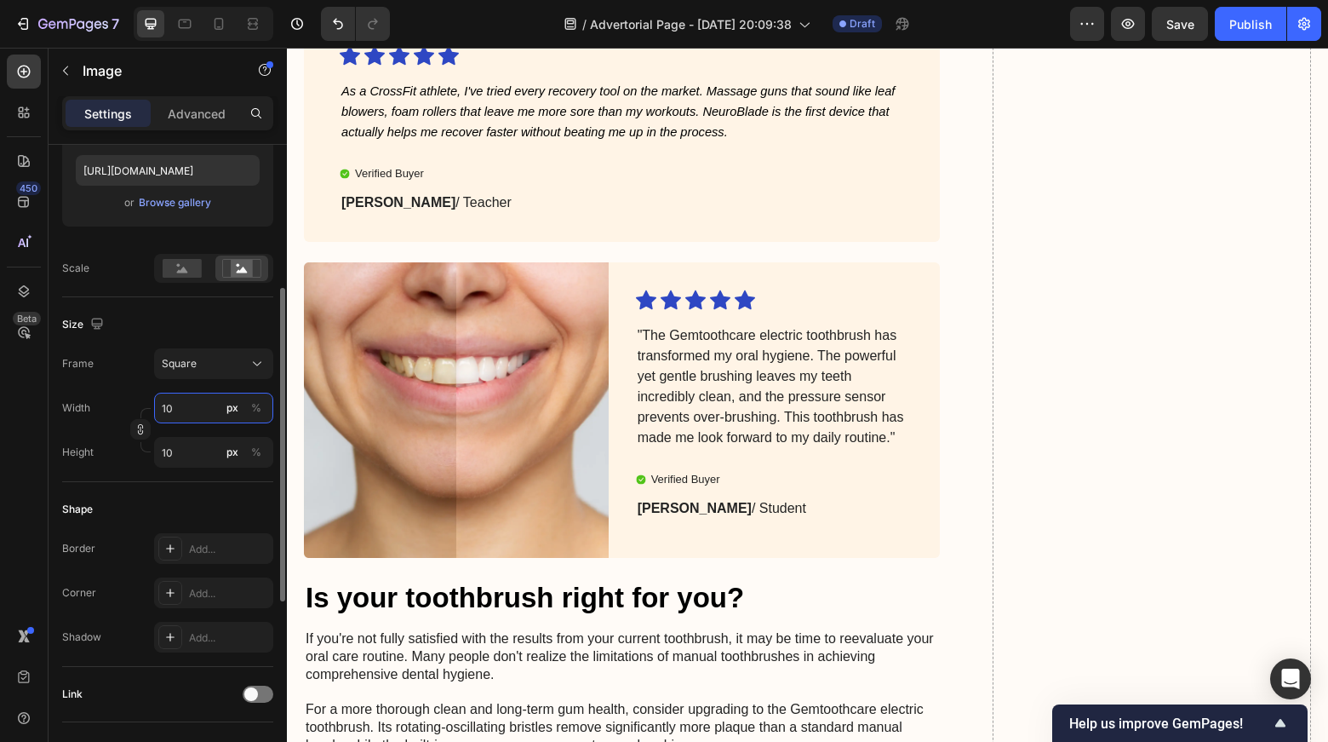
type input "100"
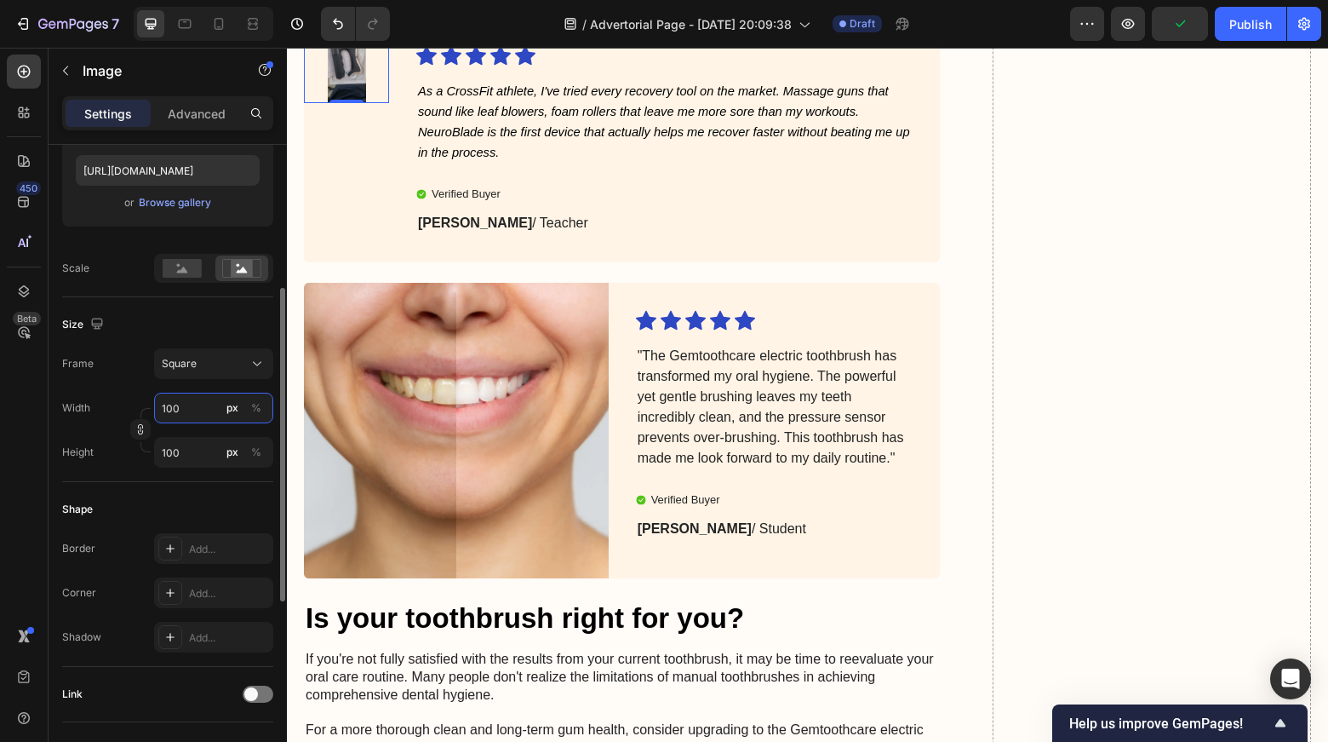
type input "10"
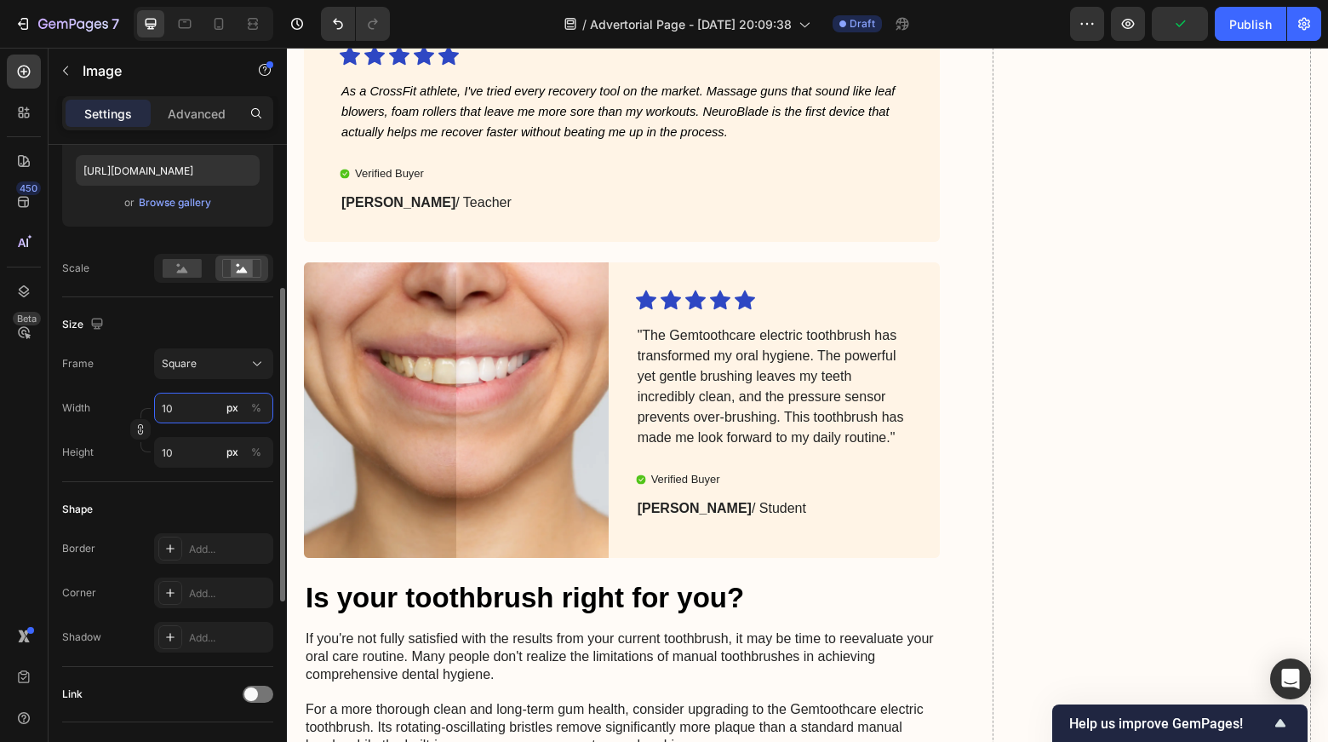
type input "1"
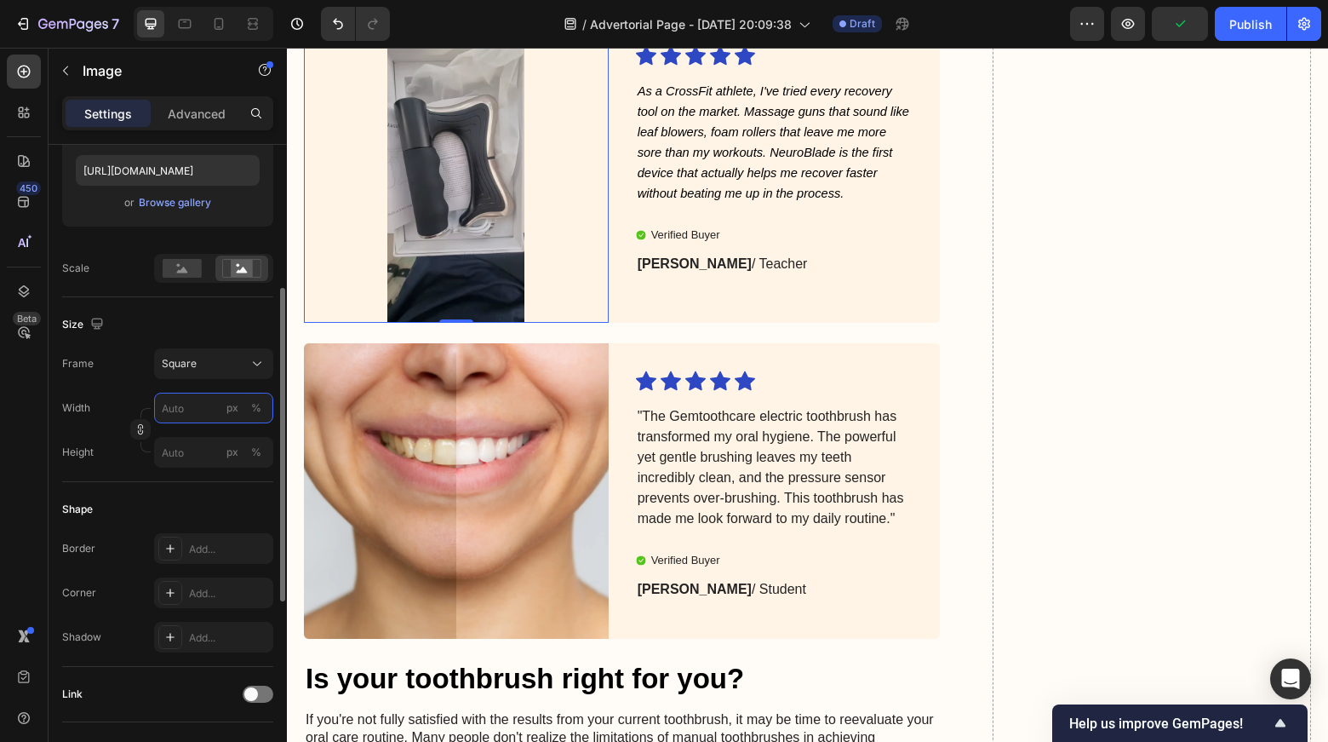
type input "5"
type input "50"
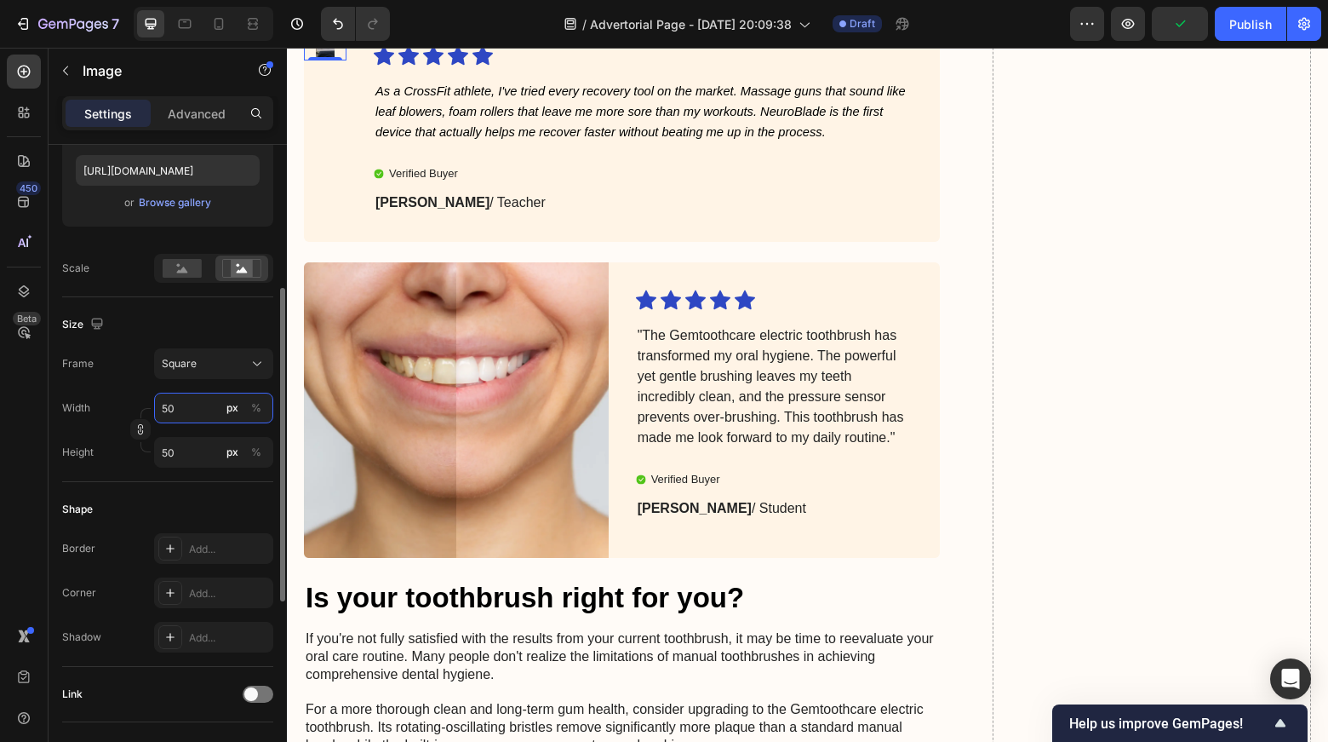
type input "500"
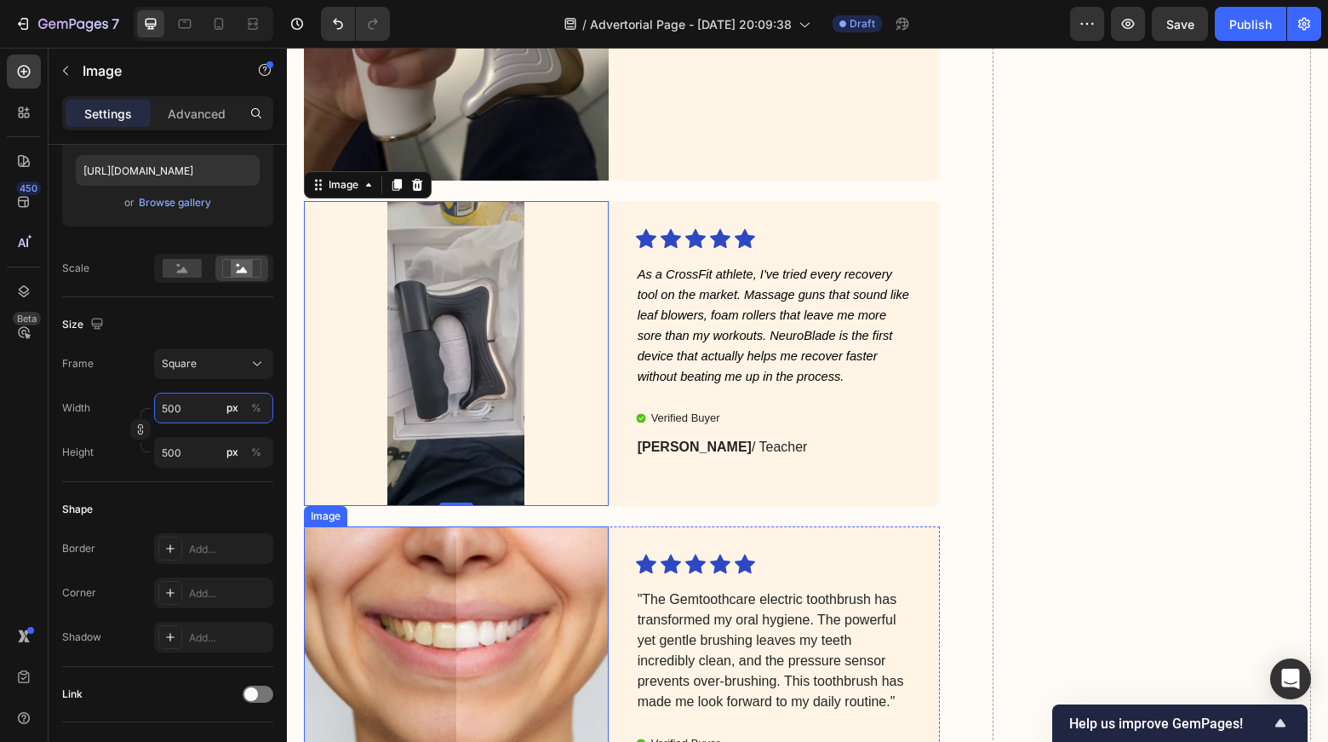
scroll to position [5325, 0]
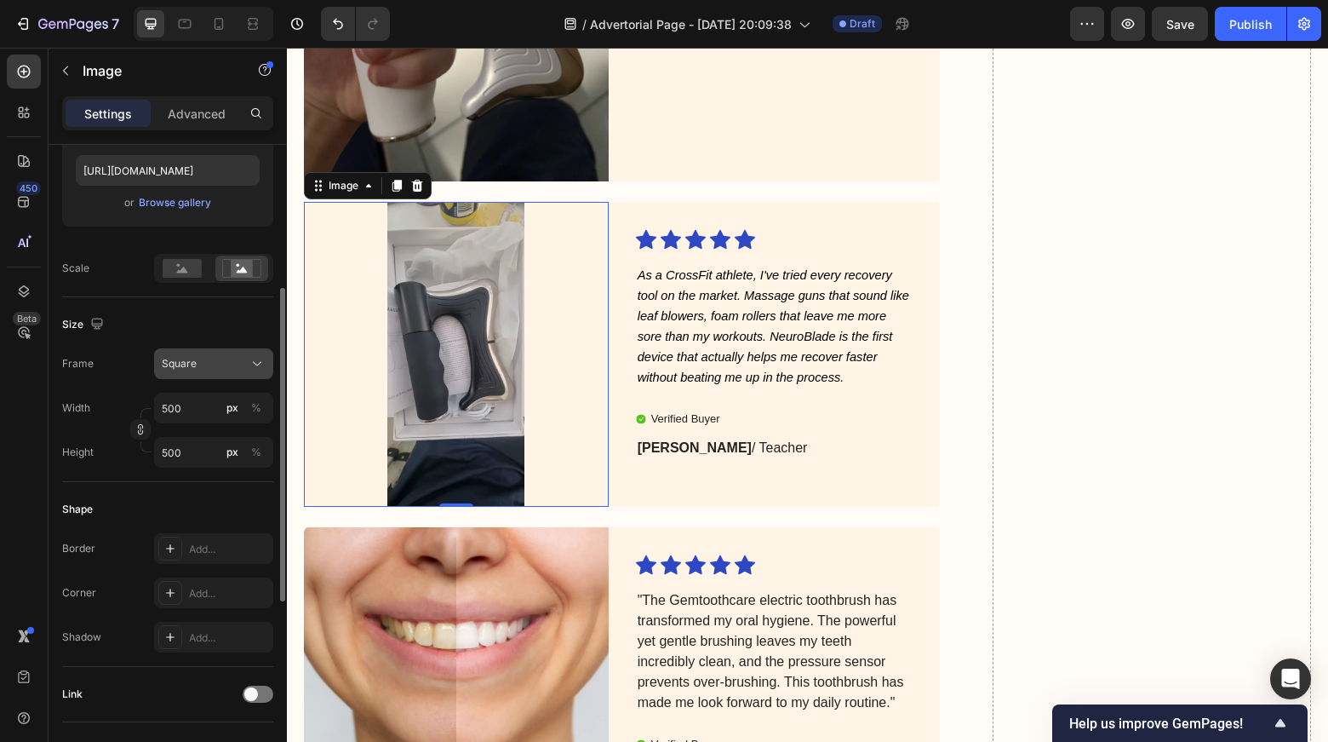
click at [171, 364] on span "Square" at bounding box center [179, 363] width 35 height 15
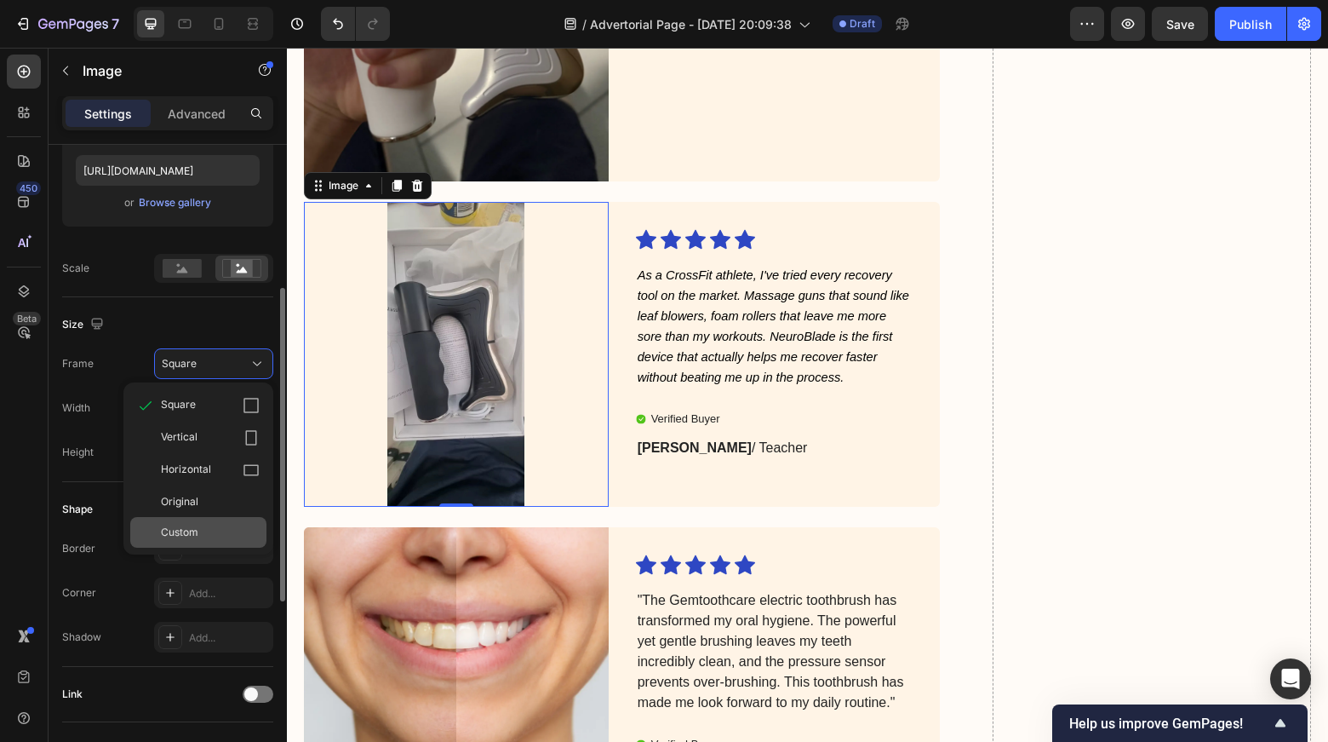
click at [225, 519] on div "Custom" at bounding box center [198, 532] width 136 height 31
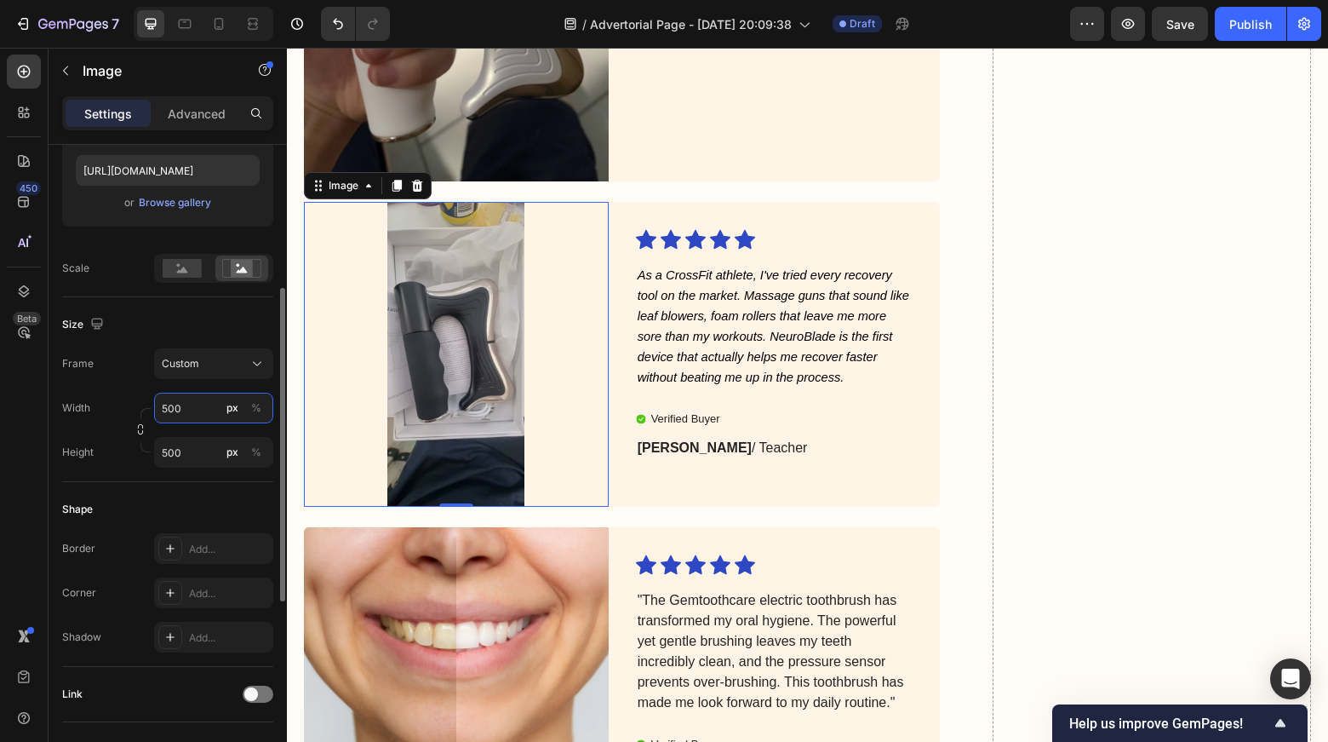
click at [198, 403] on input "500" at bounding box center [213, 407] width 119 height 31
type input "5"
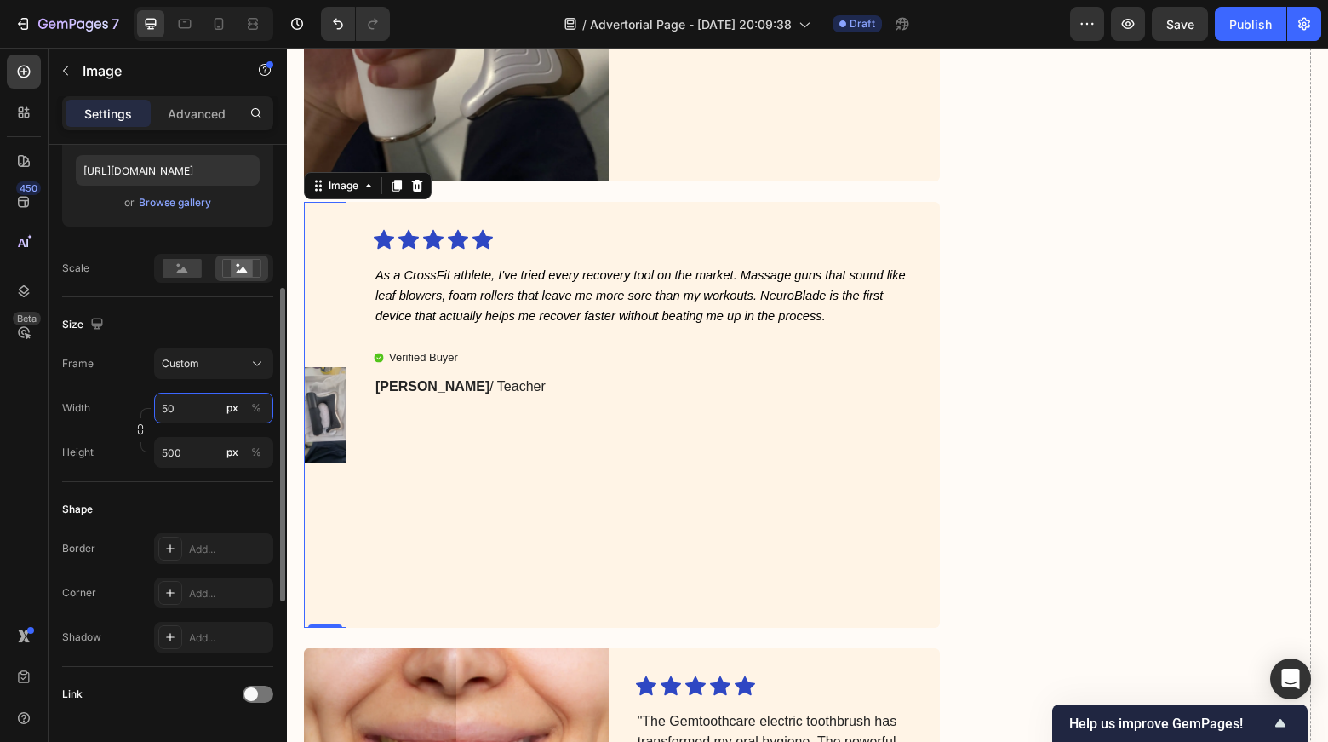
type input "500"
click at [206, 462] on input "500" at bounding box center [213, 452] width 119 height 31
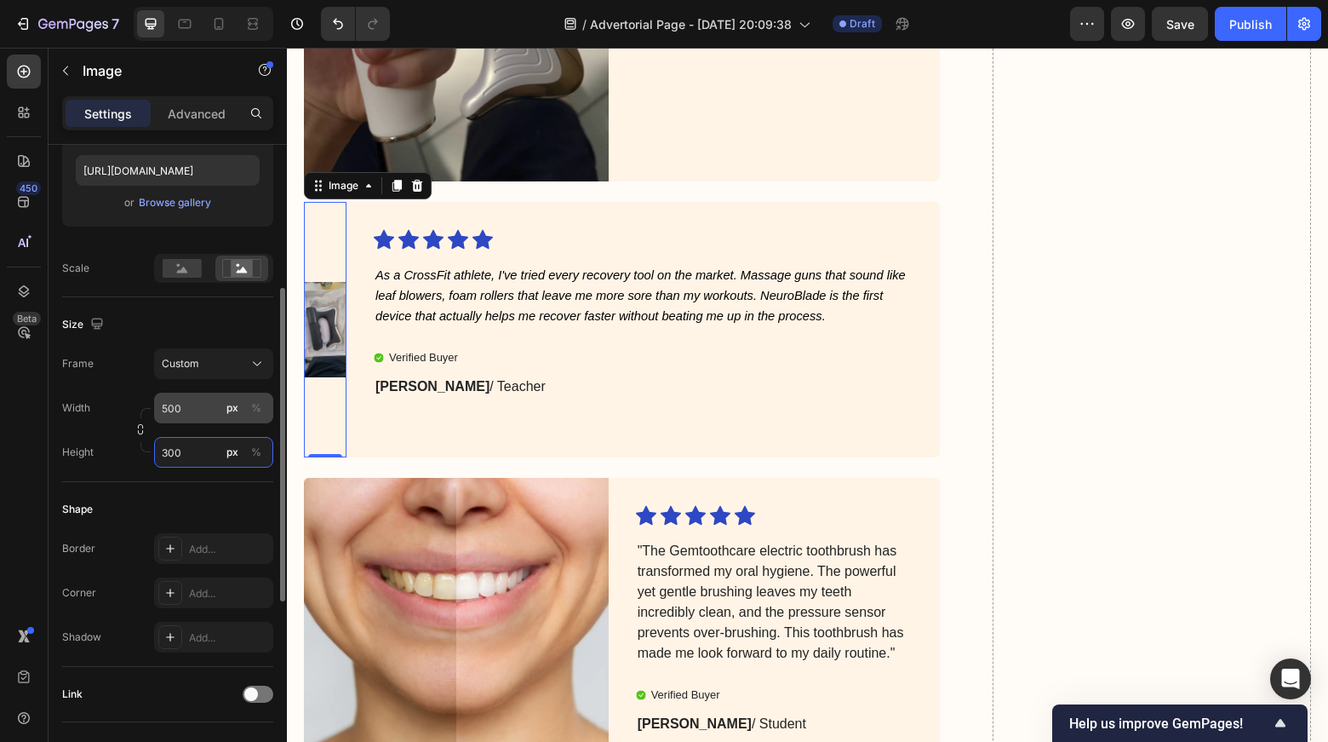
type input "300"
click at [192, 405] on input "500" at bounding box center [213, 407] width 119 height 31
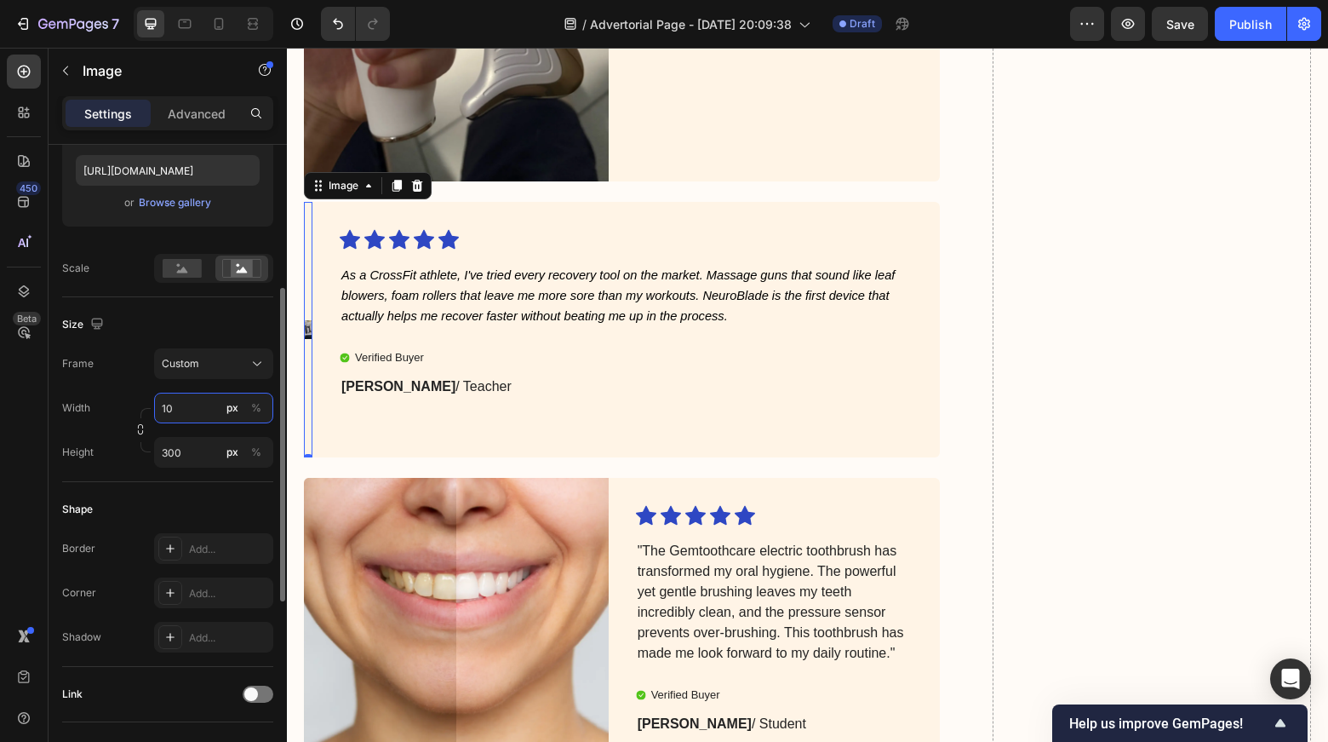
type input "1"
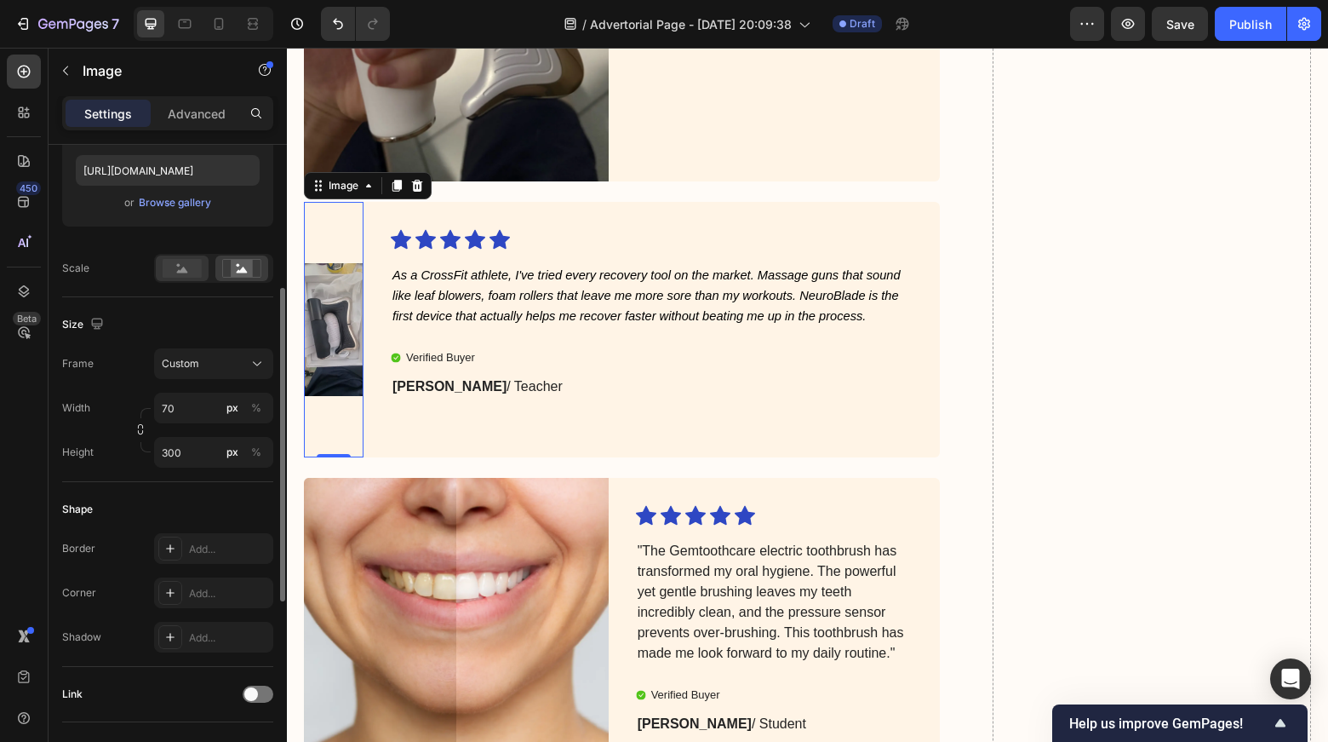
click at [170, 264] on rect at bounding box center [182, 268] width 39 height 19
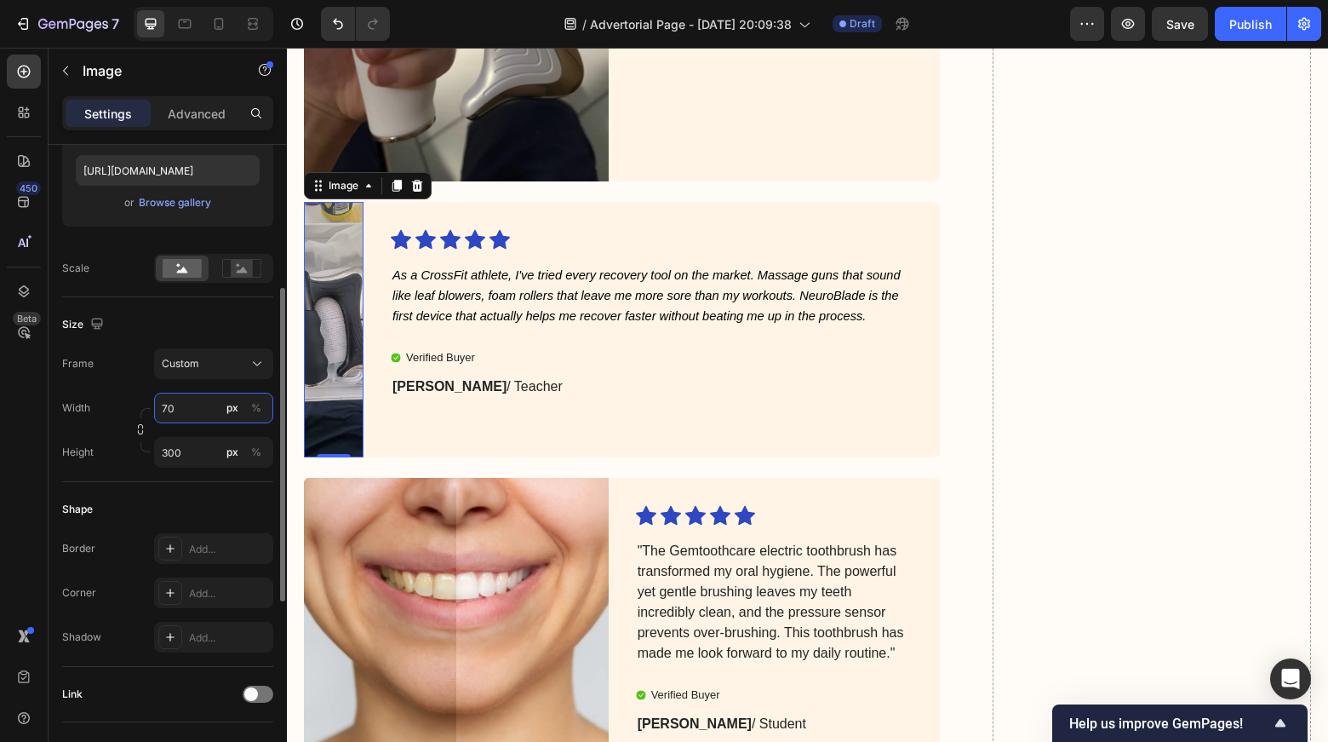
click at [200, 409] on input "70" at bounding box center [213, 407] width 119 height 31
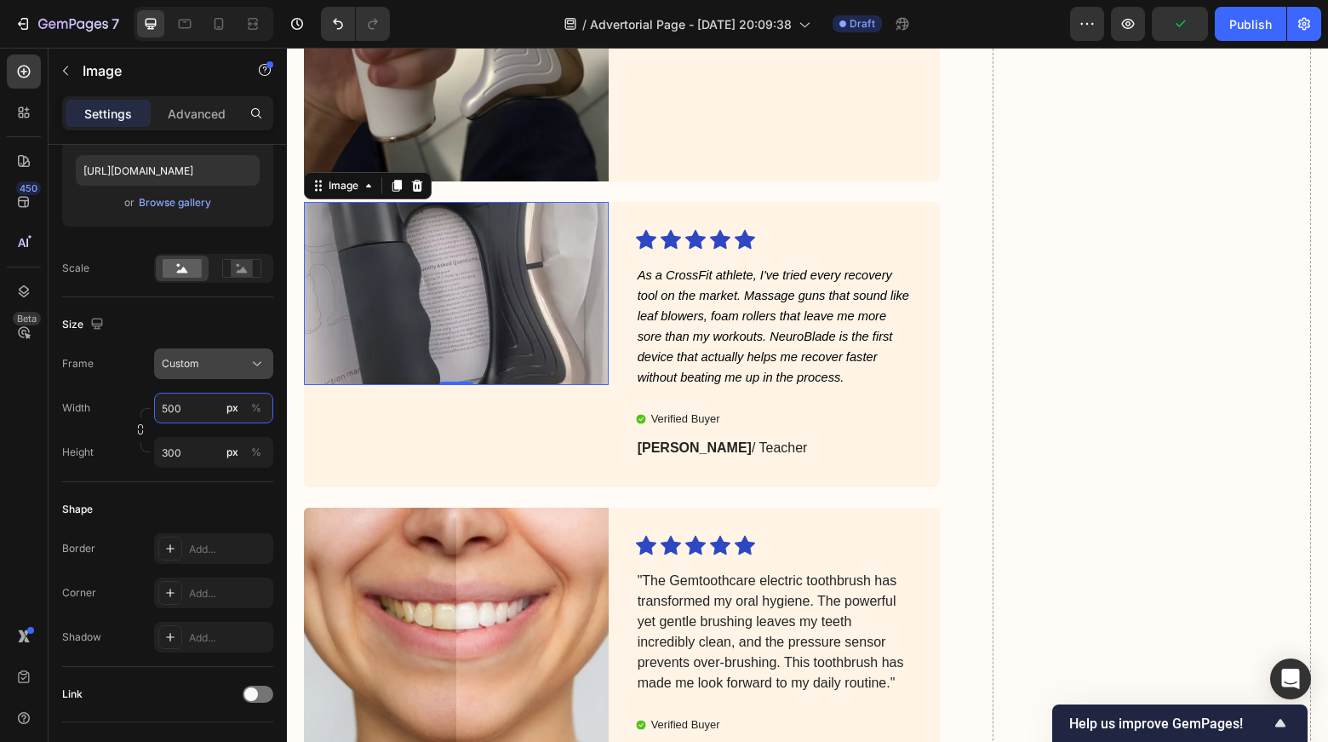
type input "500"
click at [213, 364] on div "Custom" at bounding box center [203, 363] width 83 height 15
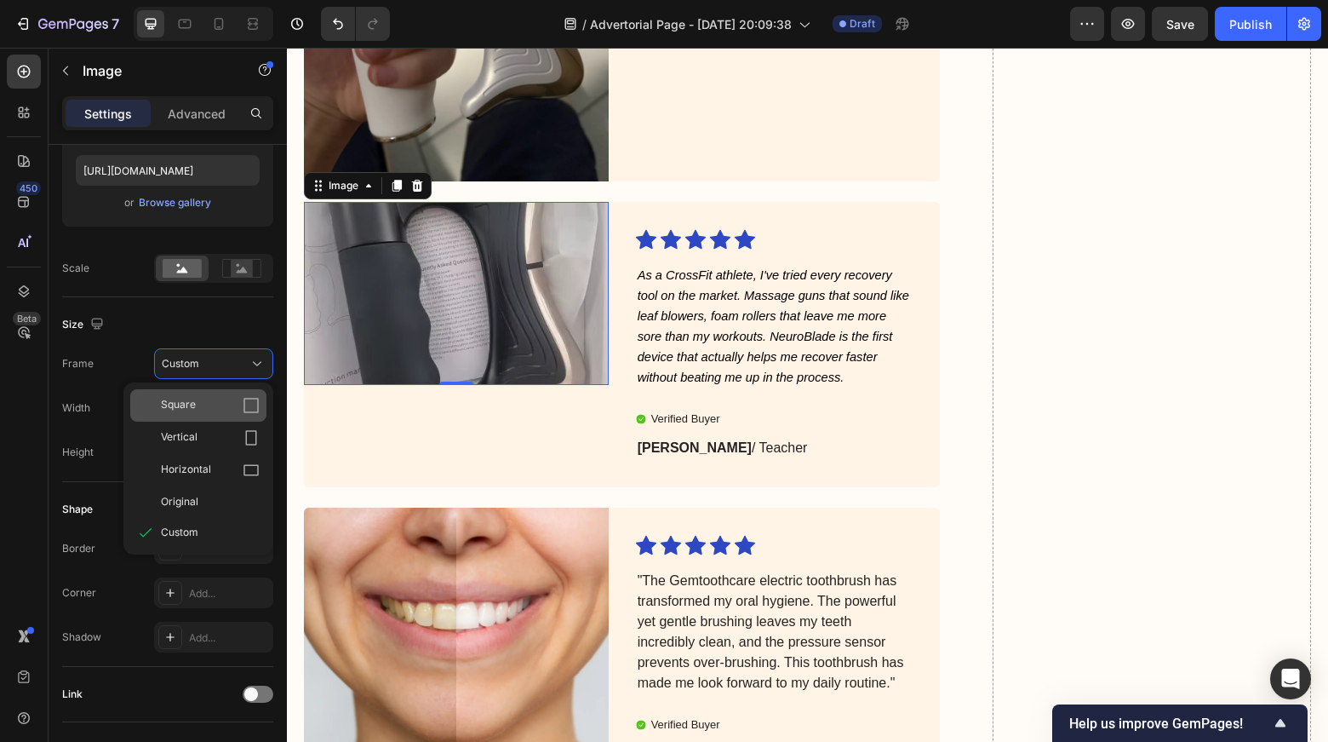
click at [212, 414] on div "Square" at bounding box center [210, 405] width 99 height 17
type input "500"
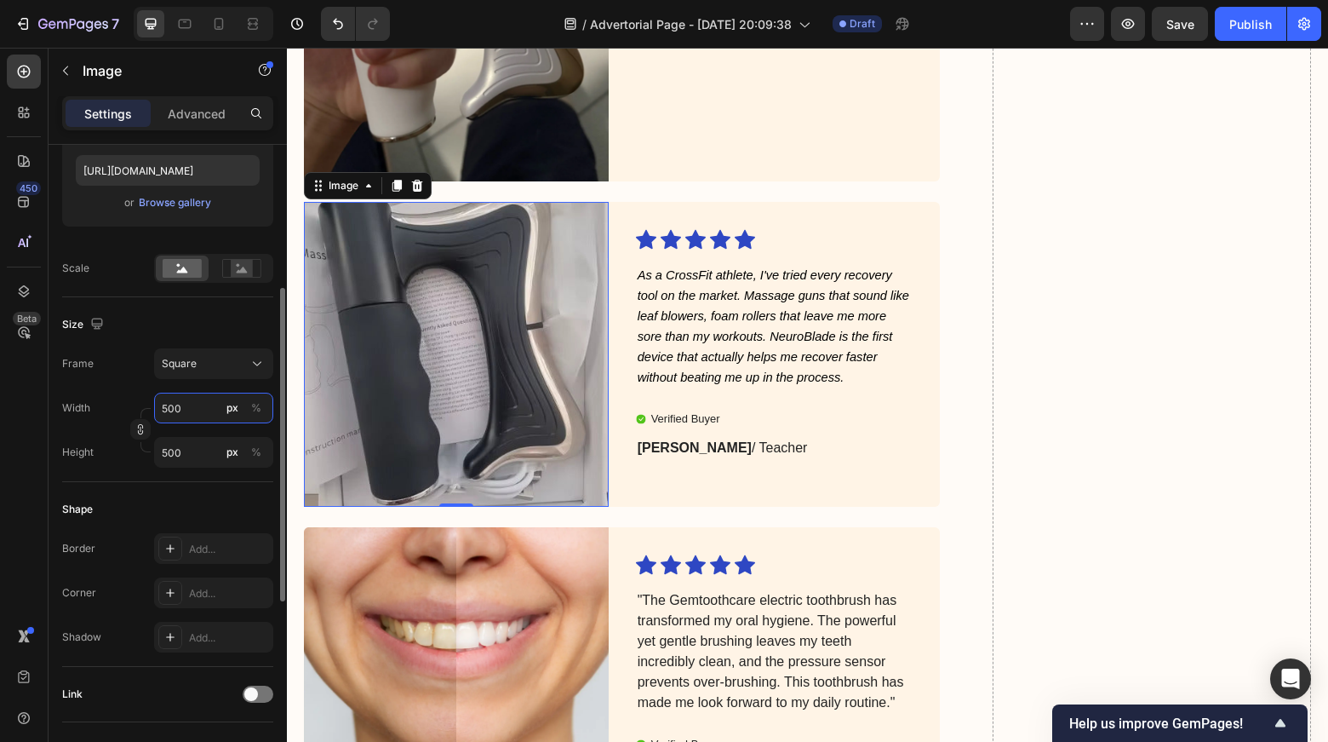
click at [197, 415] on input "500" at bounding box center [213, 407] width 119 height 31
type input "6"
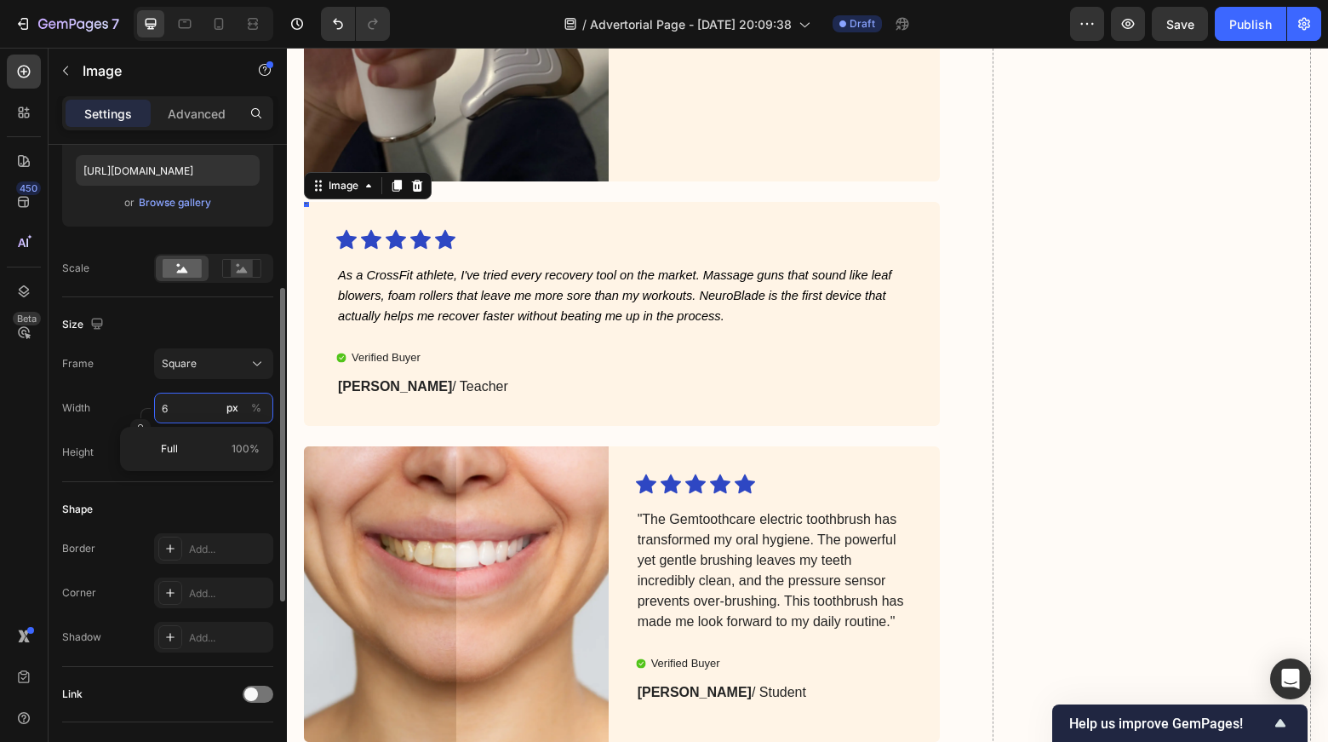
type input "60"
type input "600"
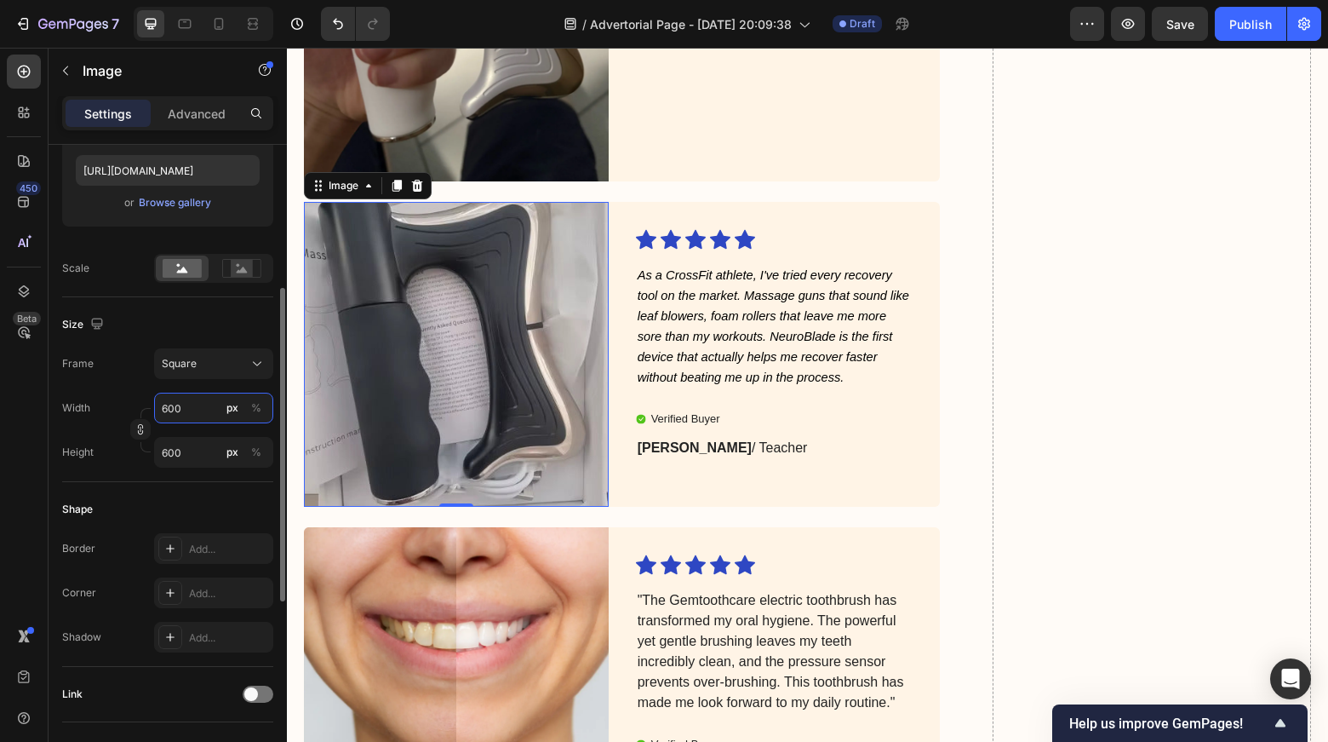
type input "60"
type input "6"
type input "4"
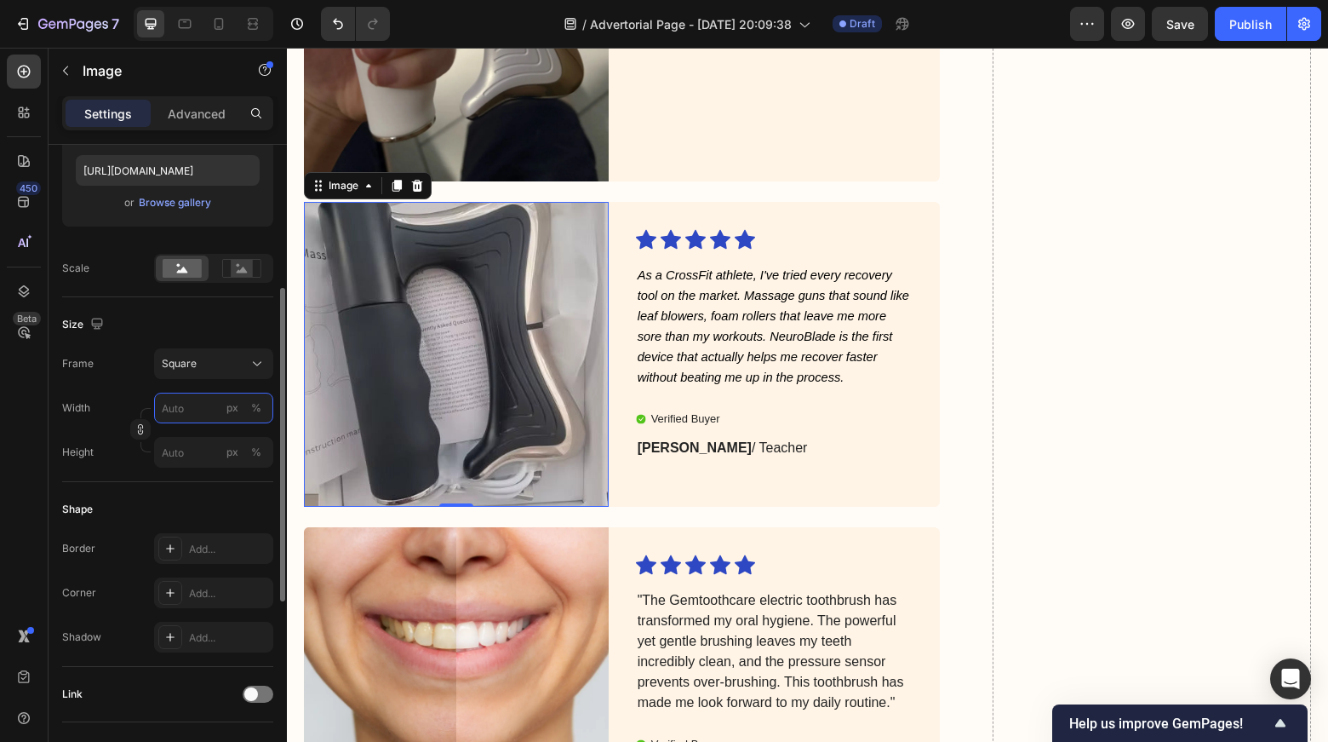
type input "4"
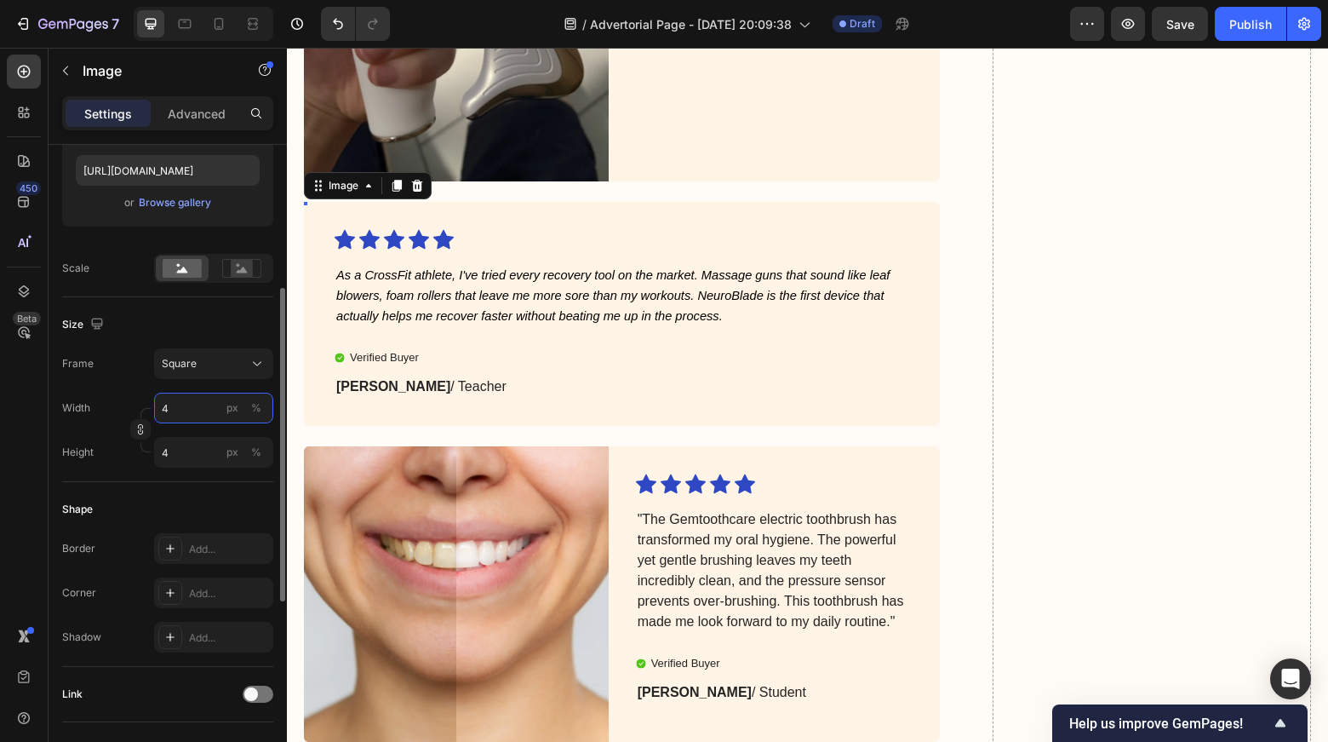
type input "40"
type input "400"
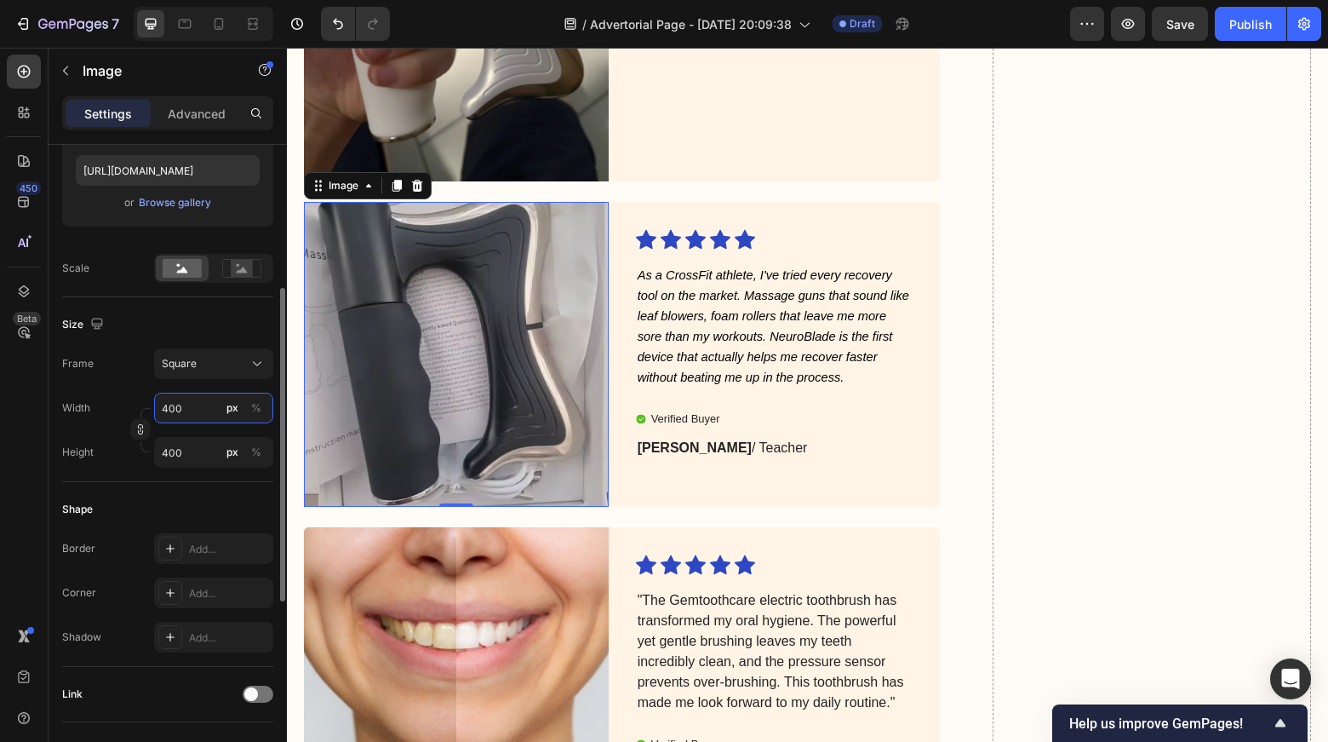
type input "40"
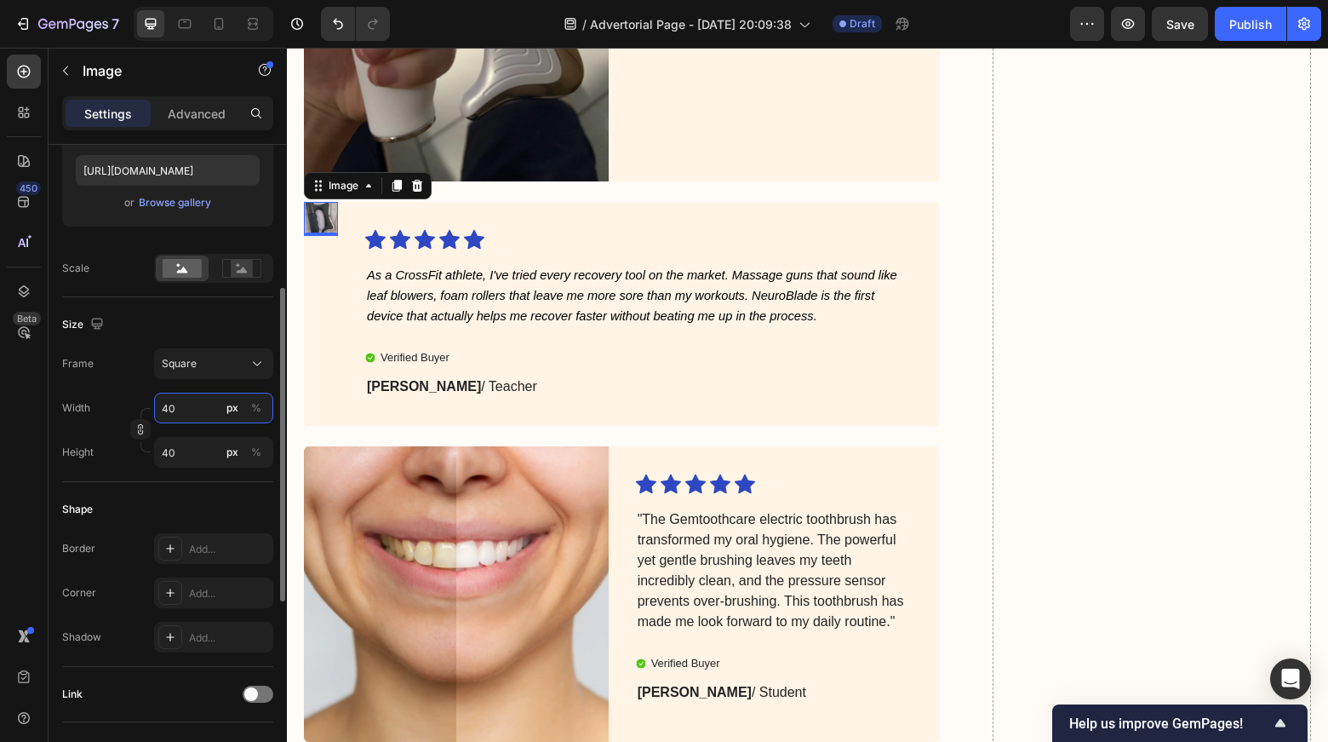
type input "4"
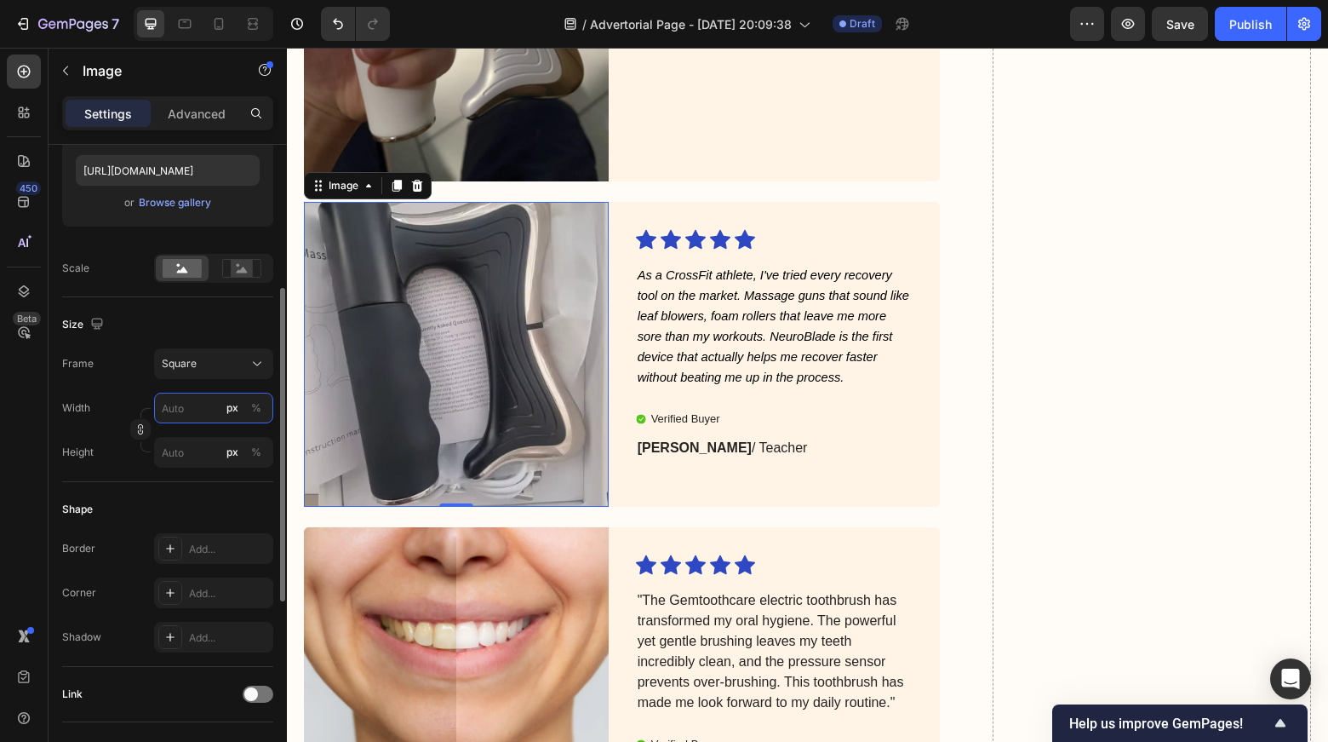
type input "5"
type input "50"
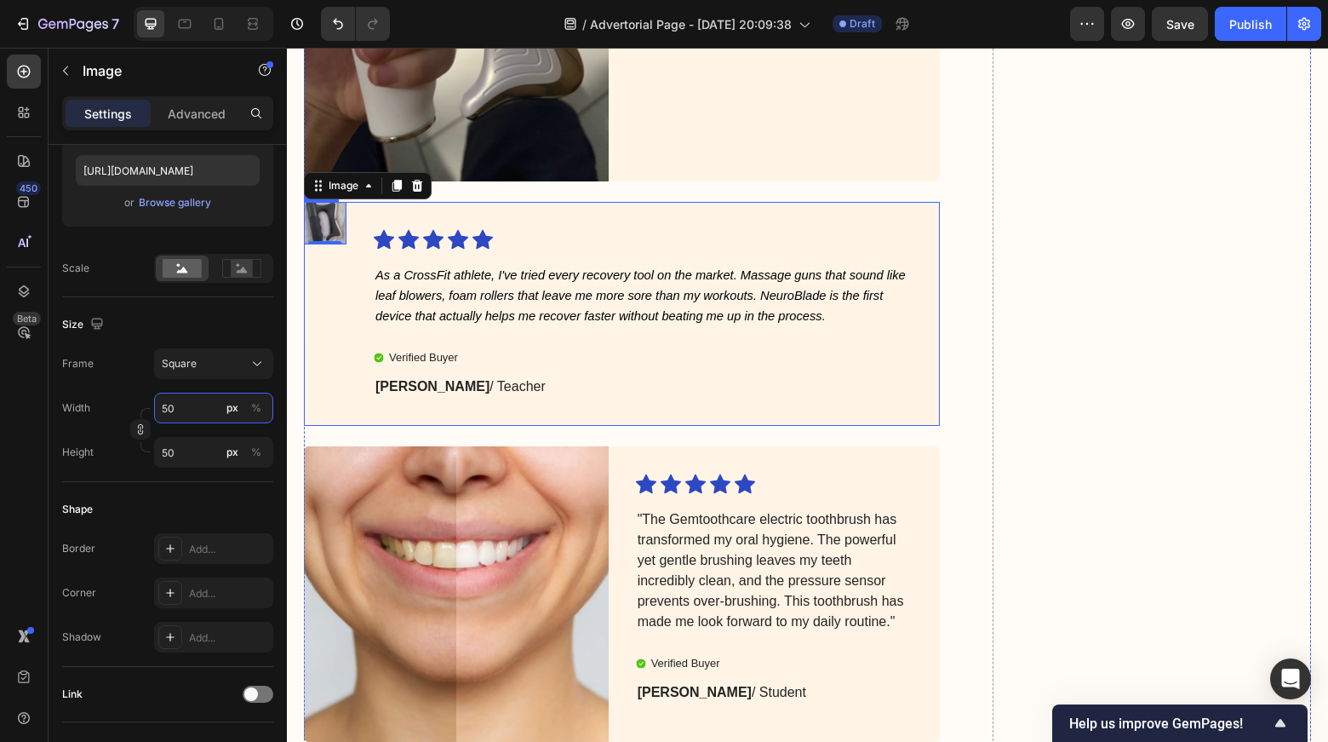
type input "5"
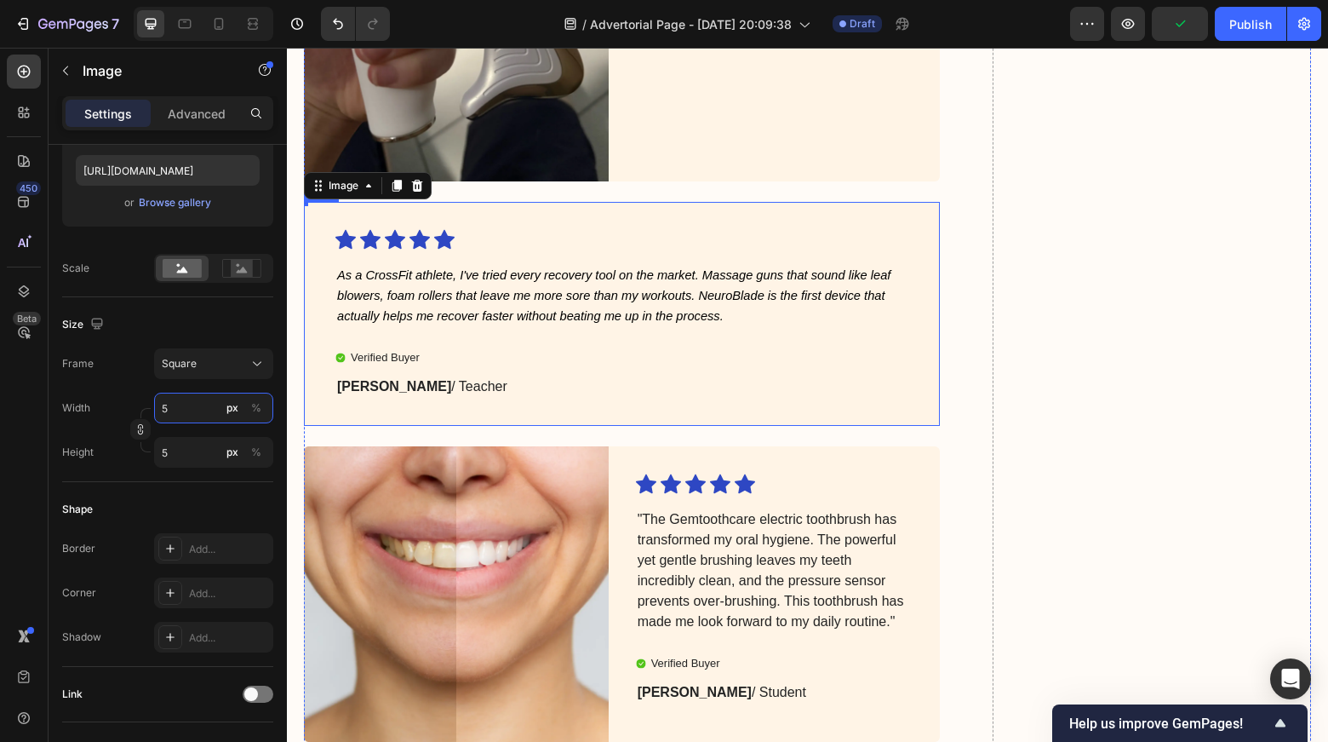
type input "50"
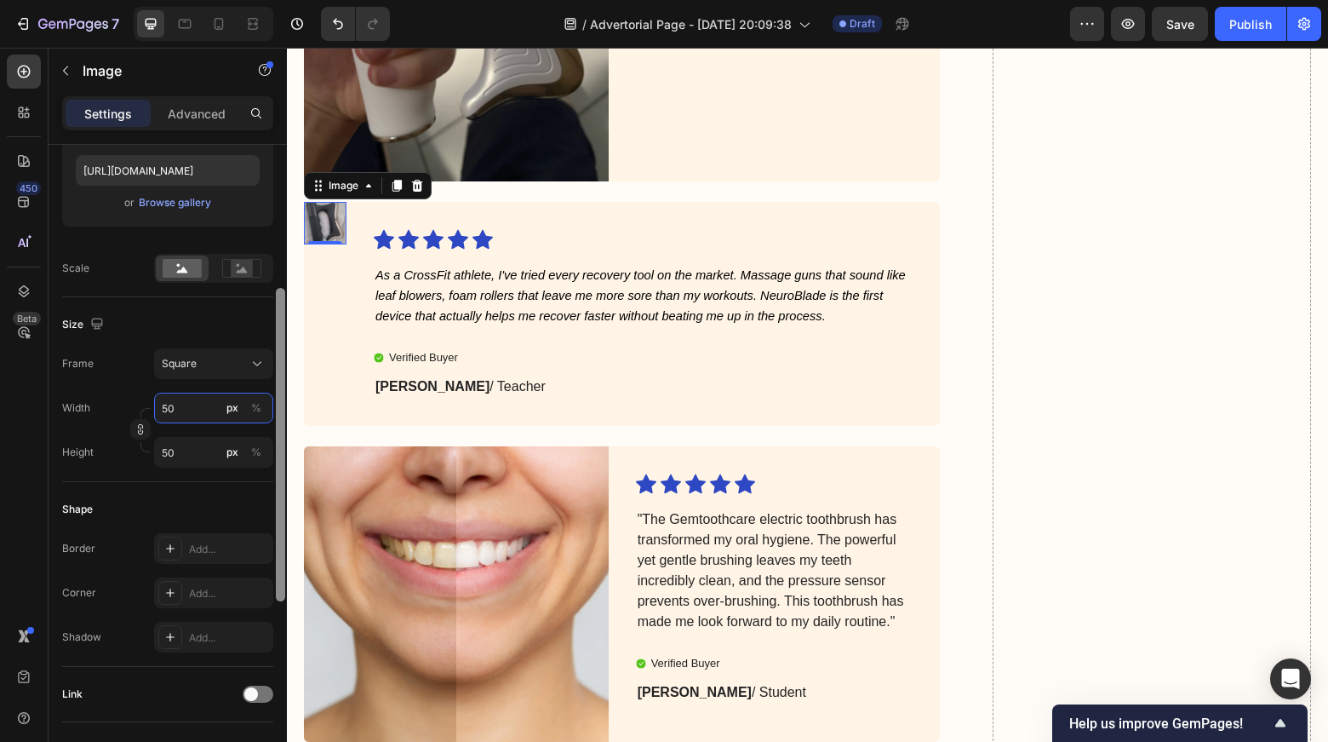
type input "5"
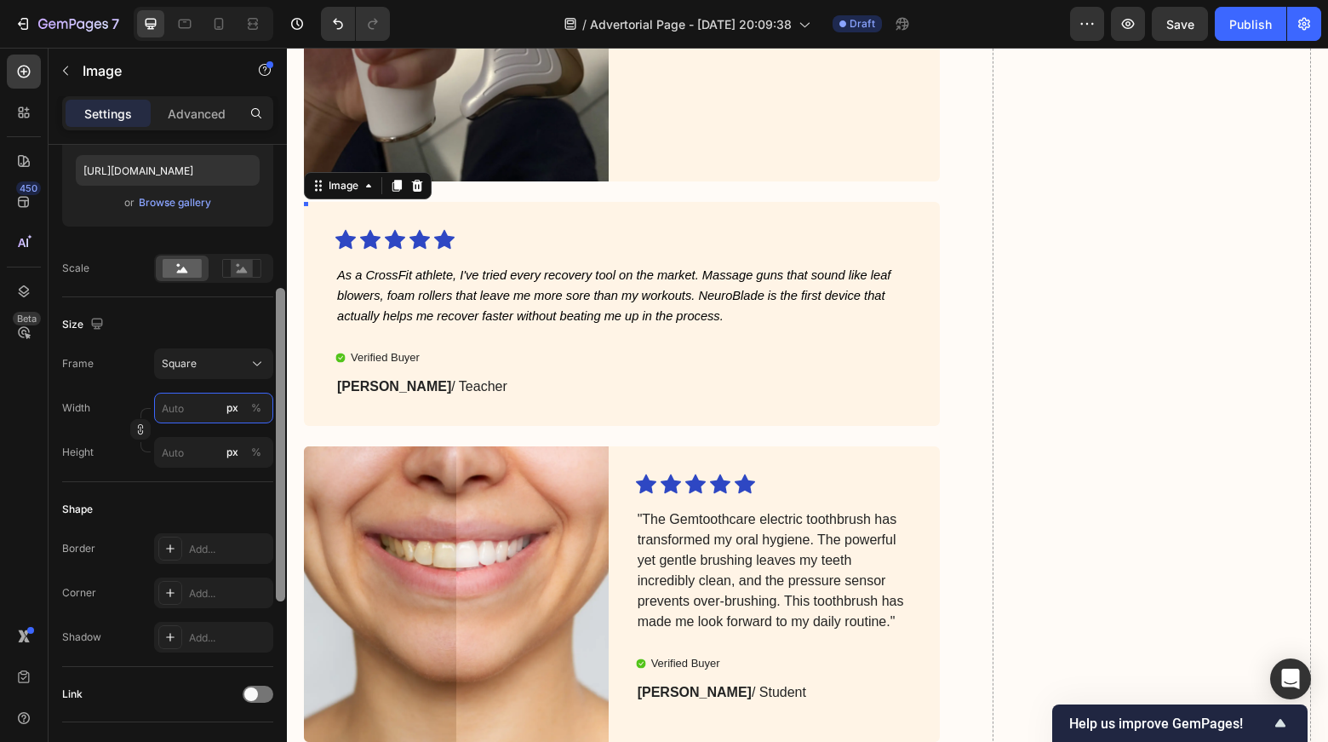
type input "1"
type input "10"
type input "100"
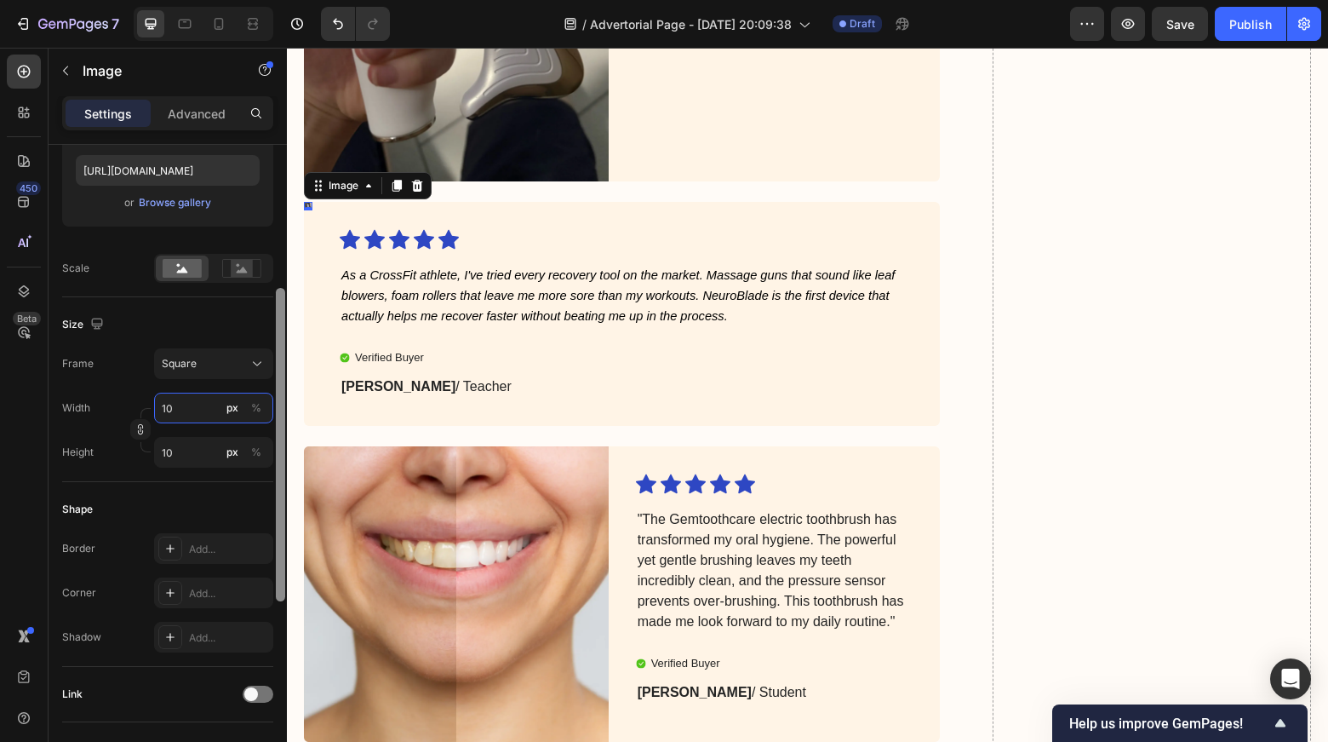
type input "100"
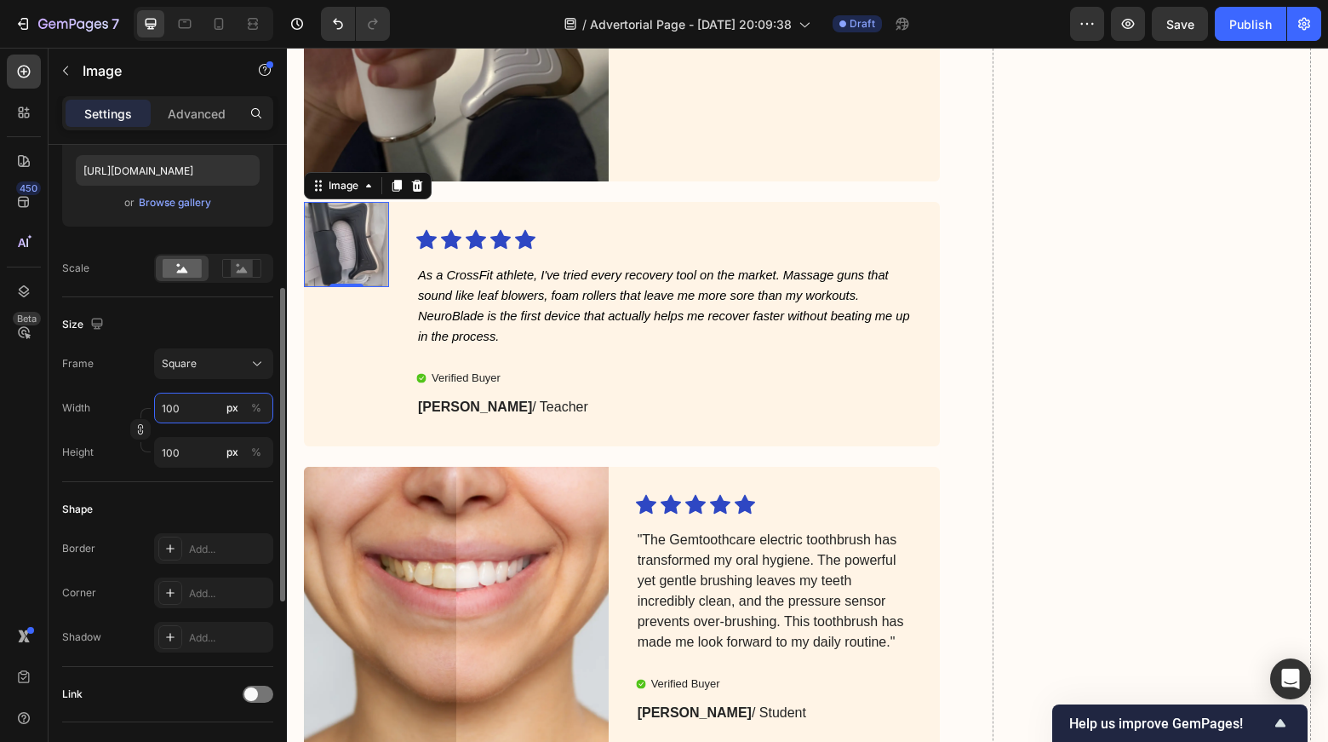
type input "10"
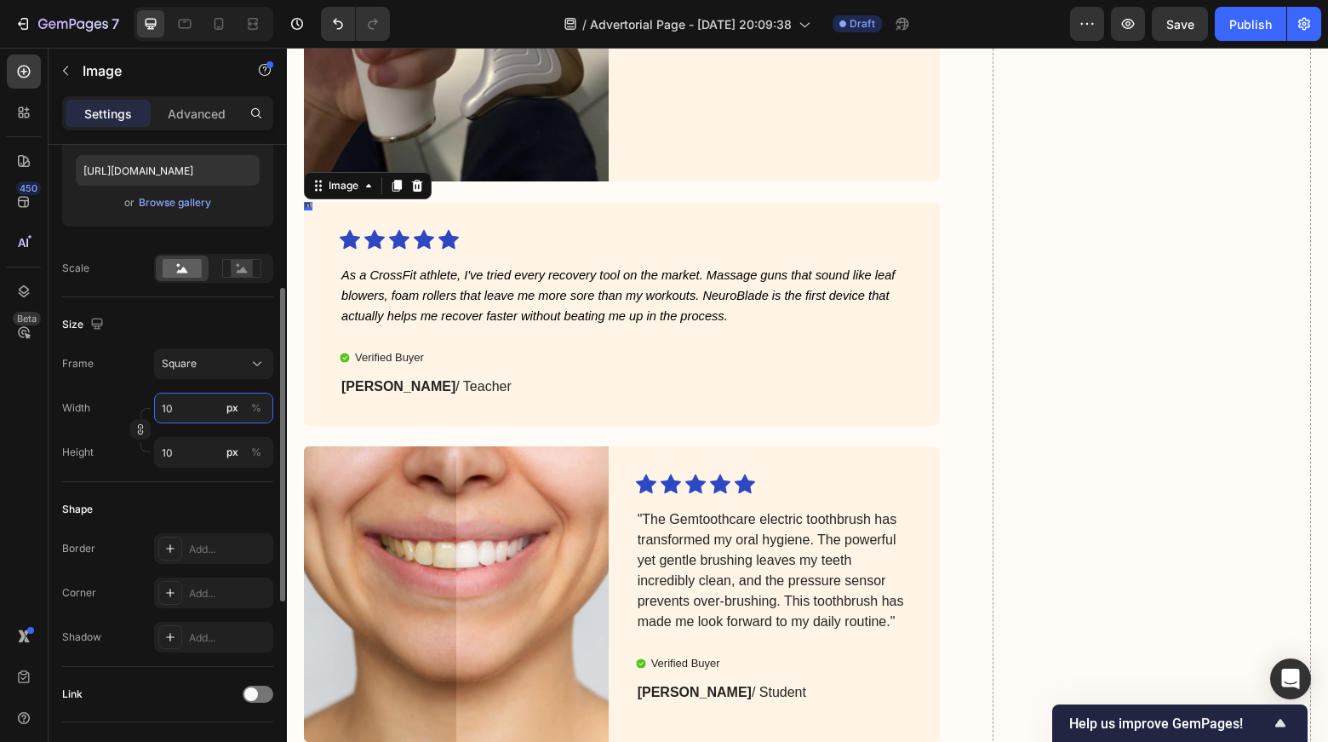
type input "1"
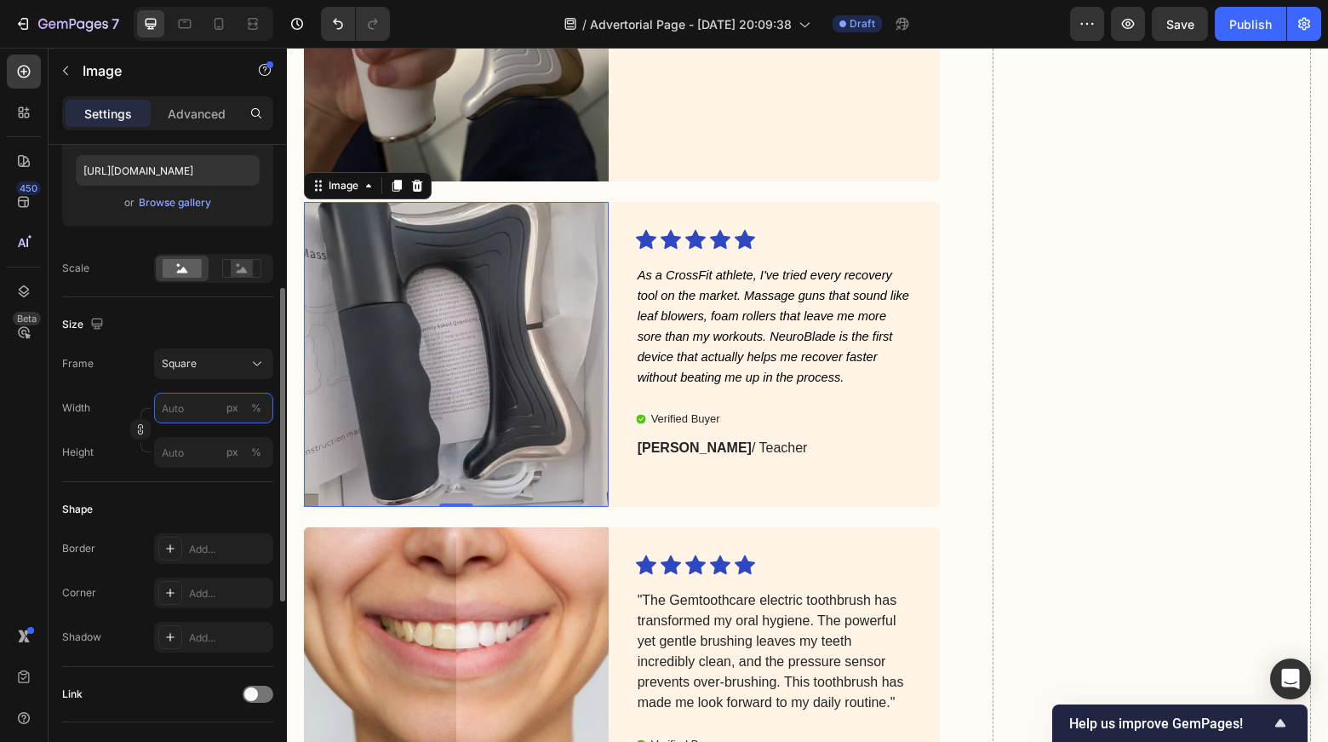
type input "5"
type input "50"
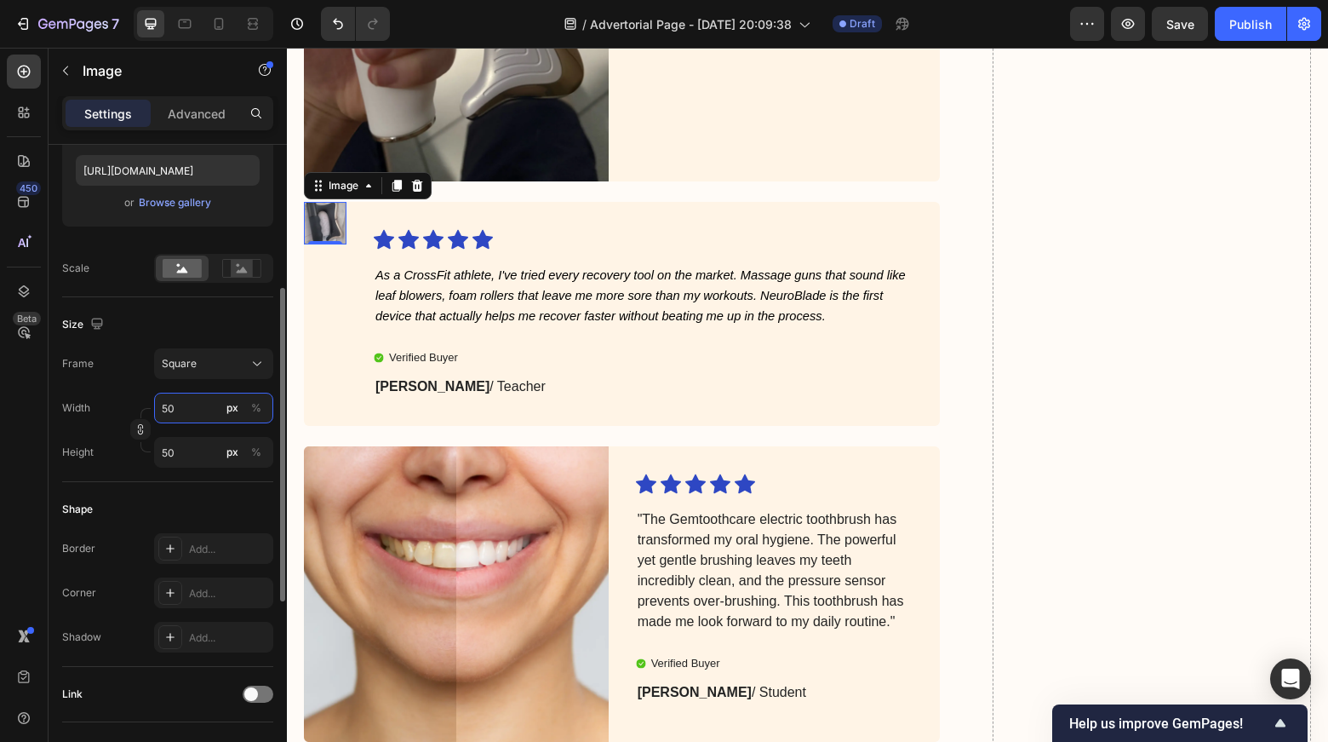
type input "500"
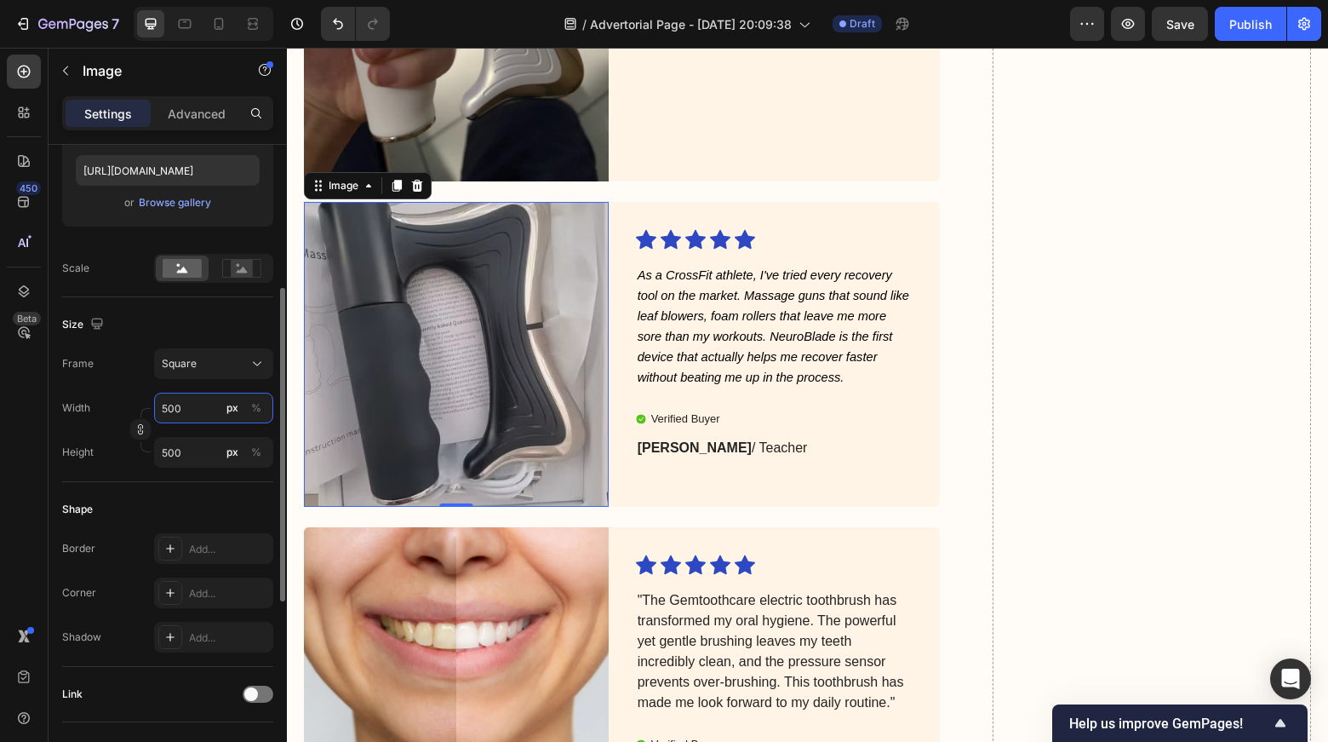
type input "5000"
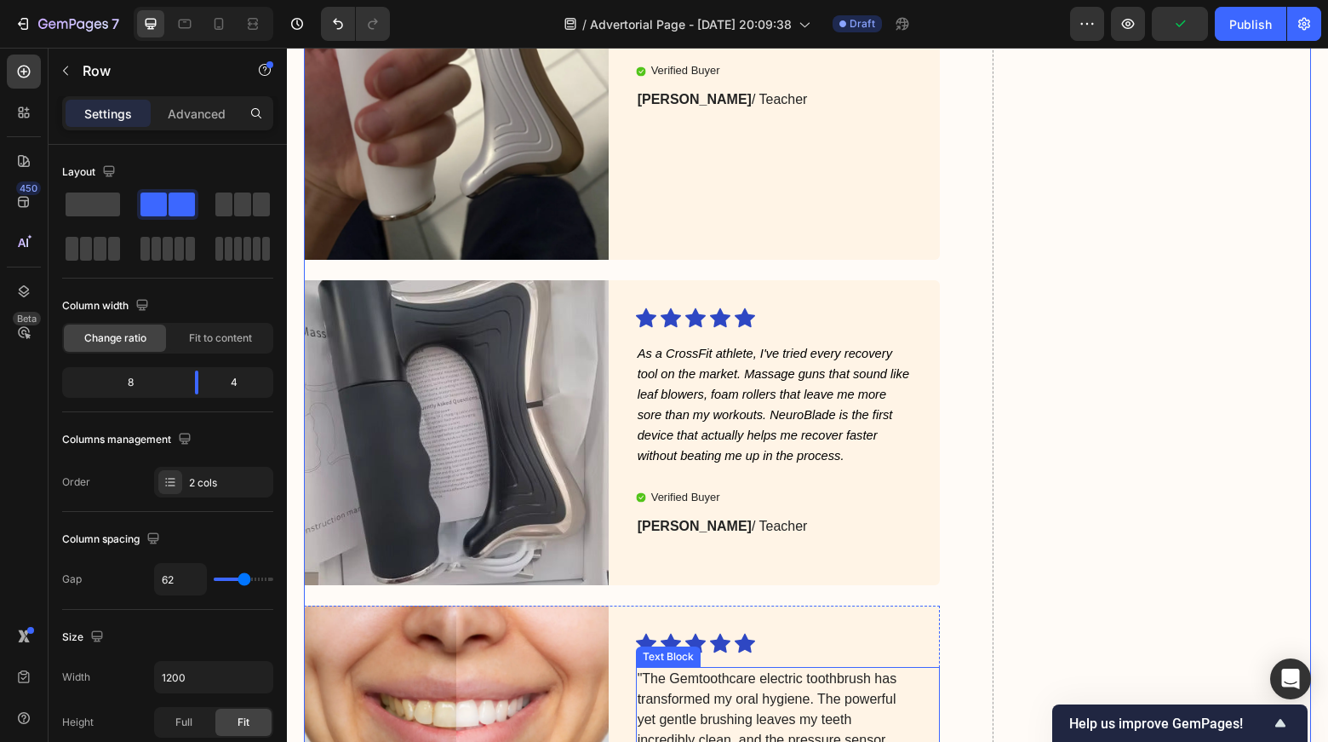
scroll to position [5245, 0]
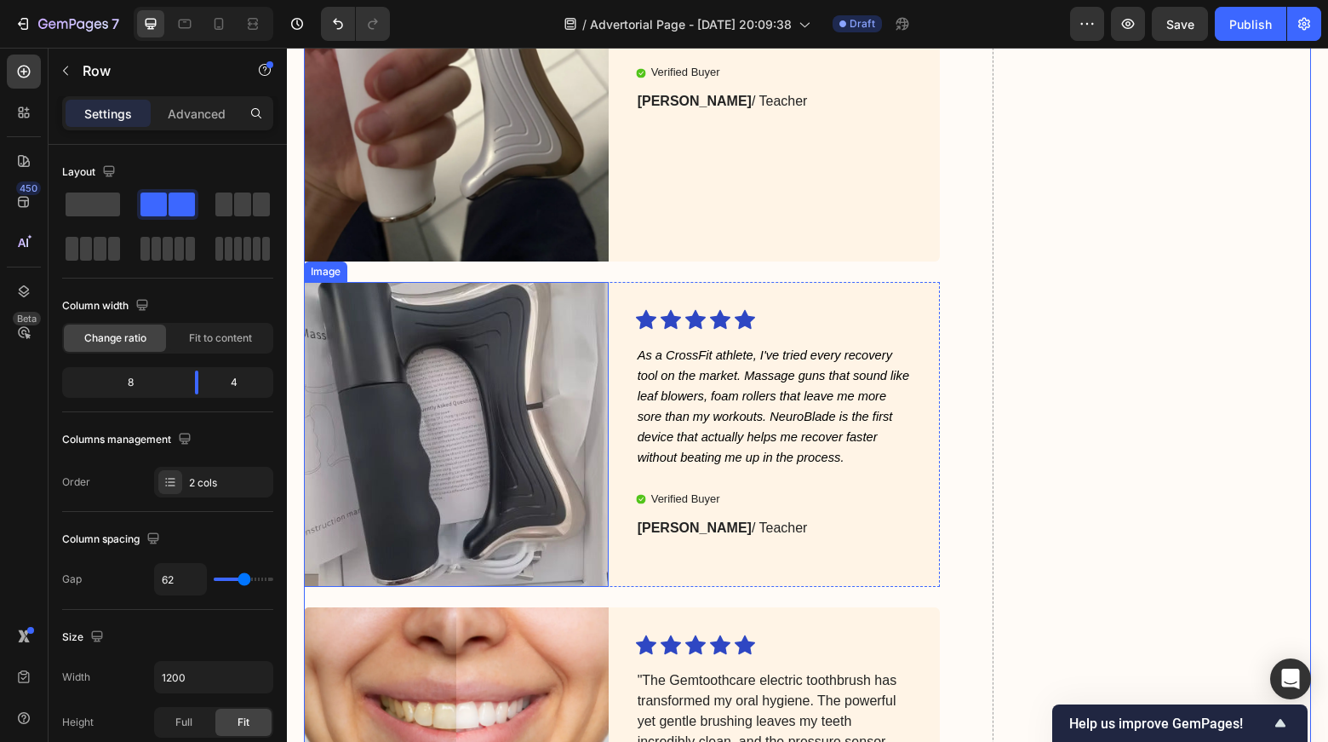
click at [462, 468] on img at bounding box center [456, 434] width 305 height 305
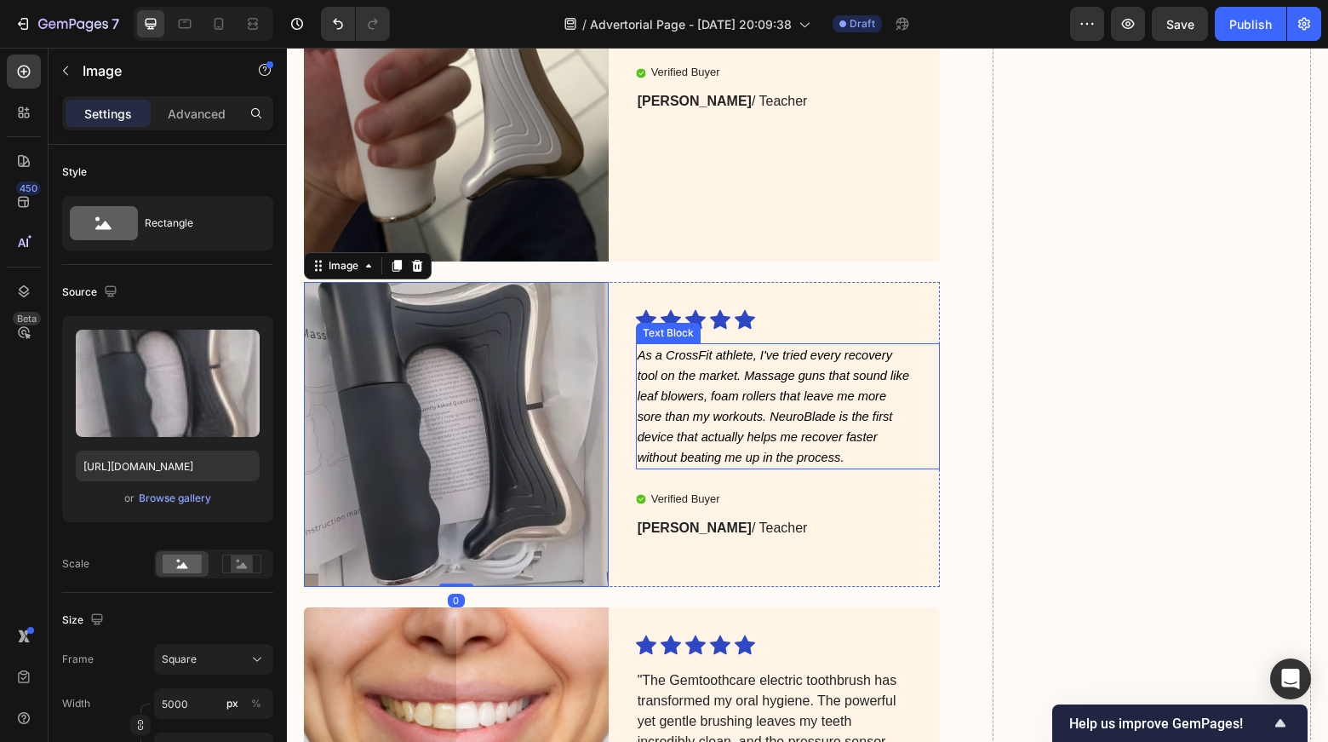
click at [730, 449] on icon "As a CrossFit athlete, I've tried every recovery tool on the market. Massage gu…" at bounding box center [774, 406] width 272 height 116
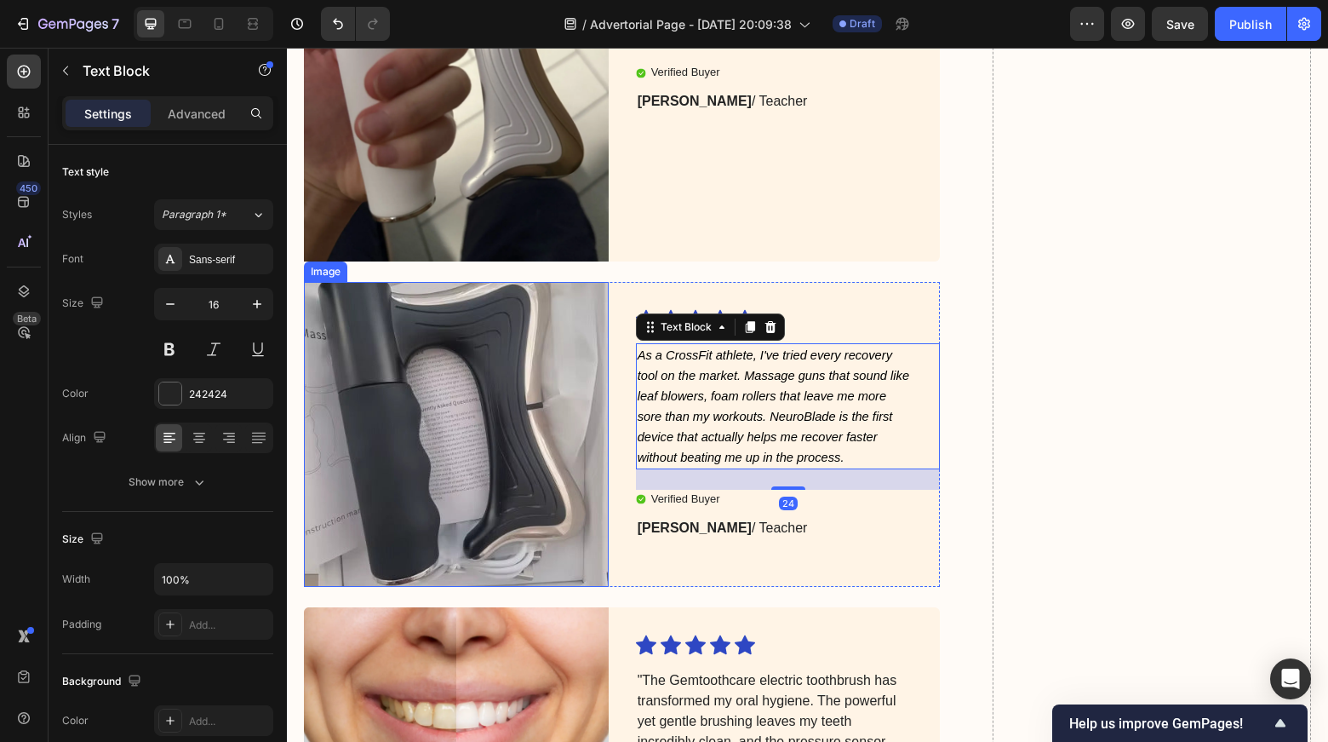
click at [479, 450] on img at bounding box center [456, 434] width 305 height 305
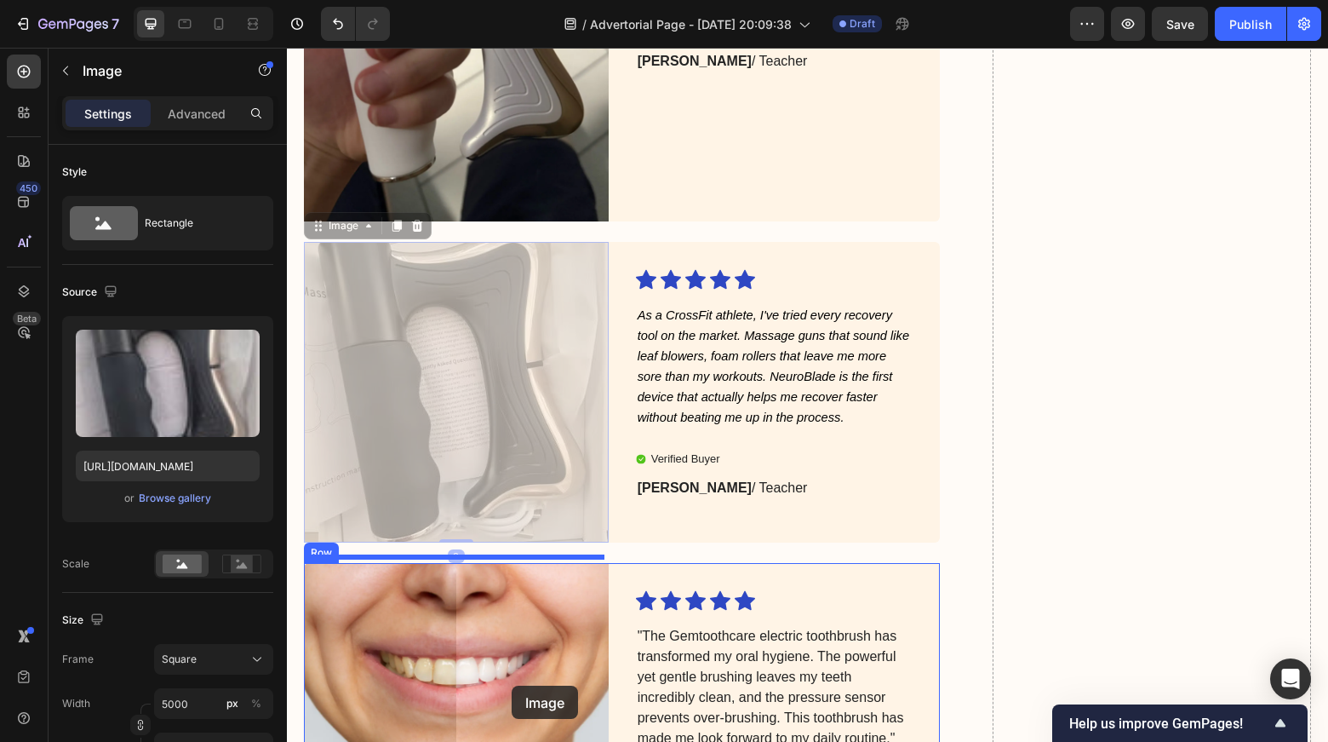
drag, startPoint x: 479, startPoint y: 435, endPoint x: 512, endPoint y: 687, distance: 254.1
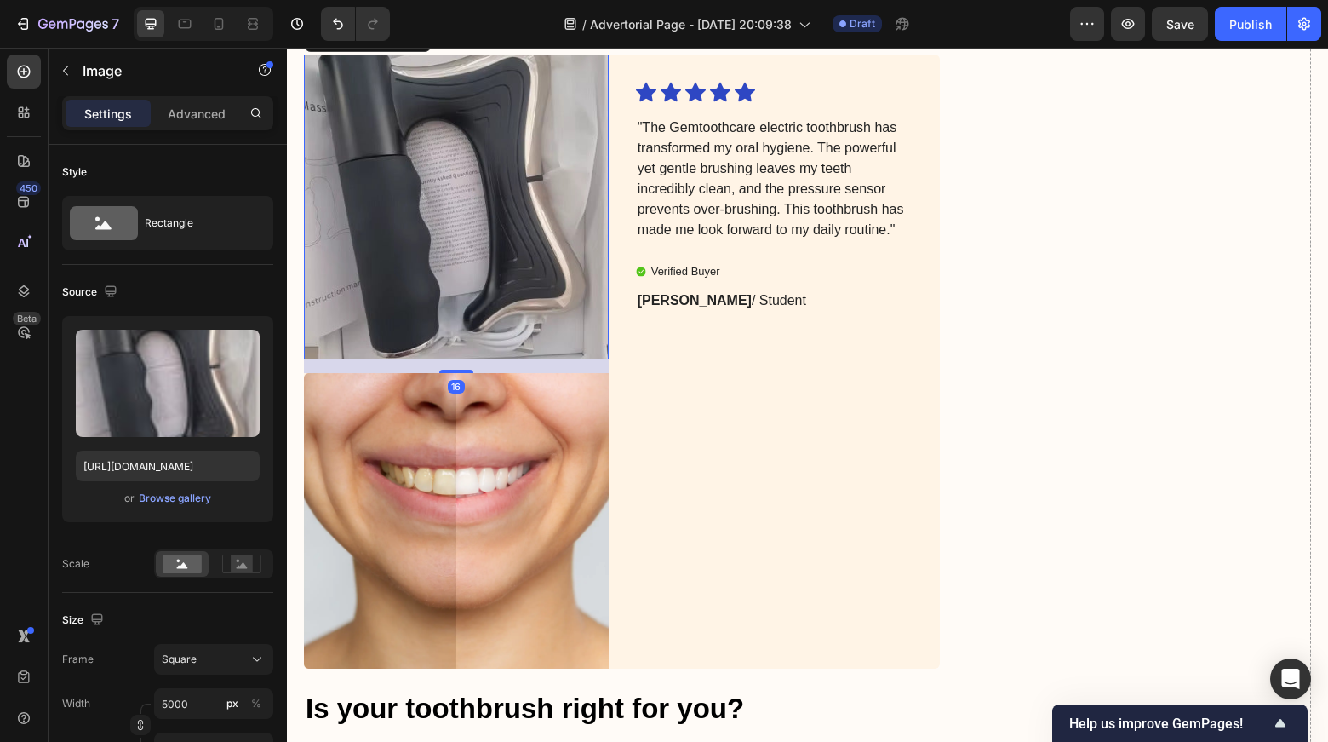
scroll to position [5736, 0]
click at [541, 461] on img at bounding box center [456, 521] width 305 height 295
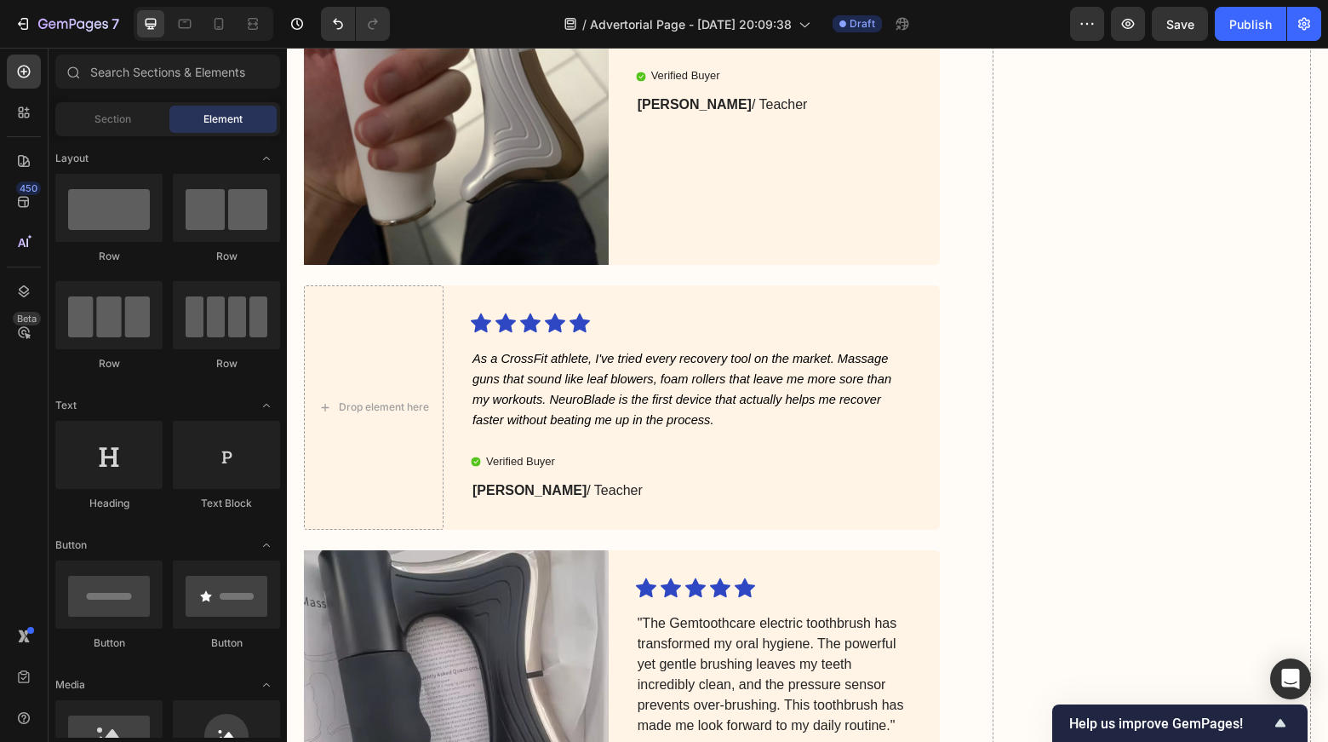
scroll to position [5237, 0]
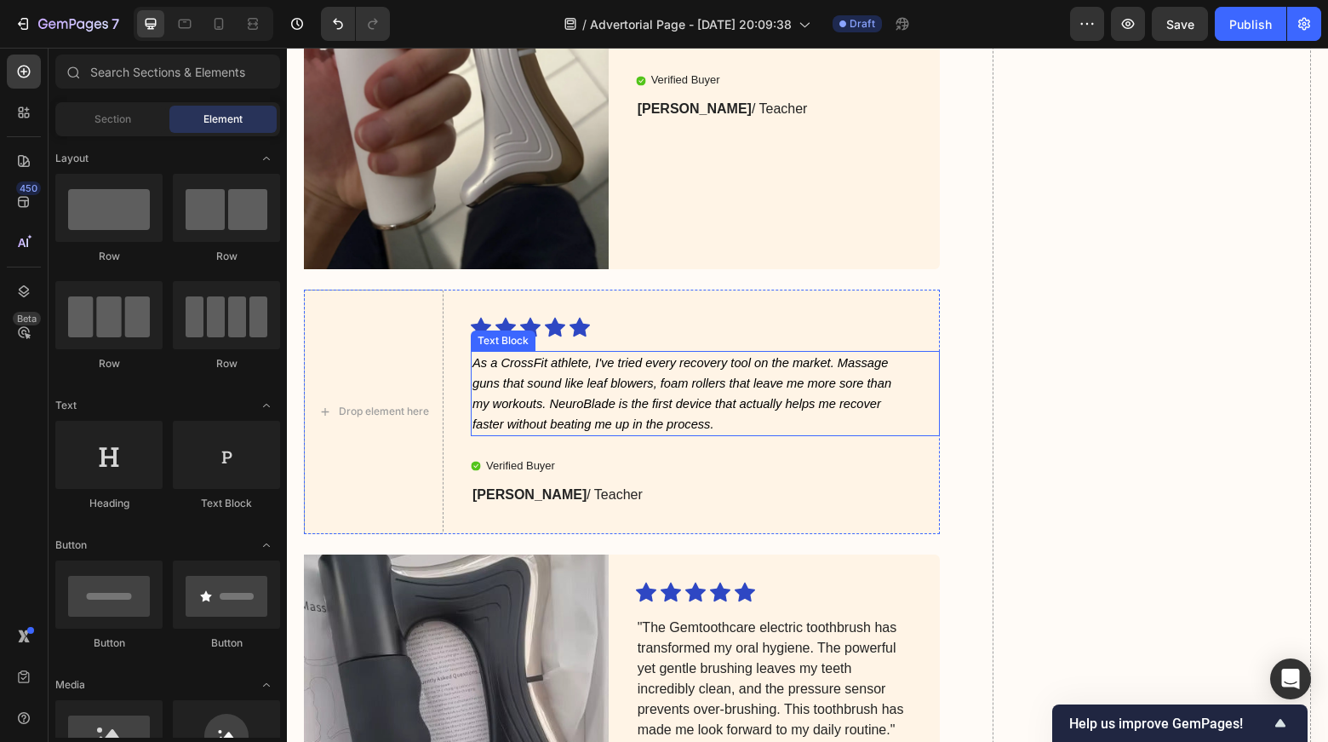
click at [590, 358] on icon "As a CrossFit athlete, I've tried every recovery tool on the market. Massage gu…" at bounding box center [682, 393] width 419 height 75
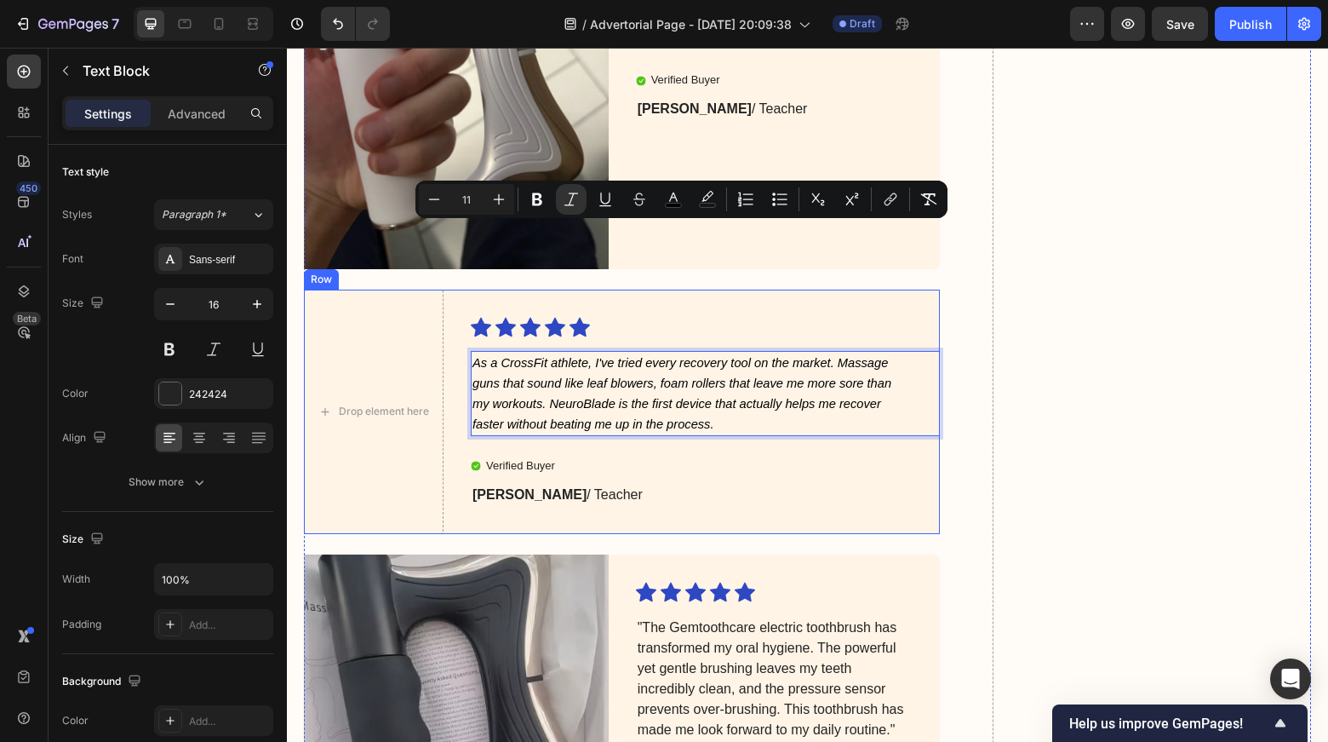
scroll to position [5446, 0]
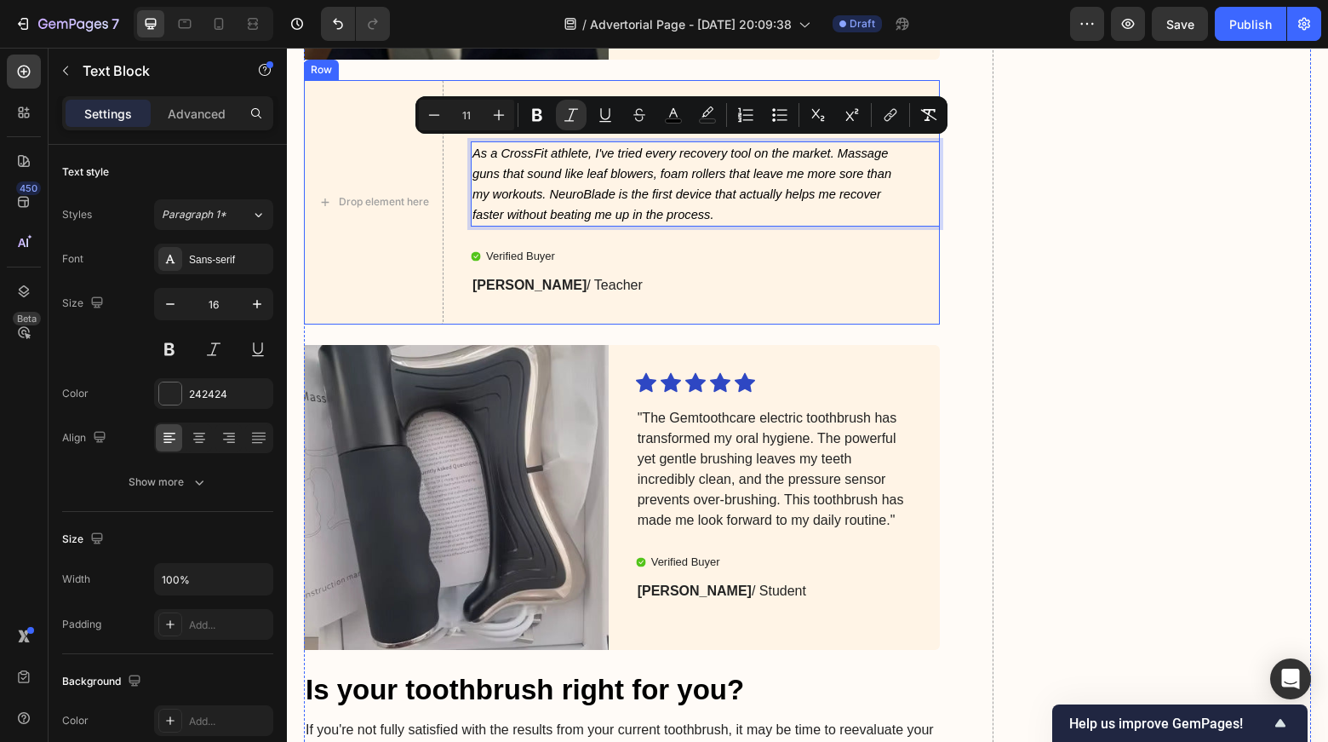
click at [713, 483] on p ""The Gemtoothcare electric toothbrush has transformed my oral hygiene. The powe…" at bounding box center [775, 469] width 274 height 123
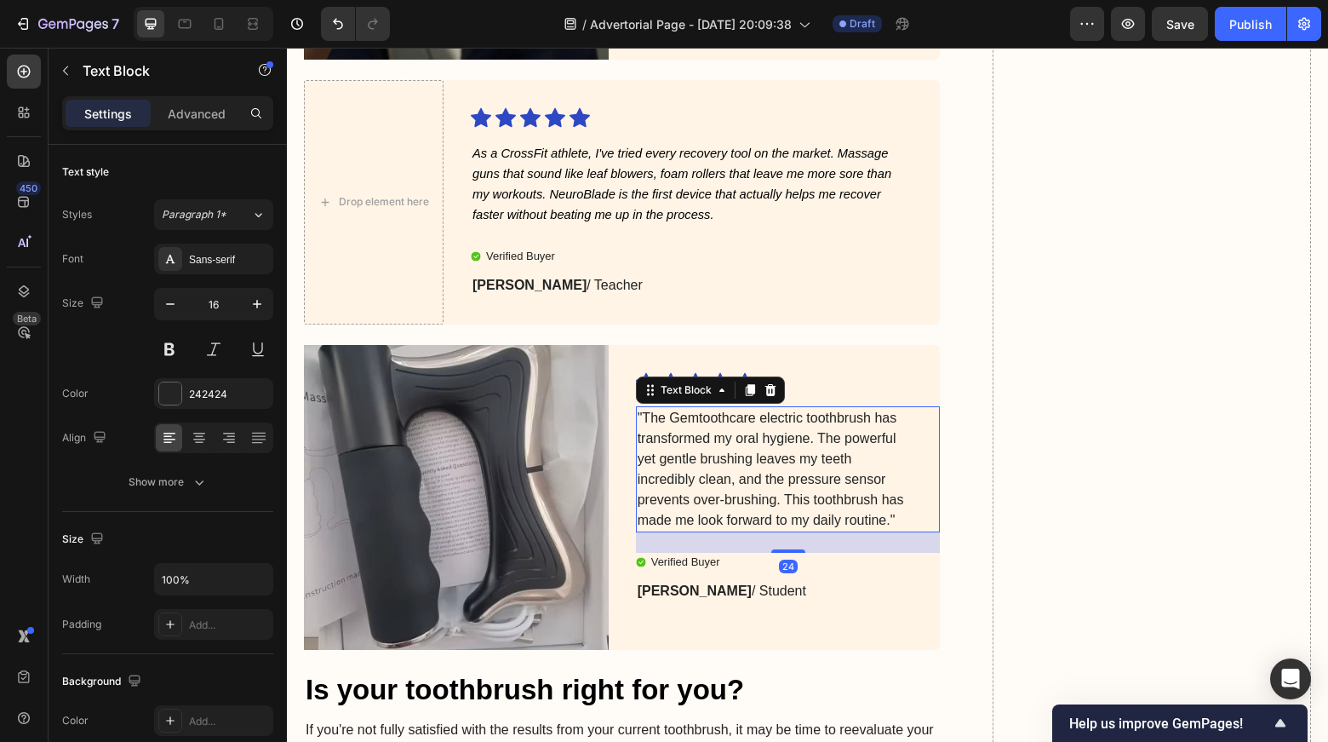
click at [713, 483] on p ""The Gemtoothcare electric toothbrush has transformed my oral hygiene. The powe…" at bounding box center [775, 469] width 274 height 123
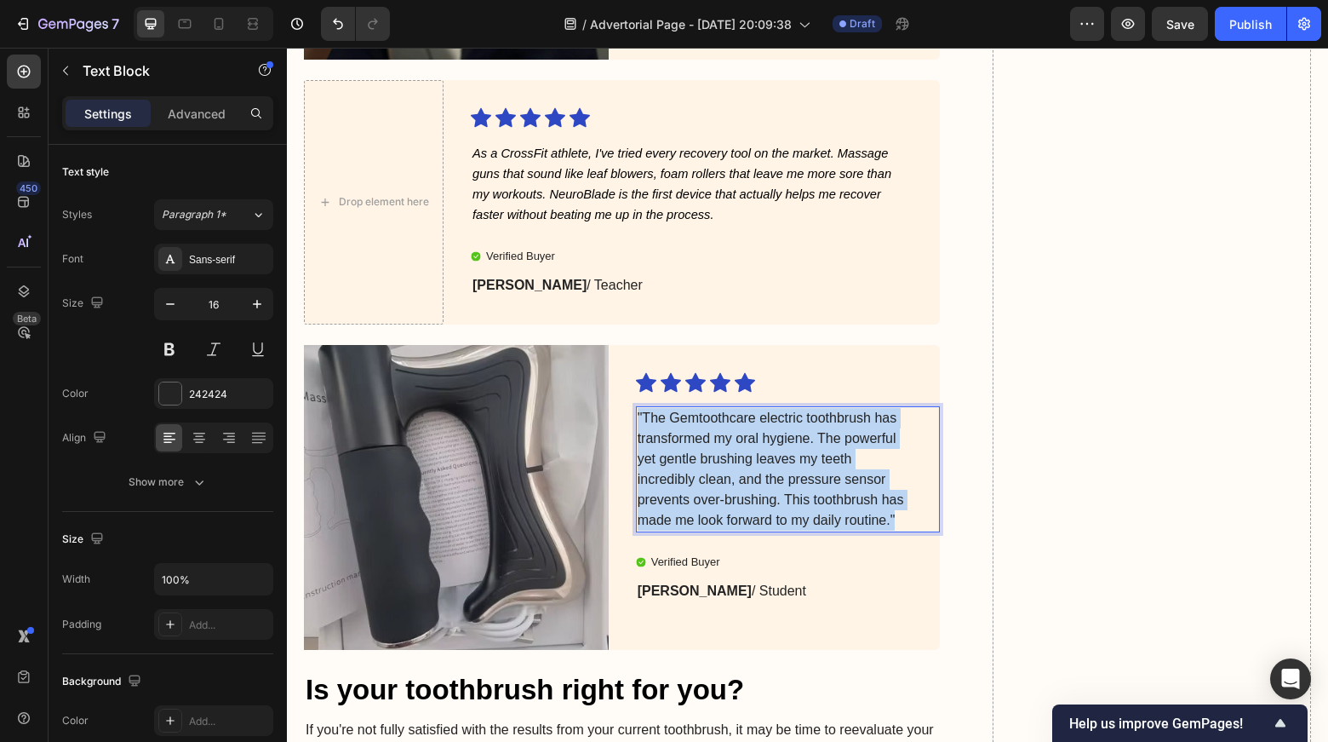
click at [713, 483] on p ""The Gemtoothcare electric toothbrush has transformed my oral hygiene. The powe…" at bounding box center [775, 469] width 274 height 123
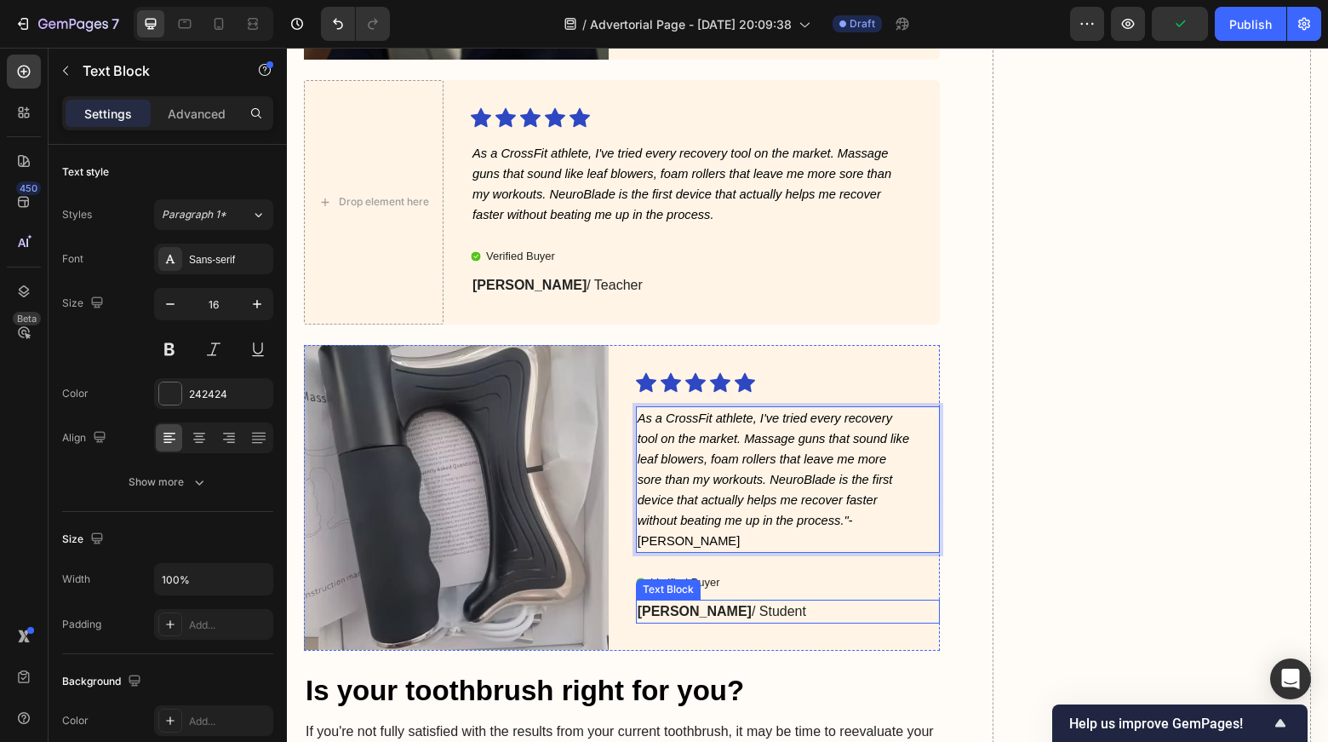
click at [660, 604] on strong "[PERSON_NAME]" at bounding box center [695, 611] width 114 height 14
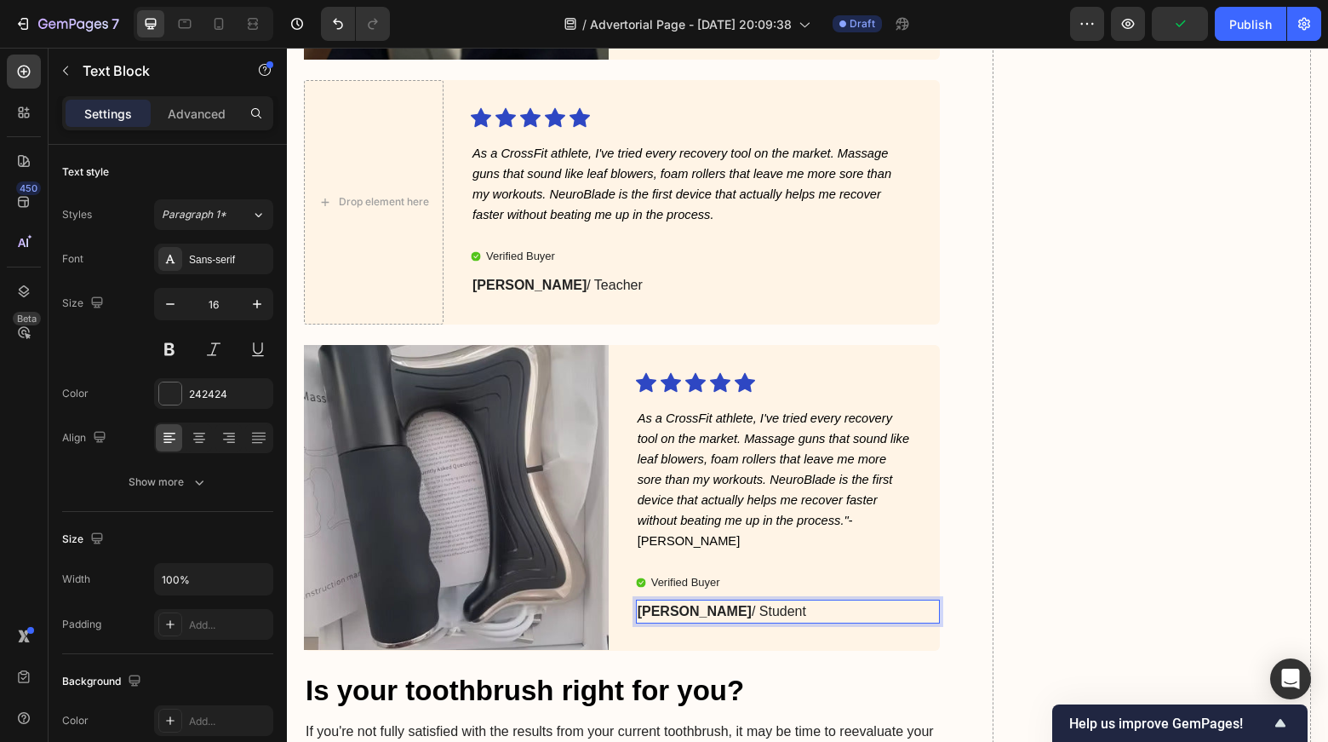
click at [668, 604] on strong "[PERSON_NAME]" at bounding box center [695, 611] width 114 height 14
click at [798, 518] on icon "As a CrossFit athlete, I've tried every recovery tool on the market. Massage gu…" at bounding box center [774, 469] width 272 height 116
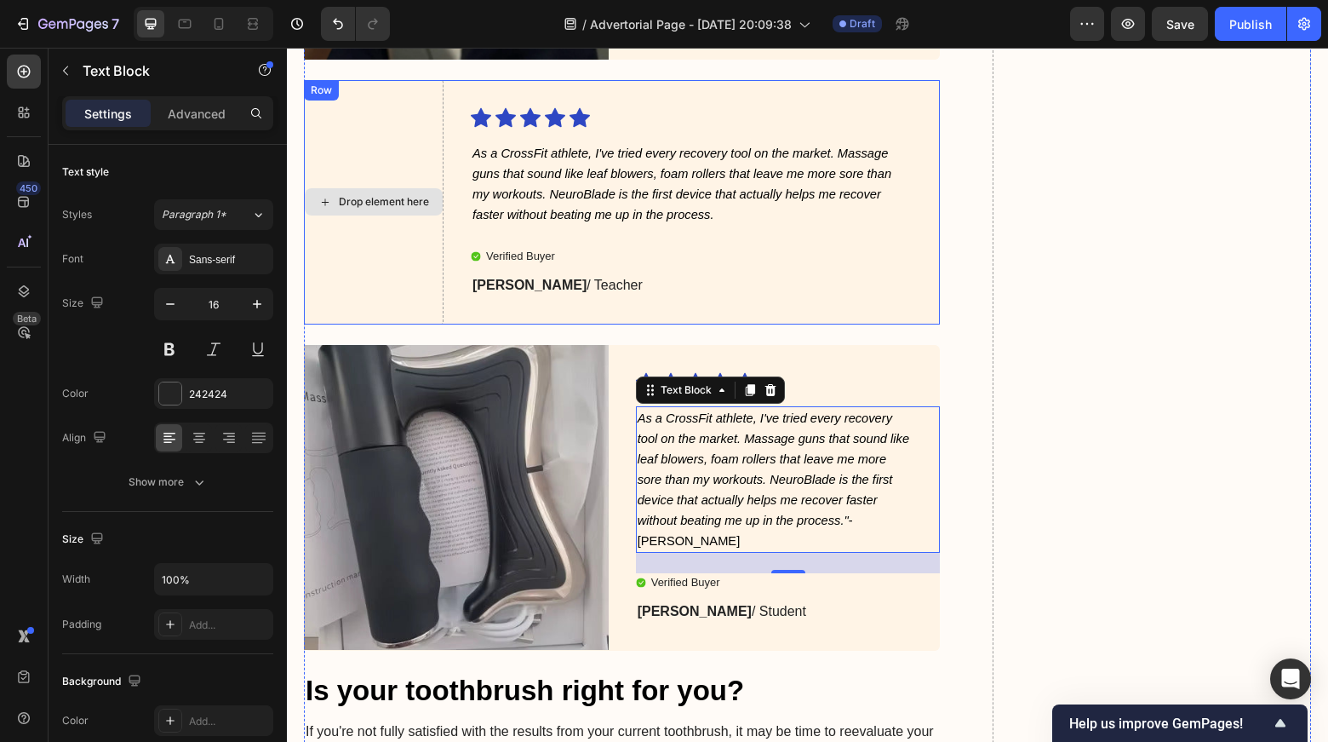
click at [375, 195] on div "Drop element here" at bounding box center [384, 202] width 90 height 14
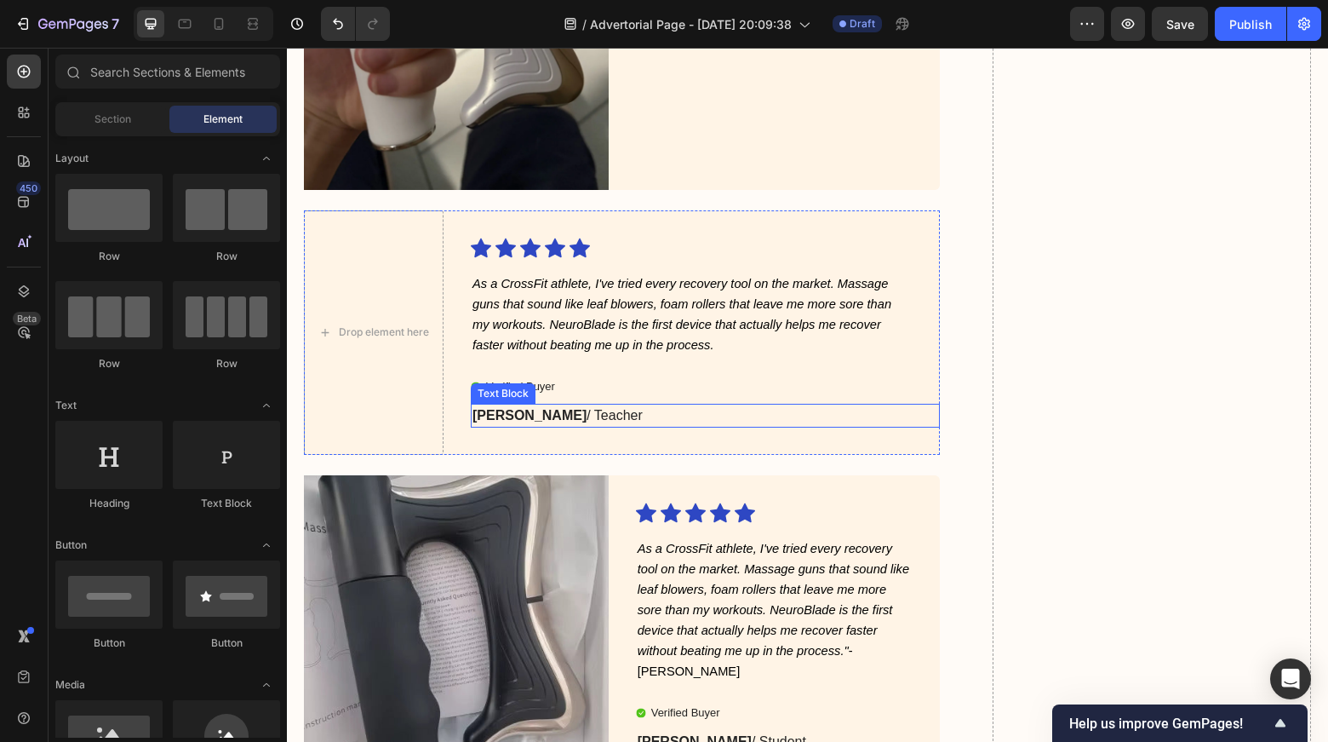
scroll to position [5315, 0]
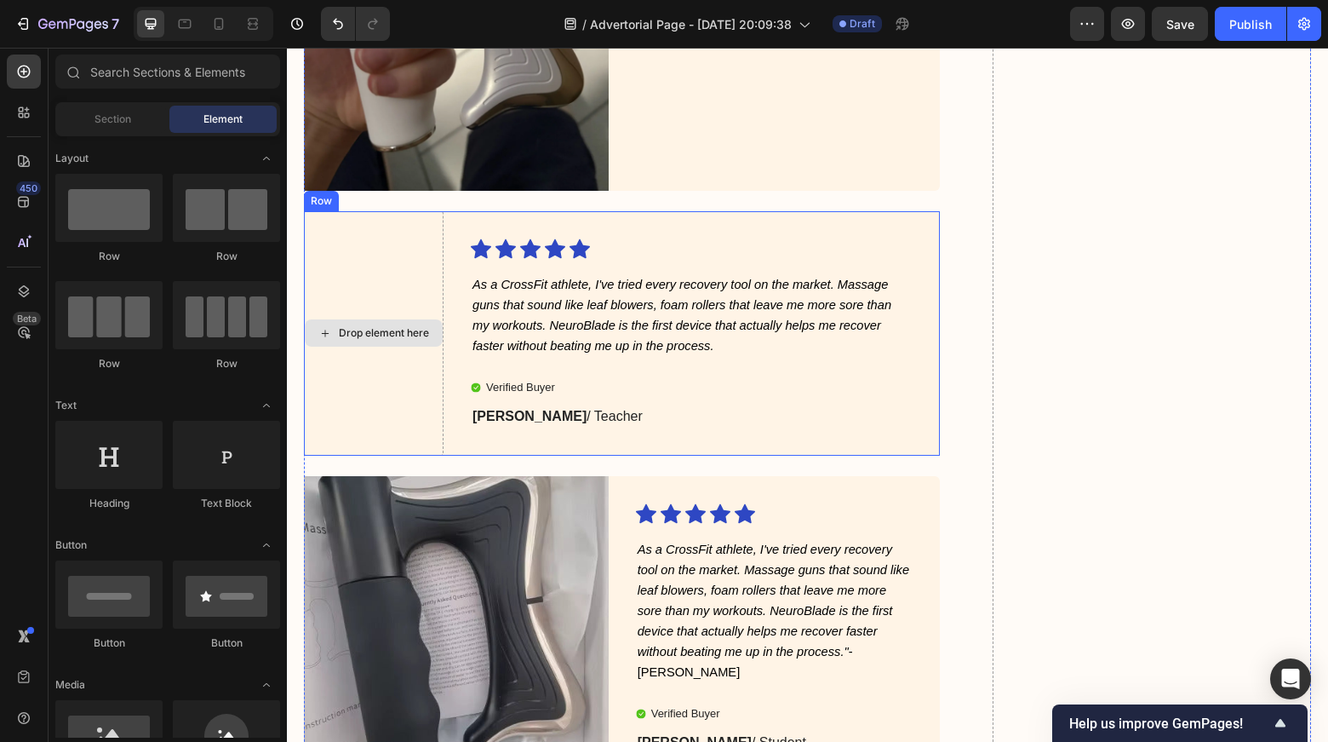
click at [388, 331] on div "Drop element here" at bounding box center [384, 333] width 90 height 14
click at [371, 326] on div "Drop element here" at bounding box center [384, 333] width 90 height 14
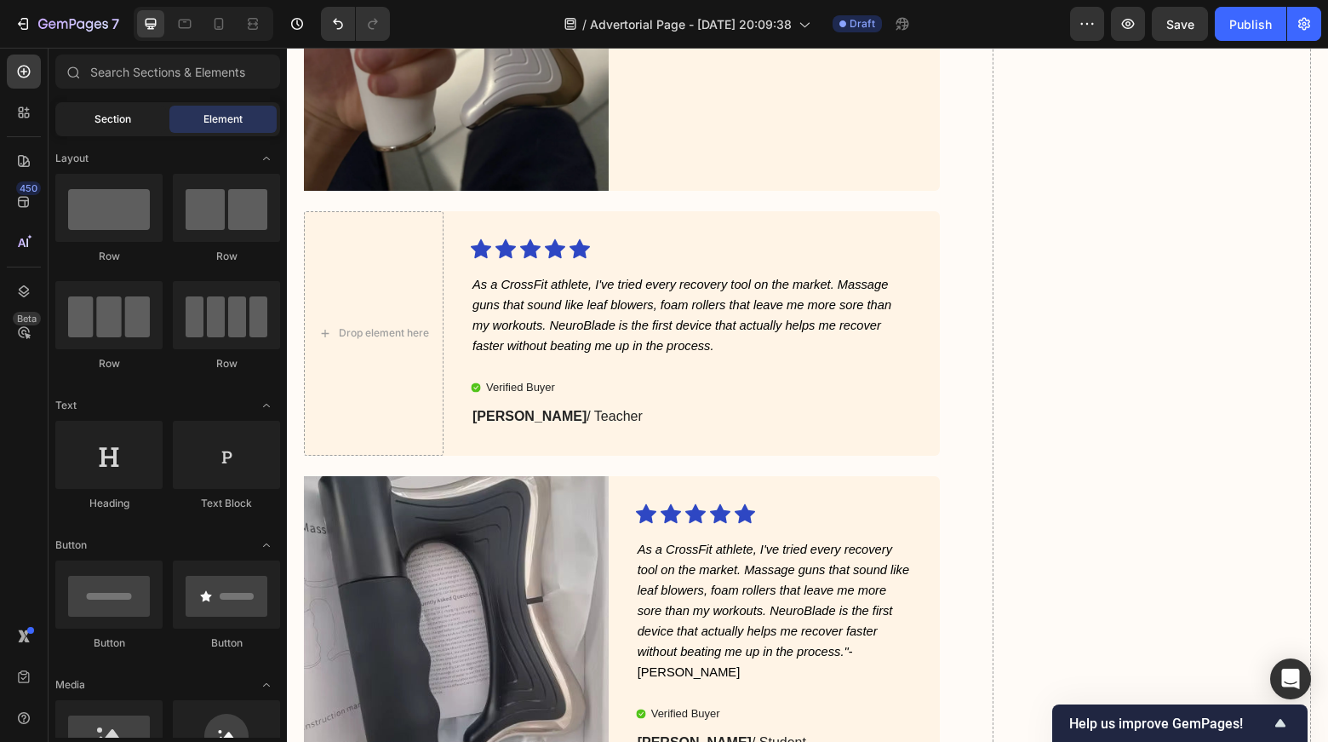
click at [103, 117] on span "Section" at bounding box center [113, 119] width 37 height 15
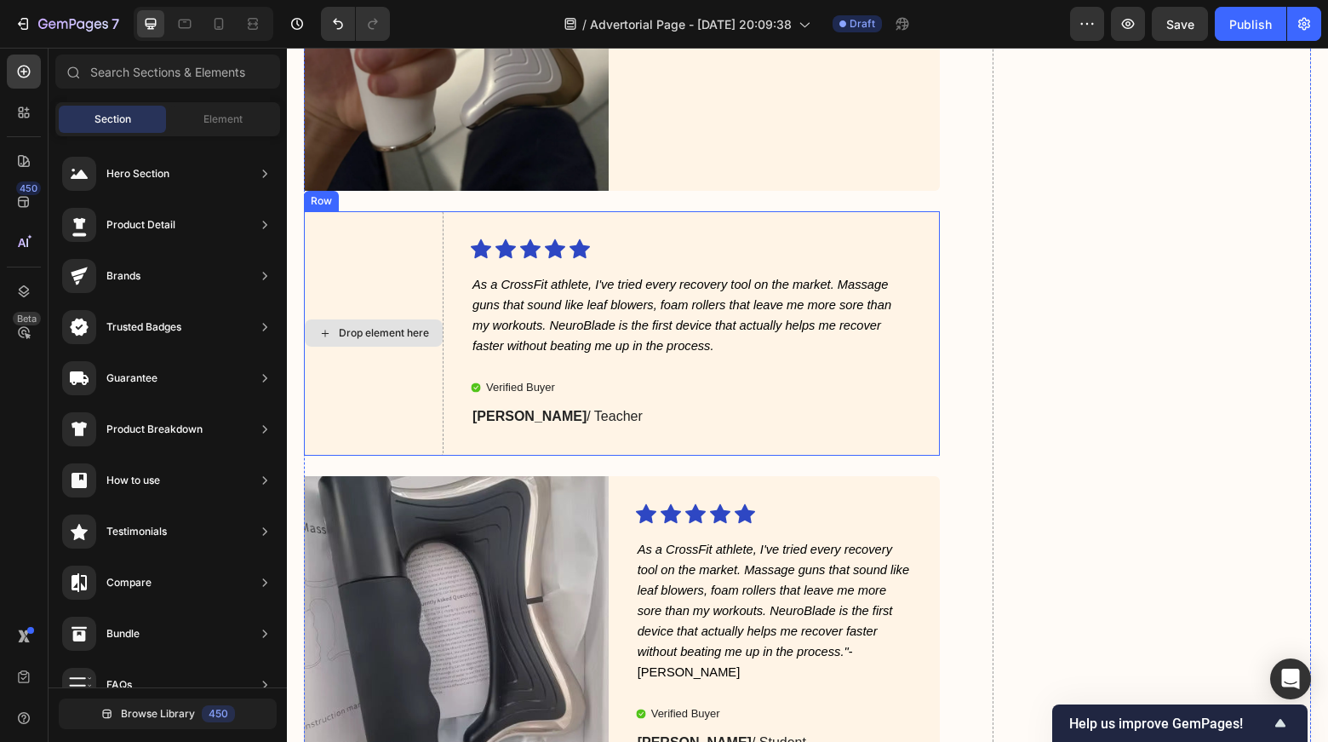
click at [363, 336] on div "Drop element here" at bounding box center [374, 332] width 138 height 27
click at [352, 319] on div "Drop element here" at bounding box center [374, 332] width 138 height 27
click at [369, 327] on div "Drop element here" at bounding box center [384, 333] width 90 height 14
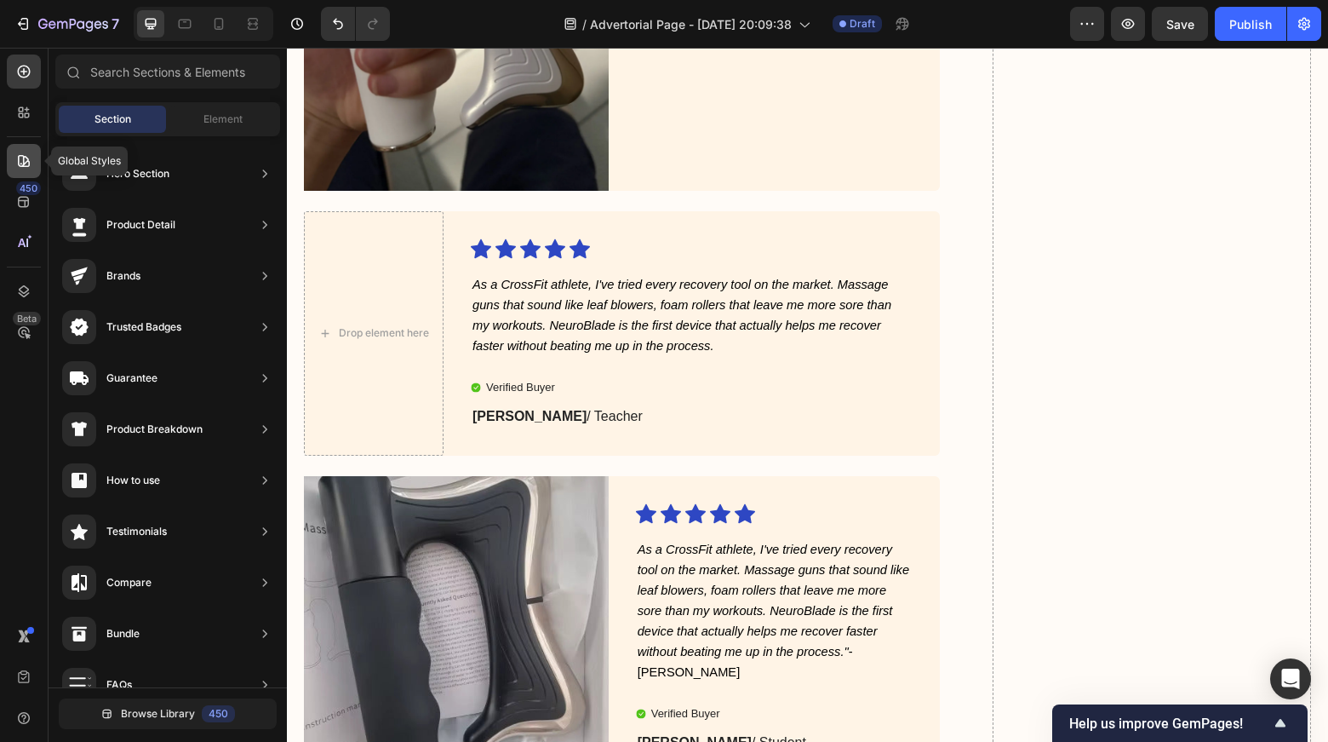
click at [12, 157] on div at bounding box center [24, 161] width 34 height 34
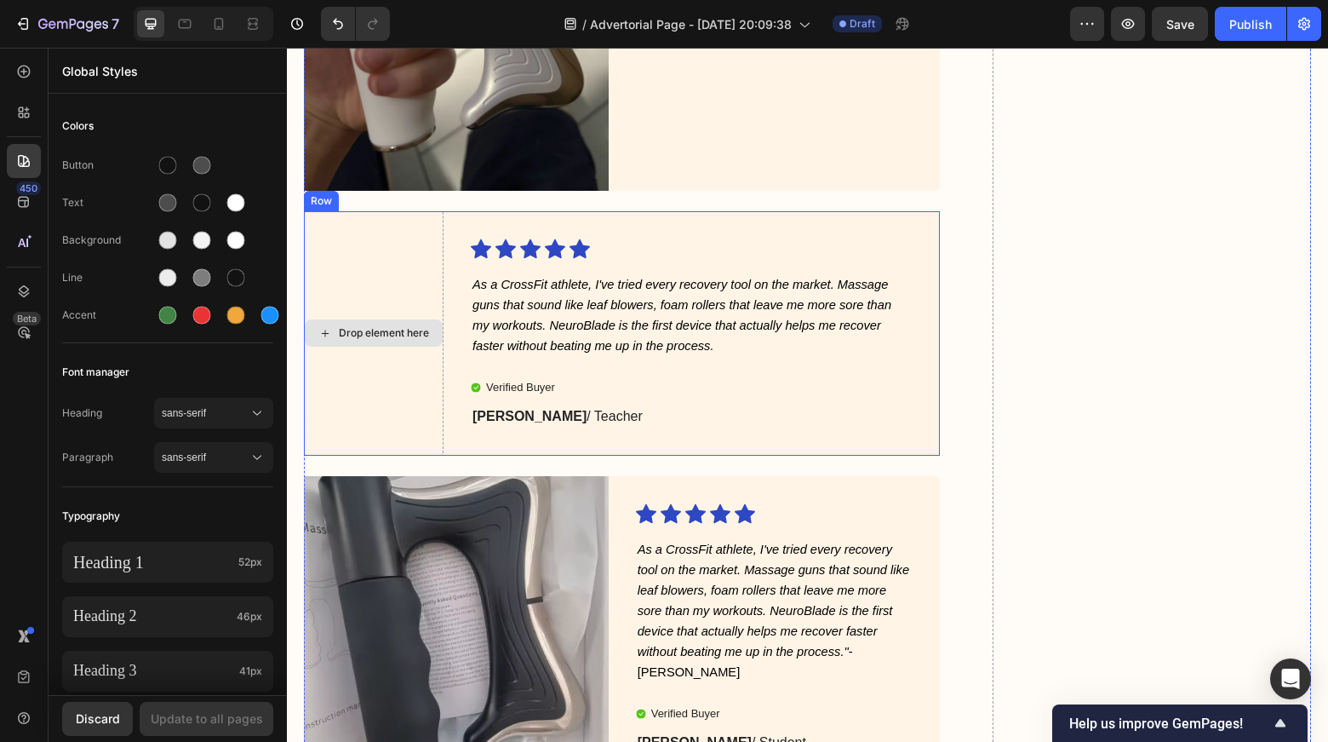
click at [376, 339] on div "Drop element here" at bounding box center [374, 332] width 138 height 27
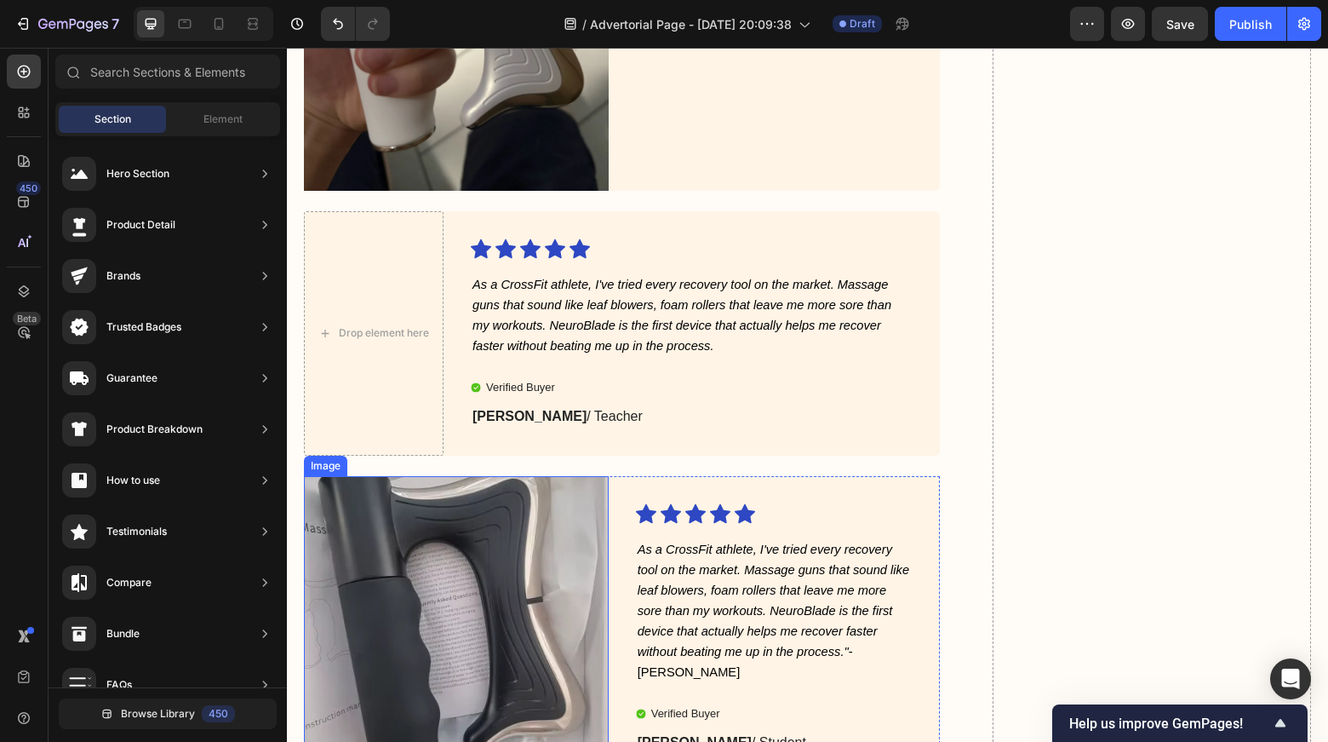
click at [435, 530] on img at bounding box center [456, 628] width 305 height 305
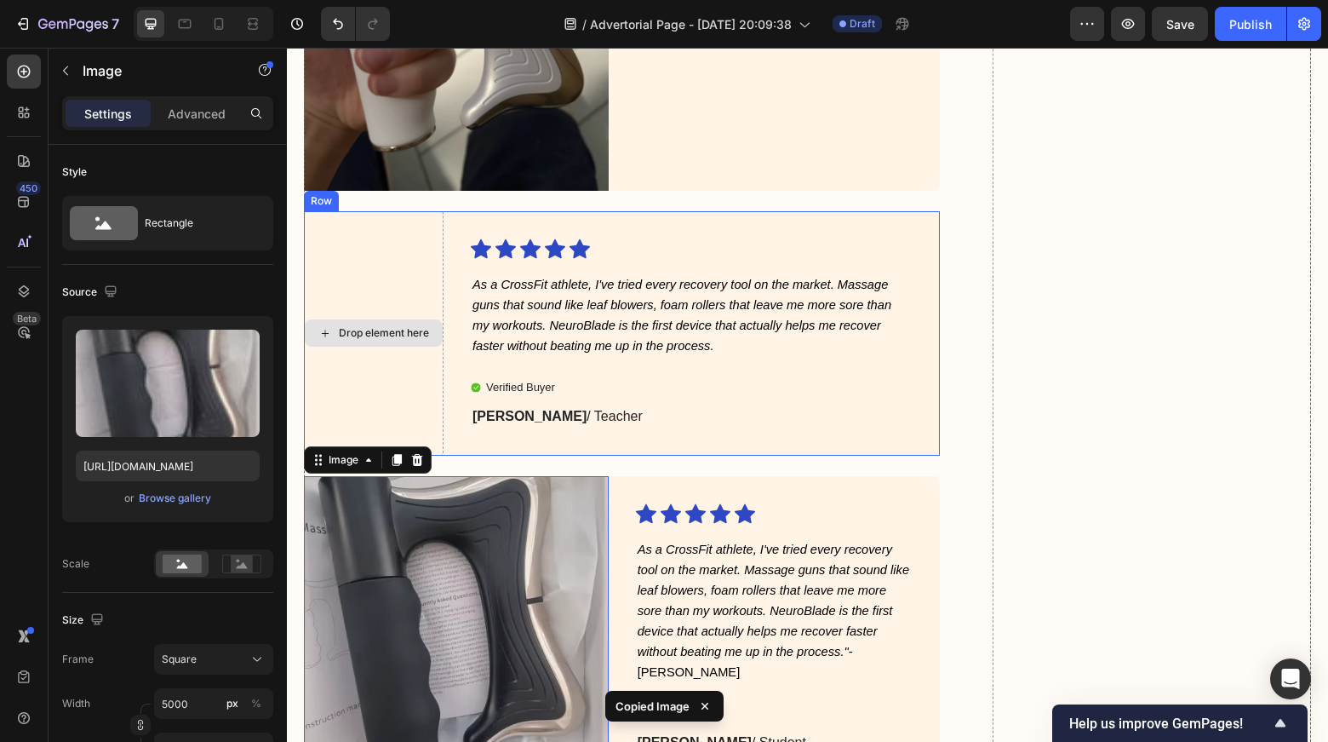
click at [377, 349] on div "Drop element here" at bounding box center [374, 333] width 140 height 244
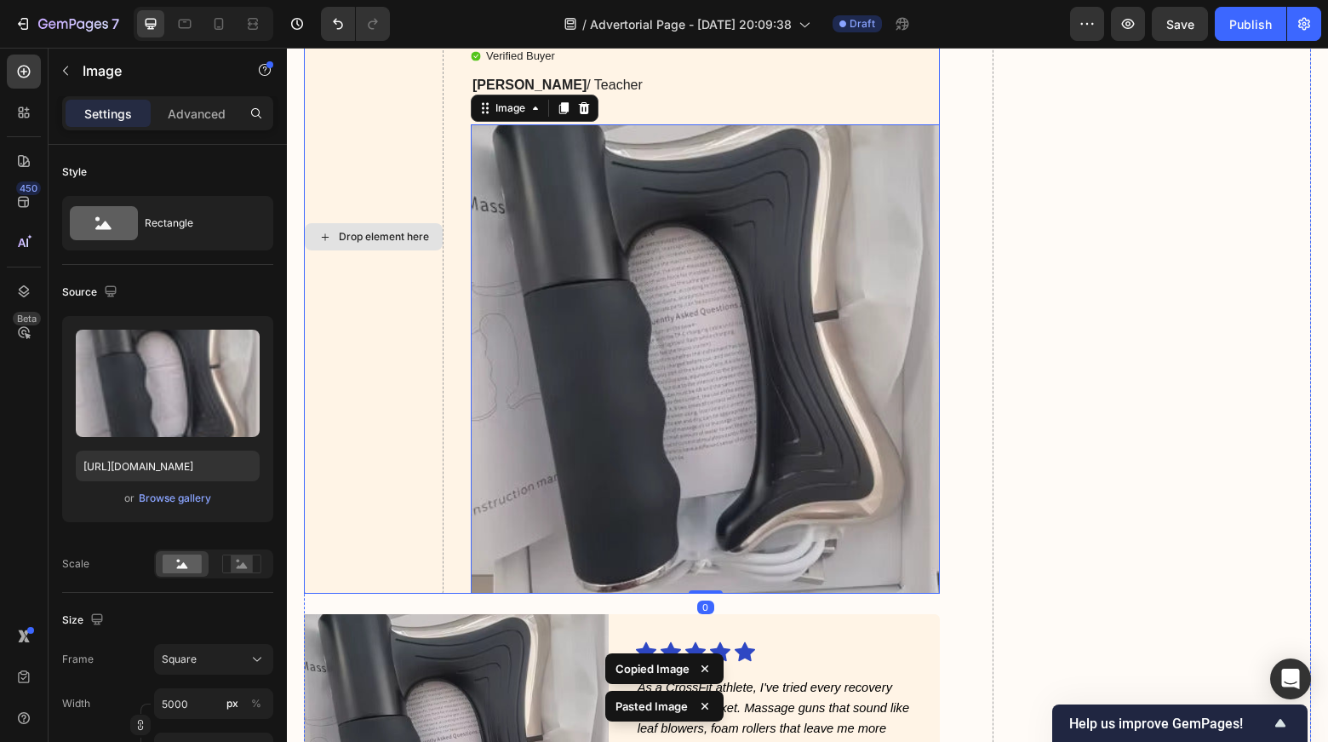
scroll to position [5659, 0]
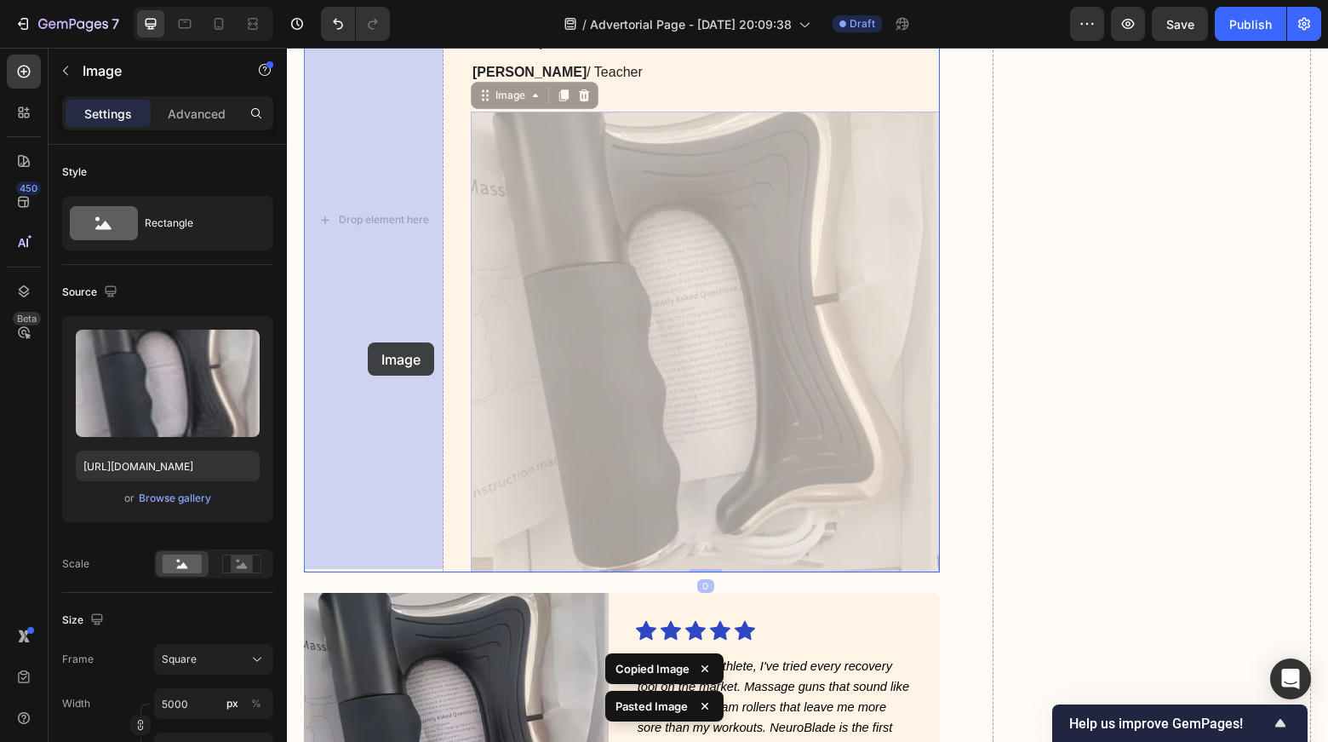
drag, startPoint x: 623, startPoint y: 377, endPoint x: 362, endPoint y: 329, distance: 265.8
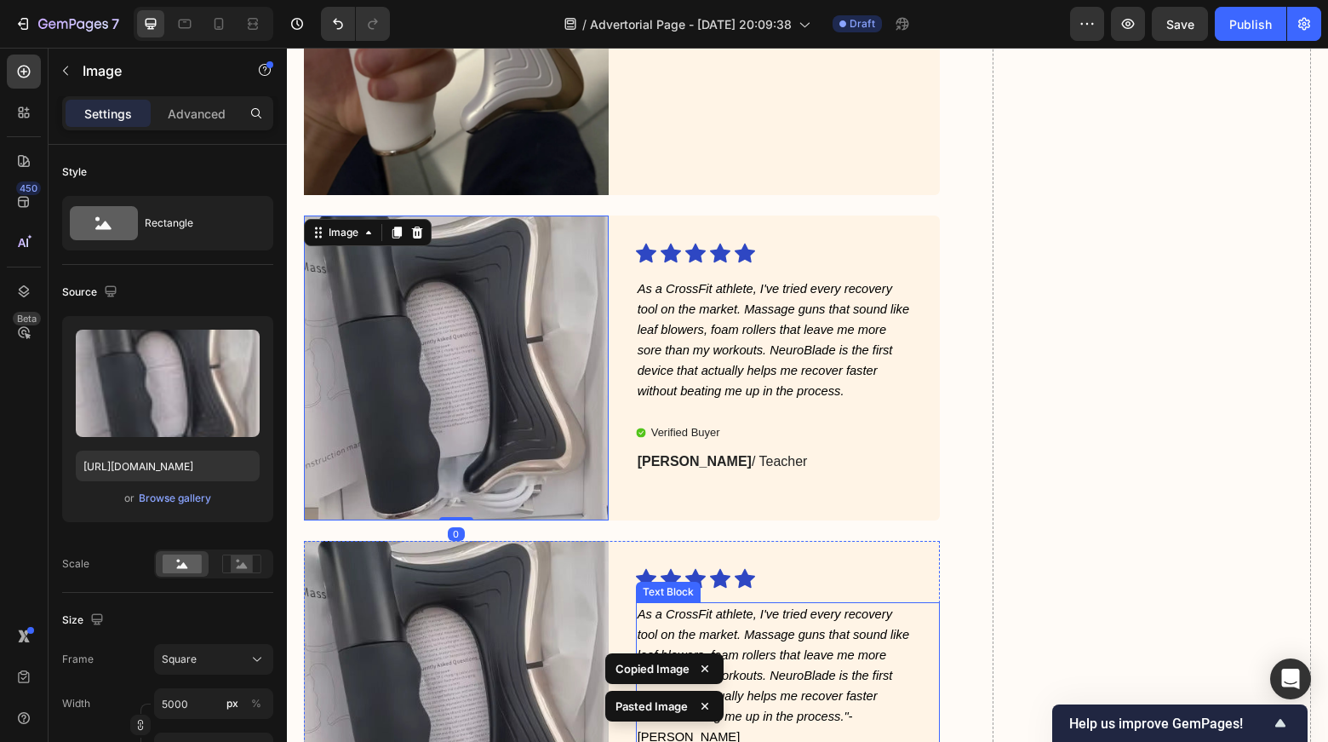
scroll to position [5307, 0]
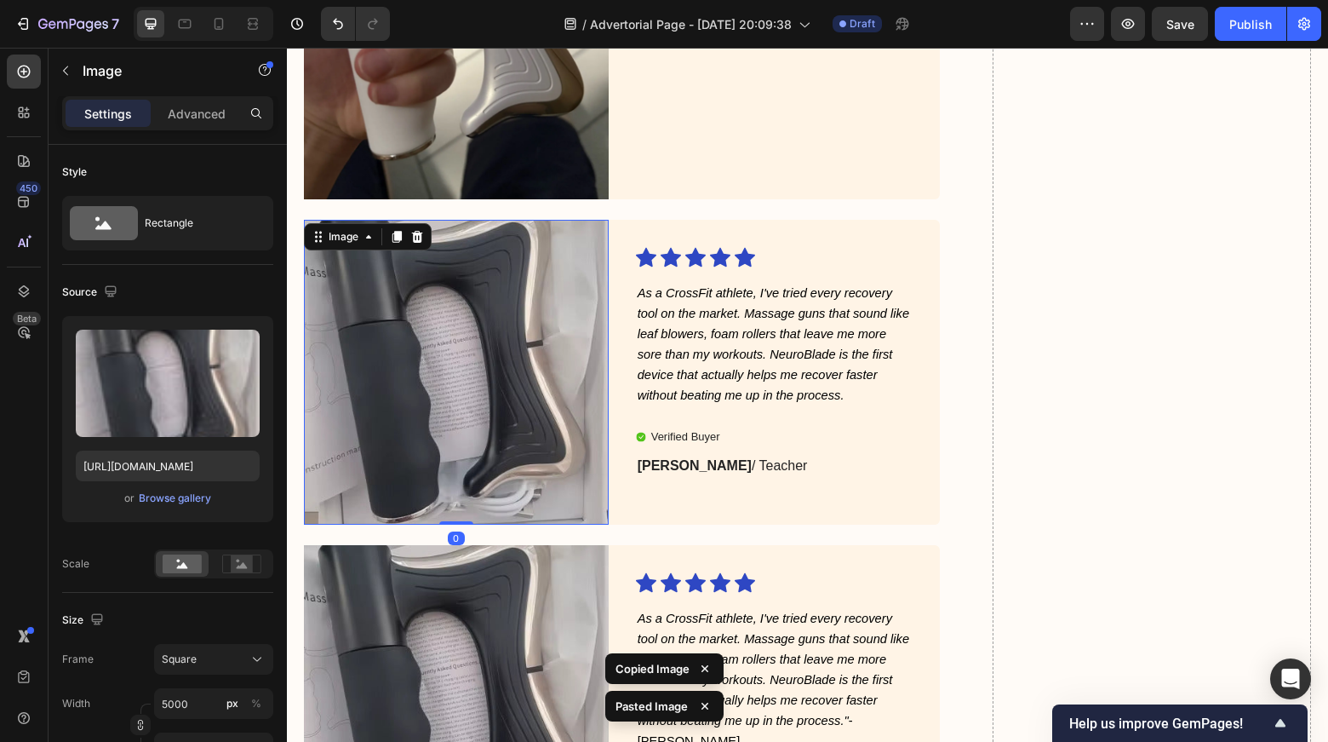
click at [482, 347] on img at bounding box center [456, 372] width 305 height 305
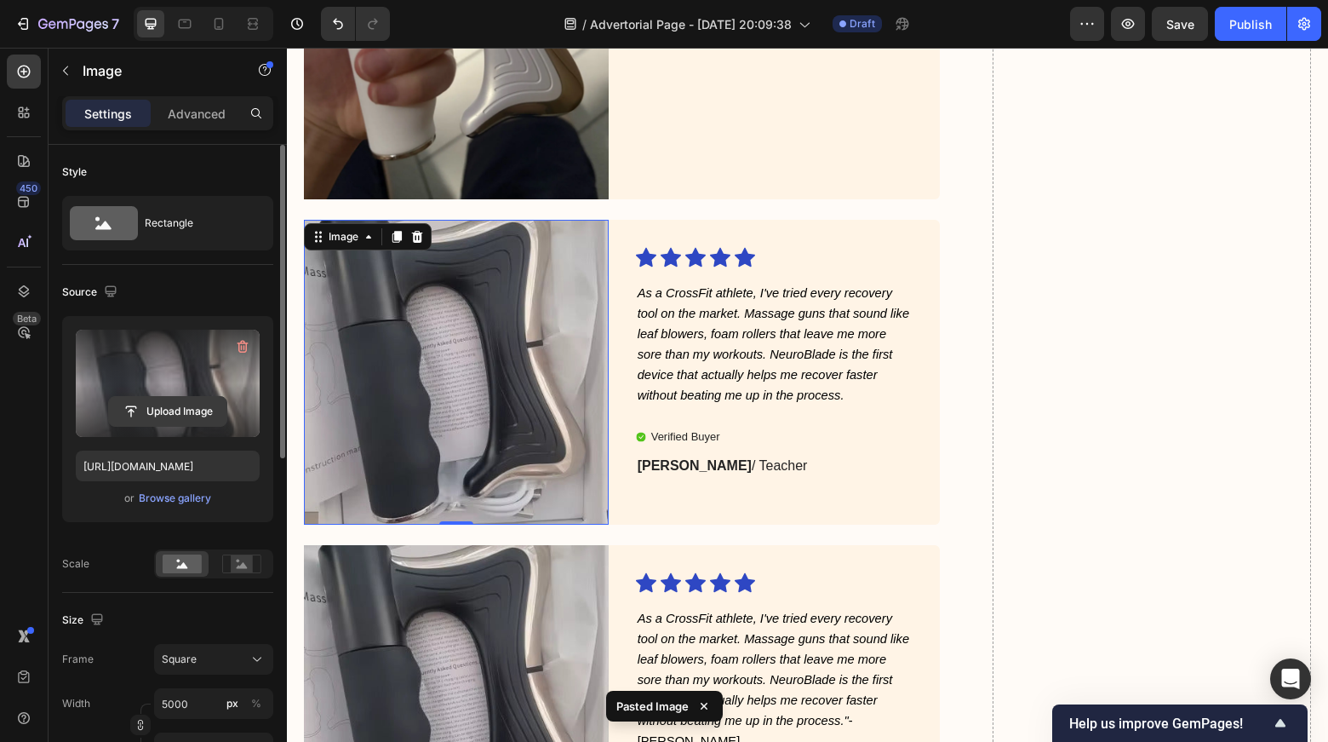
click at [182, 417] on input "file" at bounding box center [167, 411] width 117 height 29
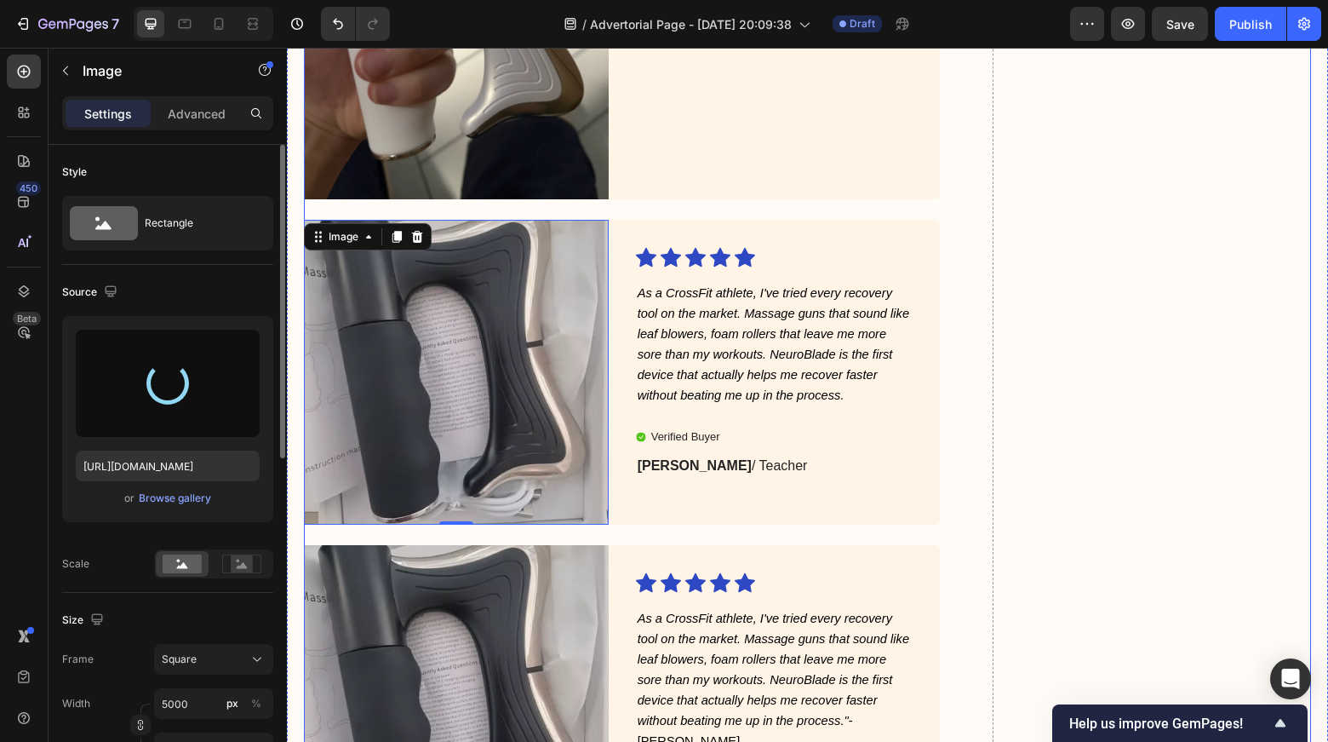
type input "[URL][DOMAIN_NAME]"
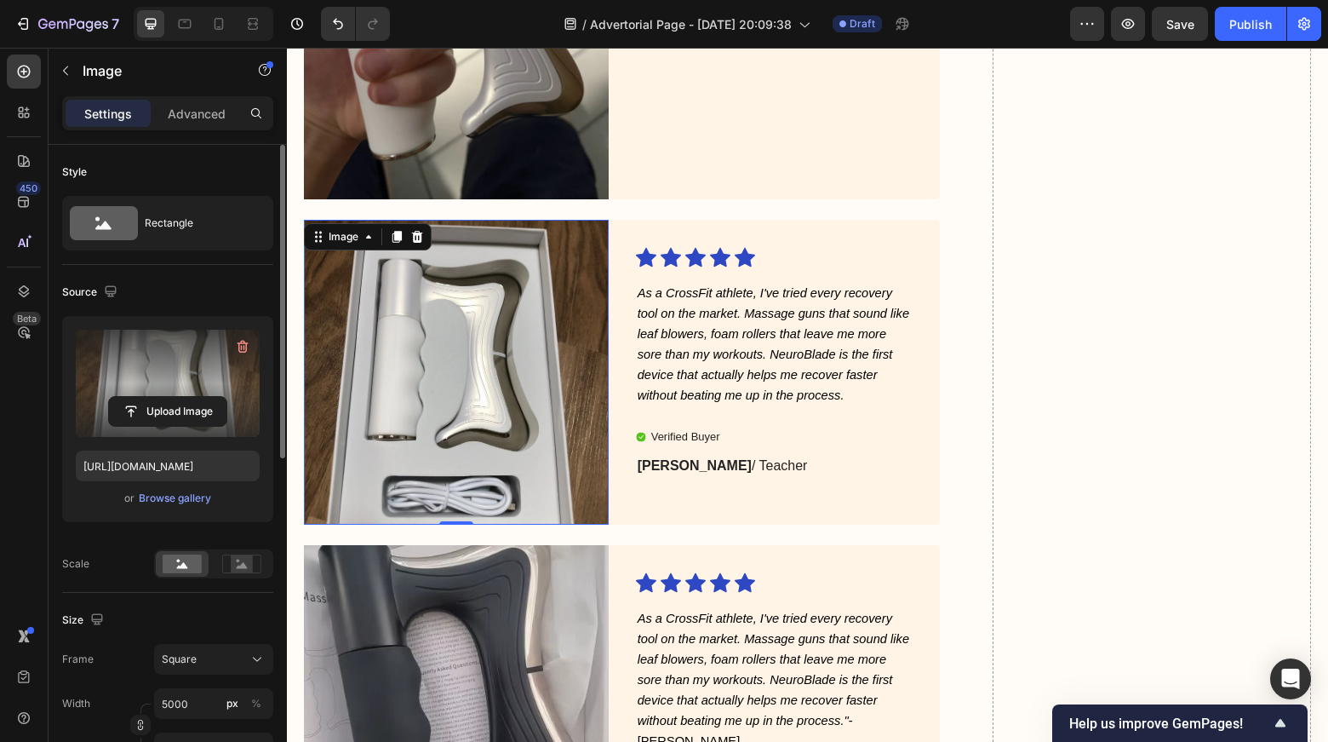
click at [432, 389] on img at bounding box center [456, 372] width 305 height 305
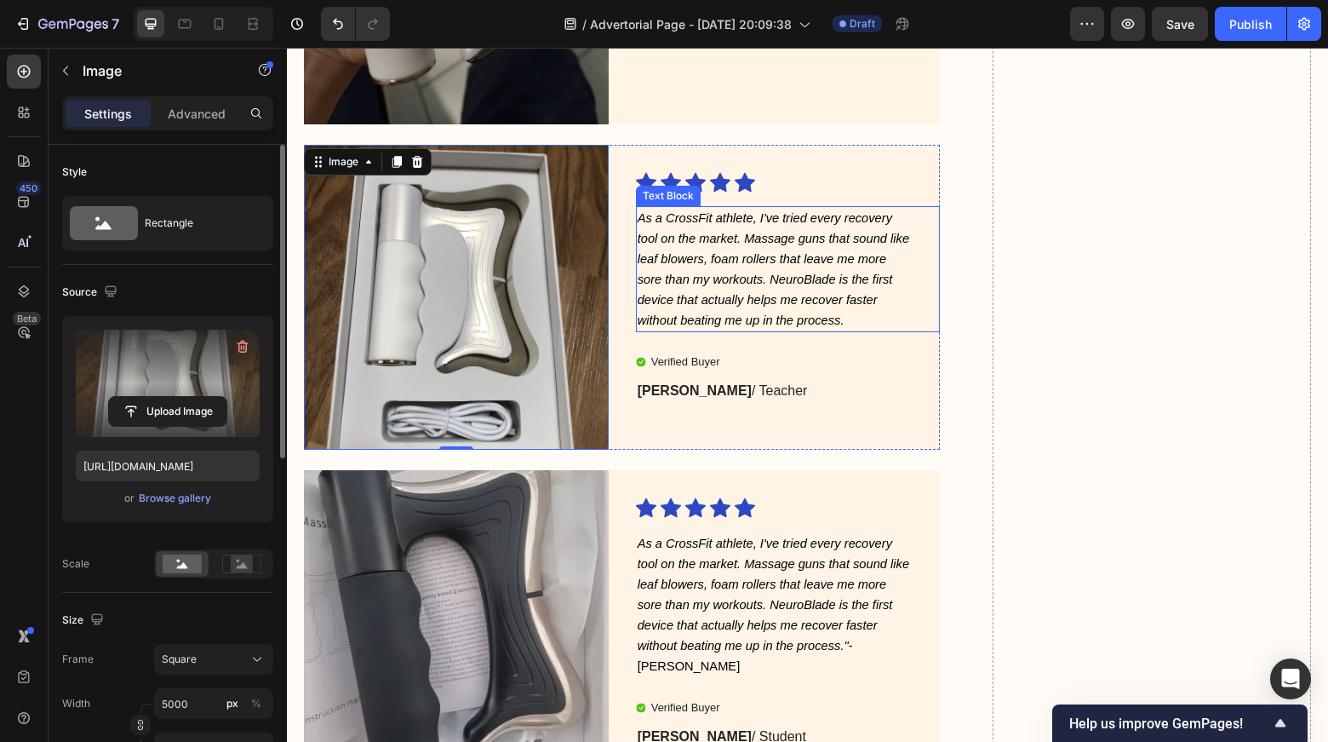
scroll to position [5381, 0]
click at [690, 249] on icon "As a CrossFit athlete, I've tried every recovery tool on the market. Massage gu…" at bounding box center [774, 270] width 272 height 116
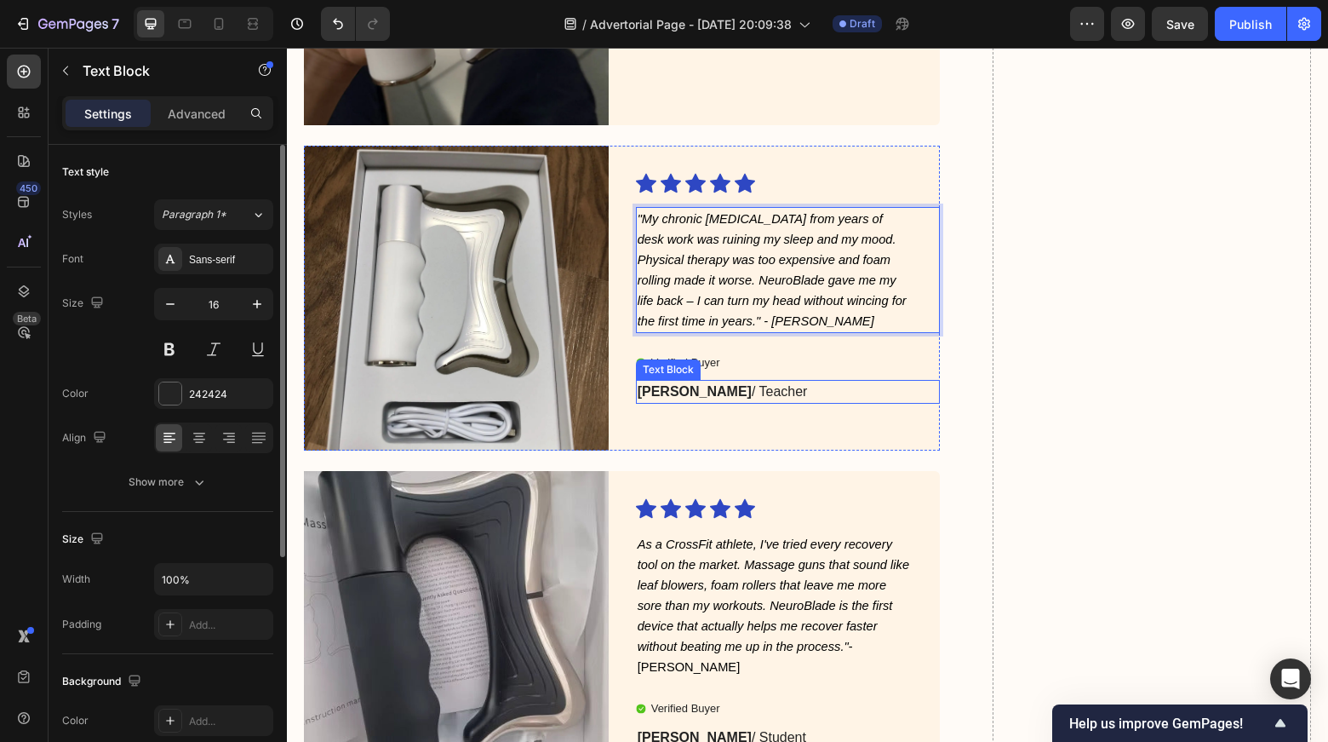
click at [655, 388] on strong "[PERSON_NAME]" at bounding box center [695, 391] width 114 height 14
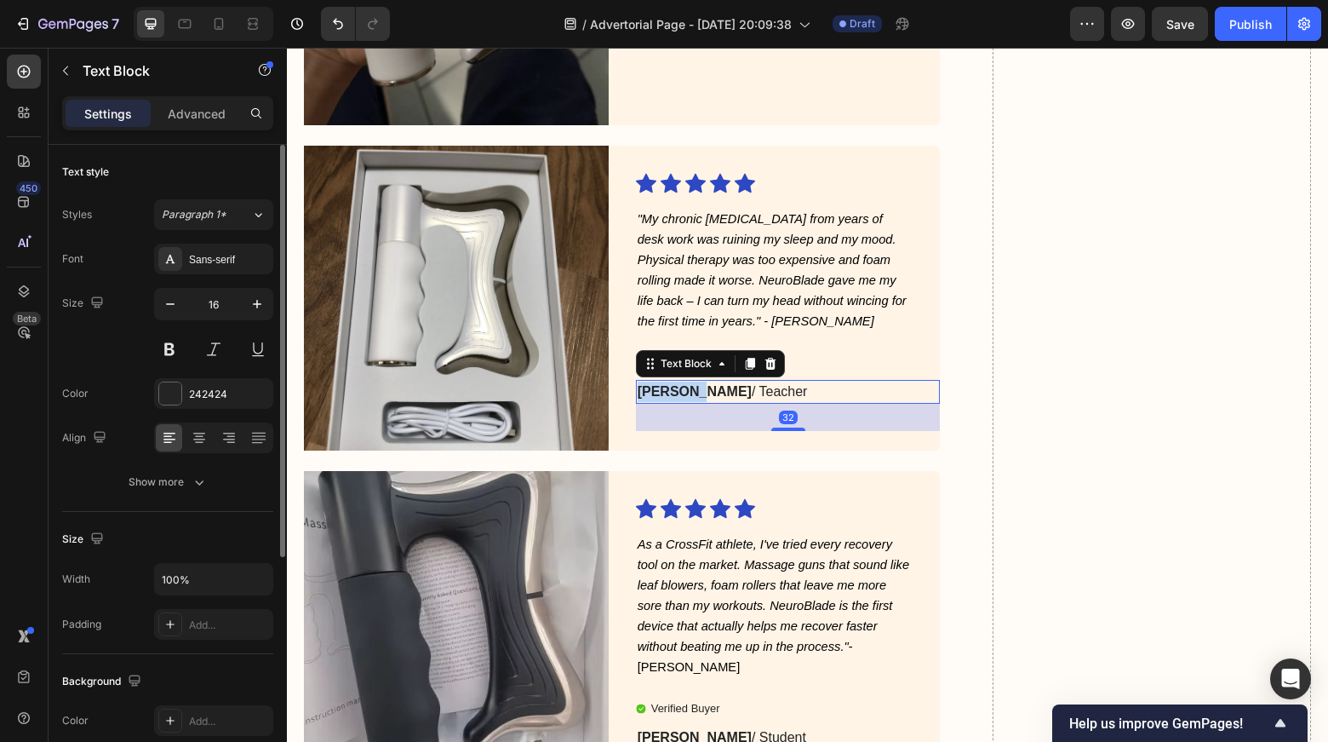
click at [655, 388] on strong "[PERSON_NAME]" at bounding box center [695, 391] width 114 height 14
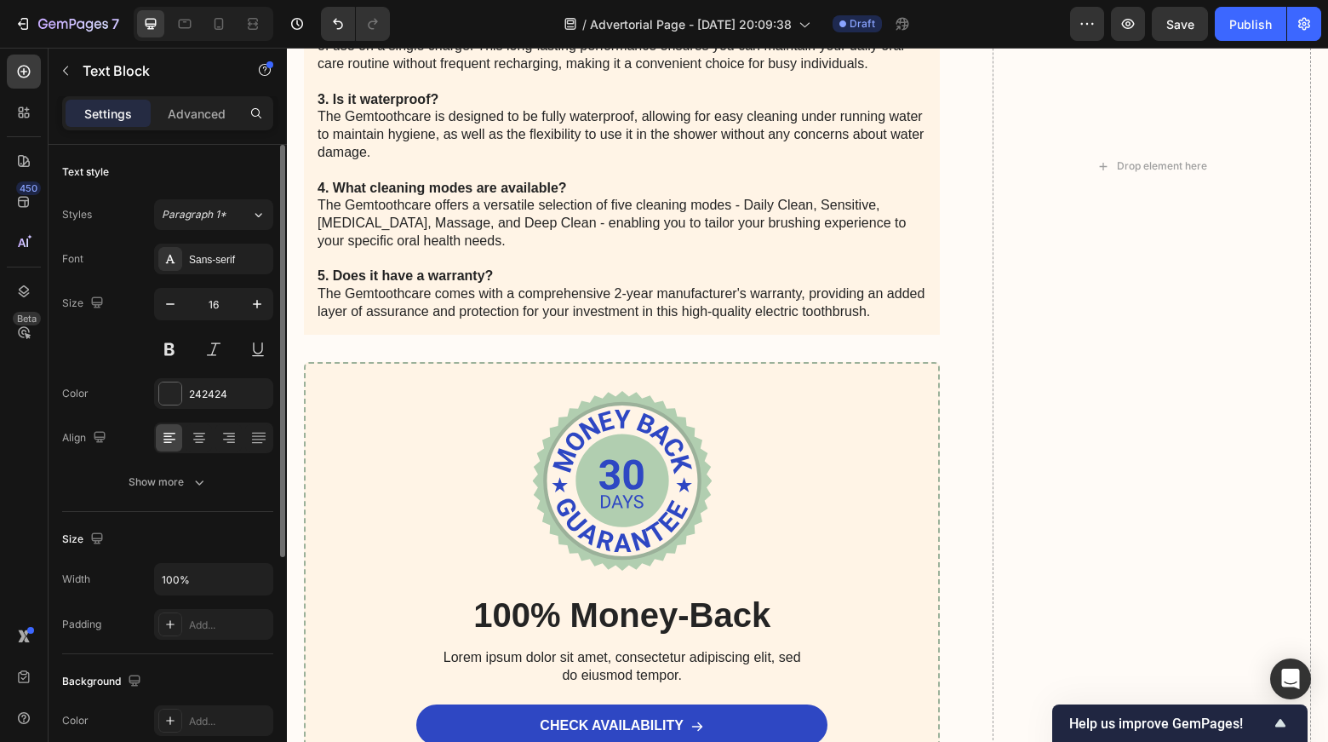
scroll to position [8180, 0]
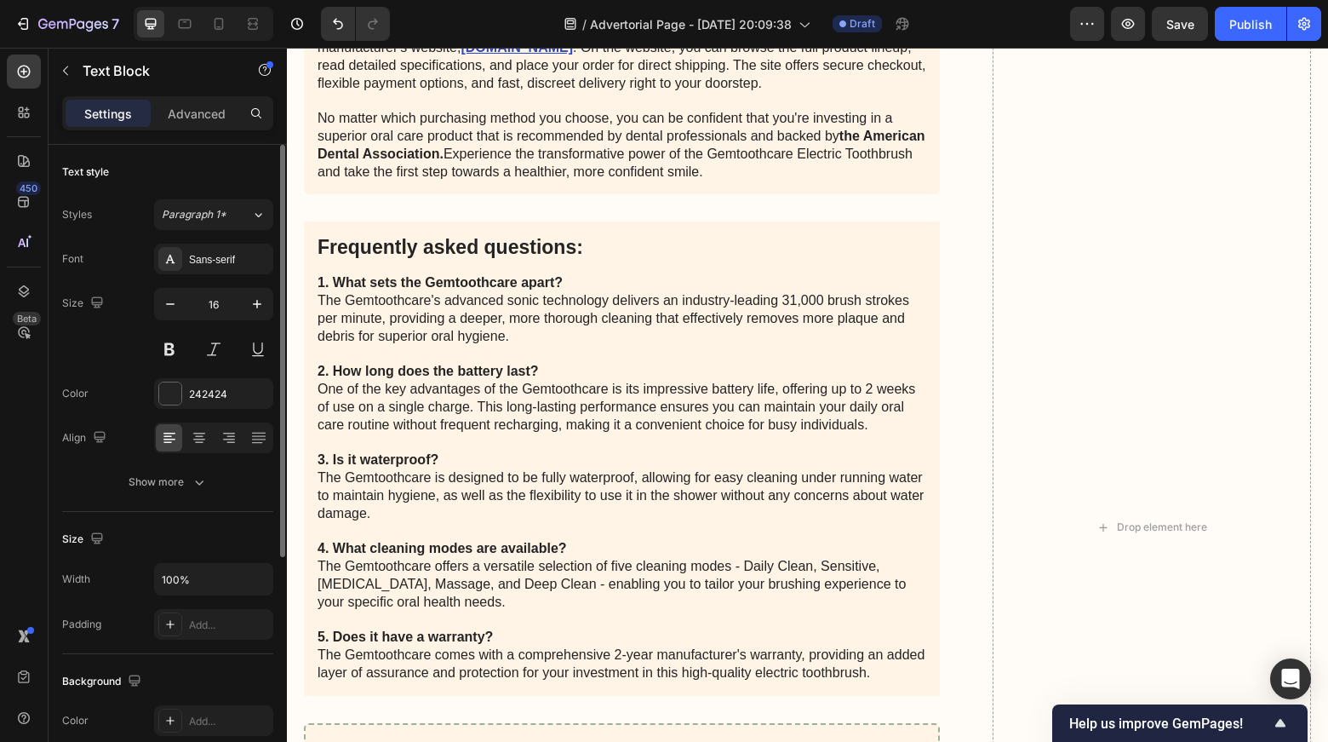
scroll to position [8836, 0]
